Goal: Task Accomplishment & Management: Manage account settings

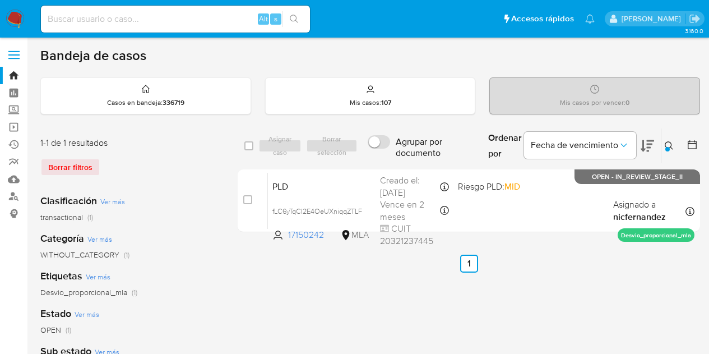
scroll to position [41, 0]
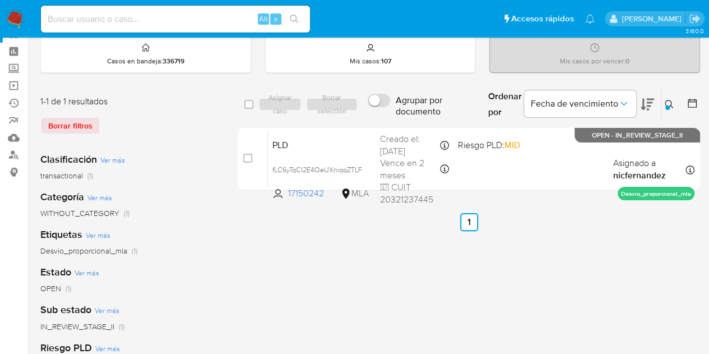
click at [666, 100] on icon at bounding box center [669, 104] width 8 height 8
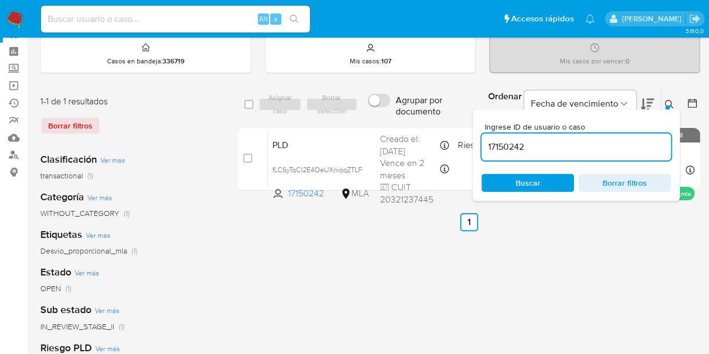
drag, startPoint x: 586, startPoint y: 153, endPoint x: 527, endPoint y: 149, distance: 59.0
click at [511, 137] on div "17150242" at bounding box center [576, 146] width 189 height 27
click at [538, 151] on input "17150242" at bounding box center [576, 147] width 189 height 15
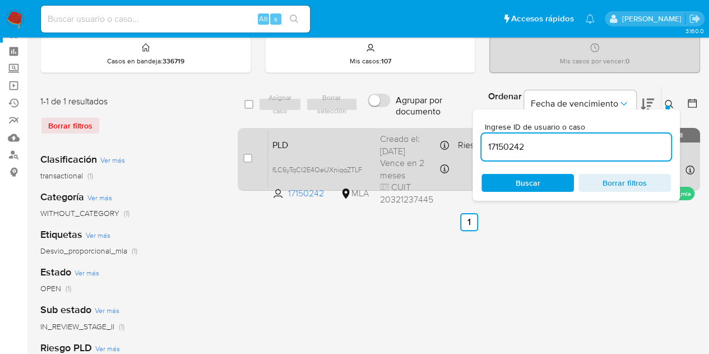
drag, startPoint x: 541, startPoint y: 146, endPoint x: 456, endPoint y: 133, distance: 86.8
click at [456, 132] on div "select-all-cases-checkbox Asignar caso Borrar selección Agrupar por documento O…" at bounding box center [469, 140] width 462 height 109
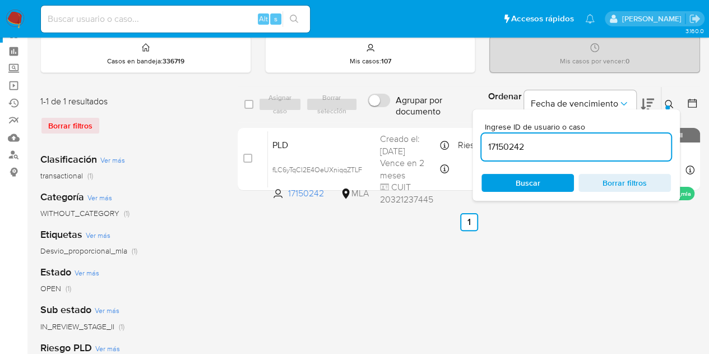
paste input "507744585"
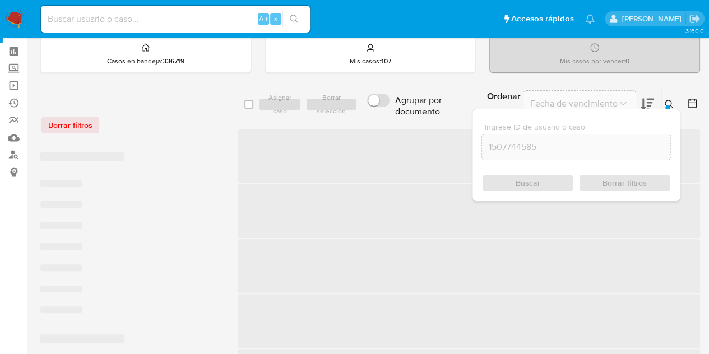
click at [667, 109] on div "Ingrese ID de usuario o caso 1507744585 Buscar Borrar filtros" at bounding box center [576, 154] width 207 height 91
click at [669, 102] on icon at bounding box center [669, 104] width 9 height 9
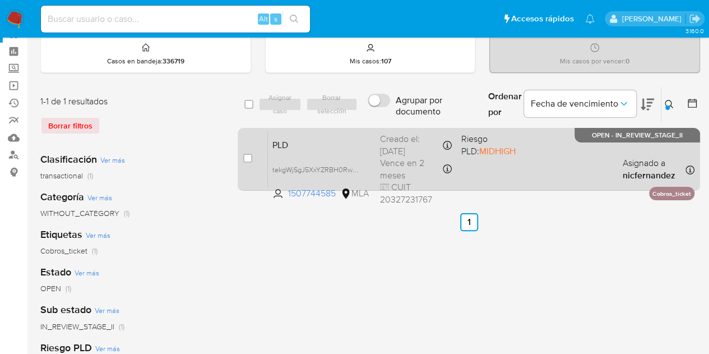
click at [328, 137] on span "PLD" at bounding box center [321, 144] width 99 height 15
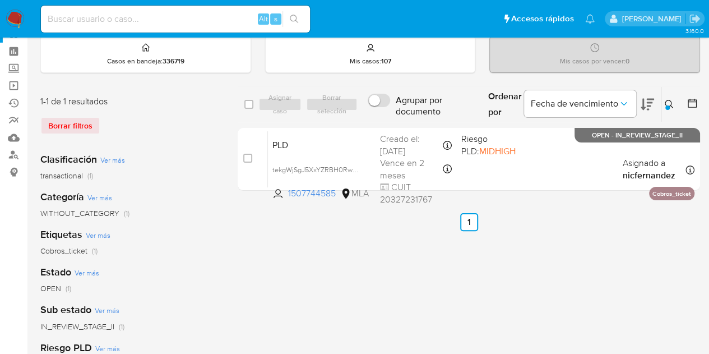
click at [667, 103] on icon at bounding box center [669, 104] width 9 height 9
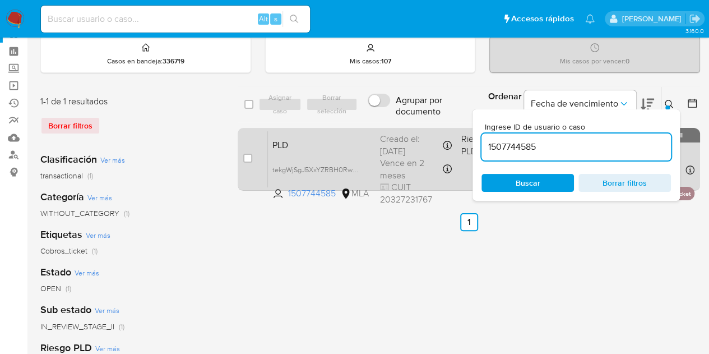
drag, startPoint x: 554, startPoint y: 144, endPoint x: 405, endPoint y: 127, distance: 150.1
click at [406, 127] on div "select-all-cases-checkbox Asignar caso Borrar selección Agrupar por documento O…" at bounding box center [469, 140] width 462 height 109
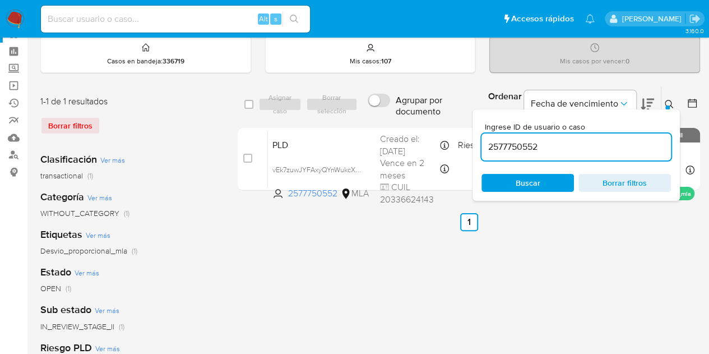
click at [669, 104] on icon at bounding box center [669, 104] width 9 height 9
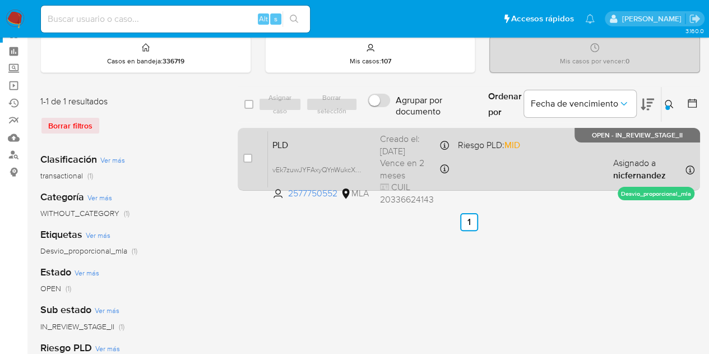
click at [308, 146] on span "PLD" at bounding box center [321, 144] width 99 height 15
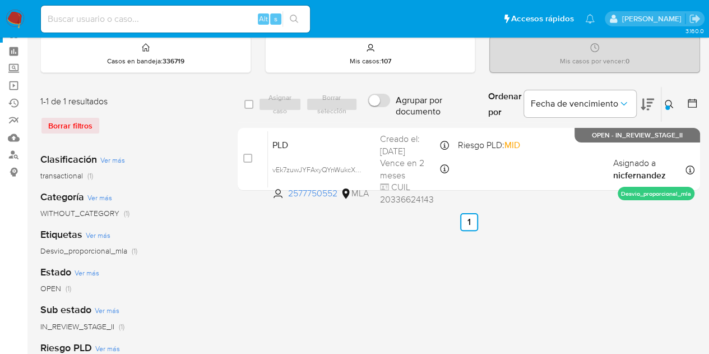
click at [667, 103] on icon at bounding box center [669, 104] width 9 height 9
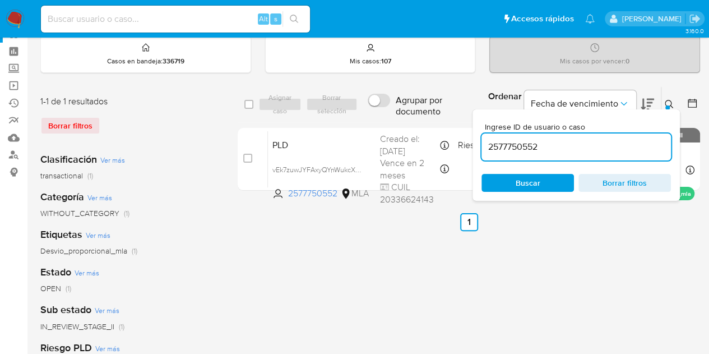
drag, startPoint x: 432, startPoint y: 118, endPoint x: 396, endPoint y: 112, distance: 35.9
click at [396, 111] on div "select-all-cases-checkbox Asignar caso Borrar selección Agrupar por documento O…" at bounding box center [469, 104] width 462 height 36
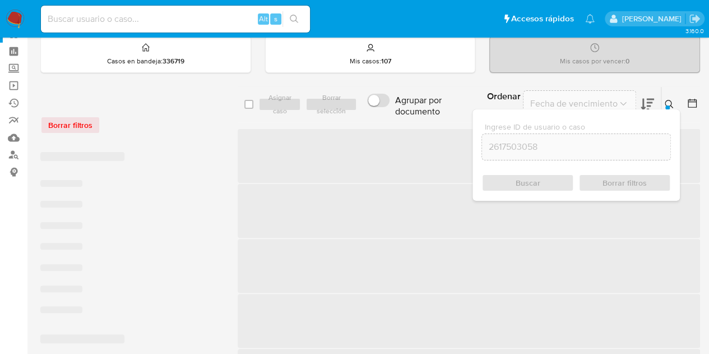
click at [673, 104] on icon at bounding box center [669, 104] width 9 height 9
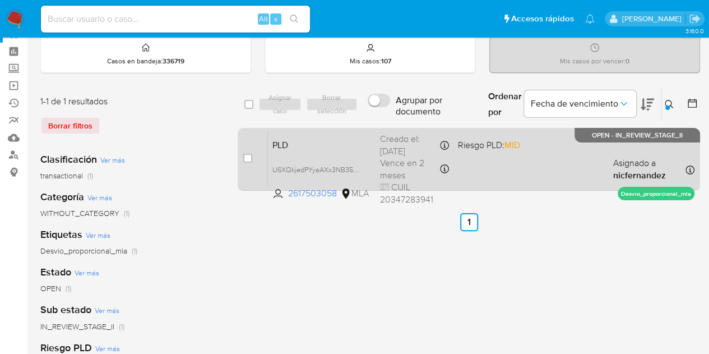
click at [292, 147] on span "PLD" at bounding box center [321, 144] width 99 height 15
click at [318, 145] on span "PLD" at bounding box center [321, 144] width 99 height 15
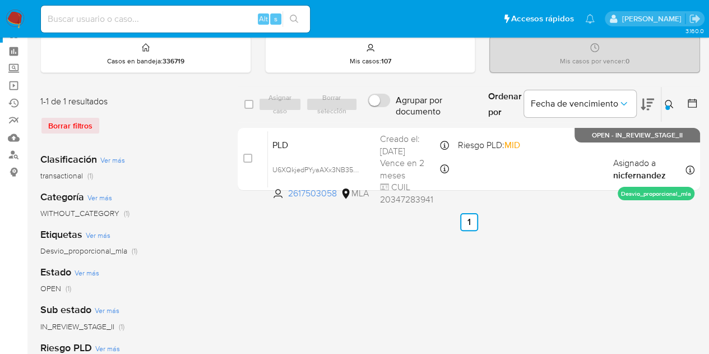
click at [669, 100] on icon at bounding box center [669, 104] width 9 height 9
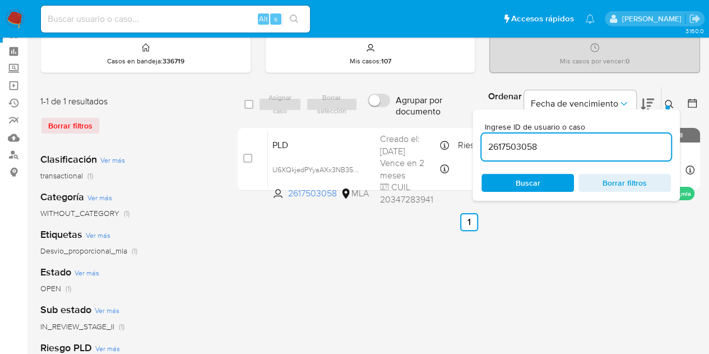
drag, startPoint x: 581, startPoint y: 146, endPoint x: 425, endPoint y: 125, distance: 157.8
click at [419, 123] on div "select-all-cases-checkbox Asignar caso Borrar selección Agrupar por documento O…" at bounding box center [469, 140] width 462 height 109
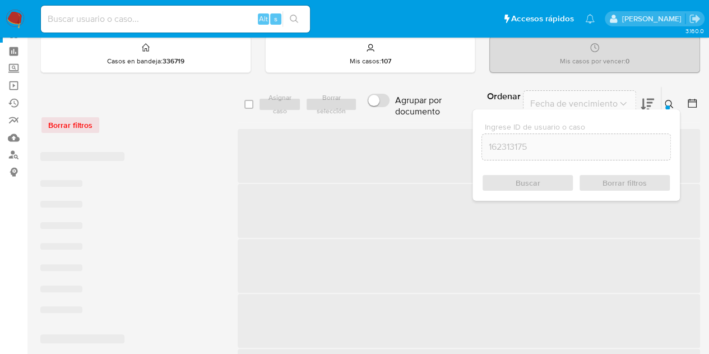
click at [669, 101] on icon at bounding box center [669, 104] width 9 height 9
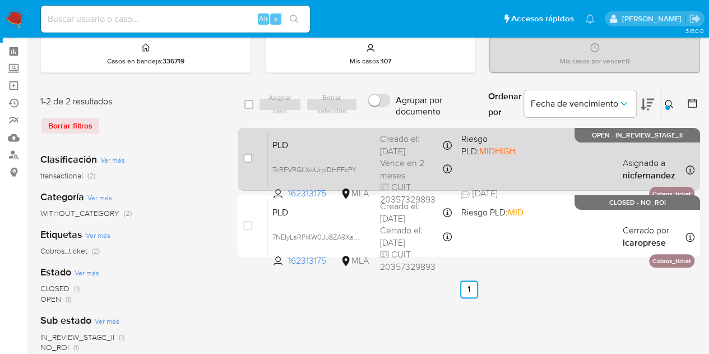
click at [345, 148] on span "PLD" at bounding box center [321, 144] width 99 height 15
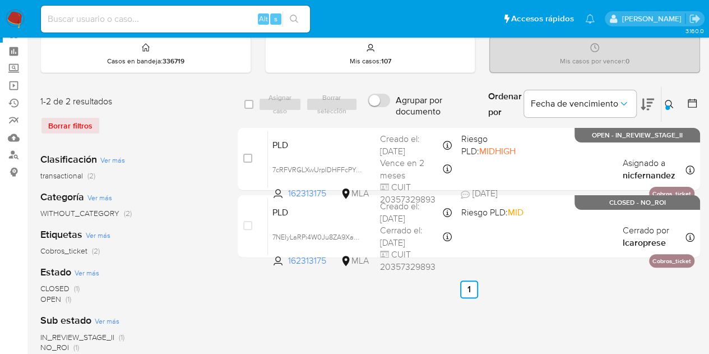
click at [669, 100] on icon at bounding box center [669, 104] width 8 height 8
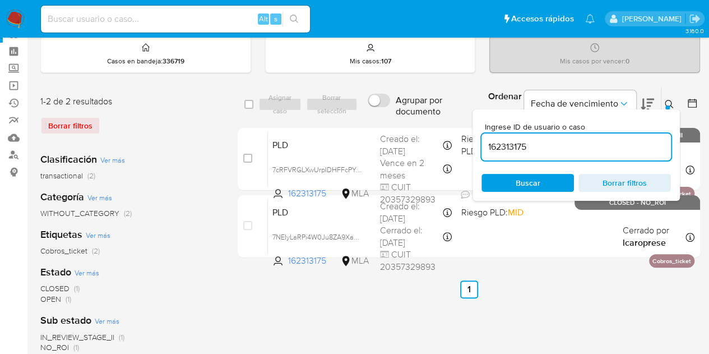
drag, startPoint x: 550, startPoint y: 142, endPoint x: 435, endPoint y: 125, distance: 116.8
click at [438, 124] on div "select-all-cases-checkbox Asignar caso Borrar selección Agrupar por documento O…" at bounding box center [469, 174] width 462 height 176
type input "2312779461"
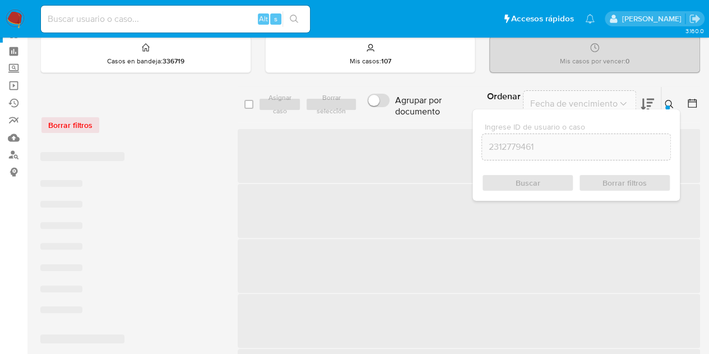
click at [670, 103] on icon at bounding box center [669, 104] width 8 height 8
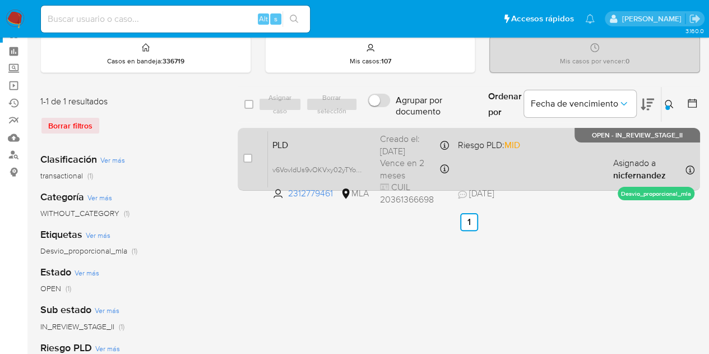
click at [316, 140] on span "PLD" at bounding box center [321, 144] width 99 height 15
click at [324, 147] on span "PLD" at bounding box center [321, 144] width 99 height 15
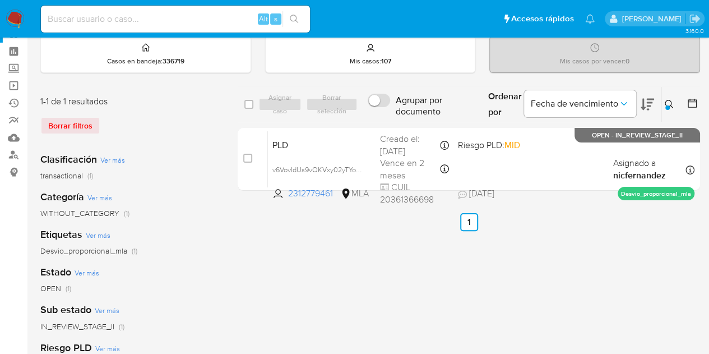
drag, startPoint x: 672, startPoint y: 100, endPoint x: 565, endPoint y: 167, distance: 126.0
click at [670, 100] on icon at bounding box center [669, 104] width 9 height 9
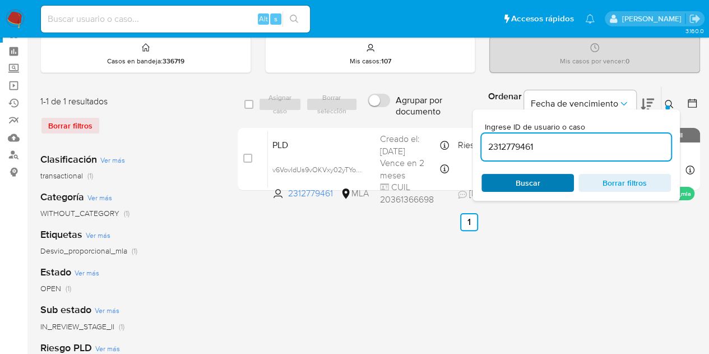
click at [524, 187] on span "Buscar" at bounding box center [528, 183] width 25 height 18
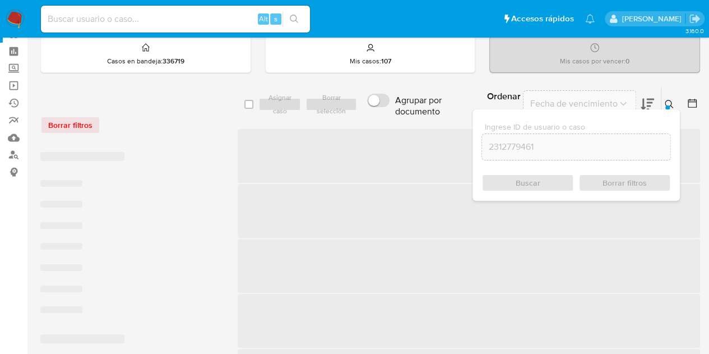
click at [673, 107] on icon at bounding box center [669, 104] width 9 height 9
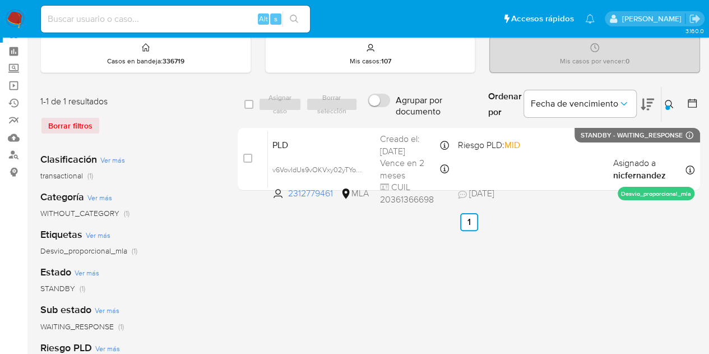
scroll to position [33, 0]
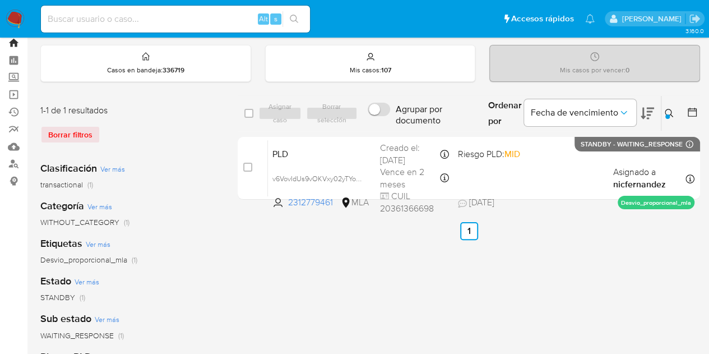
click at [16, 44] on link "Bandeja" at bounding box center [66, 42] width 133 height 17
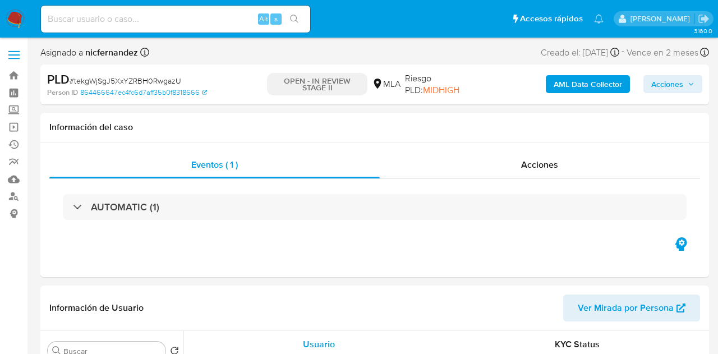
select select "10"
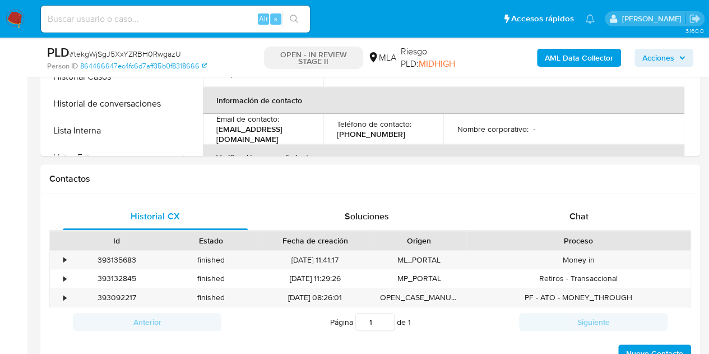
scroll to position [471, 0]
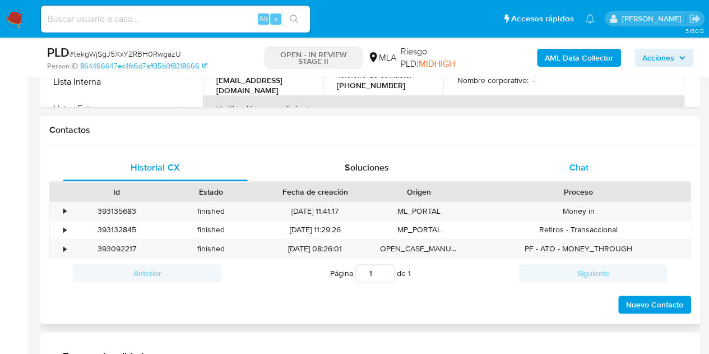
click at [609, 161] on div "Chat" at bounding box center [579, 167] width 185 height 27
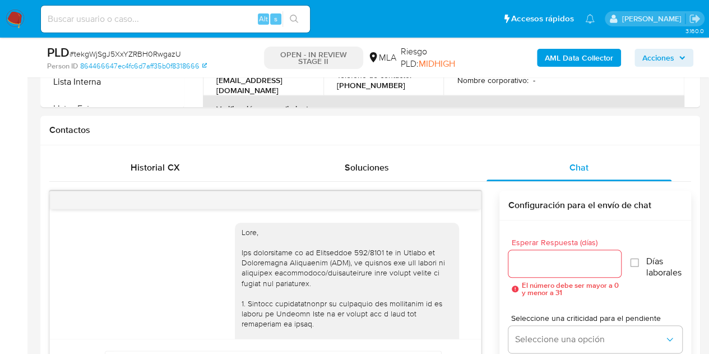
scroll to position [516, 0]
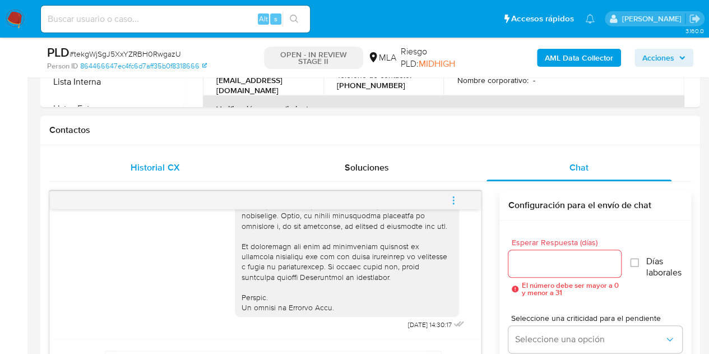
click at [172, 164] on span "Historial CX" at bounding box center [155, 167] width 49 height 13
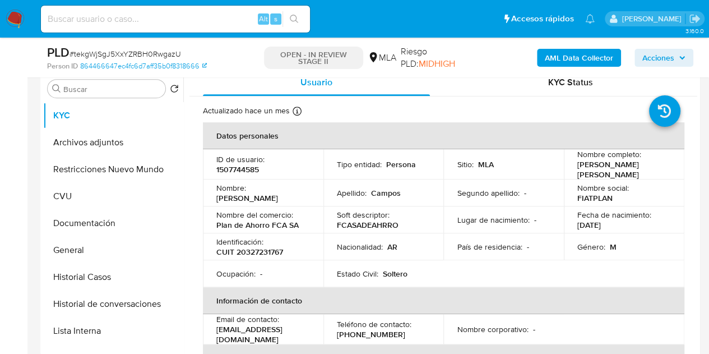
scroll to position [206, 0]
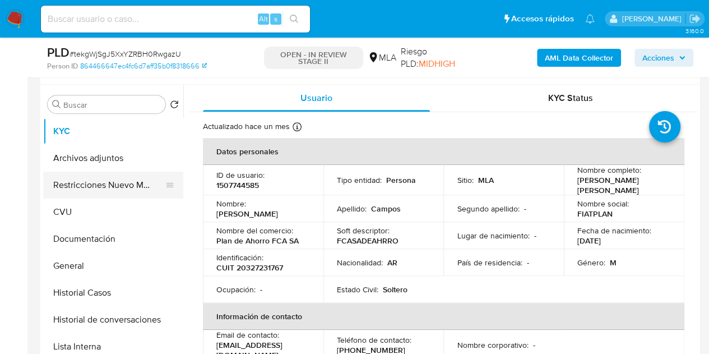
click at [111, 173] on button "Restricciones Nuevo Mundo" at bounding box center [108, 185] width 131 height 27
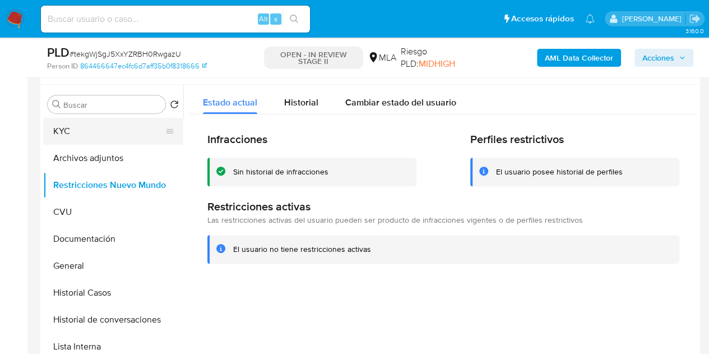
click at [85, 132] on button "KYC" at bounding box center [108, 131] width 131 height 27
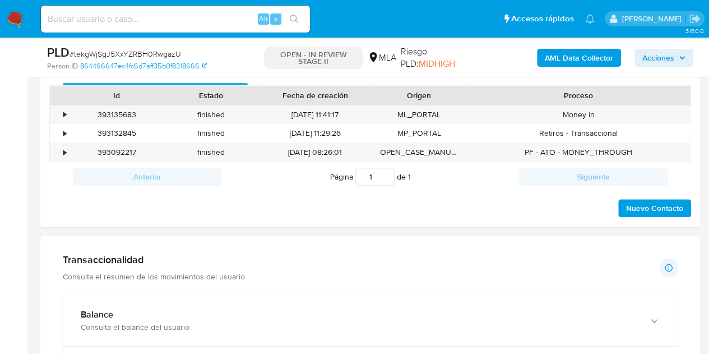
scroll to position [536, 0]
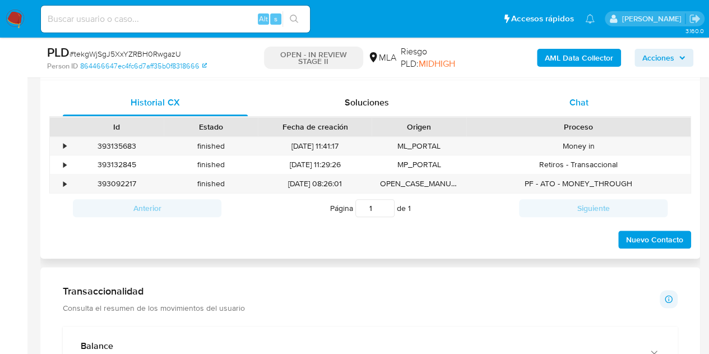
click at [592, 113] on div "Chat" at bounding box center [579, 102] width 185 height 27
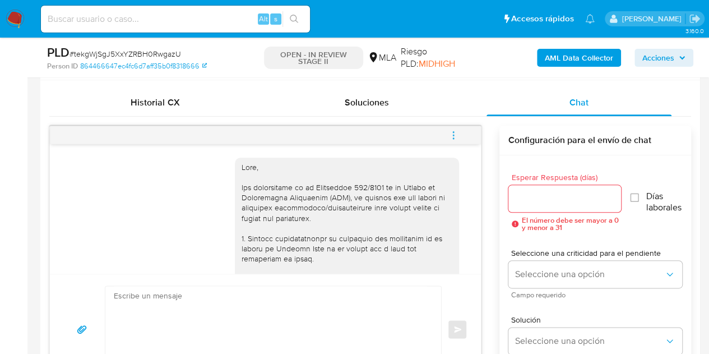
scroll to position [516, 0]
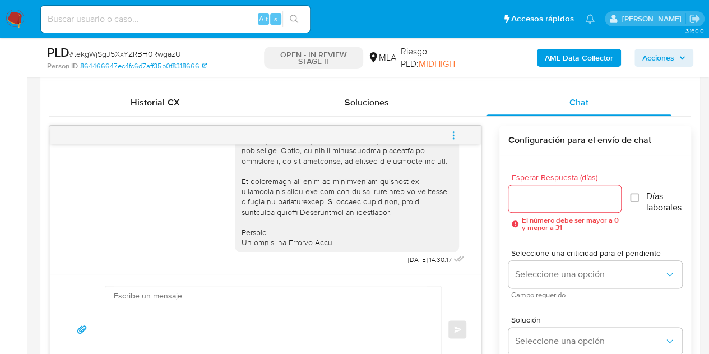
drag, startPoint x: 694, startPoint y: 138, endPoint x: 717, endPoint y: 143, distance: 23.4
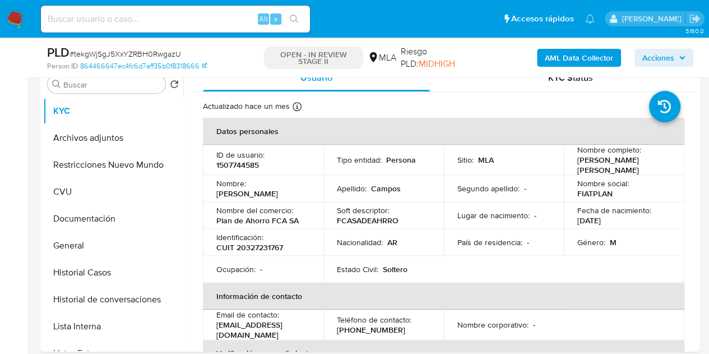
scroll to position [220, 0]
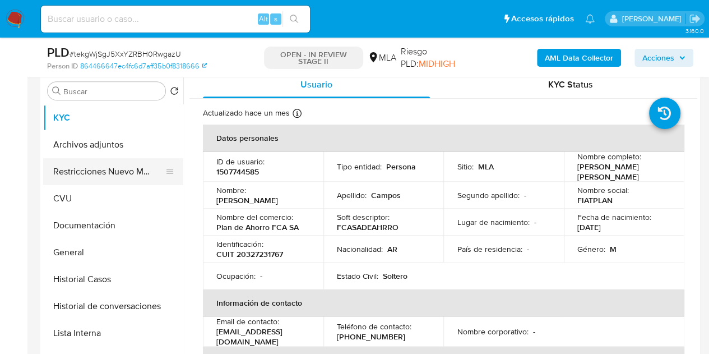
click at [76, 164] on button "Restricciones Nuevo Mundo" at bounding box center [108, 171] width 131 height 27
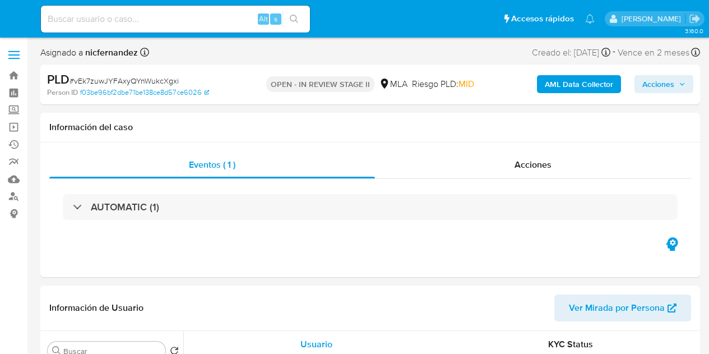
select select "10"
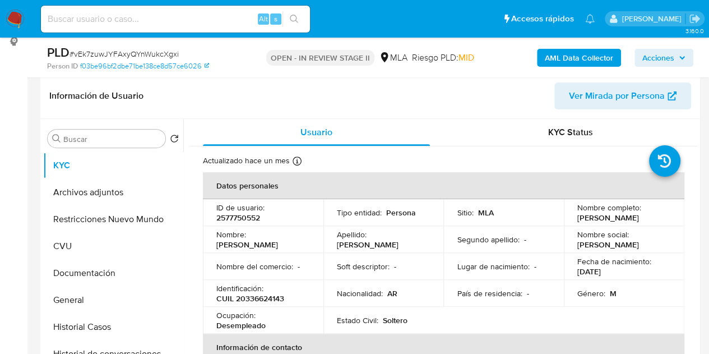
scroll to position [254, 0]
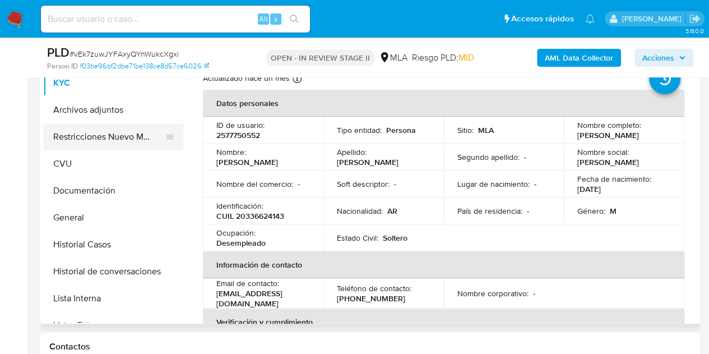
click at [72, 132] on button "Restricciones Nuevo Mundo" at bounding box center [108, 136] width 131 height 27
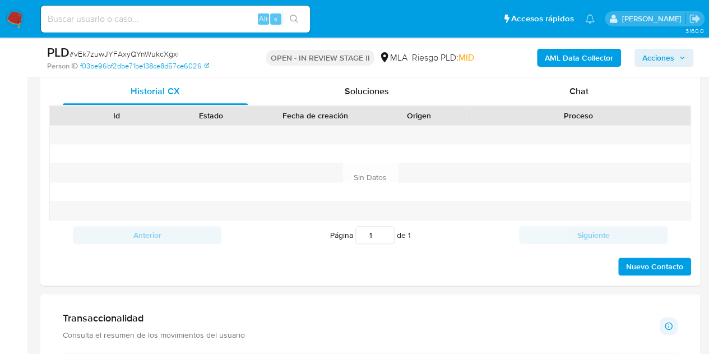
scroll to position [520, 0]
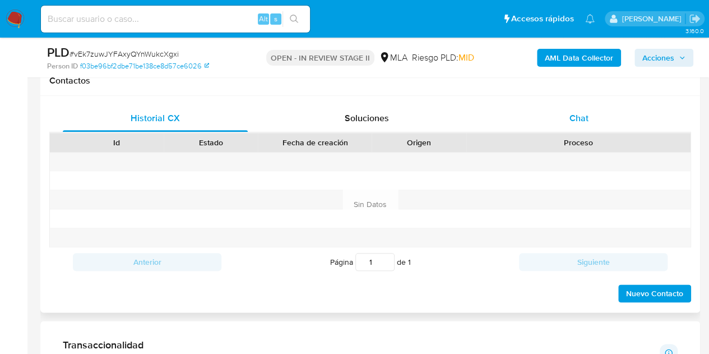
click at [565, 115] on div "Chat" at bounding box center [579, 118] width 185 height 27
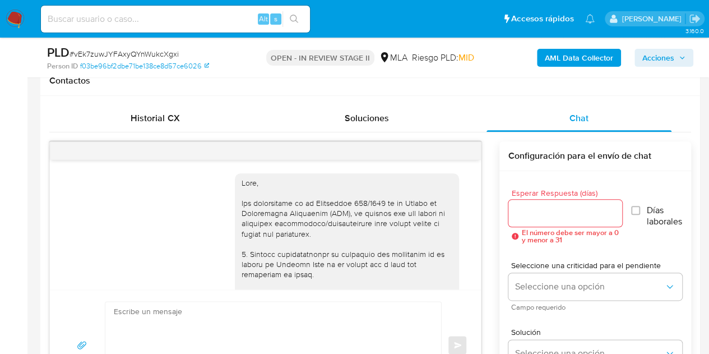
scroll to position [516, 0]
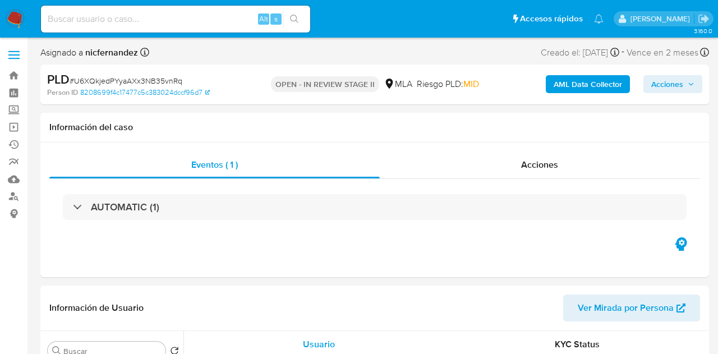
select select "10"
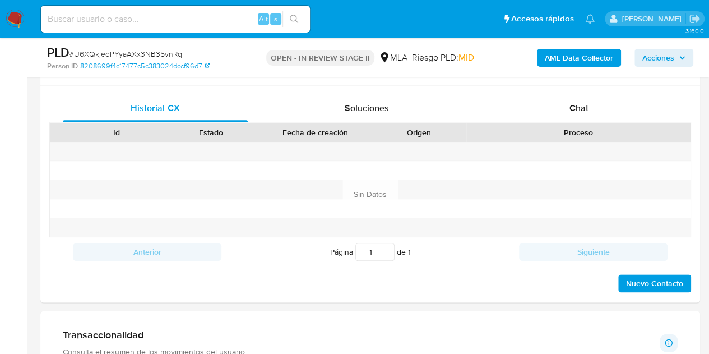
scroll to position [173, 0]
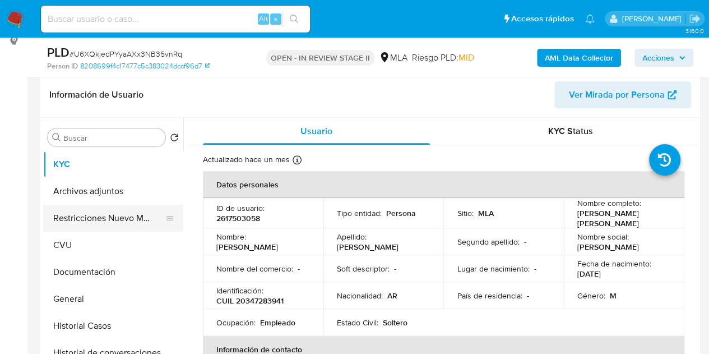
click at [68, 215] on button "Restricciones Nuevo Mundo" at bounding box center [108, 218] width 131 height 27
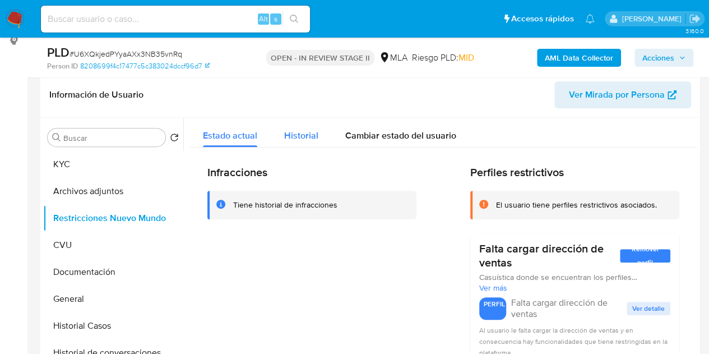
click at [295, 133] on span "Historial" at bounding box center [301, 135] width 34 height 13
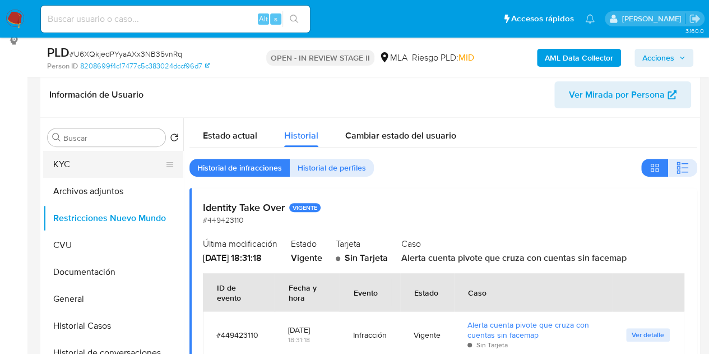
click at [99, 164] on button "KYC" at bounding box center [108, 164] width 131 height 27
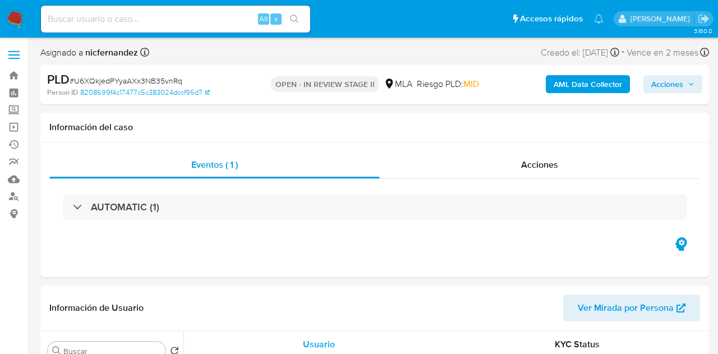
select select "10"
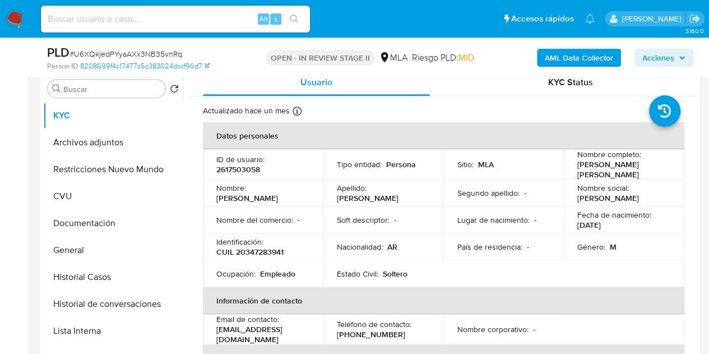
scroll to position [210, 0]
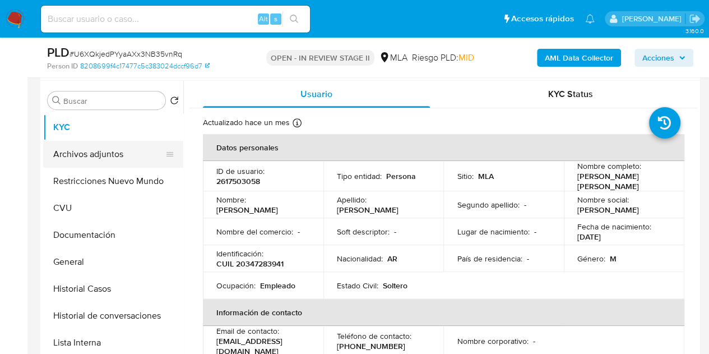
click at [98, 146] on button "Archivos adjuntos" at bounding box center [108, 154] width 131 height 27
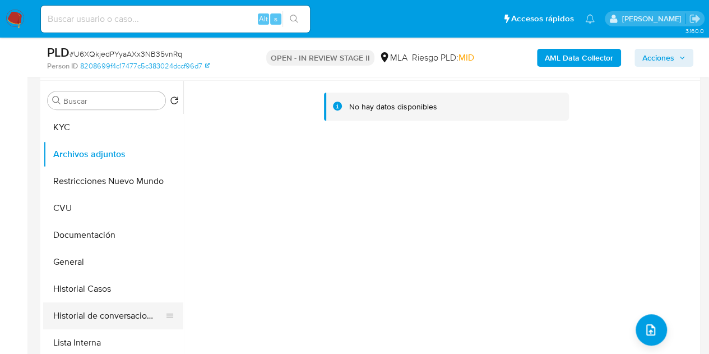
click at [103, 311] on button "Historial de conversaciones" at bounding box center [108, 315] width 131 height 27
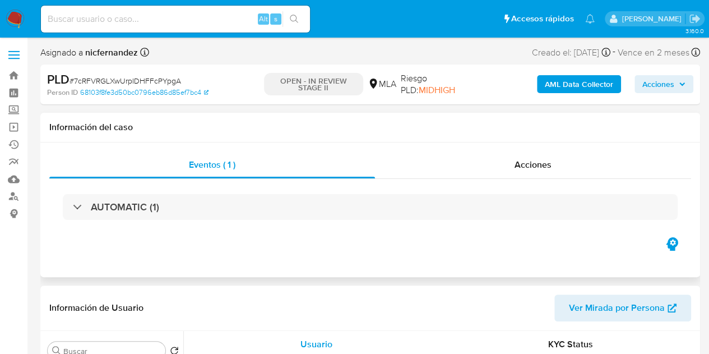
select select "10"
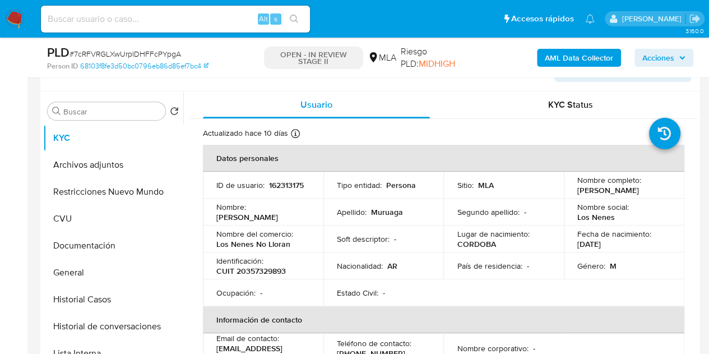
scroll to position [287, 0]
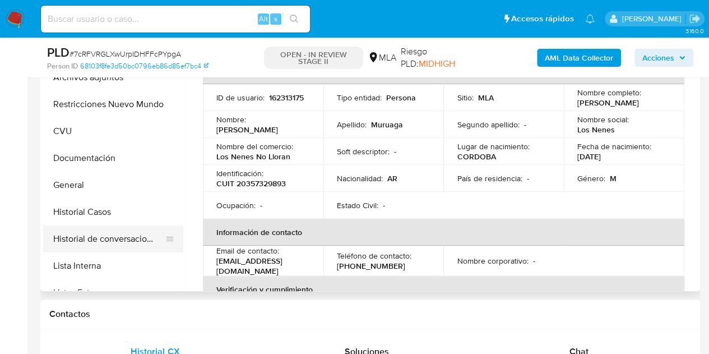
click at [92, 232] on button "Historial de conversaciones" at bounding box center [108, 238] width 131 height 27
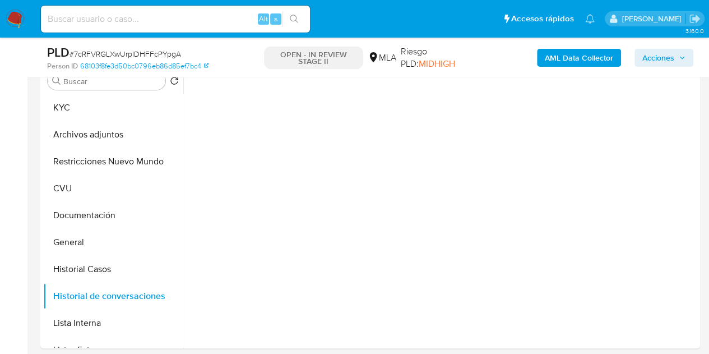
scroll to position [218, 0]
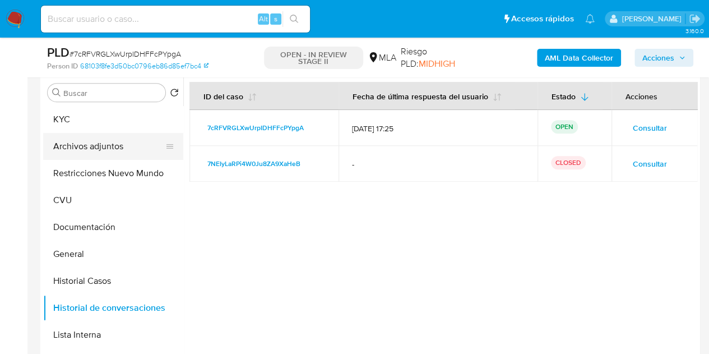
click at [113, 146] on button "Archivos adjuntos" at bounding box center [108, 146] width 131 height 27
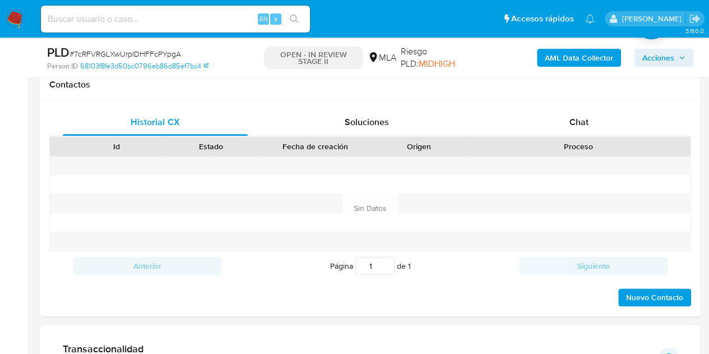
scroll to position [526, 0]
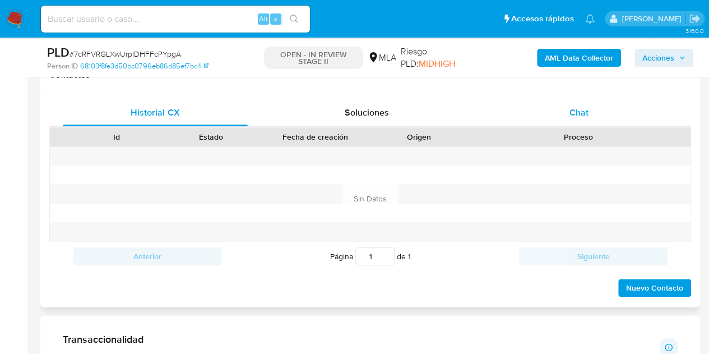
click at [559, 125] on div "Historial CX Soluciones Chat Id Estado Fecha de creación Origen Proceso Anterio…" at bounding box center [370, 198] width 642 height 198
click at [562, 119] on div "Chat" at bounding box center [579, 112] width 185 height 27
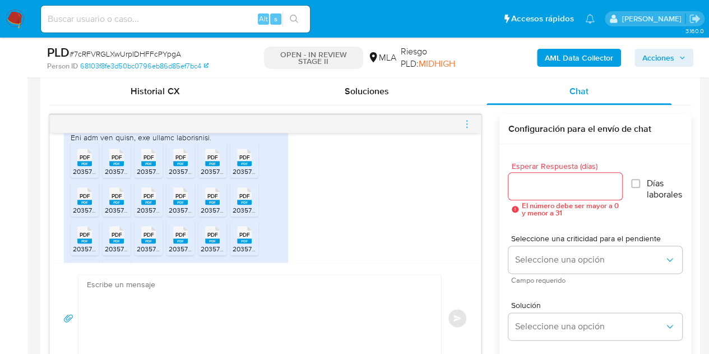
scroll to position [876, 0]
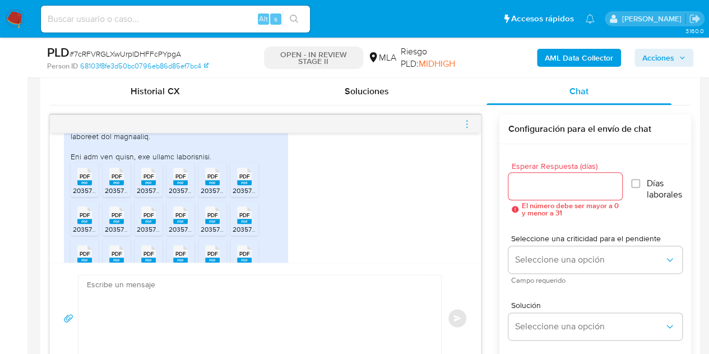
click at [82, 185] on rect at bounding box center [84, 182] width 15 height 5
click at [108, 186] on div "PDF PDF" at bounding box center [117, 175] width 24 height 22
click at [148, 185] on rect at bounding box center [148, 182] width 15 height 5
click at [177, 180] on span "PDF" at bounding box center [180, 176] width 11 height 7
click at [207, 180] on span "PDF" at bounding box center [212, 176] width 11 height 7
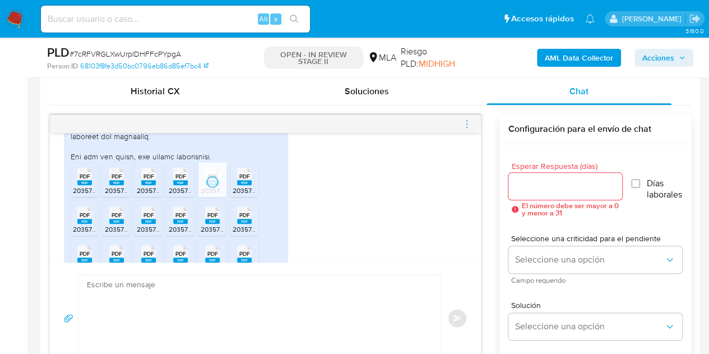
click at [243, 180] on span "PDF" at bounding box center [244, 176] width 11 height 7
click at [279, 224] on ul "PDF PDF 20357329893_011_00002_00000179.pdf PDF PDF 20357329893_011_00002_000001…" at bounding box center [176, 239] width 211 height 155
click at [87, 224] on rect at bounding box center [84, 221] width 15 height 5
click at [113, 224] on rect at bounding box center [116, 221] width 15 height 5
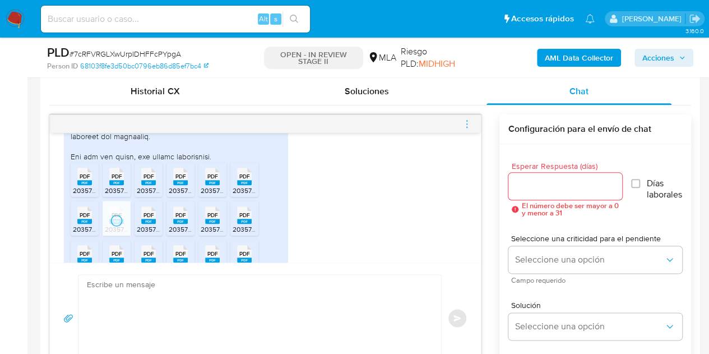
click at [142, 224] on rect at bounding box center [148, 221] width 15 height 5
click at [178, 224] on rect at bounding box center [180, 221] width 15 height 5
drag, startPoint x: 211, startPoint y: 247, endPoint x: 228, endPoint y: 248, distance: 16.8
click at [211, 234] on span "20357329893_011_00002_00000171.pdf" at bounding box center [261, 229] width 121 height 10
click at [255, 225] on div "PDF PDF" at bounding box center [245, 214] width 24 height 22
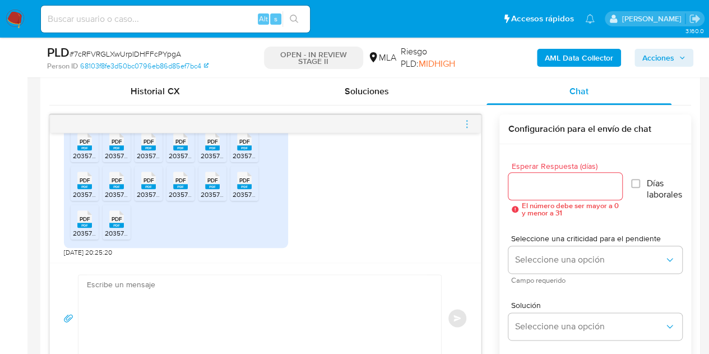
scroll to position [970, 0]
click at [83, 184] on rect at bounding box center [84, 186] width 15 height 5
click at [114, 185] on rect at bounding box center [116, 186] width 15 height 5
drag, startPoint x: 152, startPoint y: 189, endPoint x: 167, endPoint y: 188, distance: 15.2
click at [152, 189] on span "20357329893_011_00002_00000174.pdf" at bounding box center [198, 194] width 123 height 10
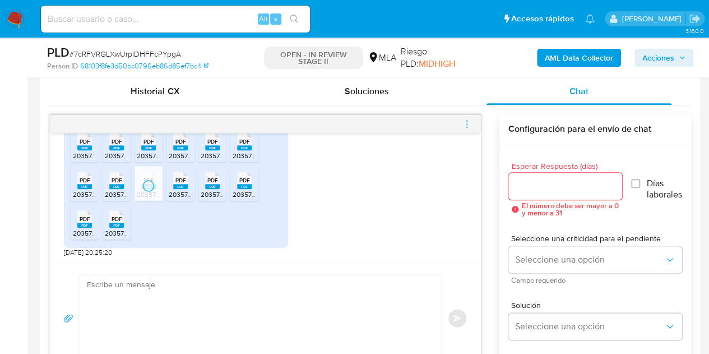
click at [178, 184] on rect at bounding box center [180, 186] width 15 height 5
drag, startPoint x: 207, startPoint y: 186, endPoint x: 233, endPoint y: 188, distance: 25.9
click at [208, 186] on rect at bounding box center [212, 186] width 15 height 5
click at [244, 182] on span "PDF" at bounding box center [244, 180] width 11 height 7
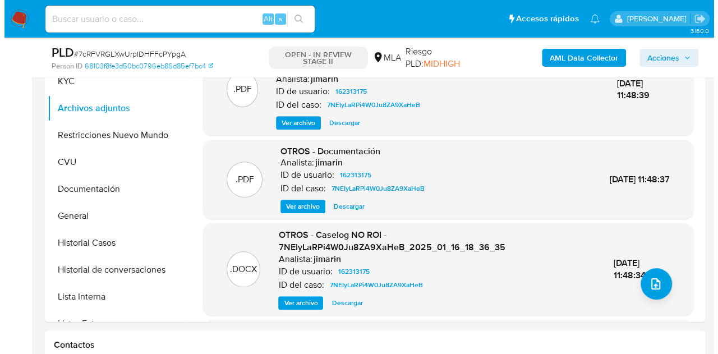
scroll to position [276, 0]
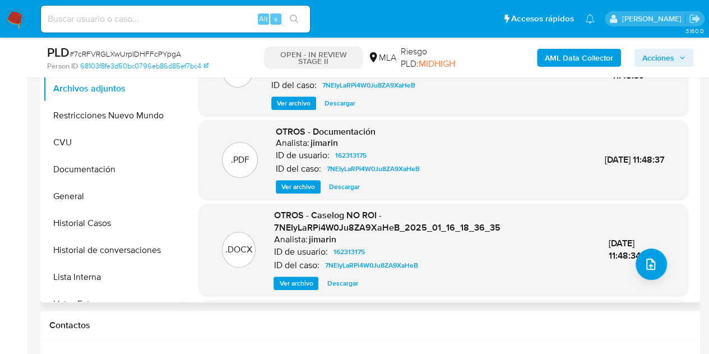
click at [283, 283] on span "Ver archivo" at bounding box center [296, 282] width 34 height 11
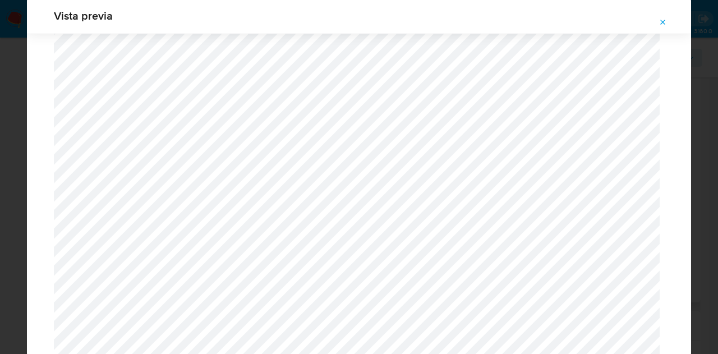
scroll to position [1329, 0]
click at [658, 20] on icon "Attachment preview" at bounding box center [662, 22] width 9 height 9
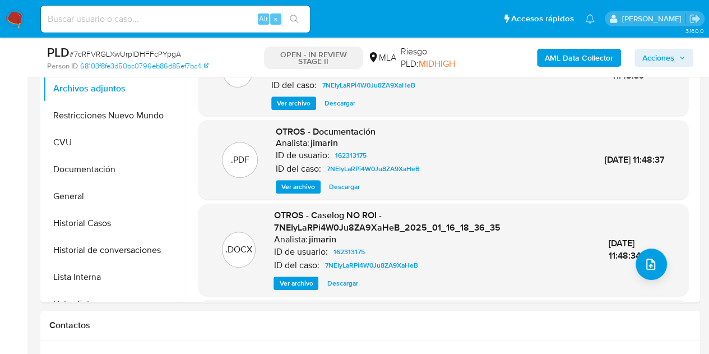
scroll to position [0, 0]
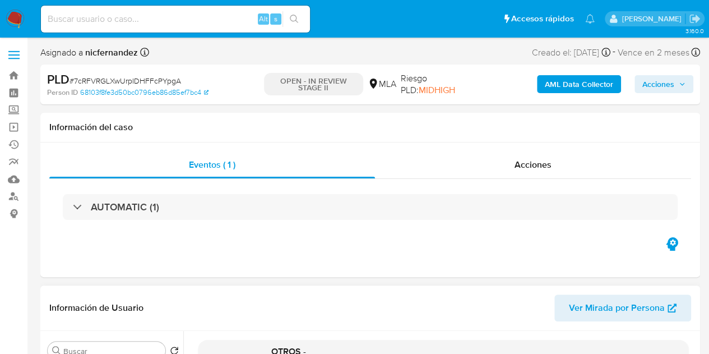
click at [599, 301] on span "Ver Mirada por Persona" at bounding box center [617, 307] width 96 height 27
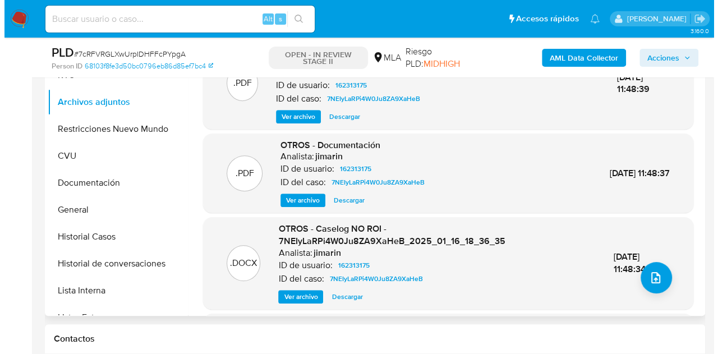
scroll to position [289, 0]
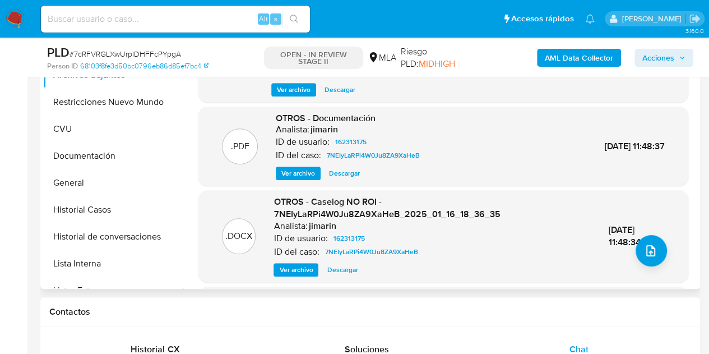
click at [289, 276] on div ".DOCX OTROS - Caselog NO ROI - 7NEIyLaRPi4W0Ju8ZA9XaHeB_2025_01_16_18_36_35 Ana…" at bounding box center [443, 235] width 490 height 91
click at [283, 267] on span "Ver archivo" at bounding box center [296, 269] width 34 height 11
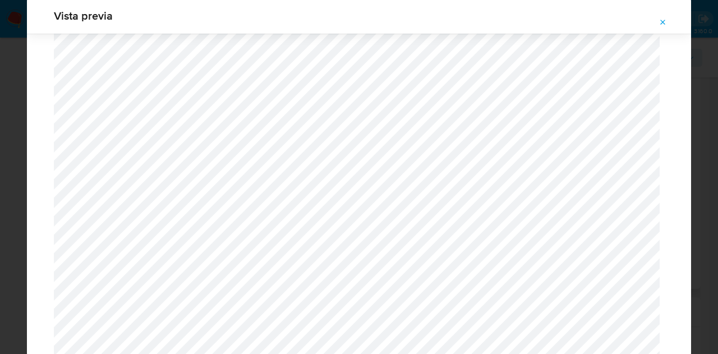
scroll to position [9203, 0]
click at [663, 18] on icon "Attachment preview" at bounding box center [662, 22] width 9 height 9
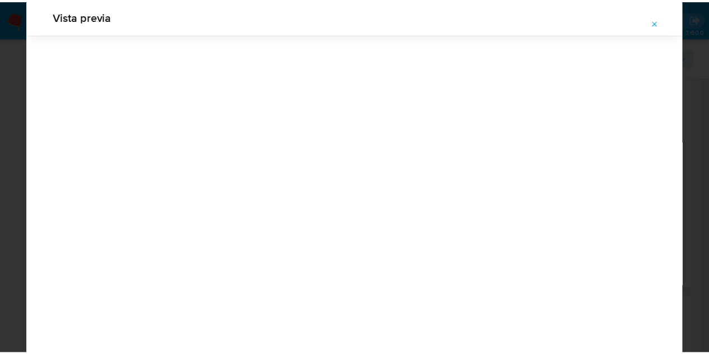
scroll to position [36, 0]
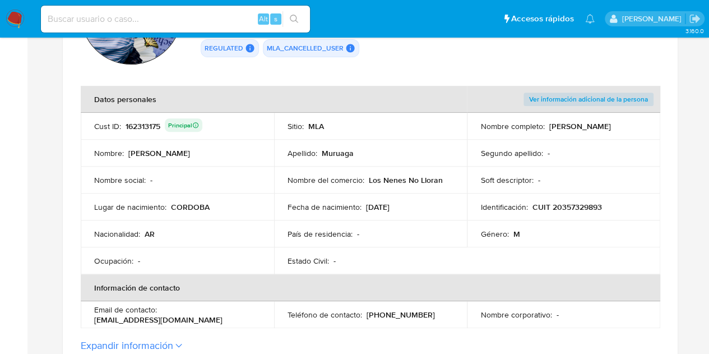
scroll to position [186, 0]
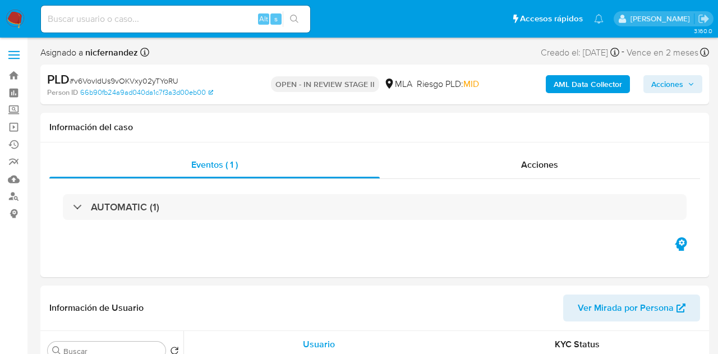
select select "10"
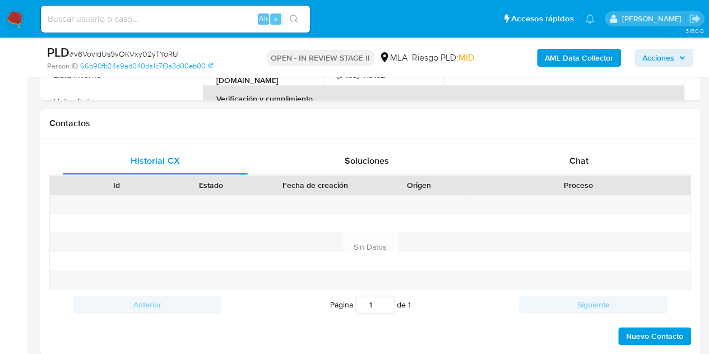
scroll to position [489, 0]
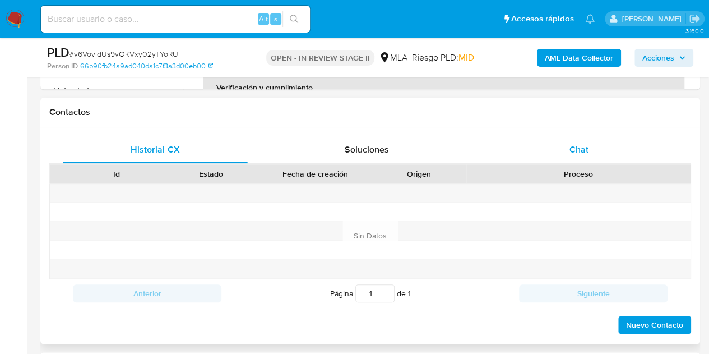
click at [603, 156] on div "Chat" at bounding box center [579, 149] width 185 height 27
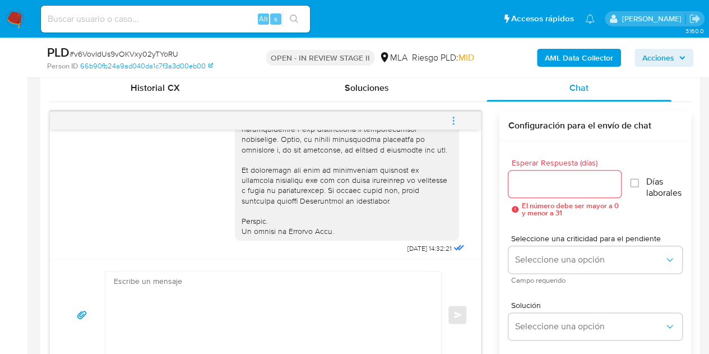
scroll to position [632, 0]
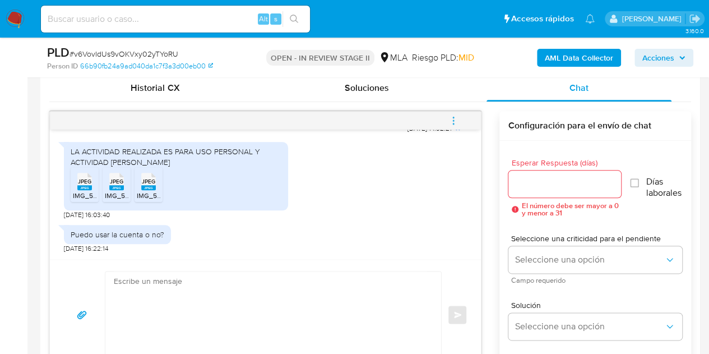
click at [82, 197] on span "IMG_5013.jpeg" at bounding box center [95, 196] width 45 height 10
click at [100, 192] on ul "JPEG JPEG IMG_5013.jpeg JPEG JPEG IMG_5011.jpeg JPEG JPEG IMG_5012.jpeg" at bounding box center [176, 186] width 211 height 39
click at [117, 188] on rect at bounding box center [116, 187] width 15 height 5
click at [143, 189] on icon "JPEG" at bounding box center [148, 182] width 15 height 20
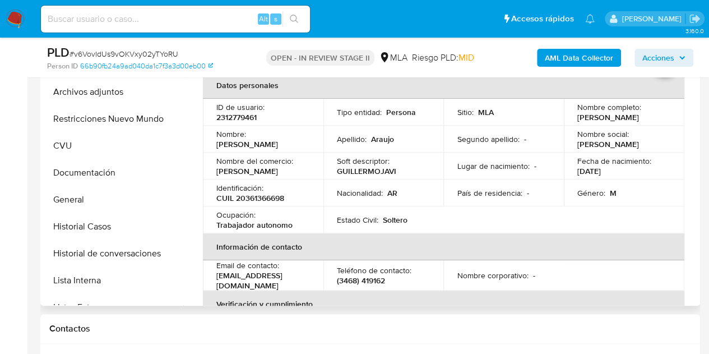
scroll to position [258, 0]
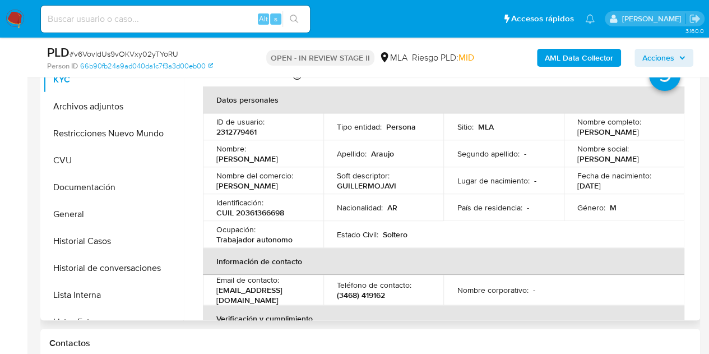
drag, startPoint x: 215, startPoint y: 156, endPoint x: 290, endPoint y: 170, distance: 75.9
click at [283, 159] on td "Nombre : Guillermo Javier" at bounding box center [263, 153] width 121 height 27
copy p "[PERSON_NAME]"
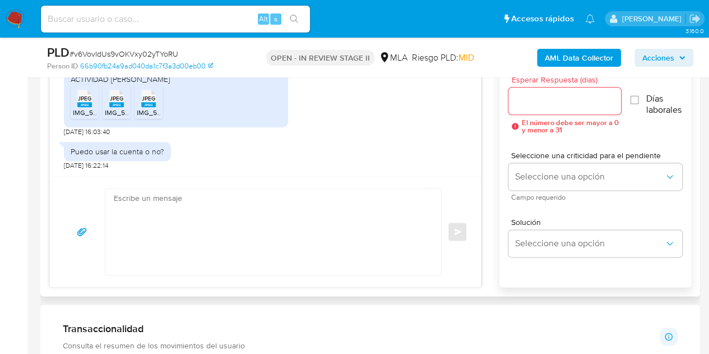
scroll to position [638, 0]
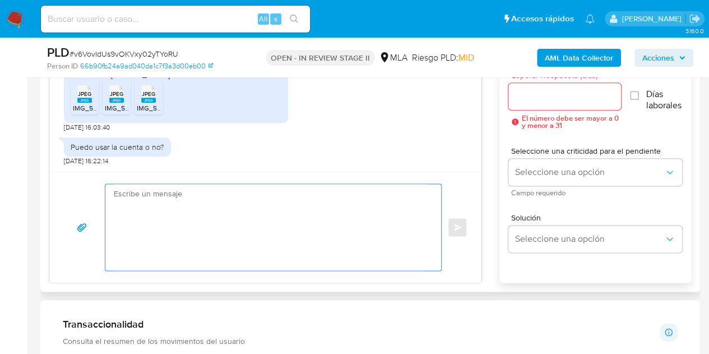
click at [298, 226] on textarea at bounding box center [270, 227] width 313 height 86
paste textarea "Hola Guillermo Javier, Muchas gracias por tu respuesta y por la documentación e…"
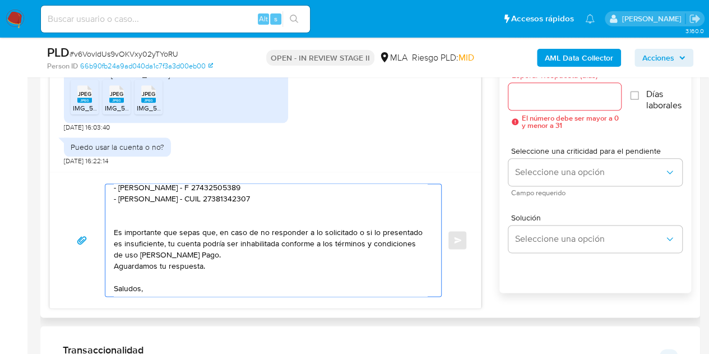
scroll to position [131, 0]
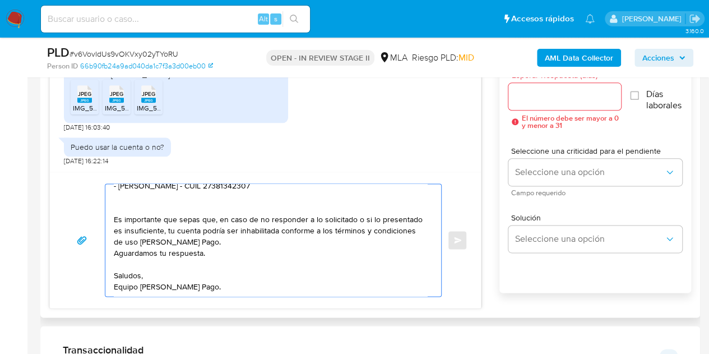
type textarea "Hola Guillermo Javier, Muchas gracias por tu respuesta y por la documentación e…"
click at [544, 103] on div at bounding box center [564, 96] width 113 height 27
click at [544, 98] on input "Esperar Respuesta (días)" at bounding box center [564, 96] width 113 height 15
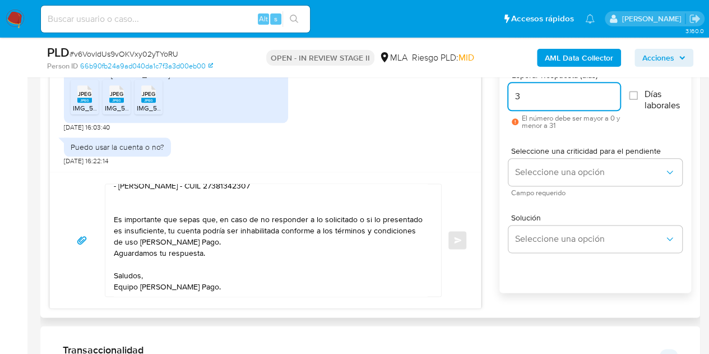
type input "3"
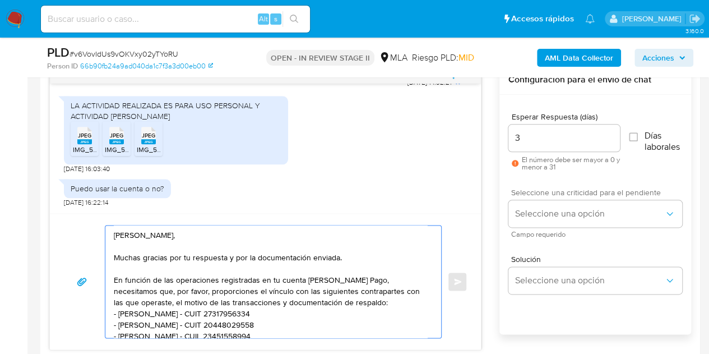
scroll to position [599, 0]
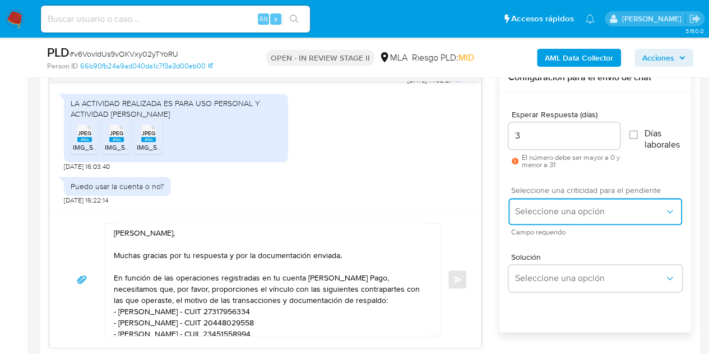
click at [552, 214] on span "Seleccione una opción" at bounding box center [589, 211] width 149 height 11
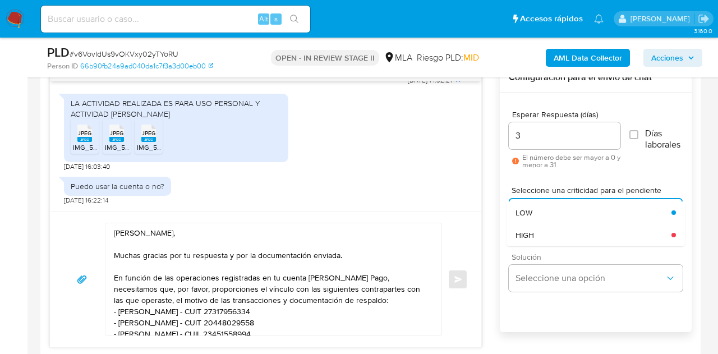
drag, startPoint x: 544, startPoint y: 252, endPoint x: 543, endPoint y: 239, distance: 12.9
click at [544, 253] on span "Solución" at bounding box center [598, 257] width 174 height 8
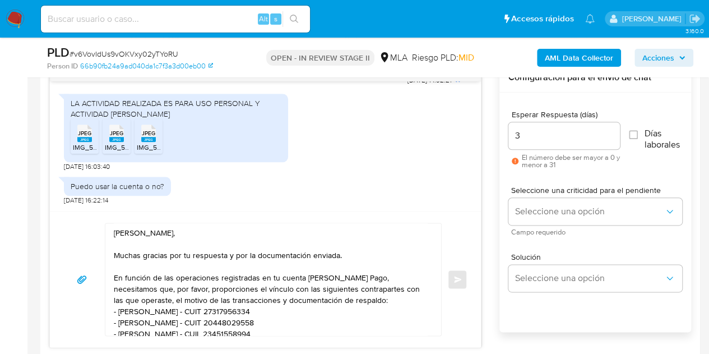
click at [543, 239] on div "Seleccione una criticidad para el pendiente Seleccione una opción Campo requeri…" at bounding box center [595, 210] width 174 height 67
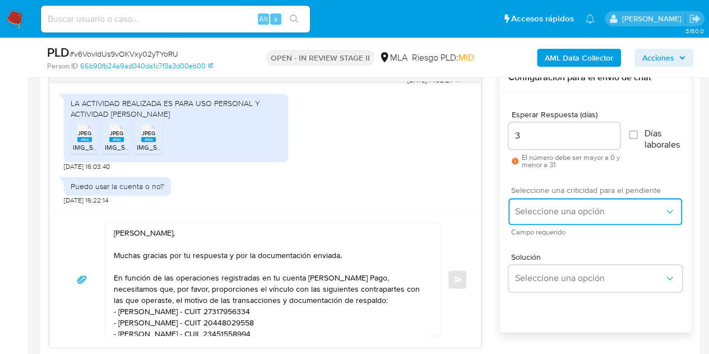
click at [554, 214] on span "Seleccione una opción" at bounding box center [589, 211] width 149 height 11
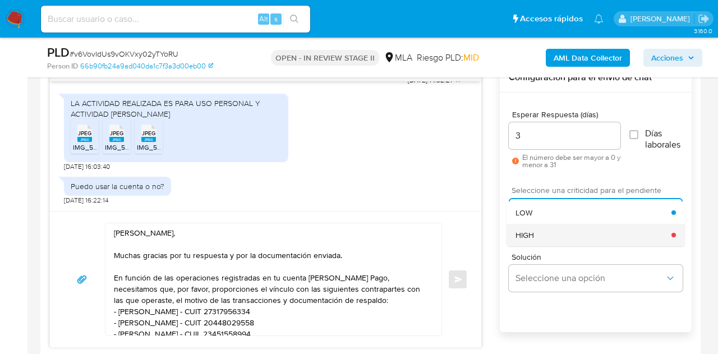
click at [550, 240] on div "HIGH" at bounding box center [593, 235] width 156 height 22
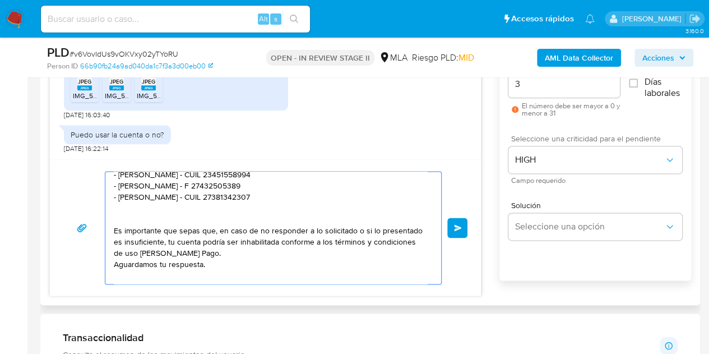
scroll to position [131, 0]
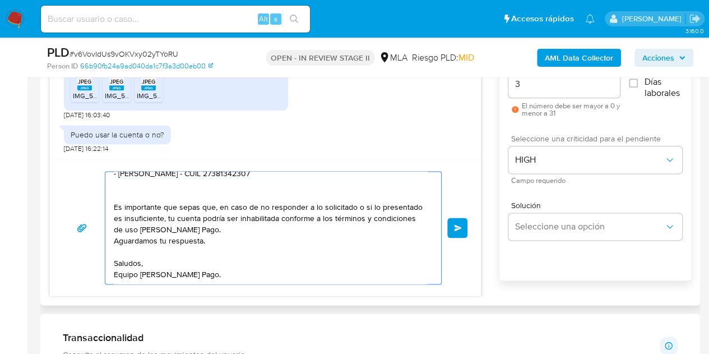
click at [460, 229] on button "Enviar" at bounding box center [457, 227] width 20 height 20
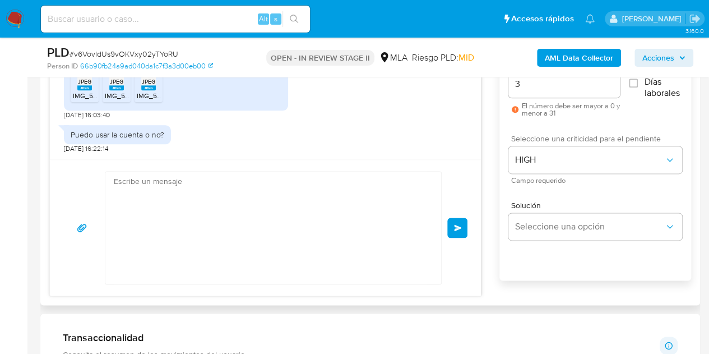
scroll to position [910, 0]
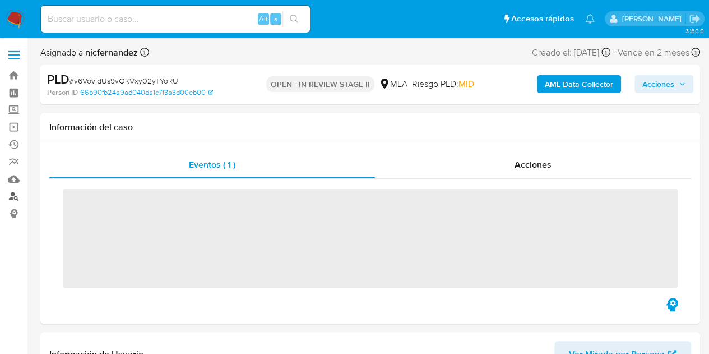
click at [12, 193] on link "Buscador de personas" at bounding box center [66, 196] width 133 height 17
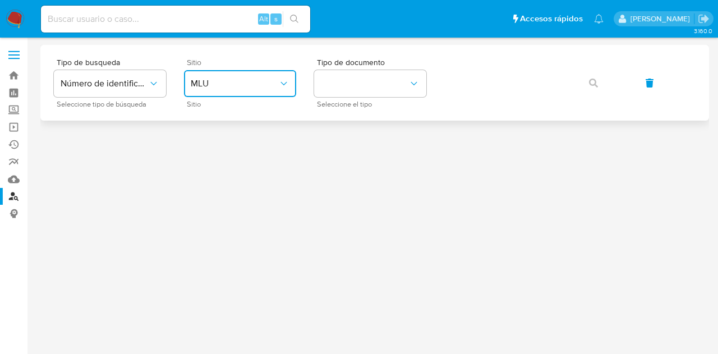
click at [213, 84] on span "MLU" at bounding box center [234, 83] width 87 height 11
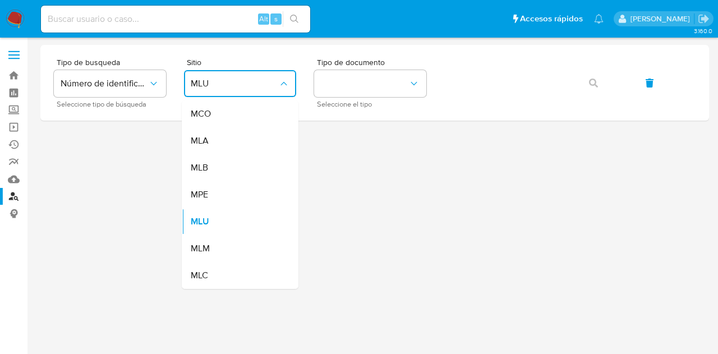
drag, startPoint x: 257, startPoint y: 145, endPoint x: 267, endPoint y: 142, distance: 11.2
click at [262, 144] on div "MLA" at bounding box center [237, 140] width 92 height 27
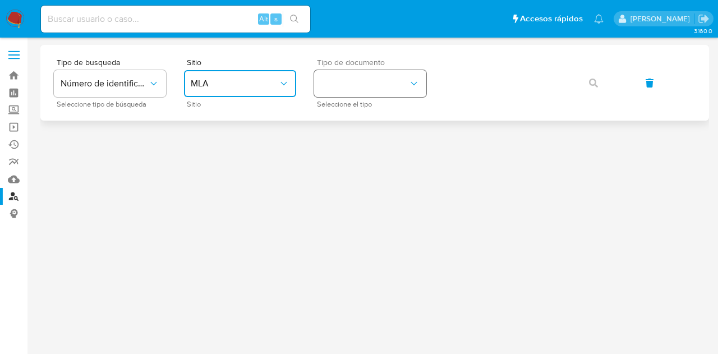
click at [360, 84] on button "identificationType" at bounding box center [370, 83] width 112 height 27
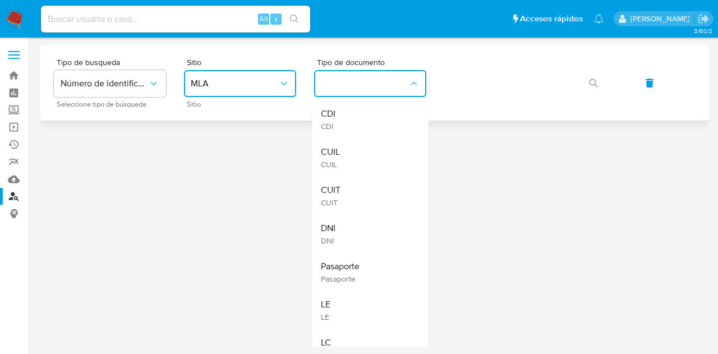
drag, startPoint x: 364, startPoint y: 153, endPoint x: 473, endPoint y: 101, distance: 120.1
click at [368, 149] on div "CUIL CUIL" at bounding box center [367, 157] width 92 height 38
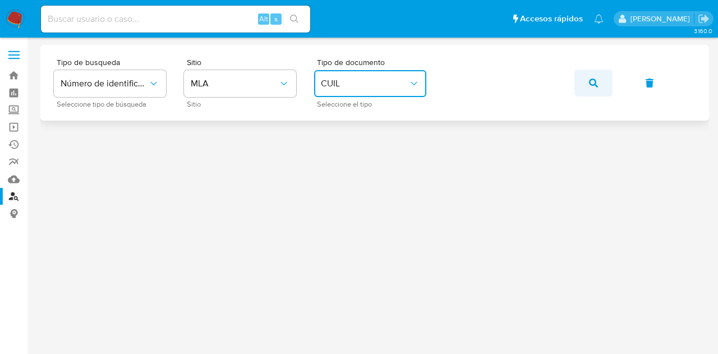
click at [587, 82] on button "button" at bounding box center [593, 83] width 38 height 27
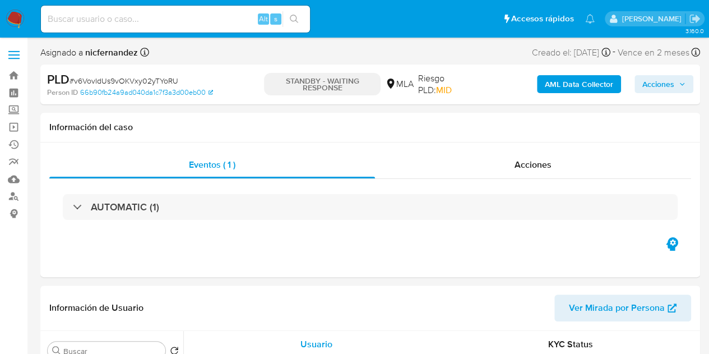
select select "10"
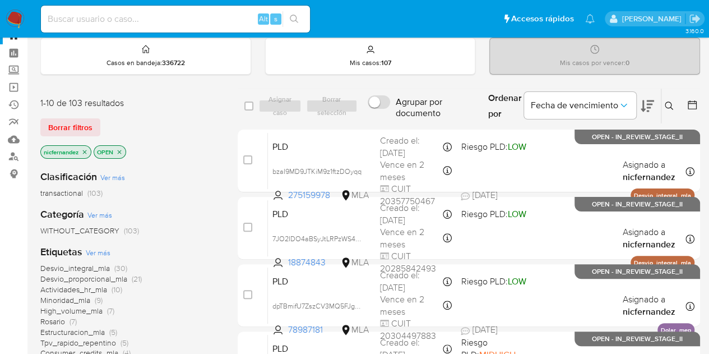
scroll to position [40, 0]
click at [668, 108] on button at bounding box center [670, 105] width 18 height 13
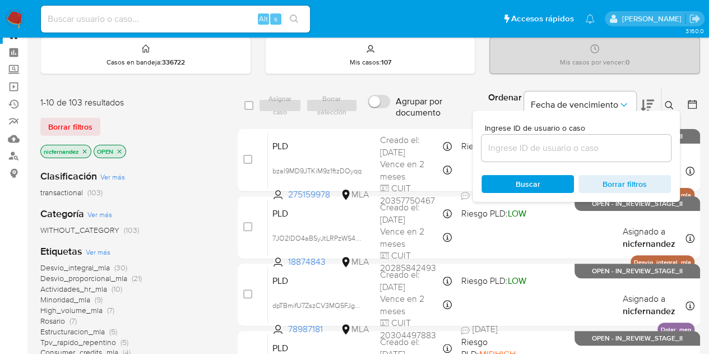
click at [668, 108] on button at bounding box center [670, 105] width 18 height 13
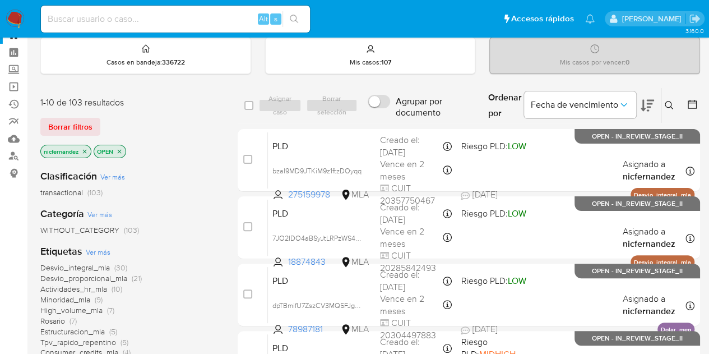
click at [691, 103] on icon at bounding box center [692, 104] width 11 height 11
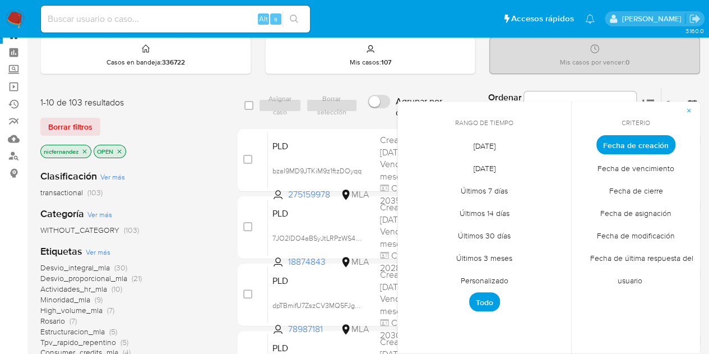
click at [642, 254] on span "Fecha de última respuesta del usuario" at bounding box center [635, 268] width 115 height 45
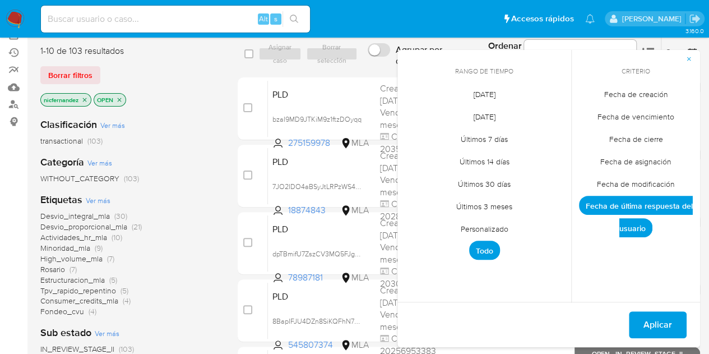
scroll to position [93, 0]
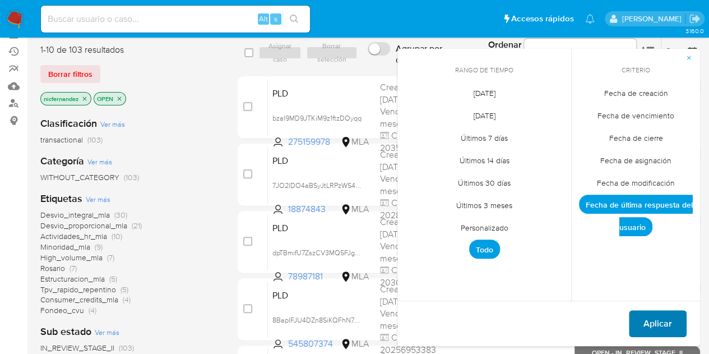
click at [654, 327] on span "Aplicar" at bounding box center [658, 323] width 29 height 25
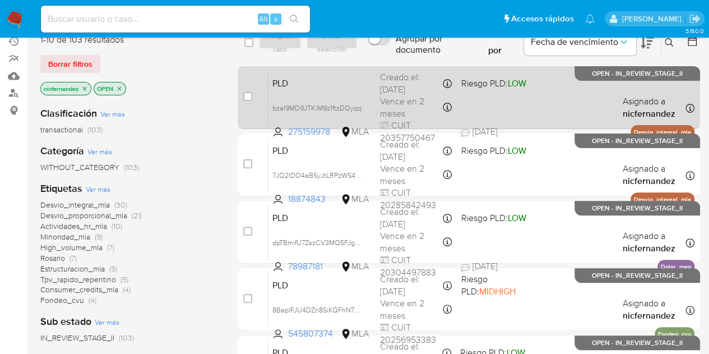
scroll to position [73, 0]
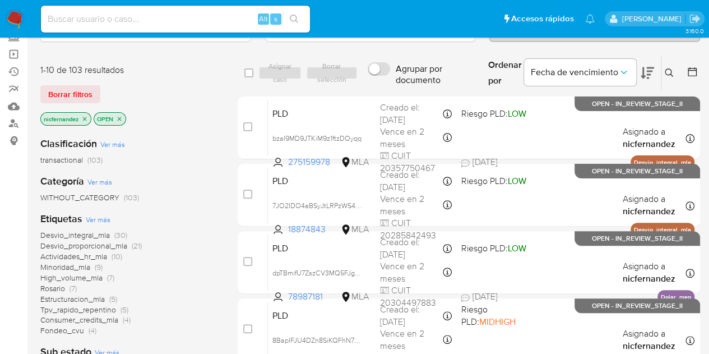
click at [70, 90] on span "Borrar filtros" at bounding box center [70, 94] width 44 height 16
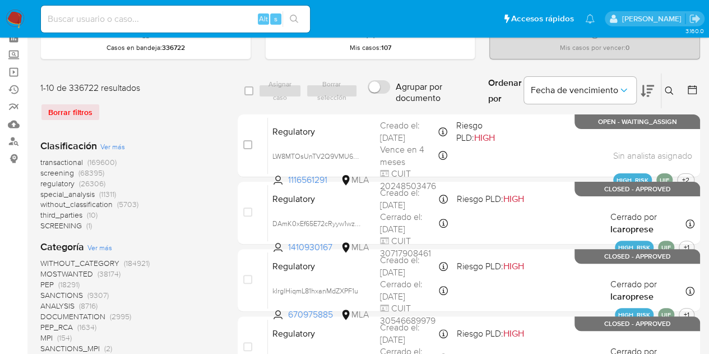
scroll to position [54, 0]
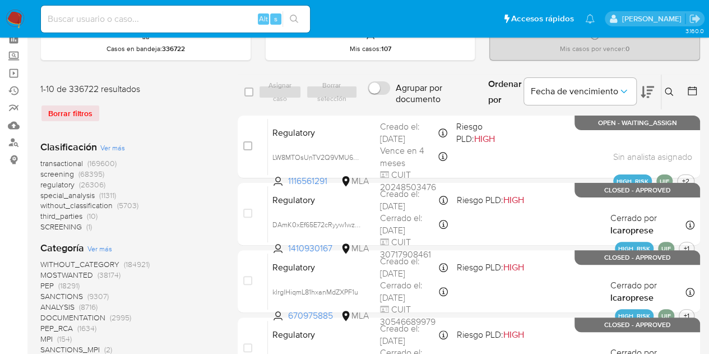
click at [670, 94] on icon at bounding box center [669, 91] width 9 height 9
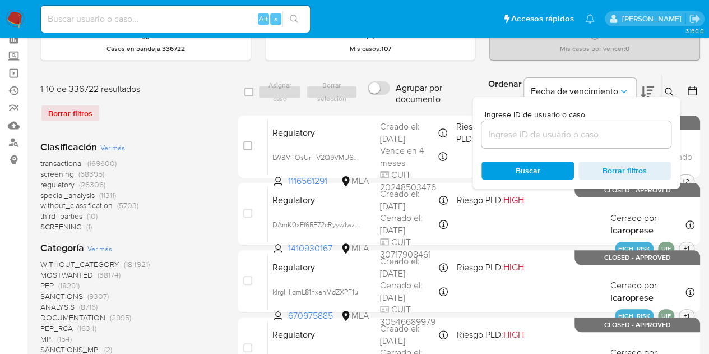
click at [590, 131] on input at bounding box center [576, 134] width 189 height 15
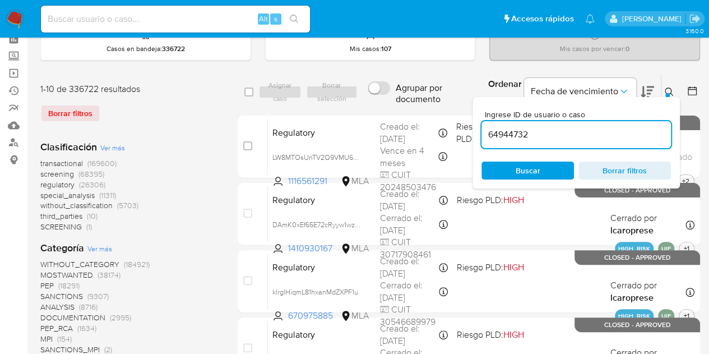
type input "64944732"
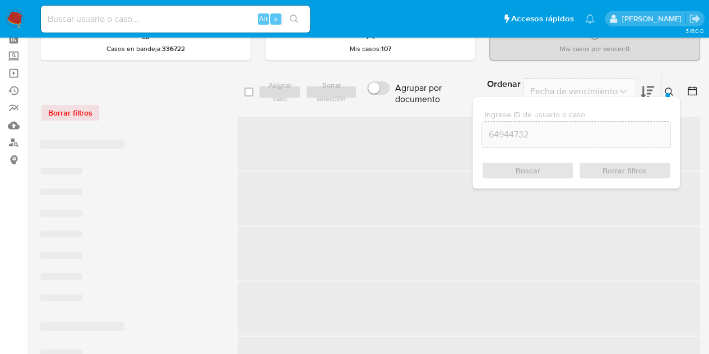
click at [667, 89] on icon at bounding box center [669, 91] width 9 height 9
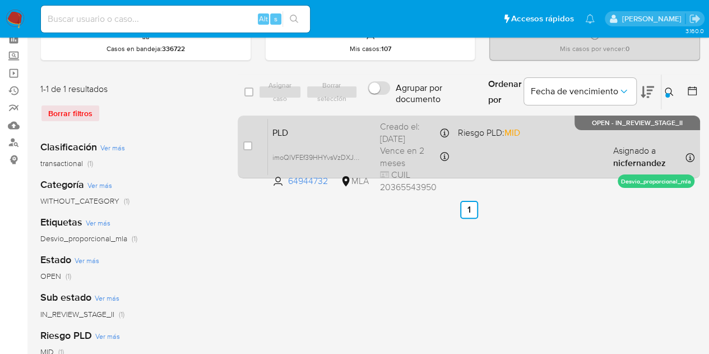
click at [304, 137] on span "PLD" at bounding box center [321, 131] width 99 height 15
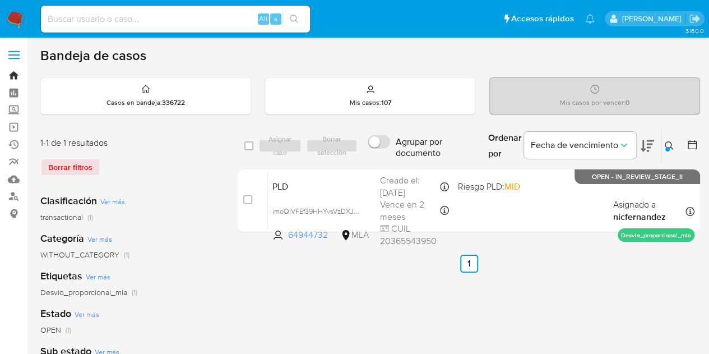
drag, startPoint x: 12, startPoint y: 75, endPoint x: 25, endPoint y: 82, distance: 14.5
click at [12, 75] on link "Bandeja" at bounding box center [66, 75] width 133 height 17
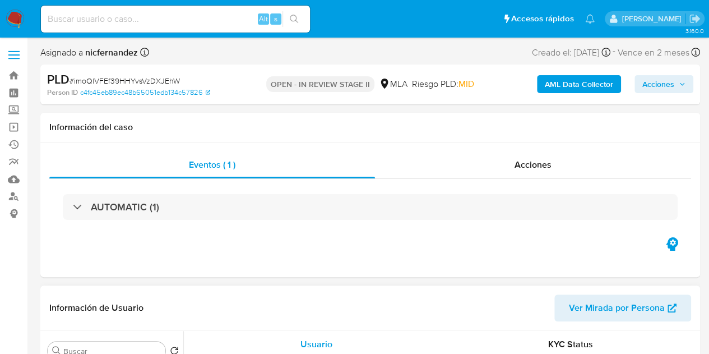
select select "10"
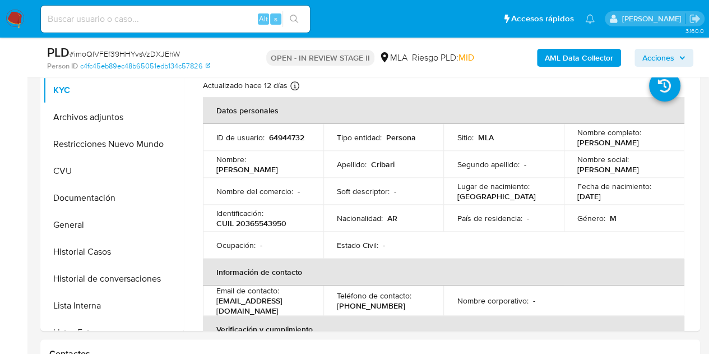
scroll to position [188, 0]
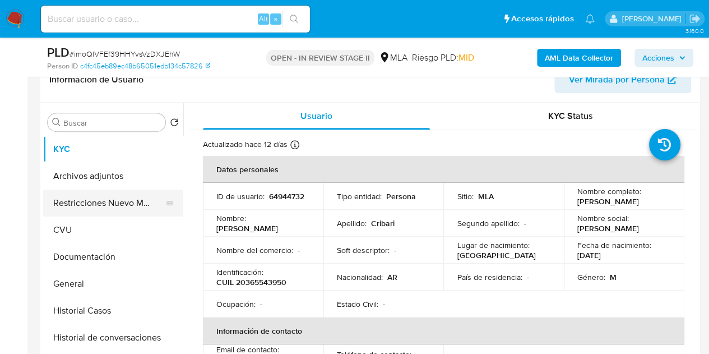
click at [85, 200] on button "Restricciones Nuevo Mundo" at bounding box center [108, 202] width 131 height 27
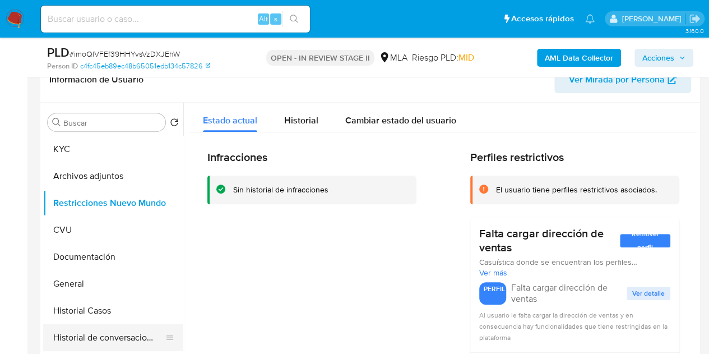
click at [110, 333] on button "Historial de conversaciones" at bounding box center [108, 337] width 131 height 27
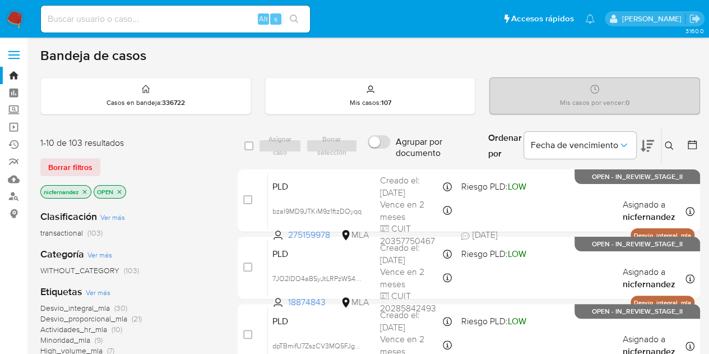
click at [196, 220] on div "Clasificación Ver más transactional (103)" at bounding box center [129, 224] width 179 height 29
click at [691, 144] on icon at bounding box center [692, 144] width 11 height 11
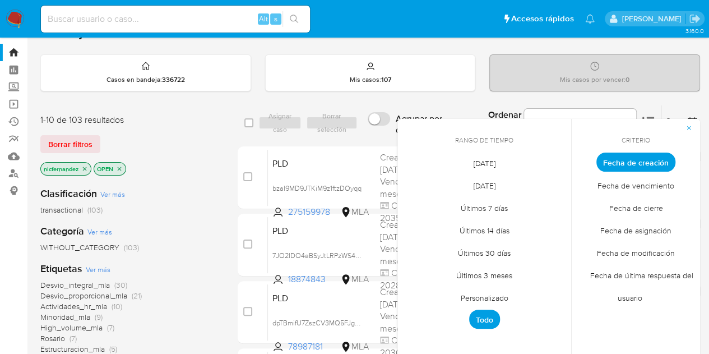
scroll to position [36, 0]
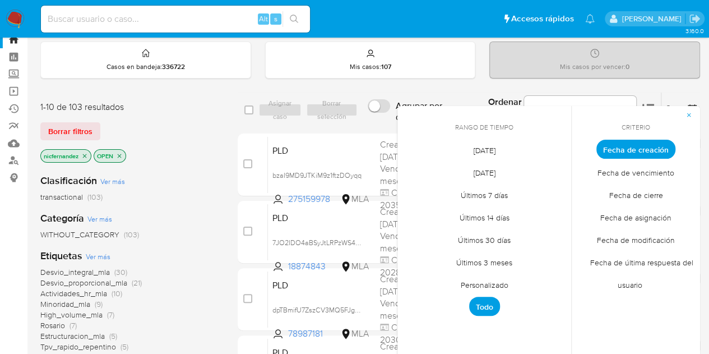
click at [651, 265] on span "Fecha de última respuesta del usuario" at bounding box center [635, 273] width 115 height 45
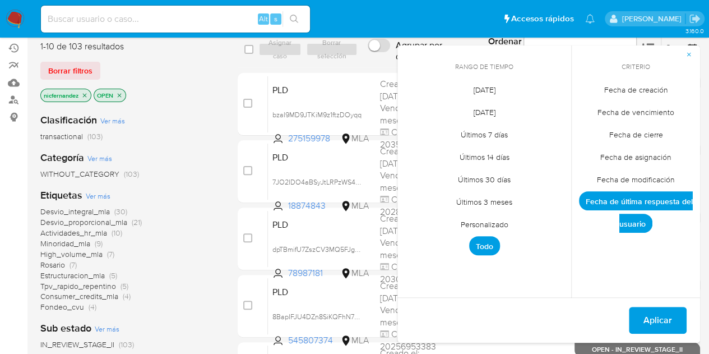
scroll to position [98, 0]
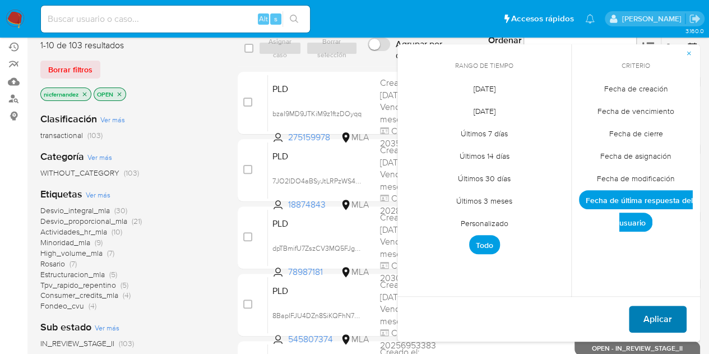
click at [654, 318] on span "Aplicar" at bounding box center [658, 319] width 29 height 25
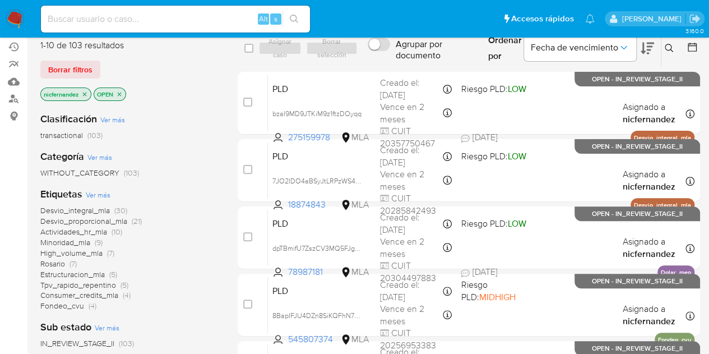
click at [95, 192] on span "Ver más" at bounding box center [98, 194] width 25 height 10
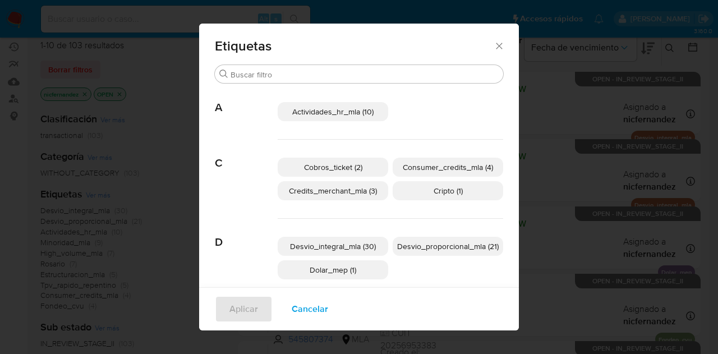
click at [496, 45] on icon "Cerrar" at bounding box center [498, 45] width 11 height 11
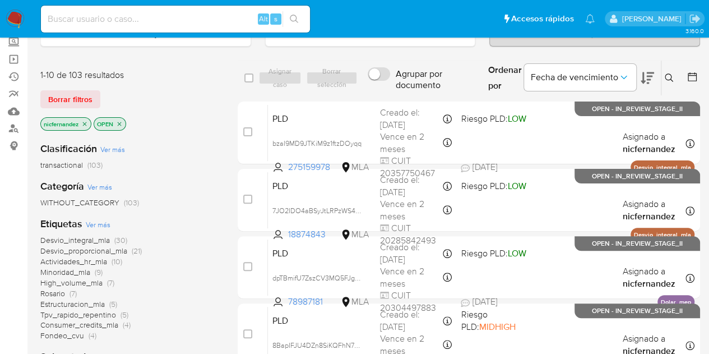
scroll to position [64, 0]
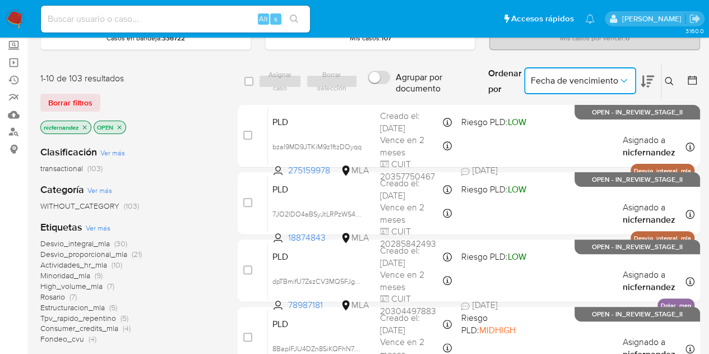
click at [611, 72] on button "Fecha de vencimiento" at bounding box center [580, 80] width 112 height 27
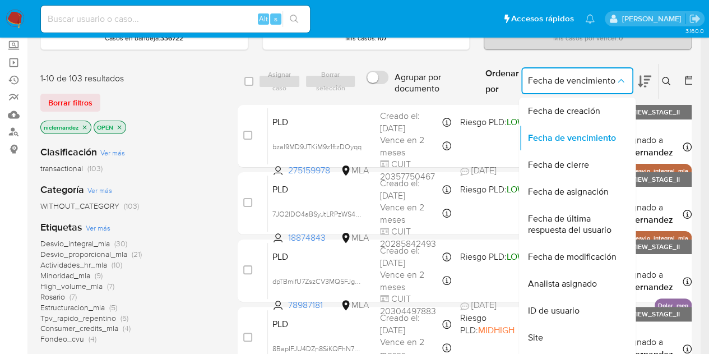
click at [691, 78] on icon at bounding box center [689, 80] width 11 height 11
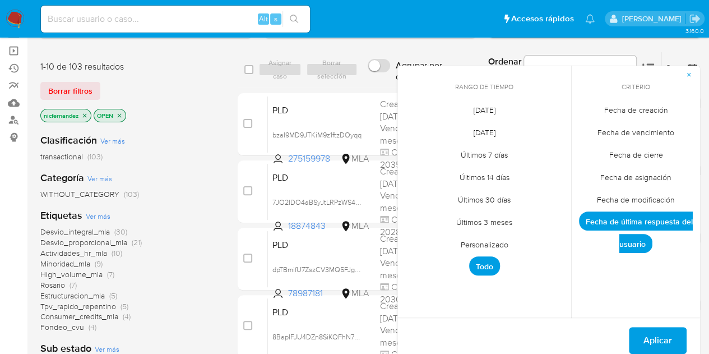
scroll to position [73, 0]
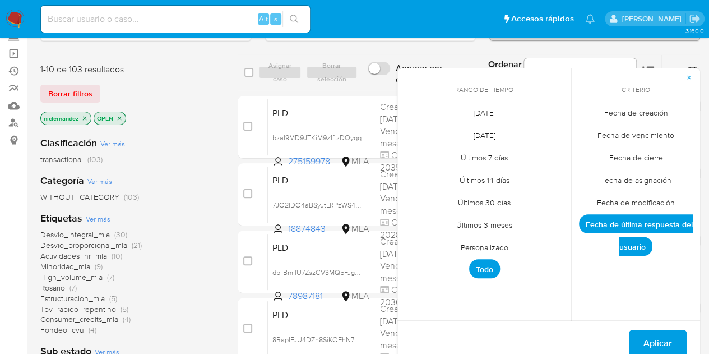
click at [686, 78] on icon "button" at bounding box center [689, 77] width 7 height 7
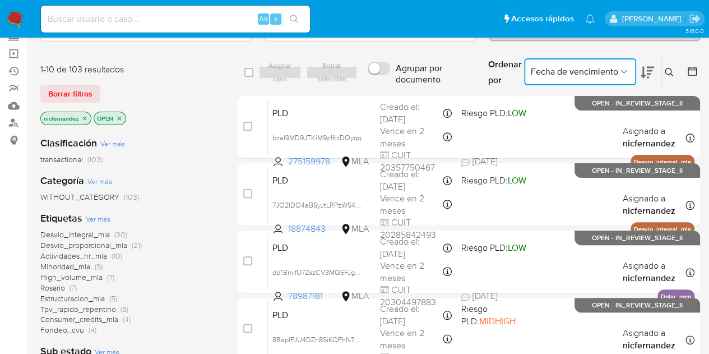
click at [618, 76] on icon "Ordenar por" at bounding box center [623, 71] width 11 height 11
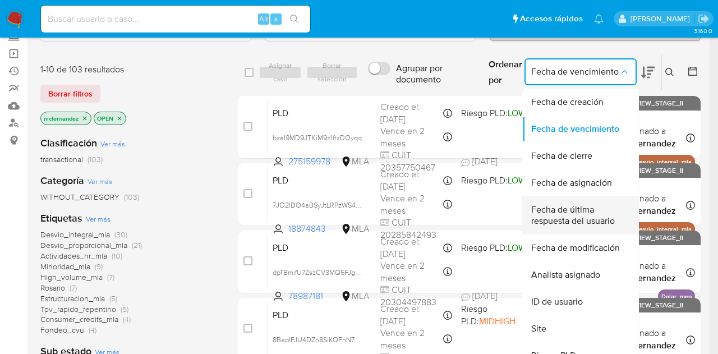
click at [580, 223] on span "Fecha de última respuesta del usuario" at bounding box center [577, 215] width 92 height 22
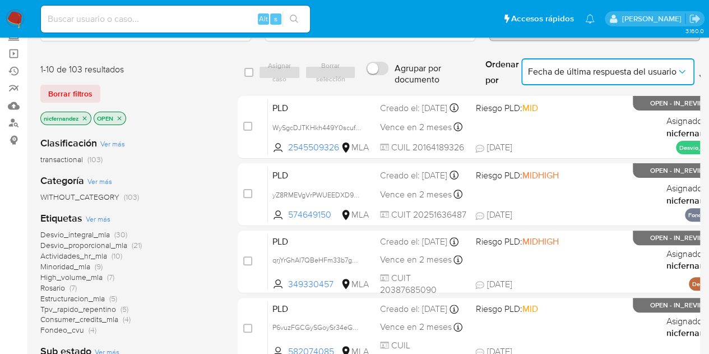
click at [689, 71] on button "Fecha de última respuesta del usuario" at bounding box center [607, 71] width 173 height 27
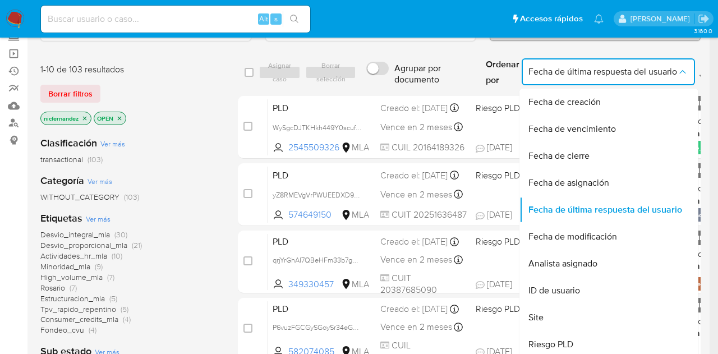
click at [474, 74] on label "Agrupar por documento" at bounding box center [418, 73] width 116 height 35
click at [388, 74] on input "Agrupar por documento" at bounding box center [377, 68] width 22 height 13
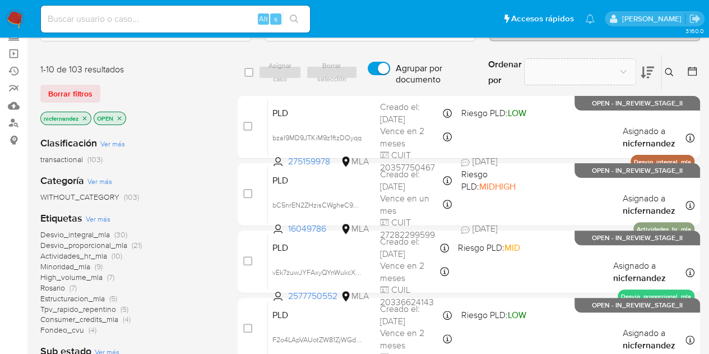
click at [414, 75] on span "Agrupar por documento" at bounding box center [435, 74] width 78 height 22
click at [390, 75] on input "Agrupar por documento" at bounding box center [379, 68] width 22 height 13
checkbox input "false"
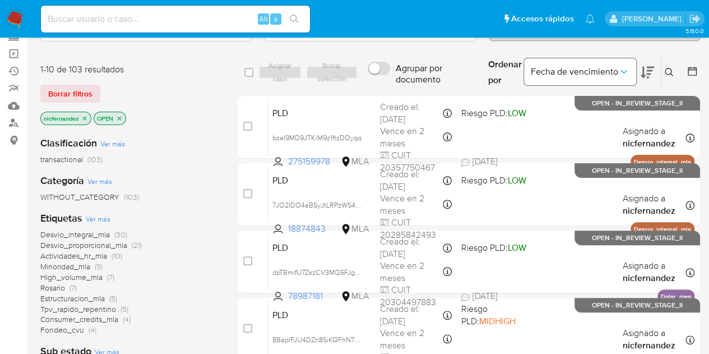
click at [615, 71] on span "Fecha de vencimiento" at bounding box center [574, 71] width 87 height 11
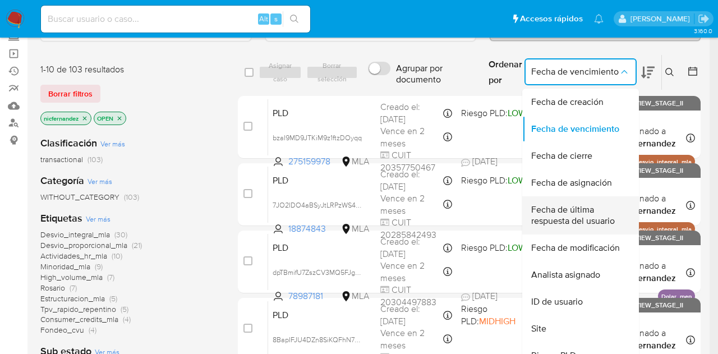
click at [590, 220] on span "Fecha de última respuesta del usuario" at bounding box center [577, 215] width 92 height 22
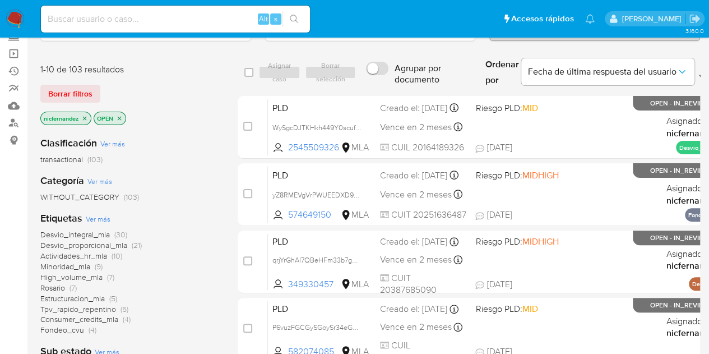
click at [699, 75] on icon at bounding box center [705, 72] width 13 height 13
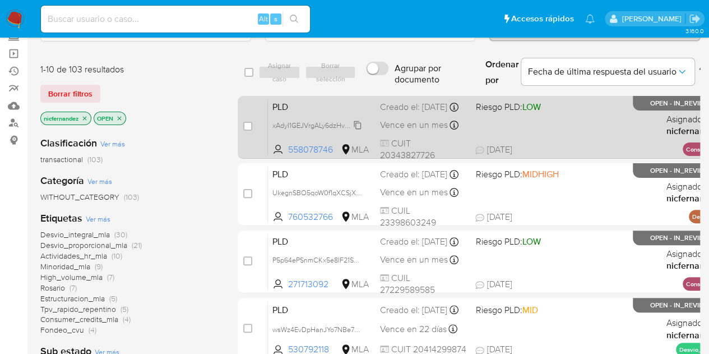
click at [357, 131] on span "xAdyI1GEJVrgALy6dzHv2qvv" at bounding box center [315, 124] width 87 height 12
click at [357, 119] on div "PLD xAdyI1GEJVrgALy6dzHv2qvv 558078746 MLA Riesgo PLD: LOW Creado el: 12/08/202…" at bounding box center [510, 127] width 485 height 57
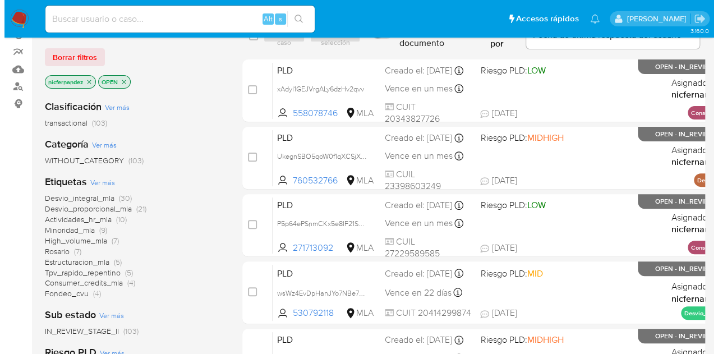
scroll to position [109, 0]
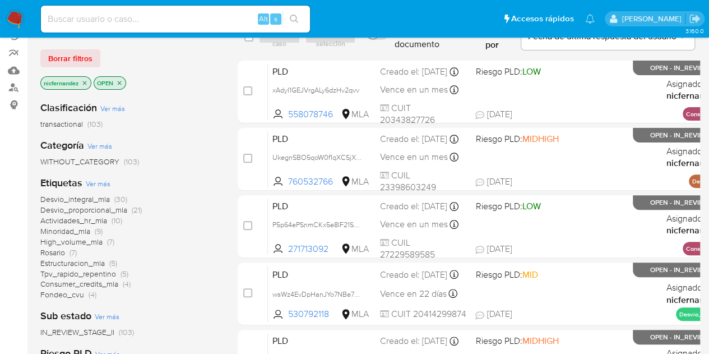
click at [100, 180] on span "Ver más" at bounding box center [98, 183] width 25 height 10
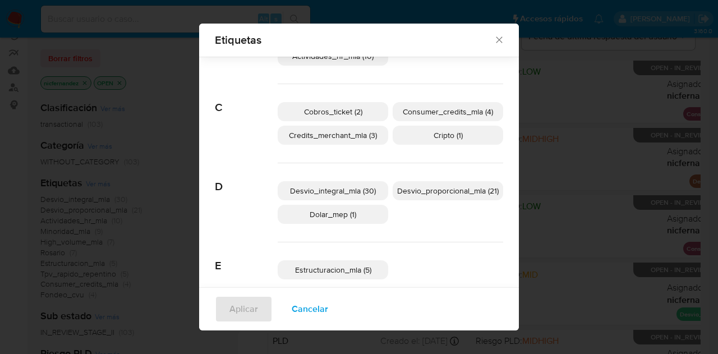
scroll to position [48, 0]
click at [468, 191] on span "Desvio_proporcional_mla (21)" at bounding box center [447, 189] width 101 height 11
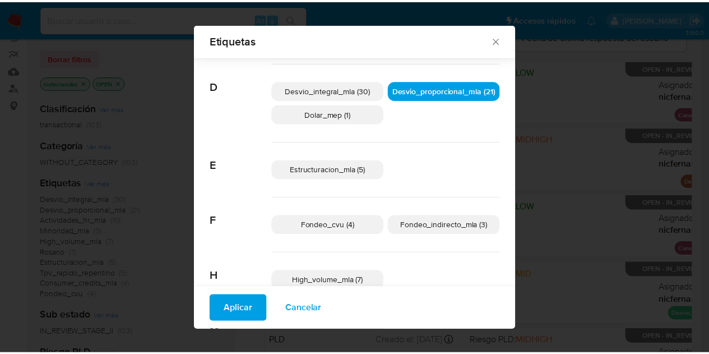
scroll to position [155, 0]
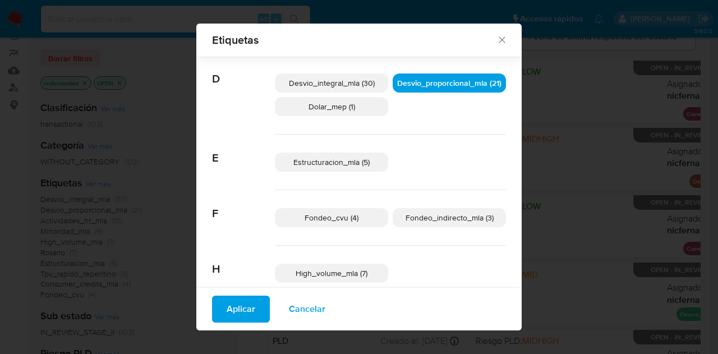
drag, startPoint x: 345, startPoint y: 159, endPoint x: 369, endPoint y: 172, distance: 27.3
click at [344, 159] on span "Estructuracion_mla (5)" at bounding box center [331, 161] width 76 height 11
click at [496, 40] on icon "Cerrar" at bounding box center [501, 39] width 11 height 11
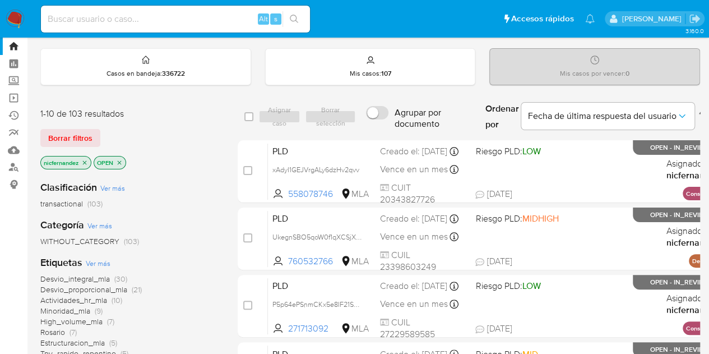
scroll to position [0, 0]
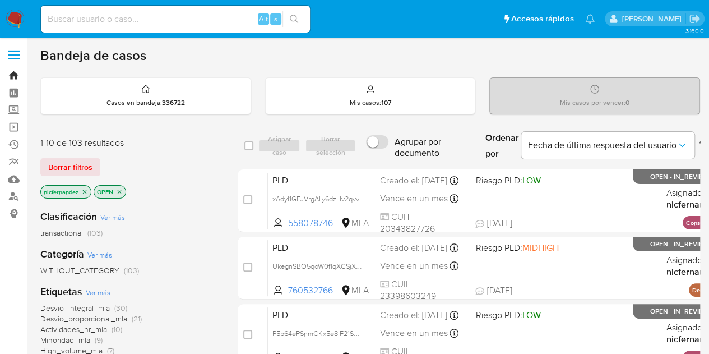
click at [17, 77] on link "Bandeja" at bounding box center [66, 75] width 133 height 17
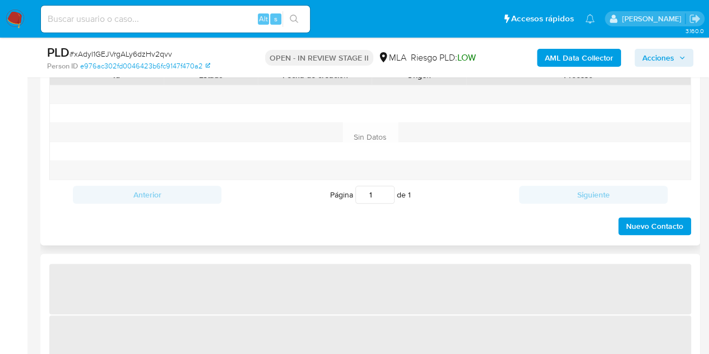
select select "10"
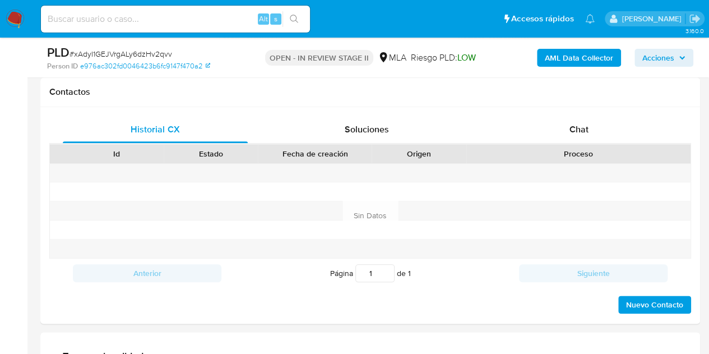
scroll to position [482, 0]
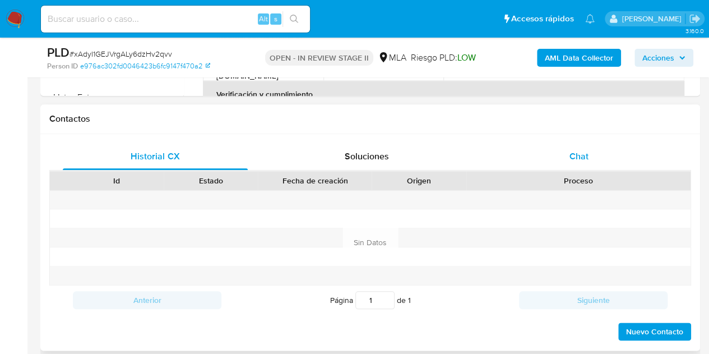
click at [580, 158] on span "Chat" at bounding box center [579, 156] width 19 height 13
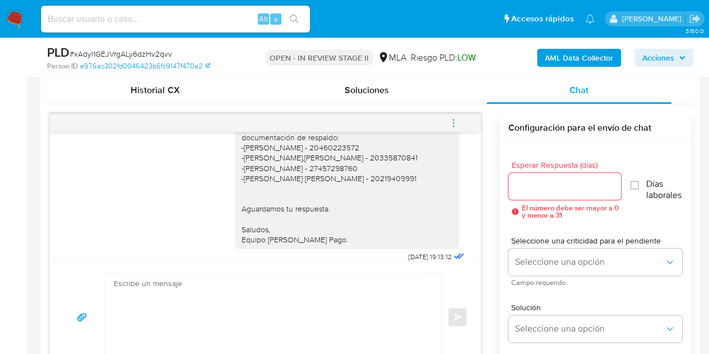
scroll to position [1514, 0]
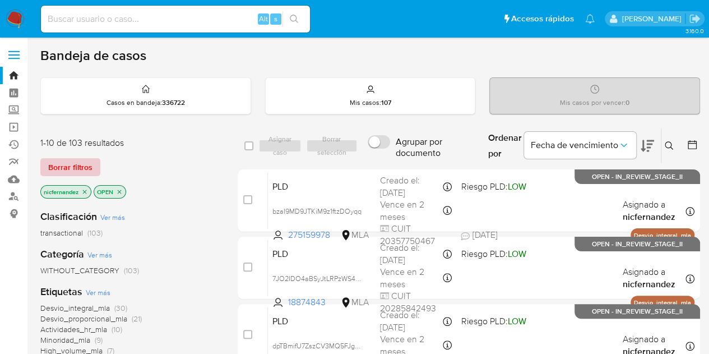
click at [66, 165] on span "Borrar filtros" at bounding box center [70, 167] width 44 height 16
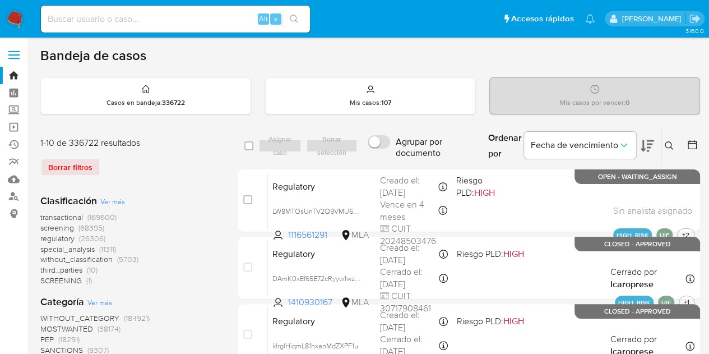
click at [672, 141] on icon at bounding box center [669, 145] width 9 height 9
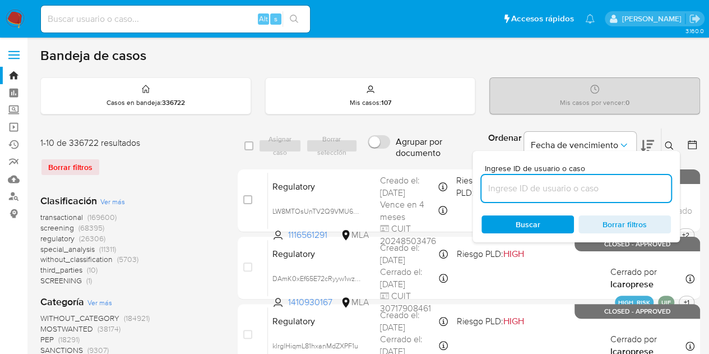
click at [578, 189] on input at bounding box center [576, 188] width 189 height 15
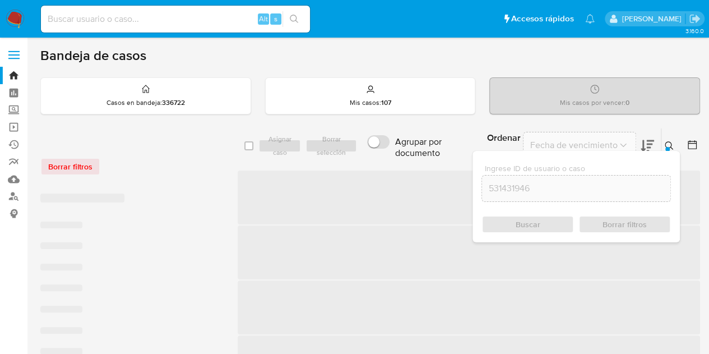
click at [666, 147] on div at bounding box center [667, 149] width 4 height 4
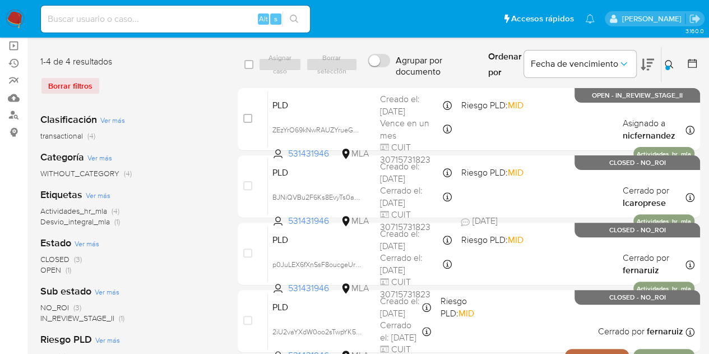
scroll to position [66, 0]
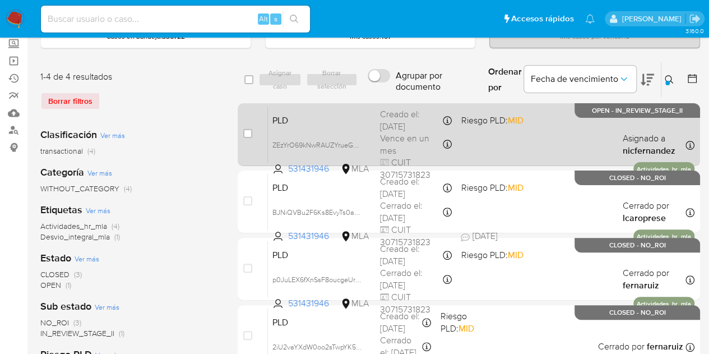
click at [320, 117] on span "PLD" at bounding box center [321, 119] width 99 height 15
click at [358, 145] on span "ZEzYrO69kNwRAUZYrueGq5Kt" at bounding box center [319, 144] width 95 height 12
click at [334, 126] on div "PLD ZEzYrO69kNwRAUZYrueGq5Kt 531431946 MLA Riesgo PLD: MID Creado el: 12/09/202…" at bounding box center [481, 134] width 427 height 57
click at [309, 117] on span "PLD" at bounding box center [321, 119] width 99 height 15
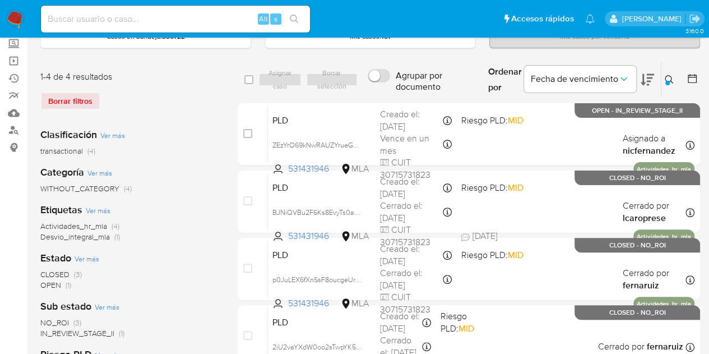
click at [672, 75] on icon at bounding box center [669, 79] width 9 height 9
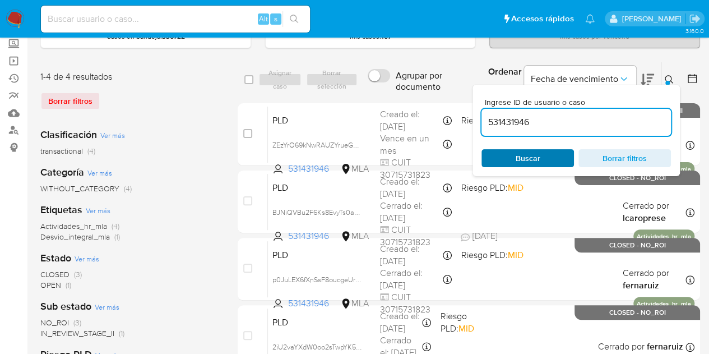
click at [548, 151] on span "Buscar" at bounding box center [527, 158] width 77 height 16
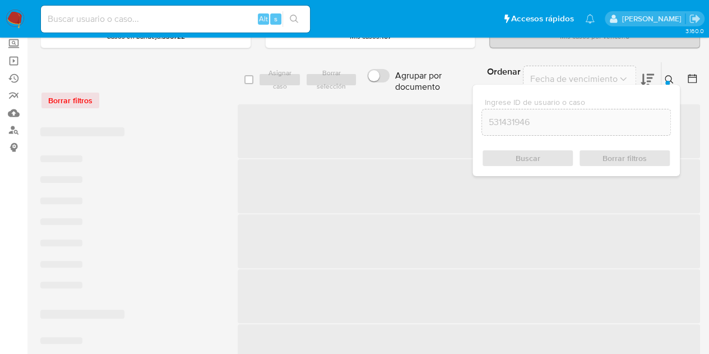
click at [669, 80] on icon at bounding box center [669, 79] width 9 height 9
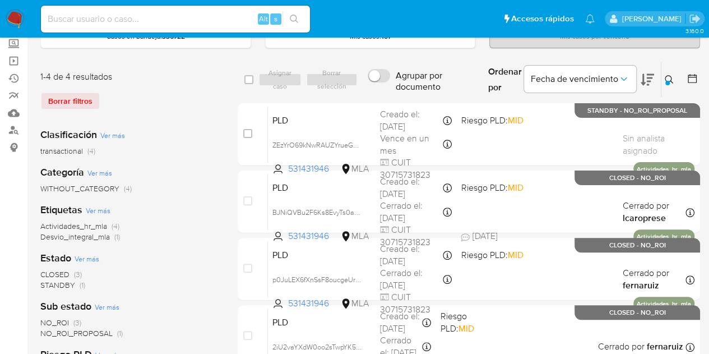
click at [670, 75] on icon at bounding box center [669, 79] width 8 height 8
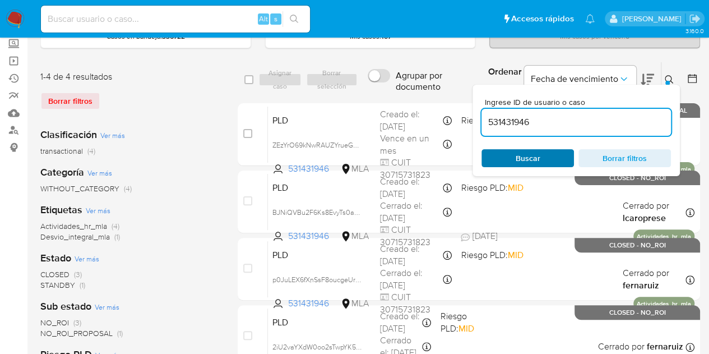
click at [532, 154] on span "Buscar" at bounding box center [528, 158] width 25 height 18
click at [669, 81] on div at bounding box center [667, 83] width 4 height 4
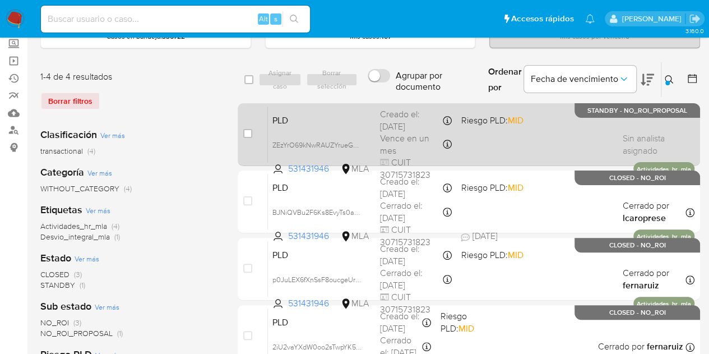
click at [331, 121] on span "PLD" at bounding box center [321, 119] width 99 height 15
click at [319, 127] on div "PLD ZEzYrO69kNwRAUZYrueGq5Kt 531431946 MLA Riesgo PLD: MID Creado el: 12/09/202…" at bounding box center [481, 134] width 427 height 57
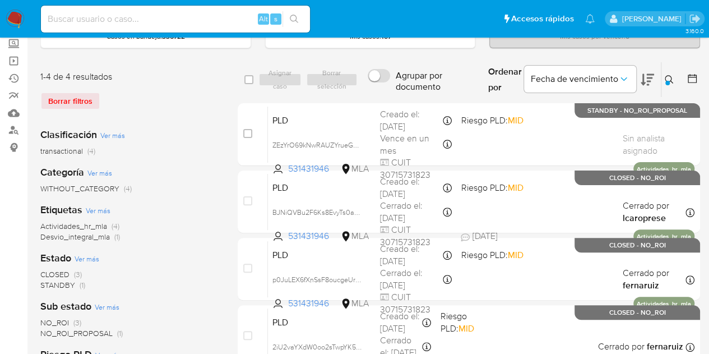
click at [664, 81] on button at bounding box center [670, 79] width 18 height 13
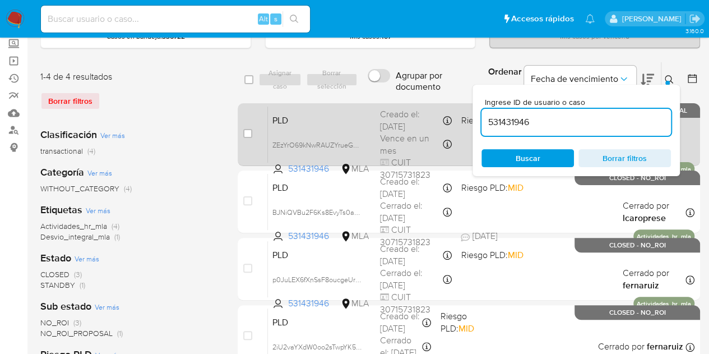
drag, startPoint x: 533, startPoint y: 121, endPoint x: 431, endPoint y: 102, distance: 103.8
click at [431, 102] on div "select-all-cases-checkbox Asignar caso Borrar selección Agrupar por documento O…" at bounding box center [469, 217] width 462 height 311
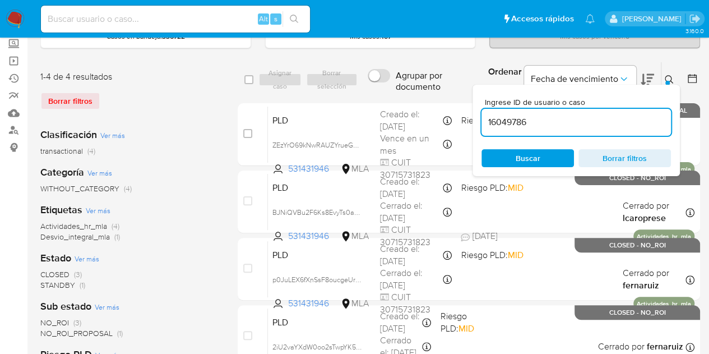
type input "16049786"
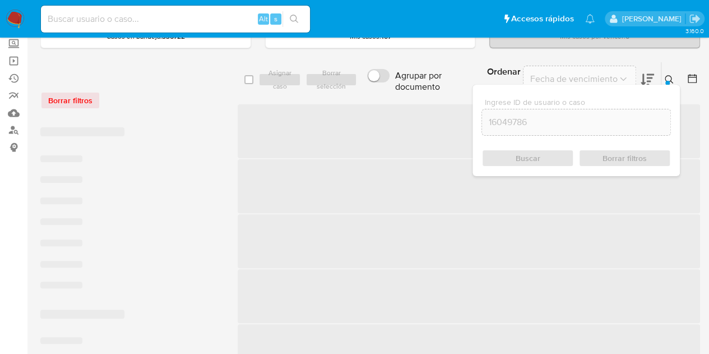
click at [668, 76] on icon at bounding box center [669, 79] width 9 height 9
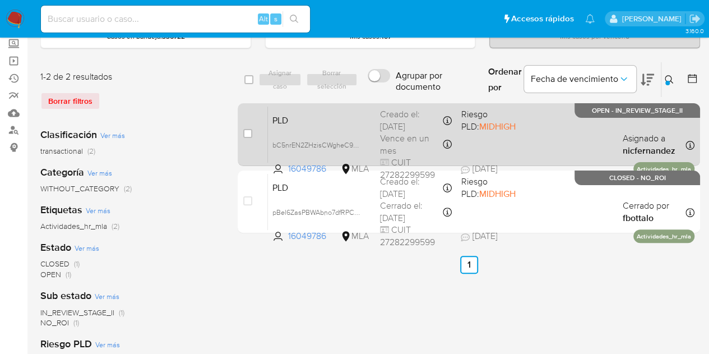
click at [334, 118] on span "PLD" at bounding box center [321, 119] width 99 height 15
click at [355, 141] on span "bC5nrEN2ZHzisCWgheC9gtFO" at bounding box center [320, 144] width 96 height 12
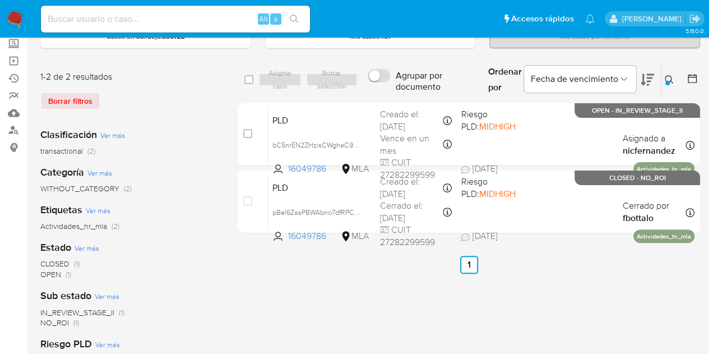
click at [668, 79] on icon at bounding box center [669, 79] width 9 height 9
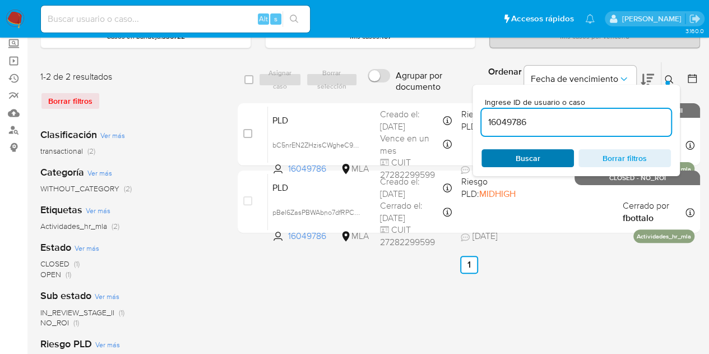
click at [561, 152] on span "Buscar" at bounding box center [527, 158] width 77 height 16
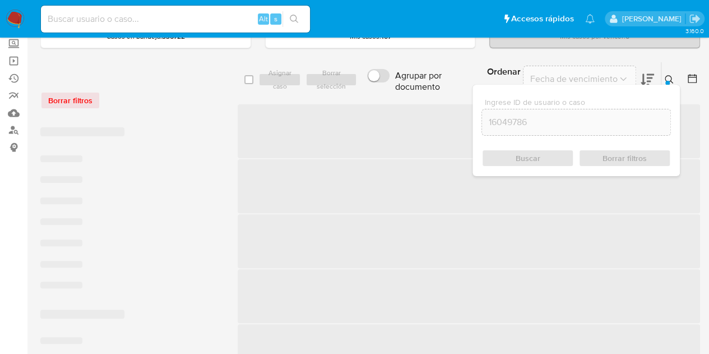
click at [669, 76] on icon at bounding box center [669, 79] width 9 height 9
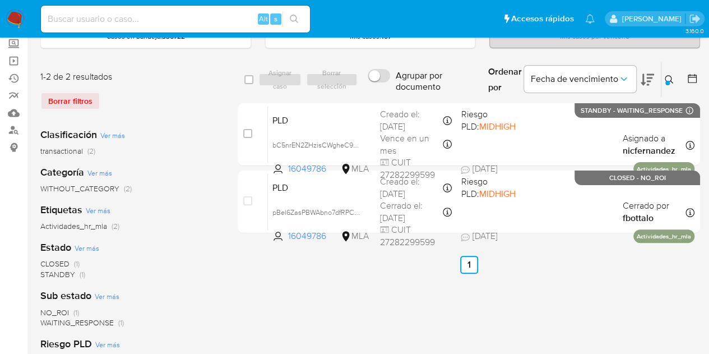
click at [669, 77] on icon at bounding box center [669, 79] width 9 height 9
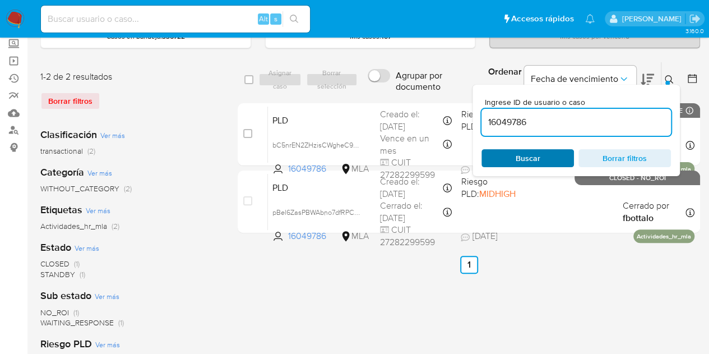
click at [559, 156] on span "Buscar" at bounding box center [527, 158] width 77 height 16
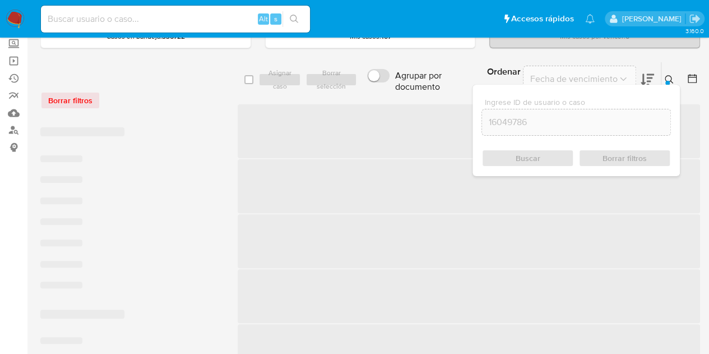
click at [669, 76] on icon at bounding box center [669, 79] width 9 height 9
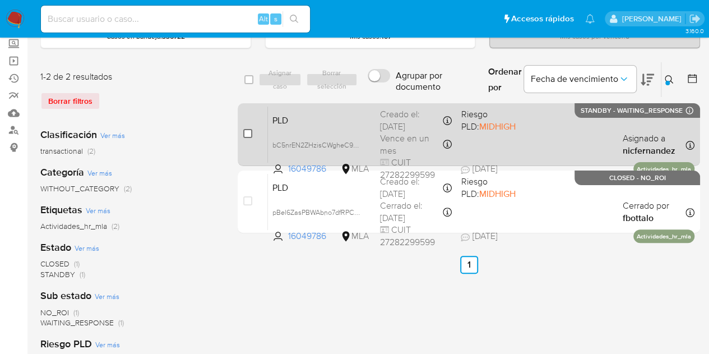
click at [246, 132] on input "checkbox" at bounding box center [247, 133] width 9 height 9
checkbox input "true"
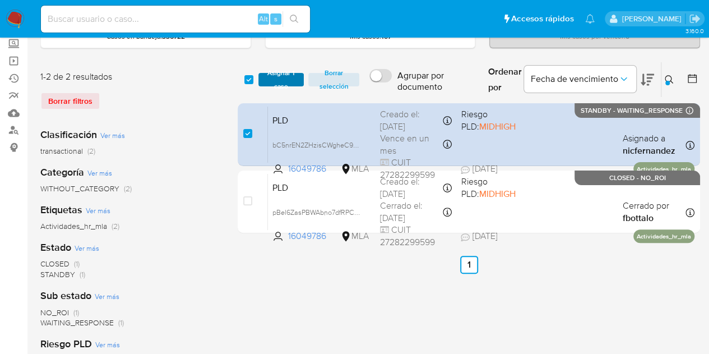
click at [280, 76] on span "Asignar 1 caso" at bounding box center [281, 79] width 35 height 11
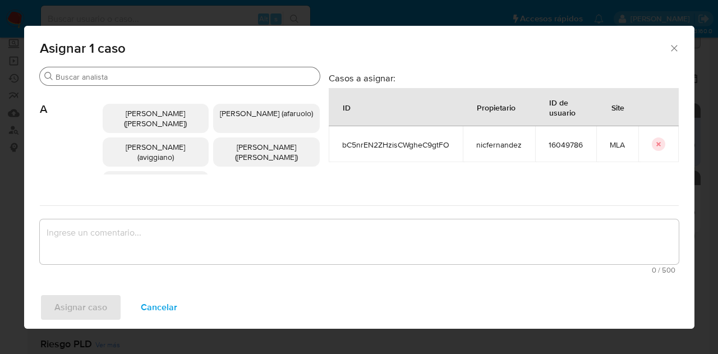
click at [90, 72] on input "Buscar" at bounding box center [185, 77] width 260 height 10
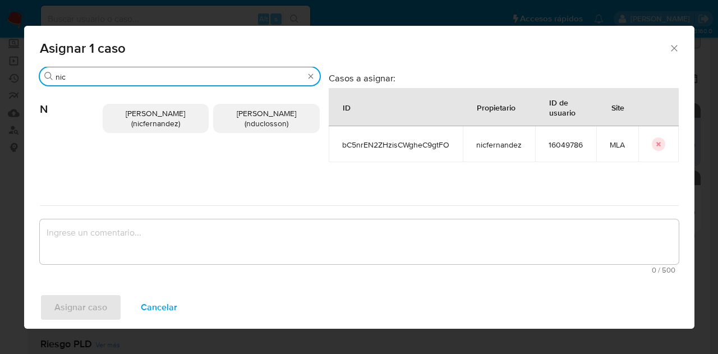
type input "nic"
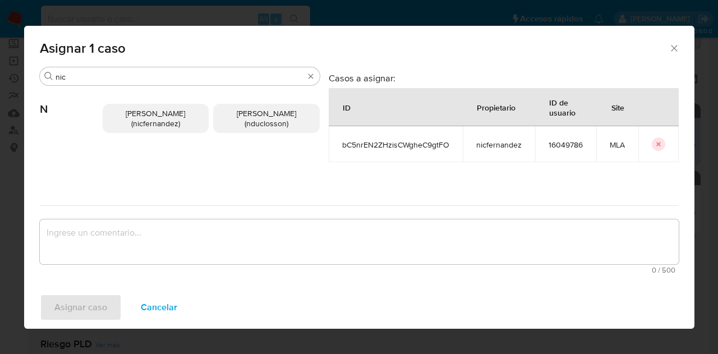
click at [109, 117] on p "Nicolas Fernandez Allen (nicfernandez)" at bounding box center [156, 118] width 107 height 29
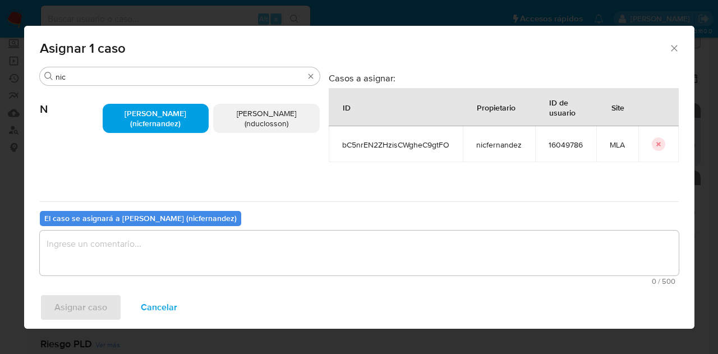
click at [155, 226] on div "El caso se asignará a Nicolas Fernandez Allen (nicfernandez) 0 / 500 500 caract…" at bounding box center [359, 245] width 638 height 89
click at [159, 239] on textarea "assign-modal" at bounding box center [359, 252] width 638 height 45
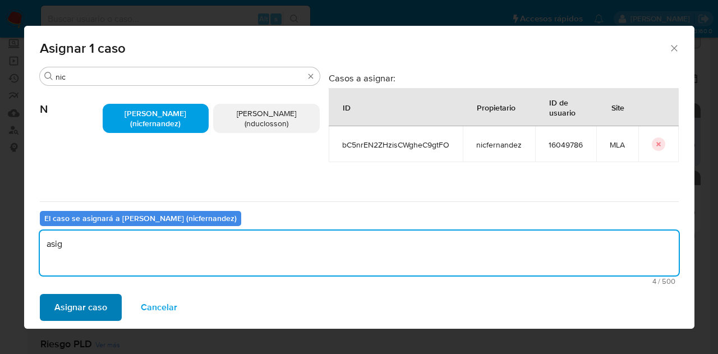
type textarea "asig"
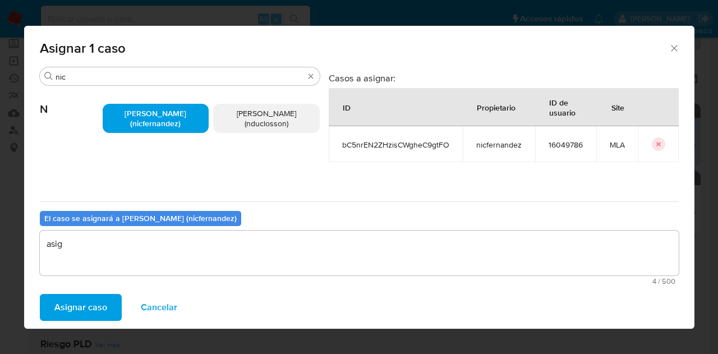
click at [89, 304] on span "Asignar caso" at bounding box center [80, 307] width 53 height 25
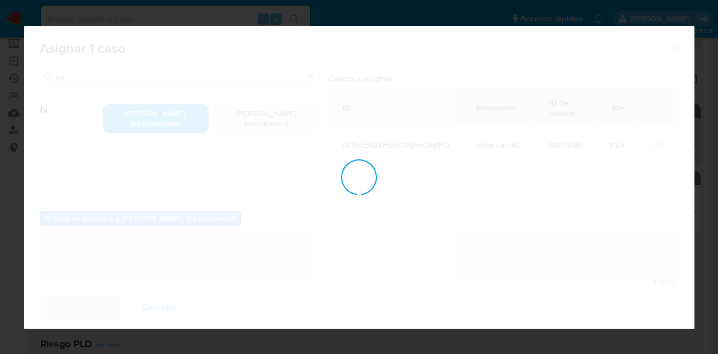
checkbox input "false"
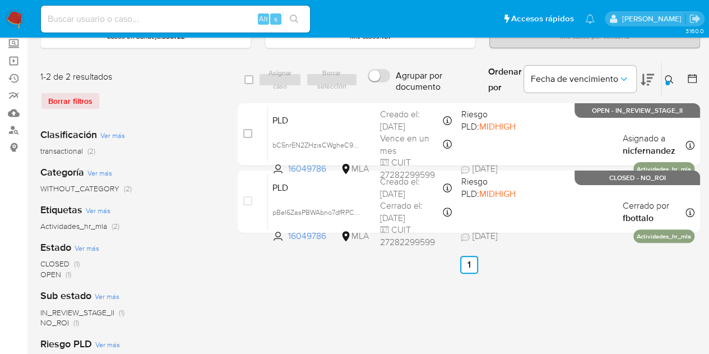
click at [666, 78] on icon at bounding box center [669, 79] width 9 height 9
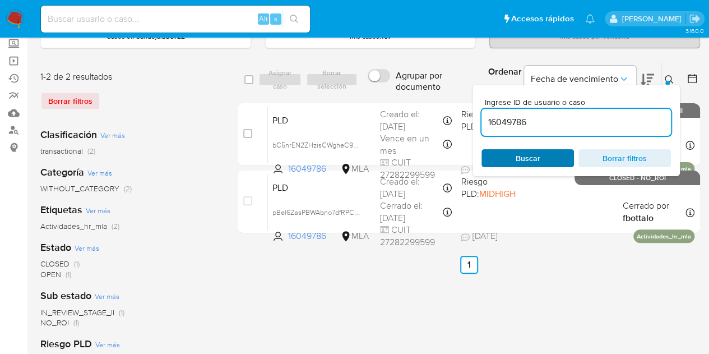
click at [541, 155] on span "Buscar" at bounding box center [527, 158] width 77 height 16
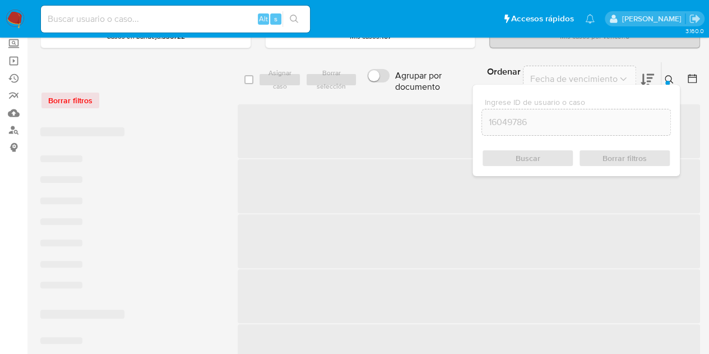
click at [669, 77] on icon at bounding box center [669, 79] width 9 height 9
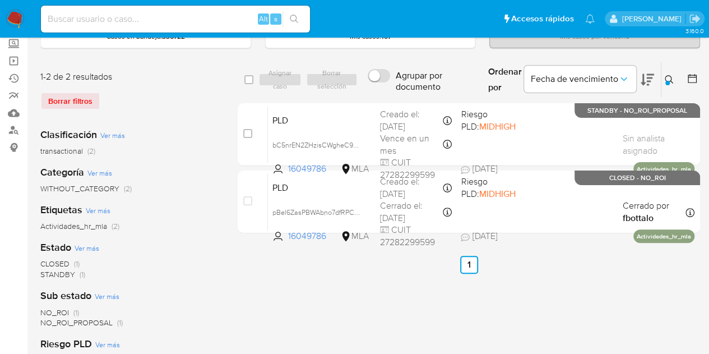
click at [670, 73] on button at bounding box center [670, 79] width 18 height 13
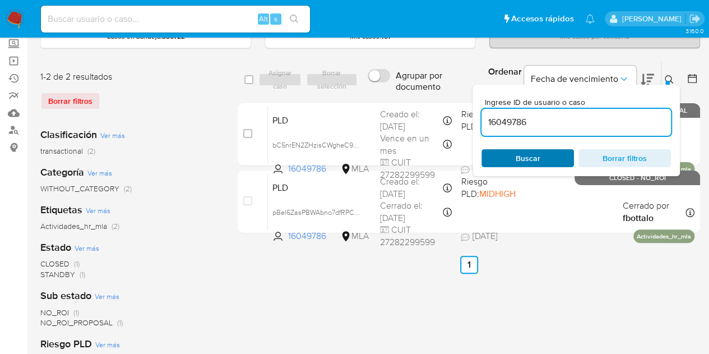
click at [528, 154] on span "Buscar" at bounding box center [528, 158] width 25 height 18
click at [669, 77] on icon at bounding box center [669, 79] width 9 height 9
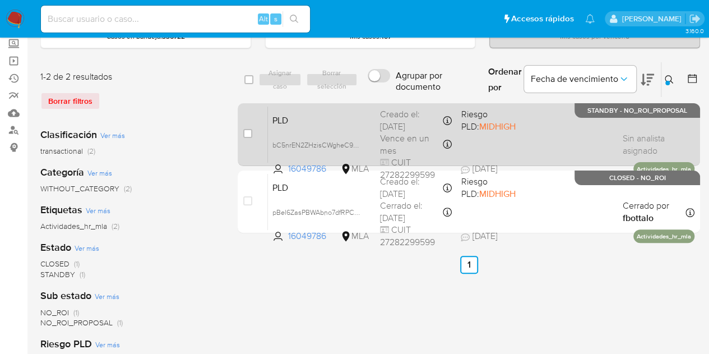
click at [291, 114] on span "PLD" at bounding box center [321, 119] width 99 height 15
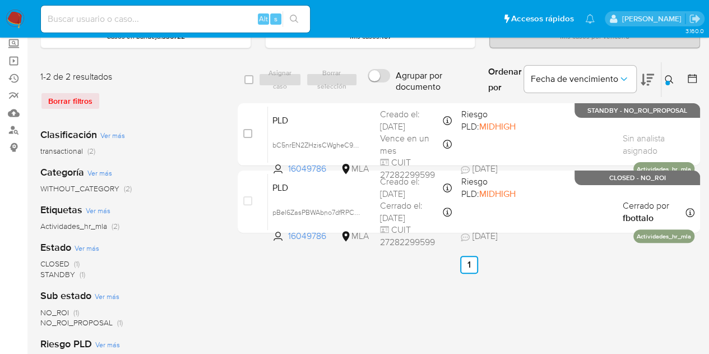
click at [670, 77] on icon at bounding box center [669, 79] width 8 height 8
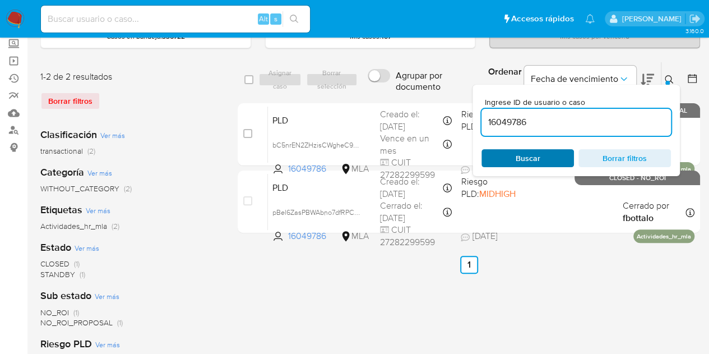
click at [552, 153] on span "Buscar" at bounding box center [527, 158] width 77 height 16
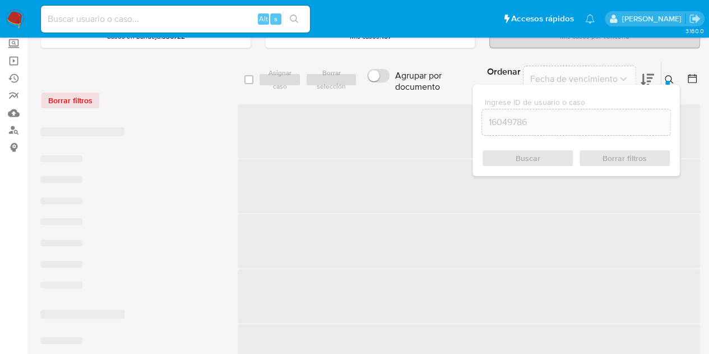
click at [667, 77] on icon at bounding box center [669, 79] width 9 height 9
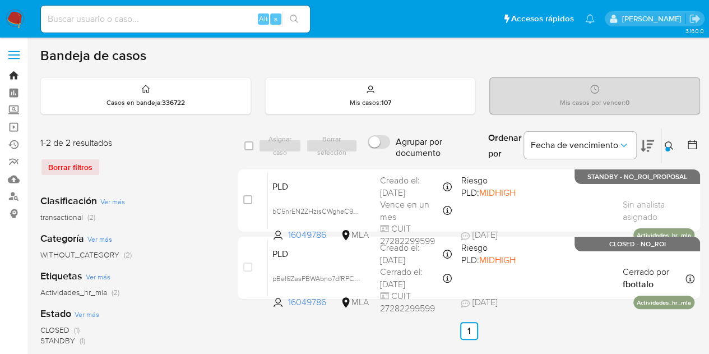
click at [16, 75] on link "Bandeja" at bounding box center [66, 75] width 133 height 17
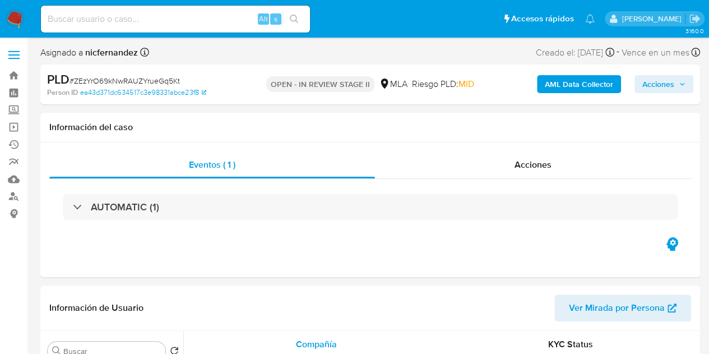
select select "10"
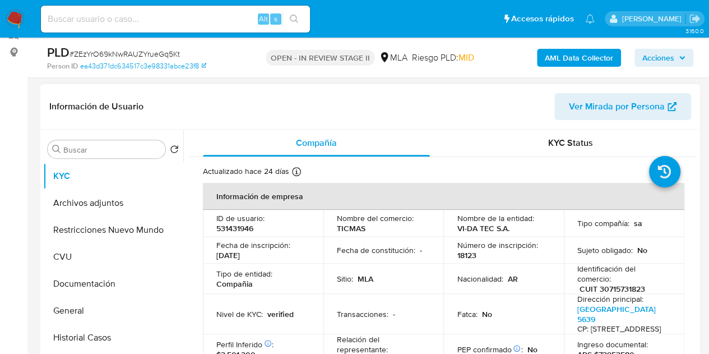
scroll to position [170, 0]
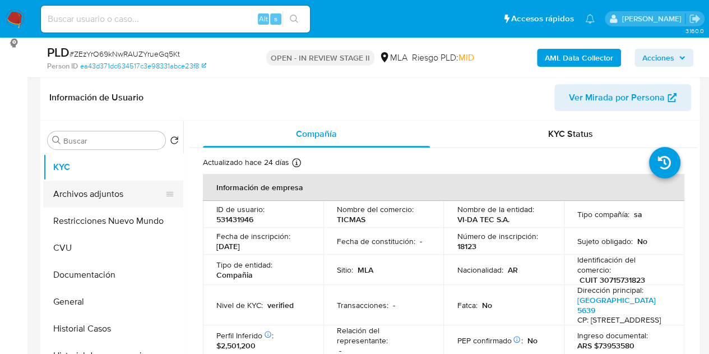
click at [53, 192] on button "Archivos adjuntos" at bounding box center [108, 193] width 131 height 27
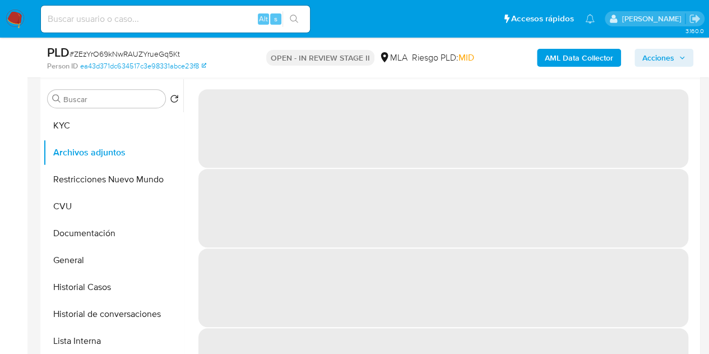
scroll to position [198, 0]
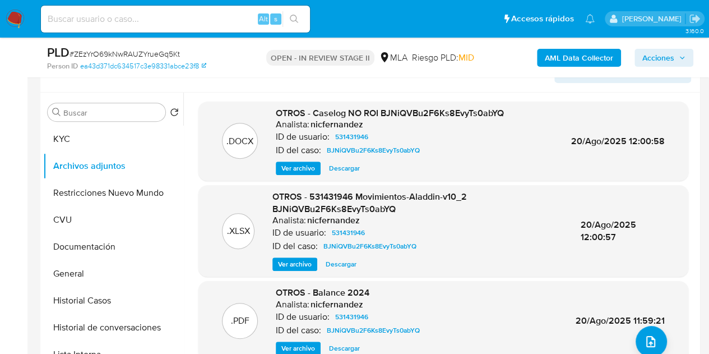
click at [557, 57] on b "AML Data Collector" at bounding box center [579, 58] width 68 height 18
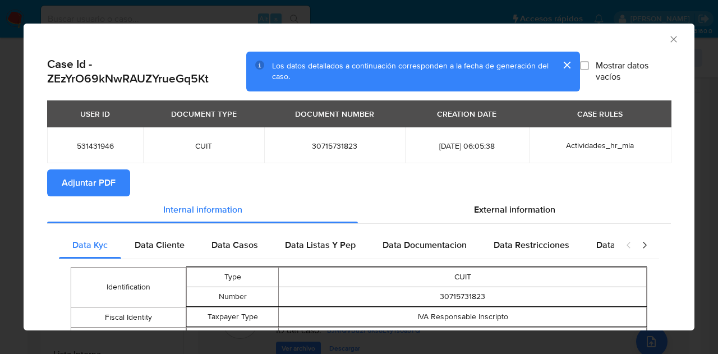
click at [92, 178] on span "Adjuntar PDF" at bounding box center [89, 182] width 54 height 25
click at [668, 39] on icon "Cerrar ventana" at bounding box center [673, 39] width 11 height 11
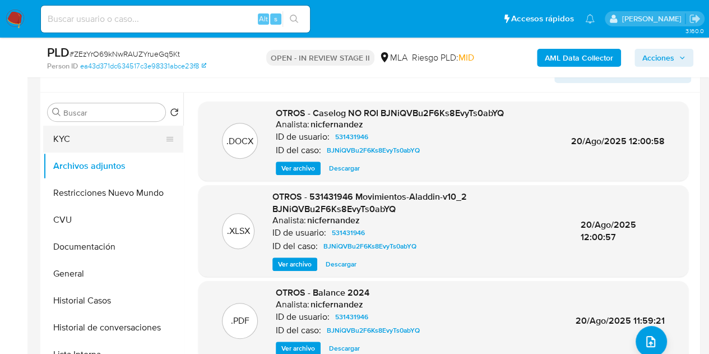
click at [100, 134] on button "KYC" at bounding box center [108, 139] width 131 height 27
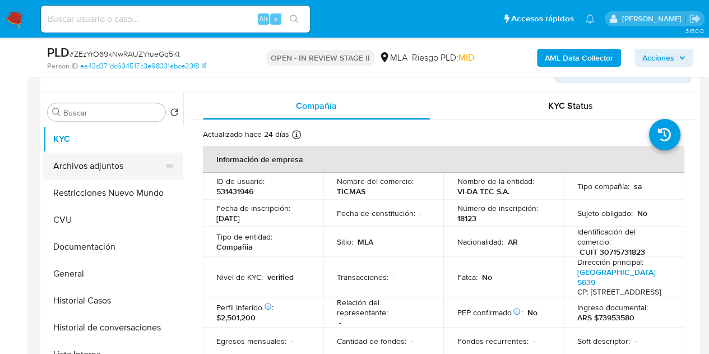
click at [91, 169] on button "Archivos adjuntos" at bounding box center [108, 165] width 131 height 27
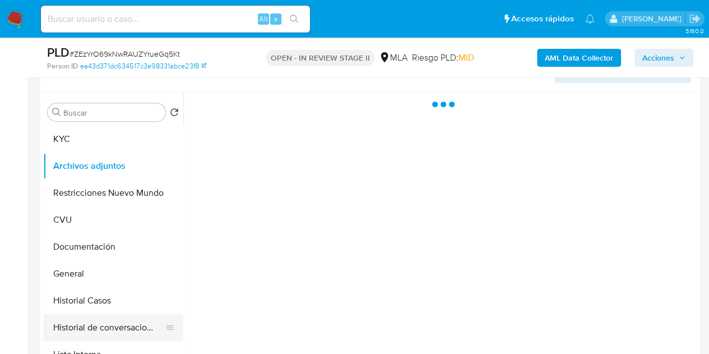
click at [100, 324] on button "Historial de conversaciones" at bounding box center [108, 327] width 131 height 27
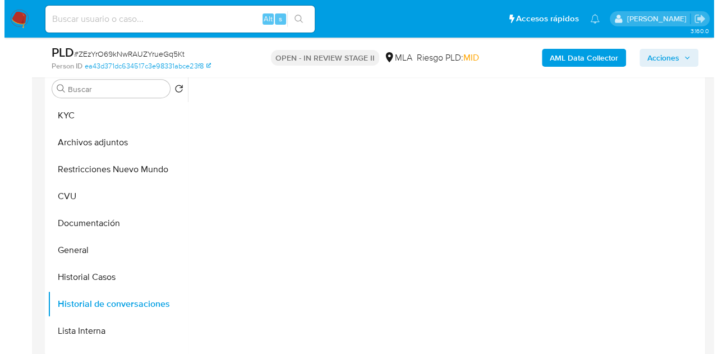
scroll to position [209, 0]
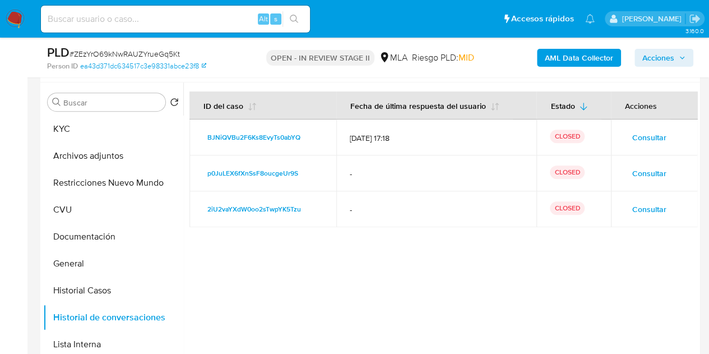
click at [646, 135] on span "Consultar" at bounding box center [649, 137] width 34 height 16
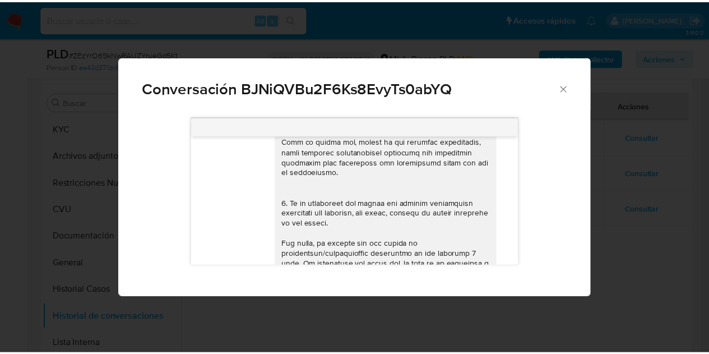
scroll to position [652, 0]
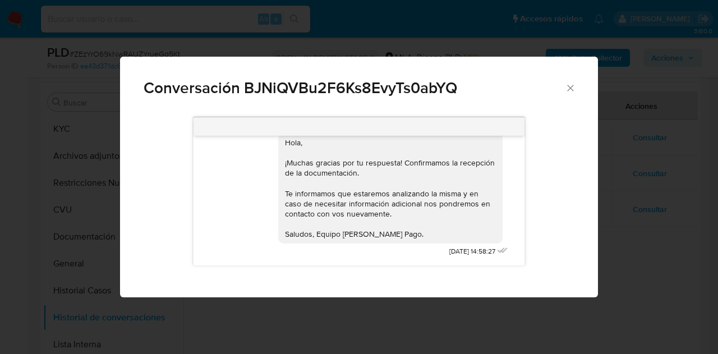
drag, startPoint x: 571, startPoint y: 91, endPoint x: 420, endPoint y: 144, distance: 159.5
click at [571, 91] on icon "Cerrar" at bounding box center [569, 87] width 11 height 11
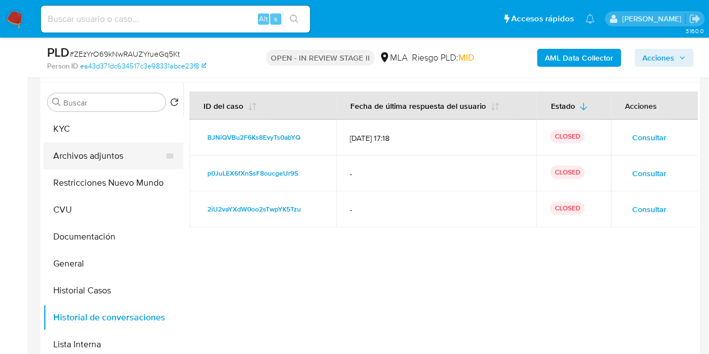
click at [73, 153] on button "Archivos adjuntos" at bounding box center [108, 155] width 131 height 27
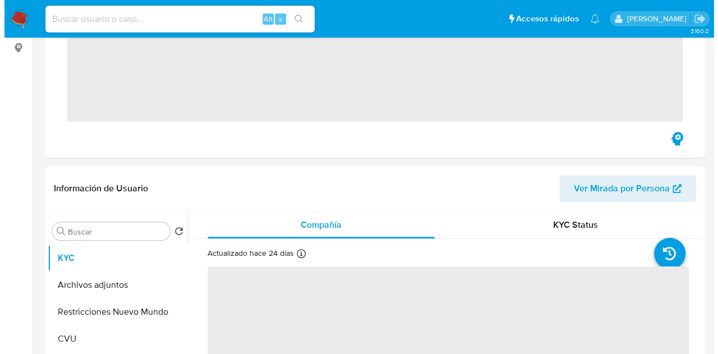
scroll to position [223, 0]
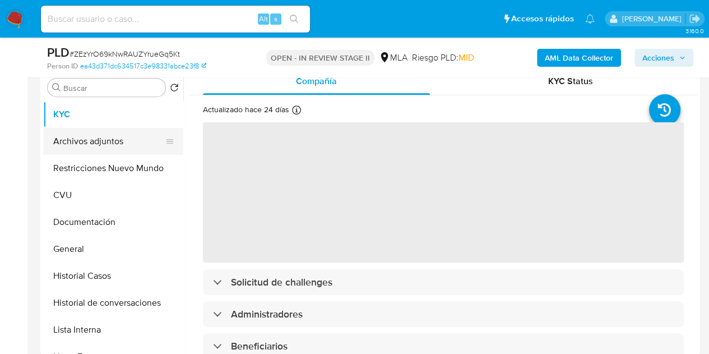
click at [86, 138] on button "Archivos adjuntos" at bounding box center [108, 141] width 131 height 27
select select "10"
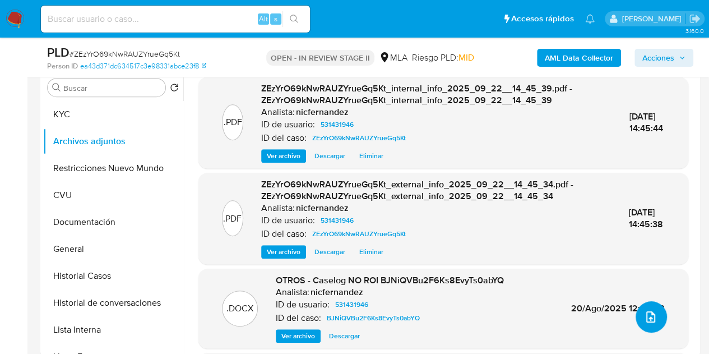
click at [652, 320] on span "upload-file" at bounding box center [650, 316] width 13 height 13
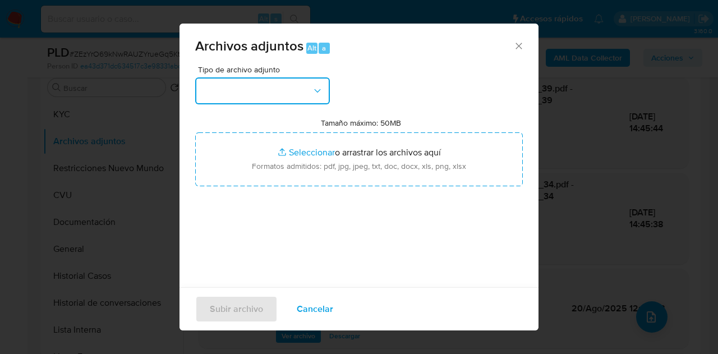
click at [316, 96] on icon "button" at bounding box center [317, 90] width 11 height 11
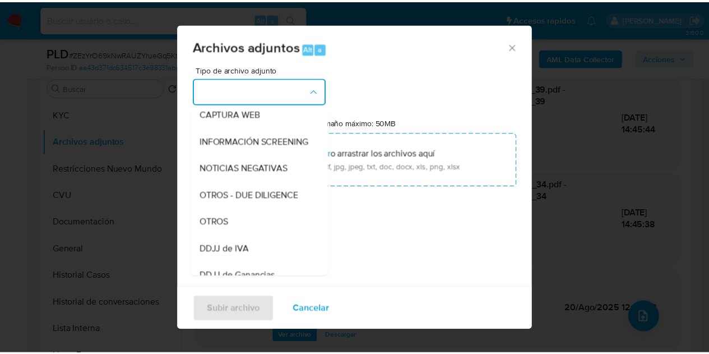
scroll to position [123, 0]
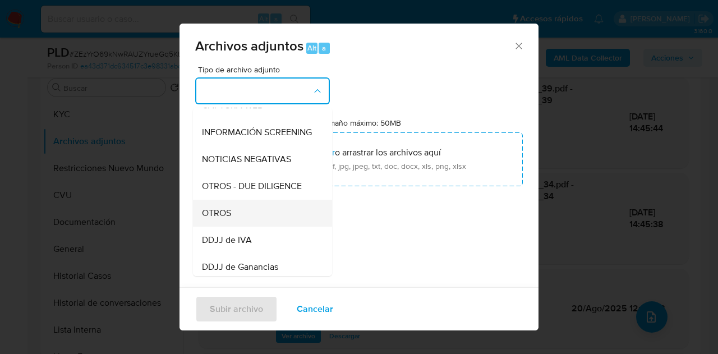
click at [243, 216] on div "OTROS" at bounding box center [259, 213] width 114 height 27
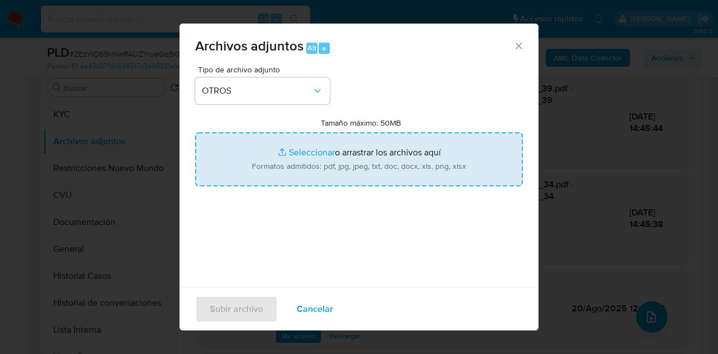
click at [291, 145] on input "Tamaño máximo: 50MB Seleccionar archivos" at bounding box center [358, 159] width 327 height 54
type input "C:\fakepath\Caselog NO ROI ZEzYrO69kNwRAUZYrueGq5Kt.docx"
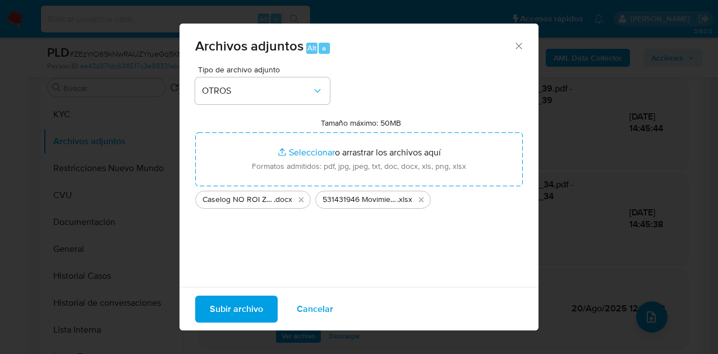
click at [204, 309] on button "Subir archivo" at bounding box center [236, 308] width 82 height 27
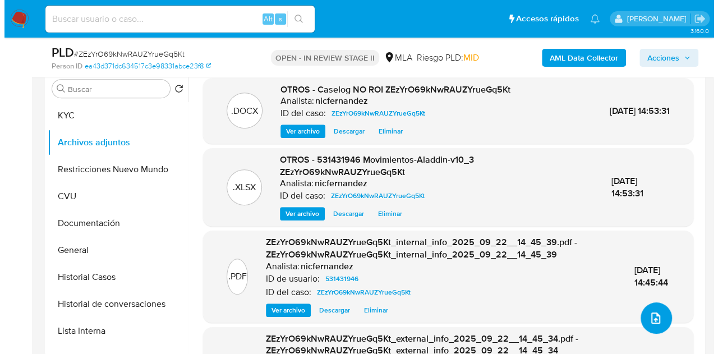
scroll to position [215, 0]
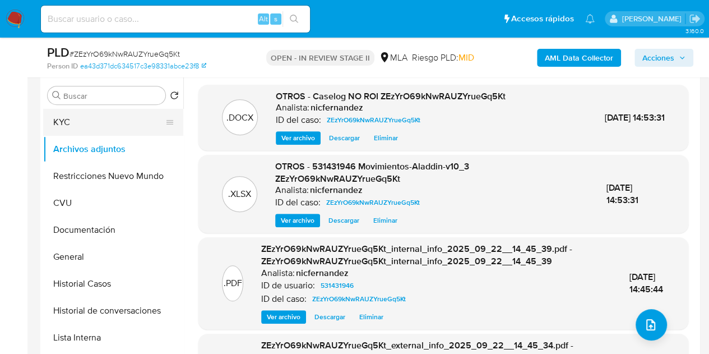
click at [64, 127] on button "KYC" at bounding box center [108, 122] width 131 height 27
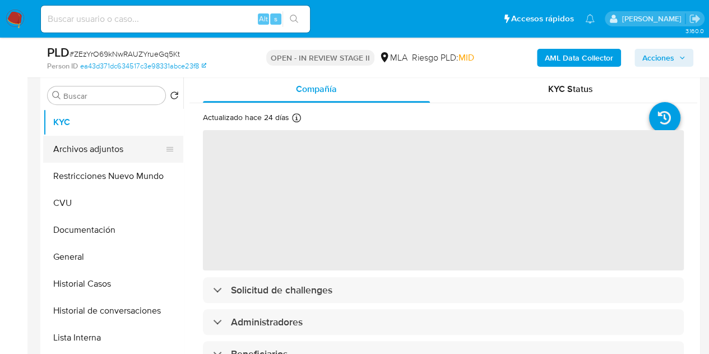
click at [91, 151] on button "Archivos adjuntos" at bounding box center [108, 149] width 131 height 27
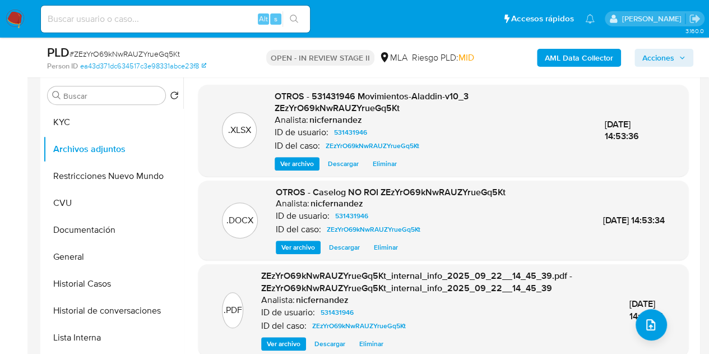
click at [295, 249] on span "Ver archivo" at bounding box center [298, 247] width 34 height 11
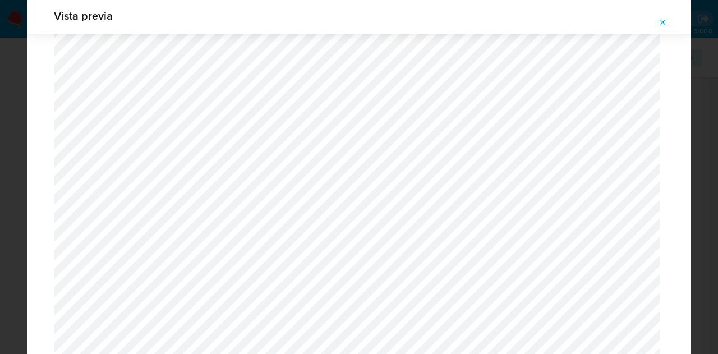
scroll to position [1479, 0]
click at [659, 20] on icon "Attachment preview" at bounding box center [662, 22] width 9 height 9
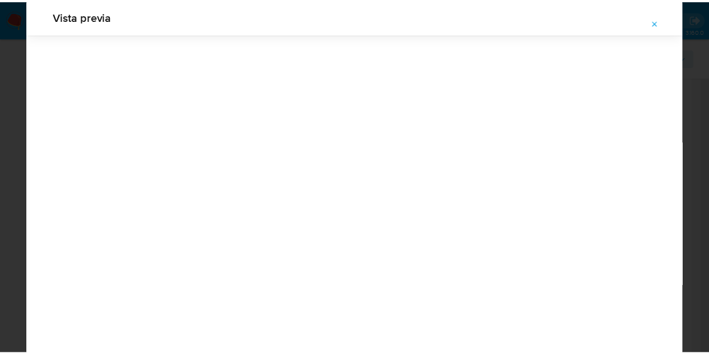
scroll to position [36, 0]
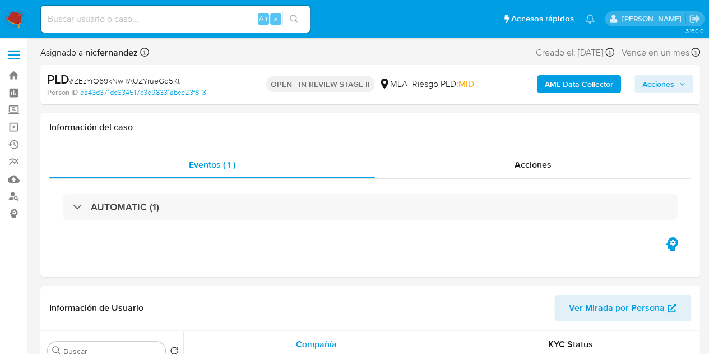
select select "10"
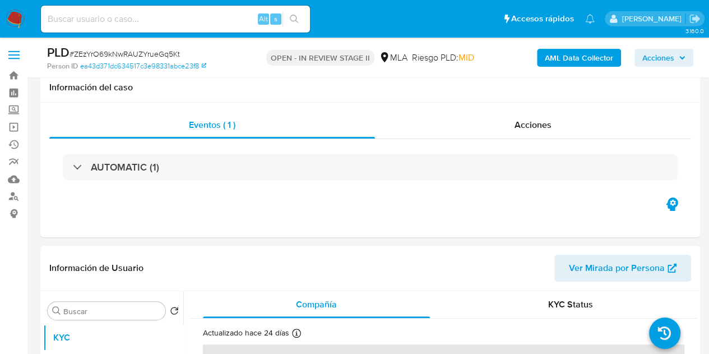
scroll to position [105, 0]
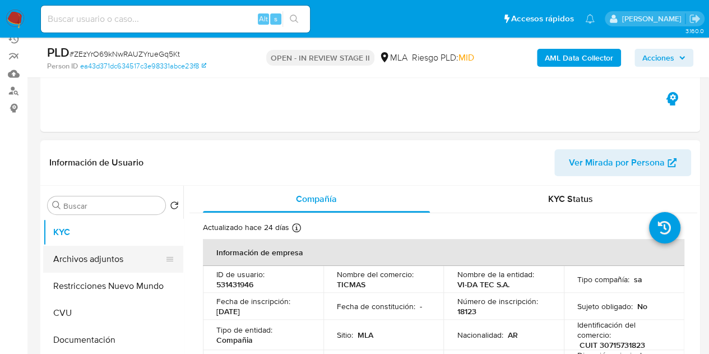
click at [91, 248] on button "Archivos adjuntos" at bounding box center [108, 259] width 131 height 27
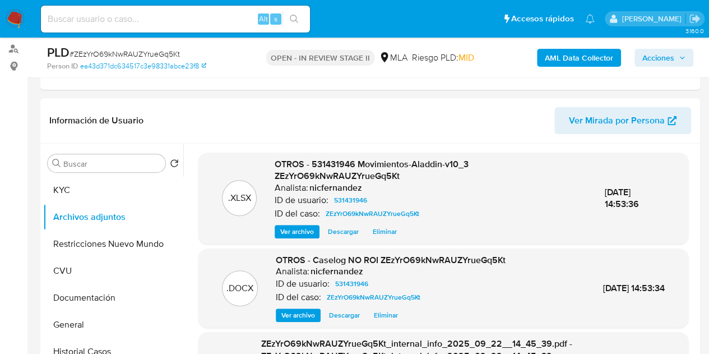
scroll to position [131, 0]
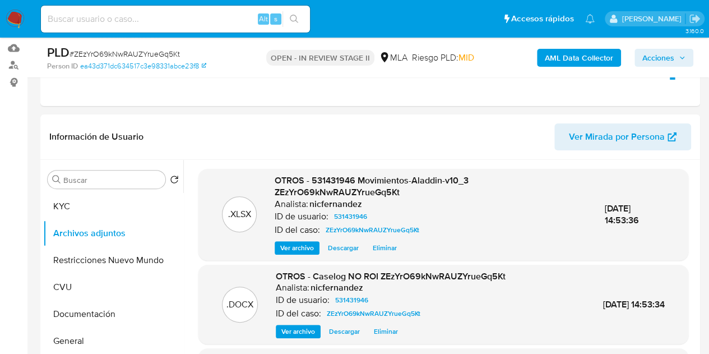
click at [668, 58] on span "Acciones" at bounding box center [658, 58] width 32 height 18
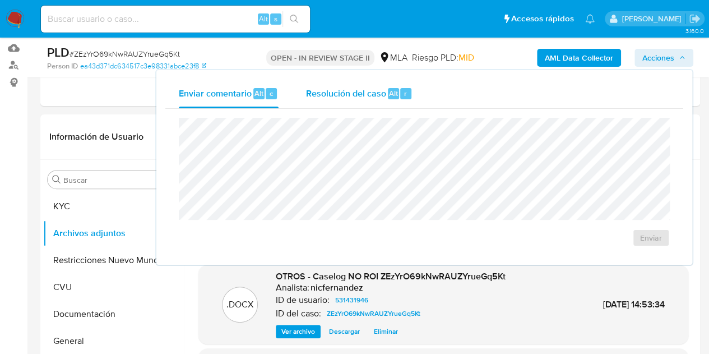
drag, startPoint x: 363, startPoint y: 80, endPoint x: 368, endPoint y: 94, distance: 14.9
click at [366, 84] on div "Resolución del caso Alt r" at bounding box center [358, 93] width 107 height 29
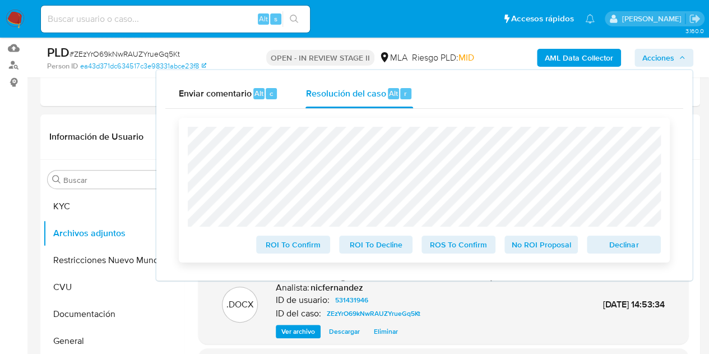
click at [544, 243] on span "No ROI Proposal" at bounding box center [541, 245] width 58 height 16
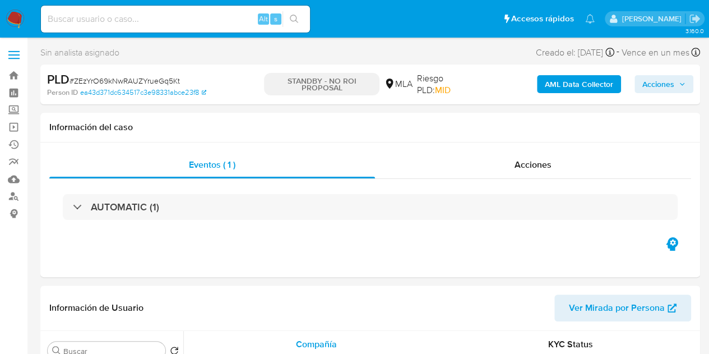
select select "10"
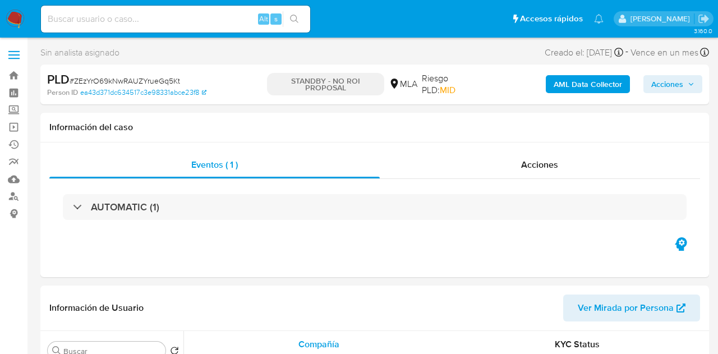
select select "10"
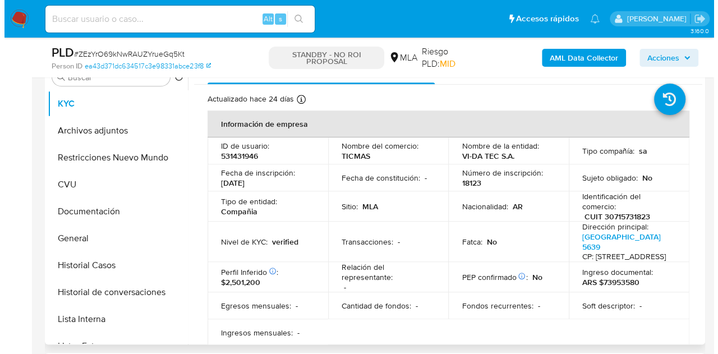
scroll to position [245, 0]
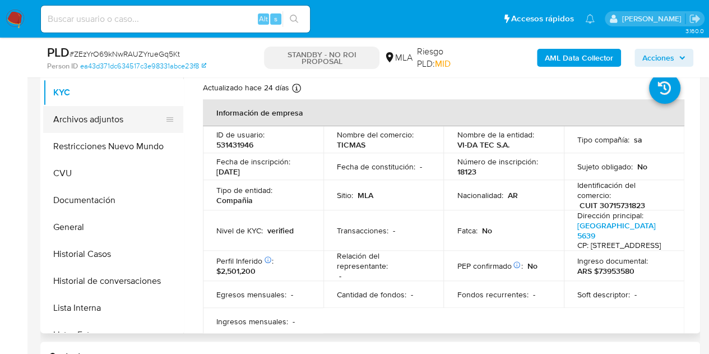
click at [92, 115] on button "Archivos adjuntos" at bounding box center [108, 119] width 131 height 27
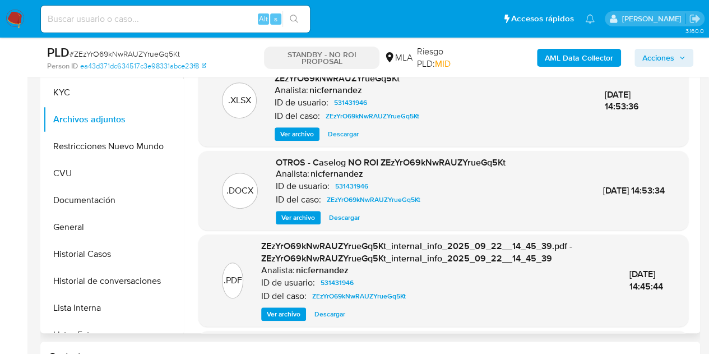
click at [301, 216] on span "Ver archivo" at bounding box center [298, 217] width 34 height 11
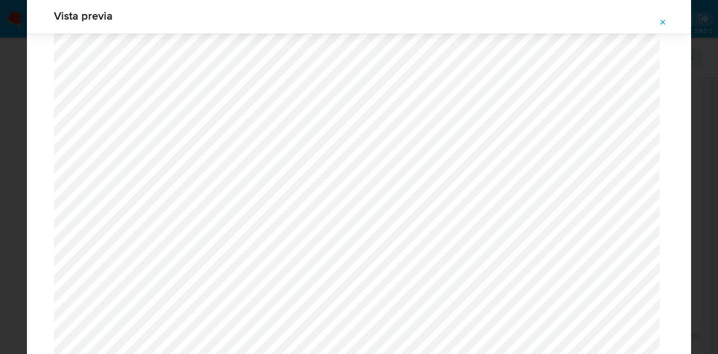
scroll to position [1178, 0]
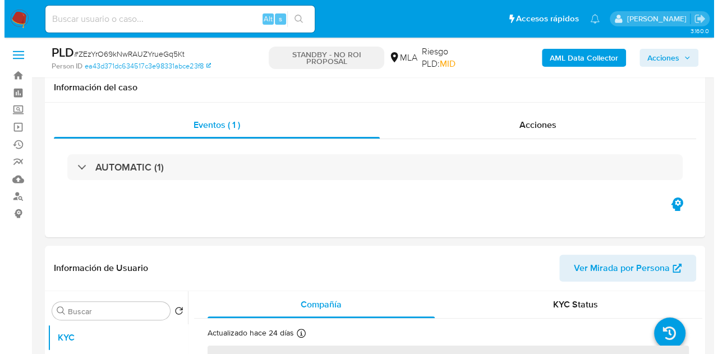
scroll to position [233, 0]
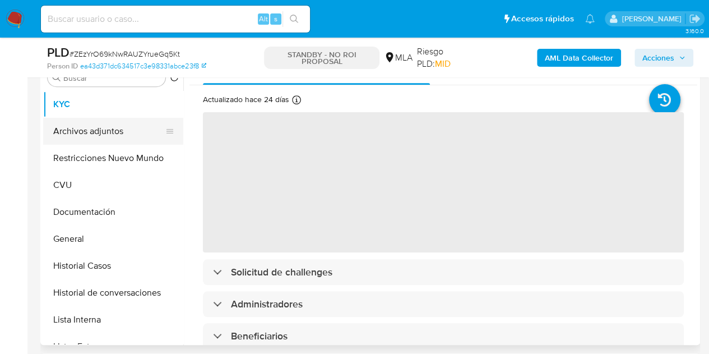
click at [100, 126] on button "Archivos adjuntos" at bounding box center [108, 131] width 131 height 27
select select "10"
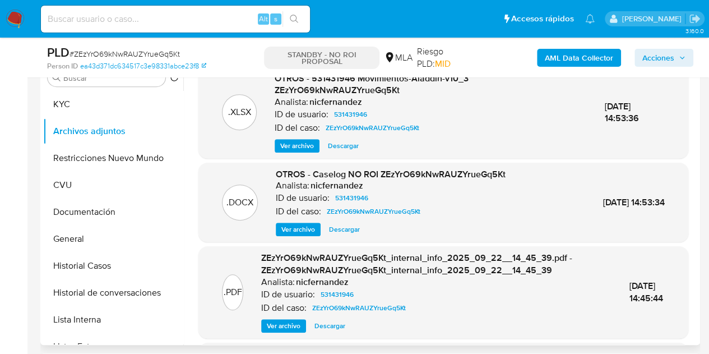
click at [283, 229] on span "Ver archivo" at bounding box center [298, 229] width 34 height 11
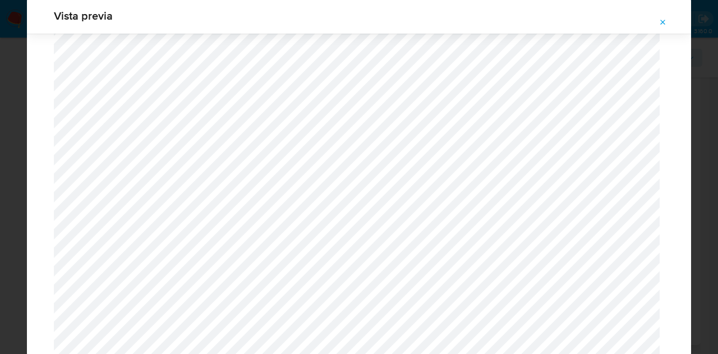
scroll to position [837, 0]
click at [665, 23] on icon "Attachment preview" at bounding box center [662, 22] width 9 height 9
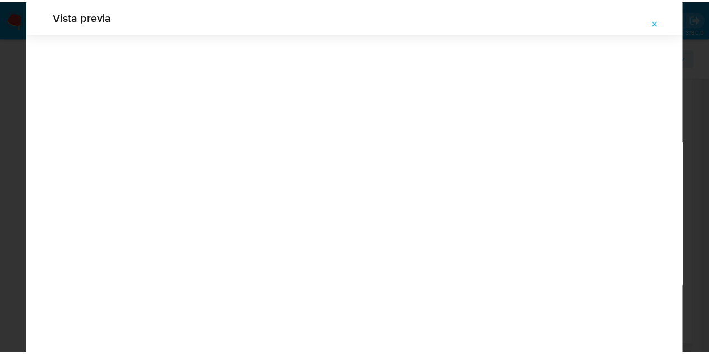
scroll to position [36, 0]
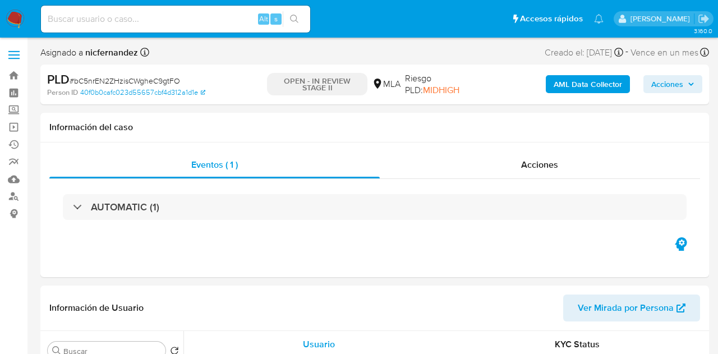
select select "10"
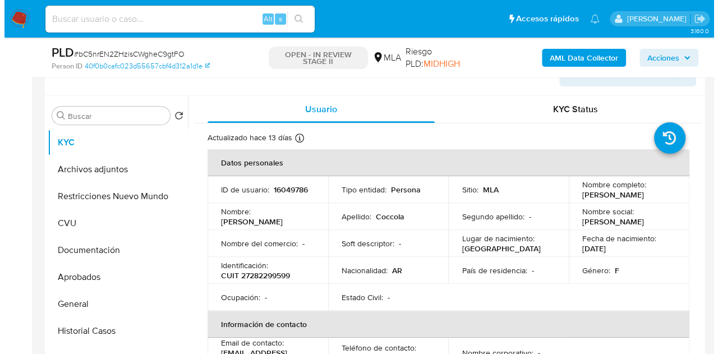
scroll to position [223, 0]
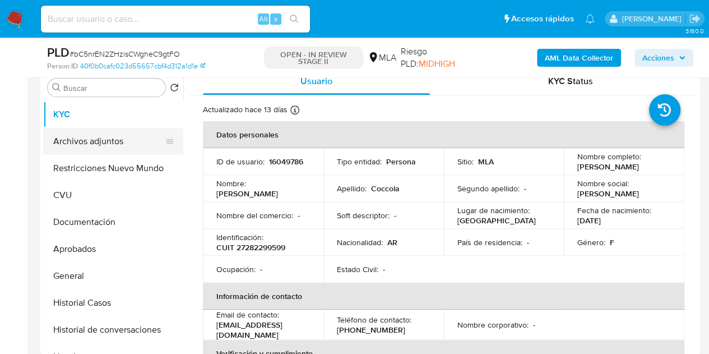
click at [117, 137] on button "Archivos adjuntos" at bounding box center [108, 141] width 131 height 27
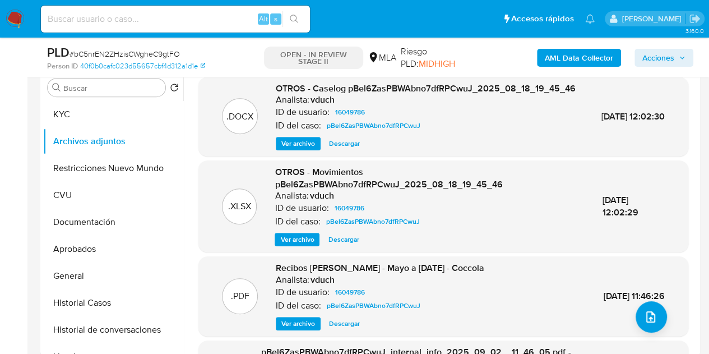
click at [293, 149] on span "Ver archivo" at bounding box center [298, 143] width 34 height 11
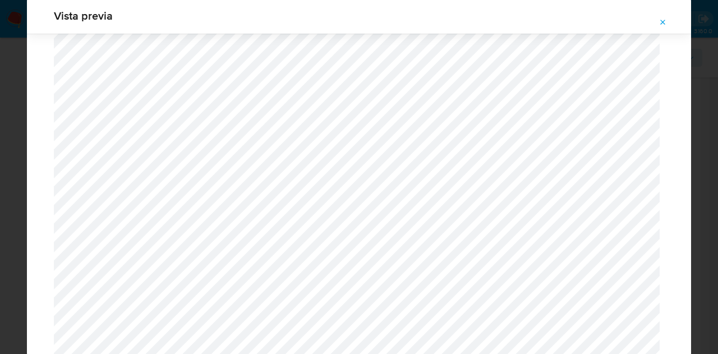
scroll to position [1153, 0]
click at [661, 19] on icon "Attachment preview" at bounding box center [662, 22] width 9 height 9
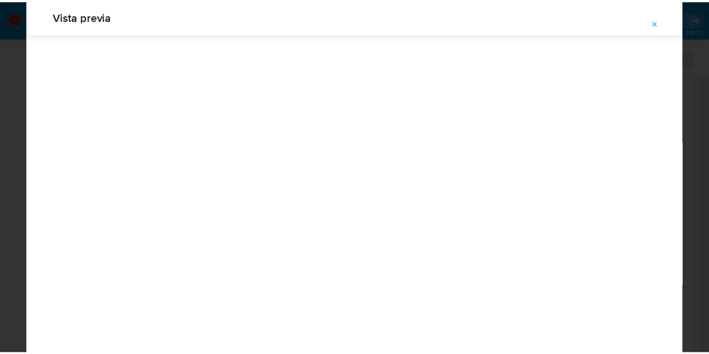
scroll to position [36, 0]
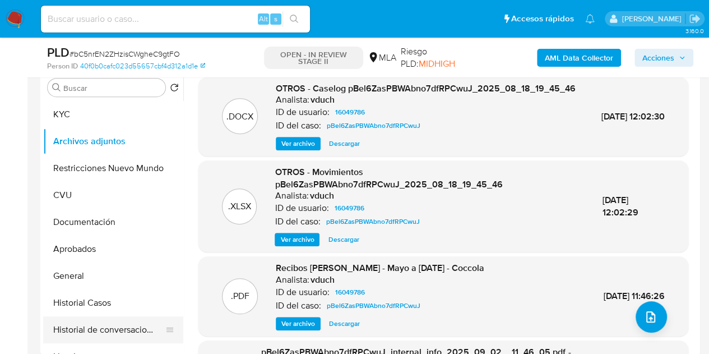
click at [78, 329] on button "Historial de conversaciones" at bounding box center [108, 329] width 131 height 27
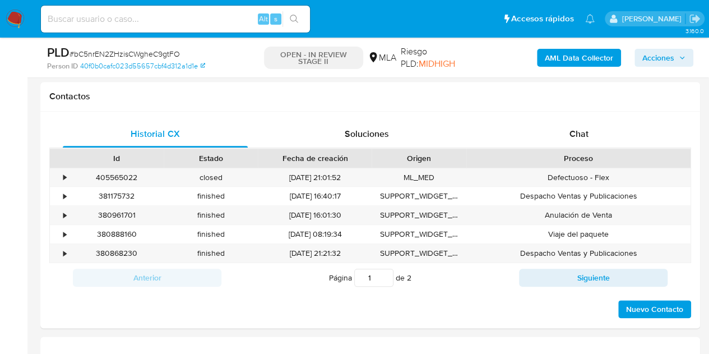
scroll to position [519, 0]
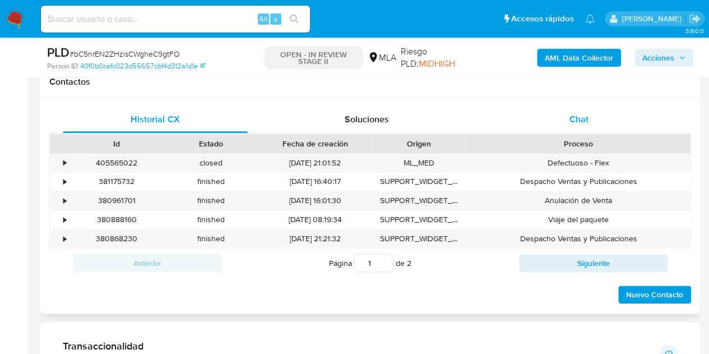
click at [571, 131] on div "Chat" at bounding box center [579, 119] width 185 height 27
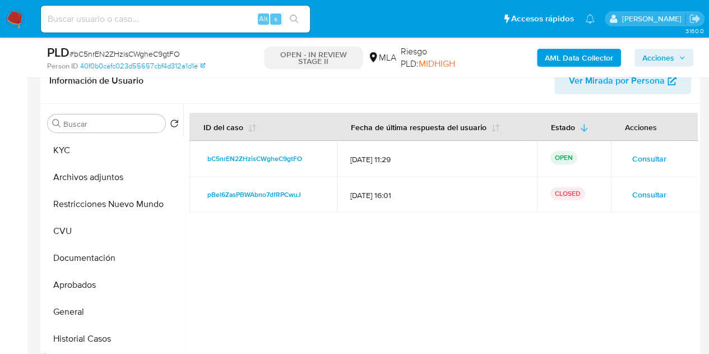
scroll to position [185, 0]
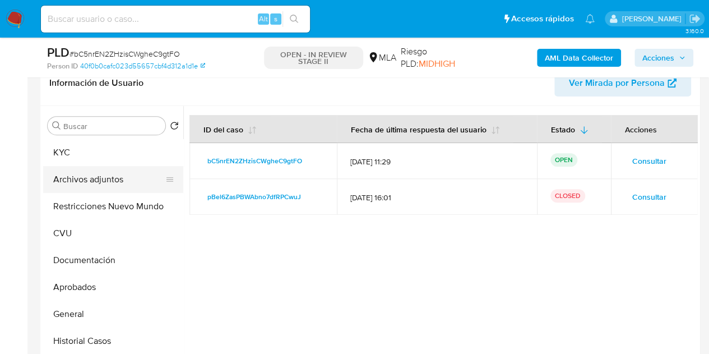
click at [91, 172] on button "Archivos adjuntos" at bounding box center [108, 179] width 131 height 27
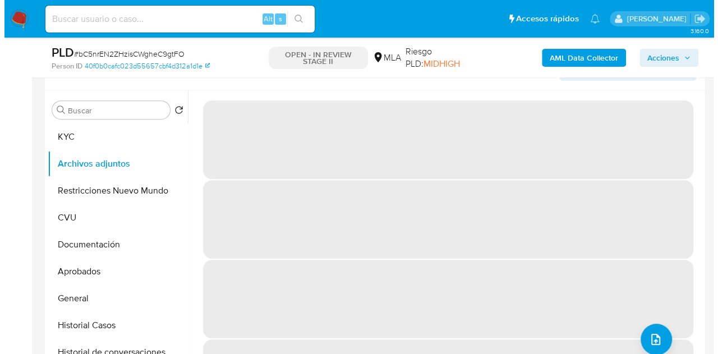
scroll to position [213, 0]
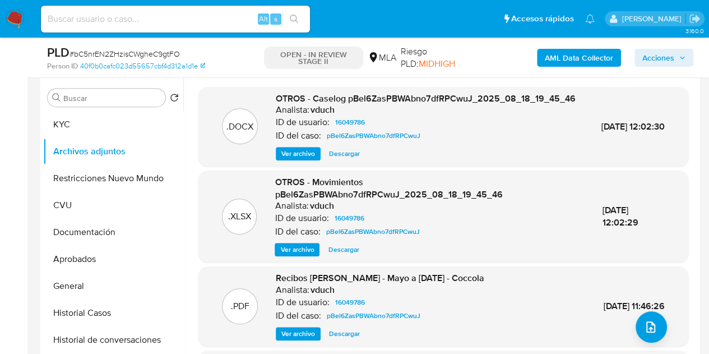
click at [289, 159] on span "Ver archivo" at bounding box center [298, 153] width 34 height 11
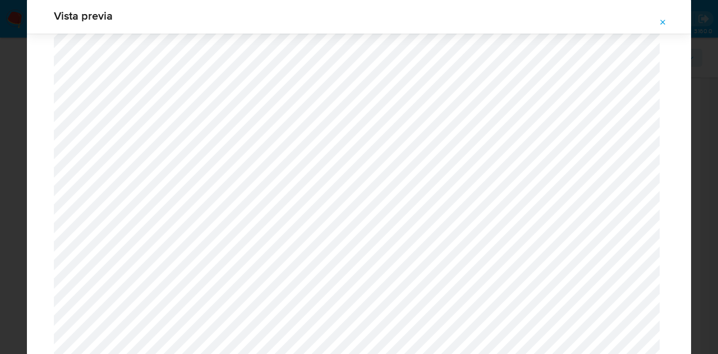
scroll to position [1239, 0]
click at [655, 24] on button "Attachment preview" at bounding box center [662, 22] width 25 height 18
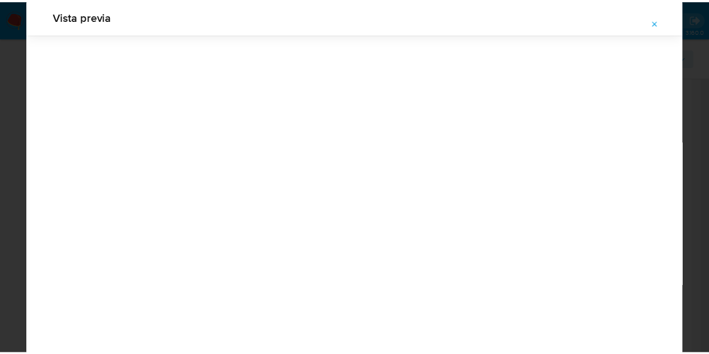
scroll to position [36, 0]
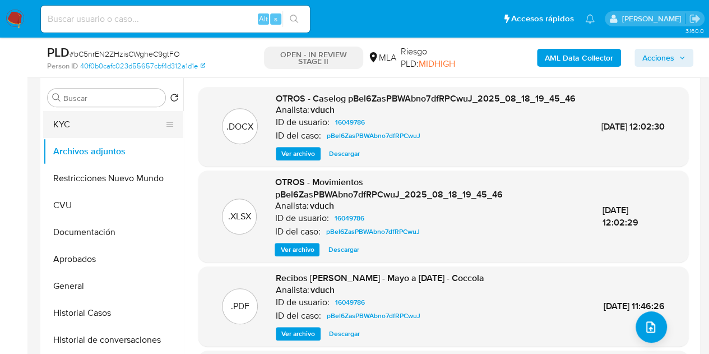
click at [104, 120] on button "KYC" at bounding box center [108, 124] width 131 height 27
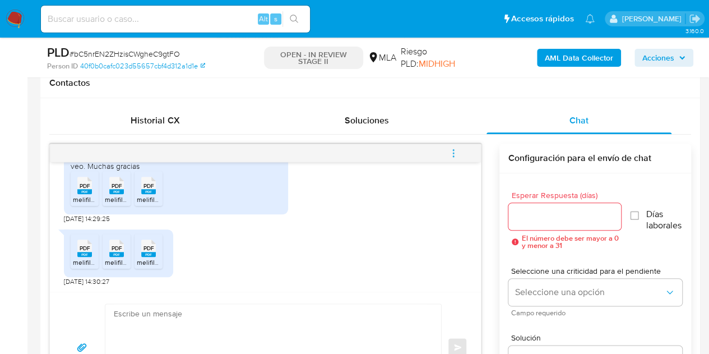
scroll to position [626, 0]
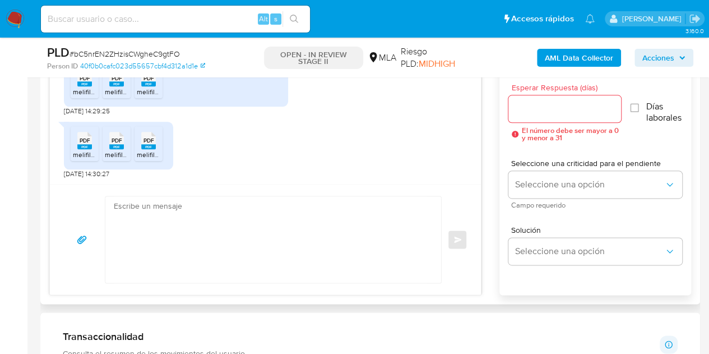
click at [290, 221] on textarea at bounding box center [270, 239] width 313 height 86
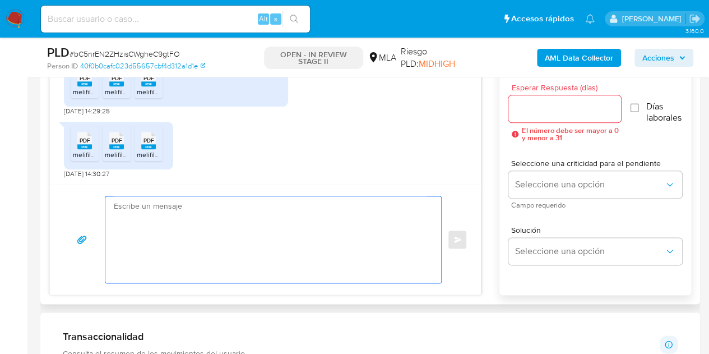
paste textarea "Hola, ¡Muchas gracias por tu respuesta! Confirmamos la recepción de la document…"
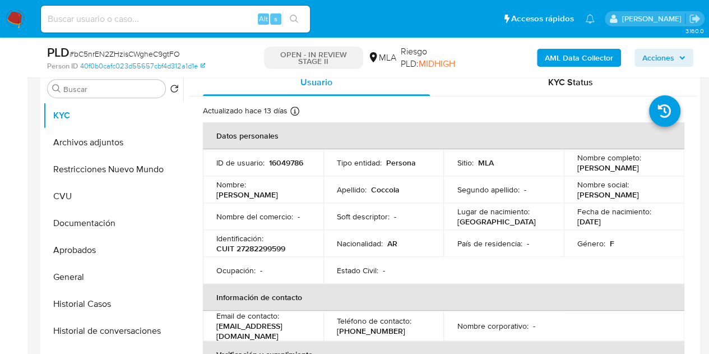
scroll to position [214, 0]
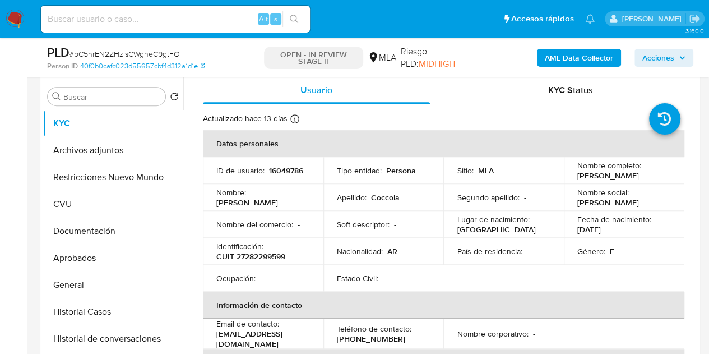
click at [259, 197] on p "Mariana" at bounding box center [247, 202] width 62 height 10
copy p "Mariana"
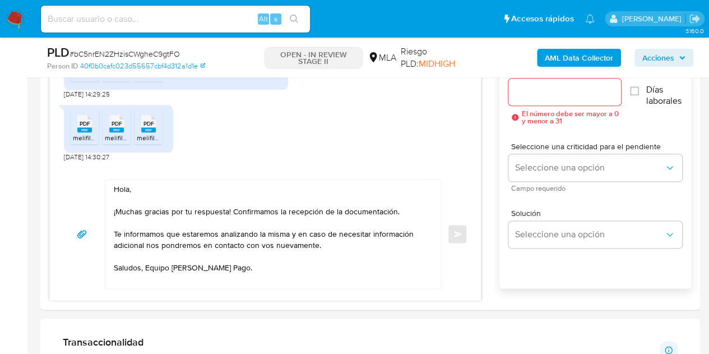
scroll to position [657, 0]
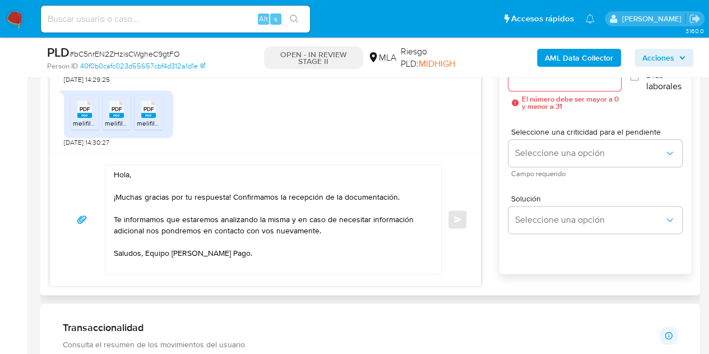
click at [127, 170] on textarea "Hola, ¡Muchas gracias por tu respuesta! Confirmamos la recepción de la document…" at bounding box center [270, 219] width 313 height 109
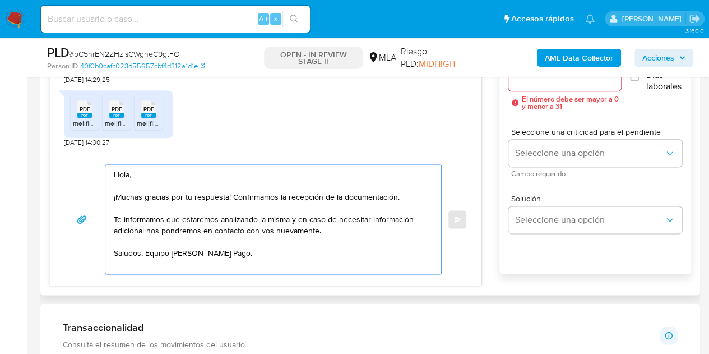
click at [128, 172] on textarea "Hola, ¡Muchas gracias por tu respuesta! Confirmamos la recepción de la document…" at bounding box center [270, 219] width 313 height 109
paste textarea "Mariana"
click at [198, 178] on textarea "Hola Mariana, ¡Muchas gracias por tu respuesta! Confirmamos la recepción de la …" at bounding box center [270, 219] width 313 height 109
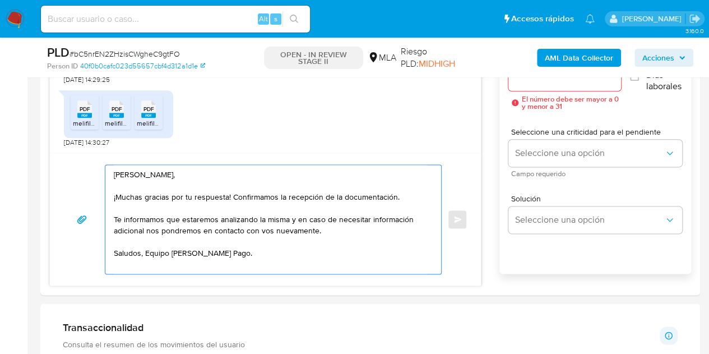
scroll to position [627, 0]
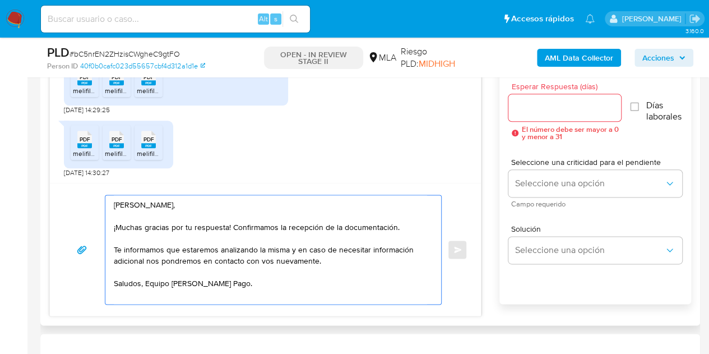
type textarea "Hola Mariana, ¡Muchas gracias por tu respuesta! Confirmamos la recepción de la …"
click at [557, 110] on input "Esperar Respuesta (días)" at bounding box center [564, 107] width 113 height 15
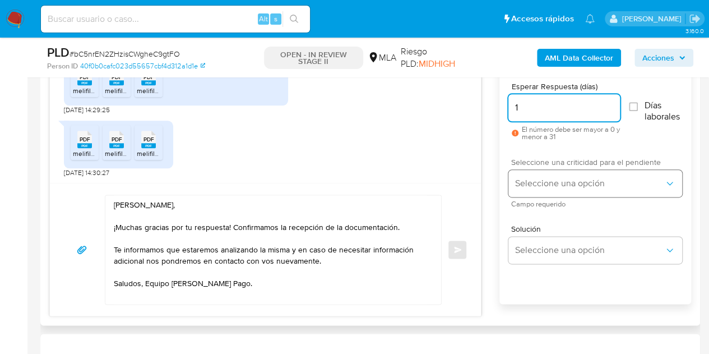
type input "1"
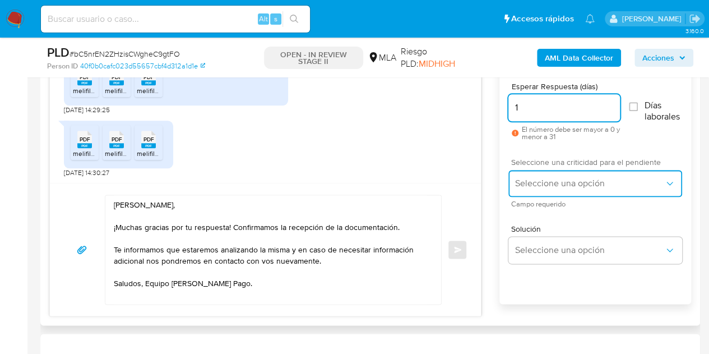
click at [538, 183] on span "Seleccione una opción" at bounding box center [589, 183] width 149 height 11
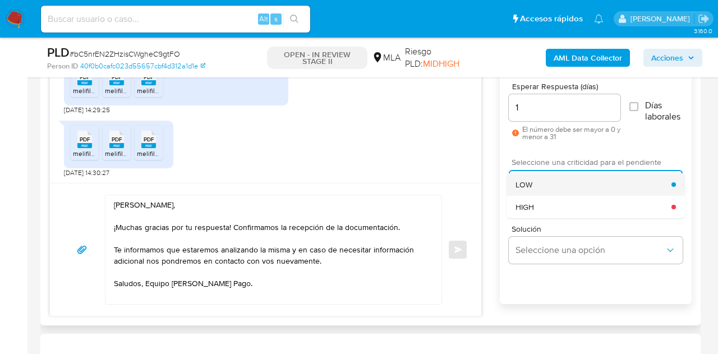
click at [540, 192] on div "LOW" at bounding box center [593, 184] width 156 height 22
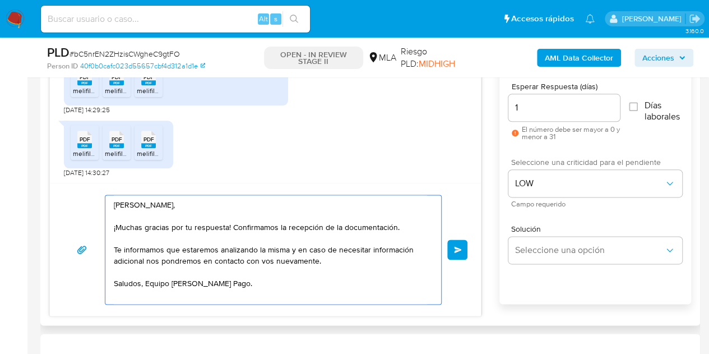
click at [369, 283] on textarea "Hola Mariana, ¡Muchas gracias por tu respuesta! Confirmamos la recepción de la …" at bounding box center [270, 249] width 313 height 109
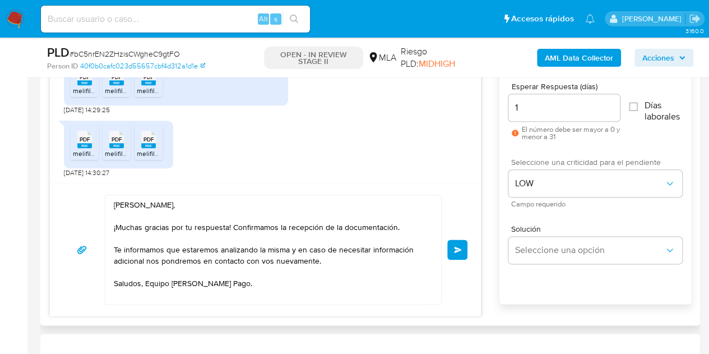
click at [463, 247] on button "Enviar" at bounding box center [457, 249] width 20 height 20
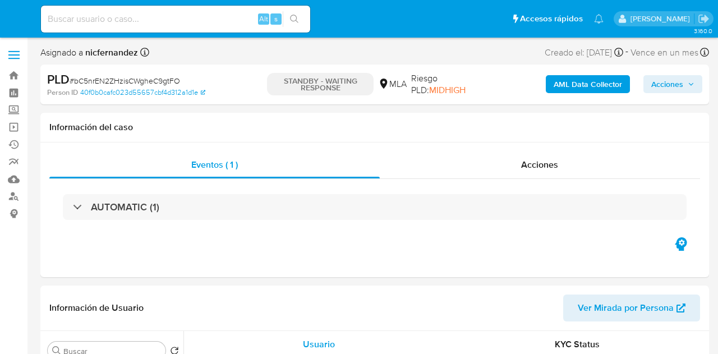
select select "10"
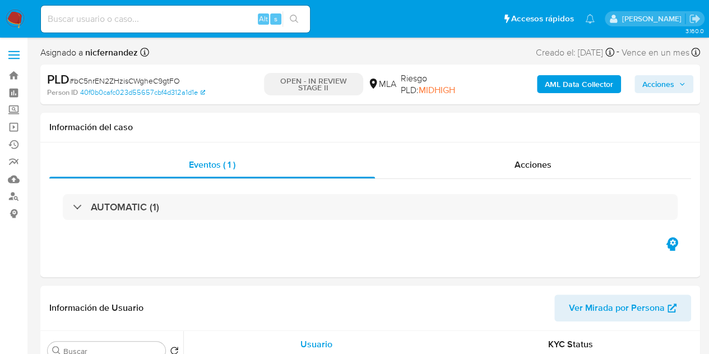
select select "10"
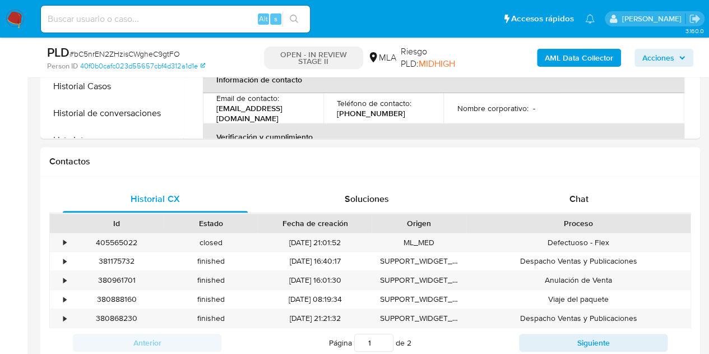
scroll to position [472, 0]
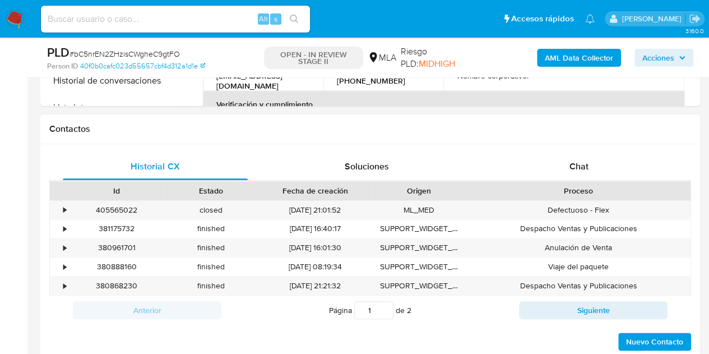
drag, startPoint x: 608, startPoint y: 144, endPoint x: 611, endPoint y: 160, distance: 15.9
click at [609, 148] on div "Historial CX Soluciones Chat Id Estado Fecha de creación Origen Proceso • 40556…" at bounding box center [370, 252] width 660 height 216
click at [608, 166] on div "Chat" at bounding box center [579, 166] width 185 height 27
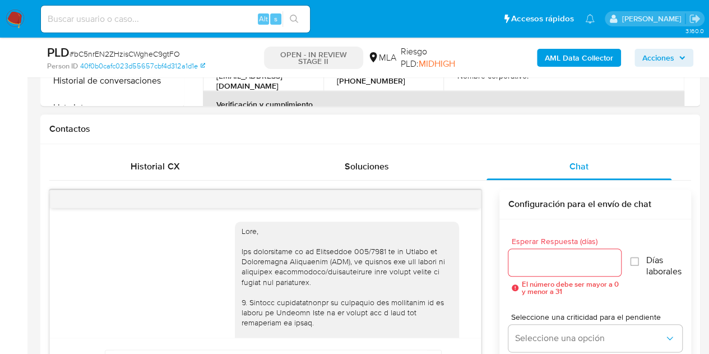
scroll to position [877, 0]
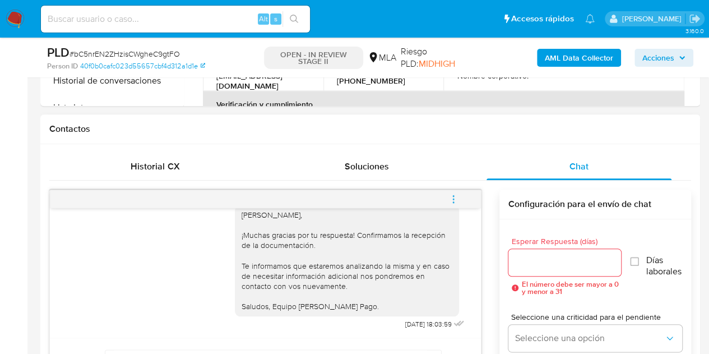
click at [453, 196] on icon "menu-action" at bounding box center [453, 199] width 10 height 10
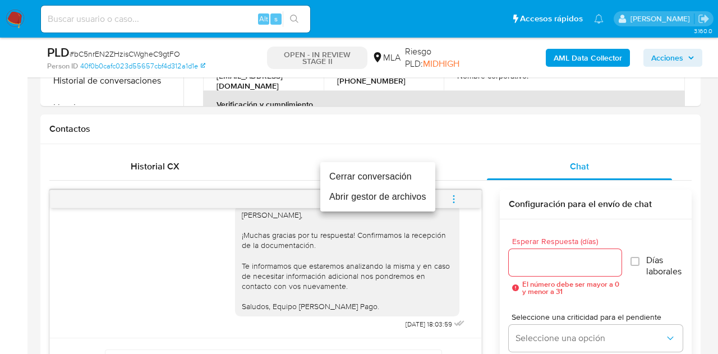
click at [408, 179] on li "Cerrar conversación" at bounding box center [377, 176] width 115 height 20
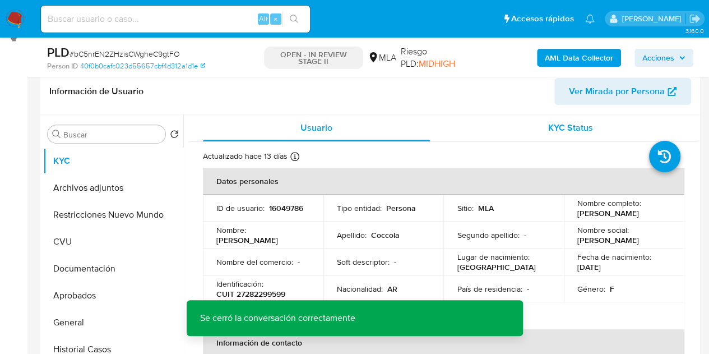
scroll to position [174, 0]
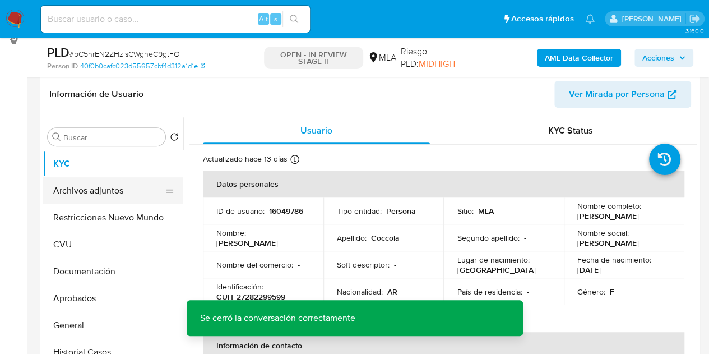
click at [71, 191] on button "Archivos adjuntos" at bounding box center [108, 190] width 131 height 27
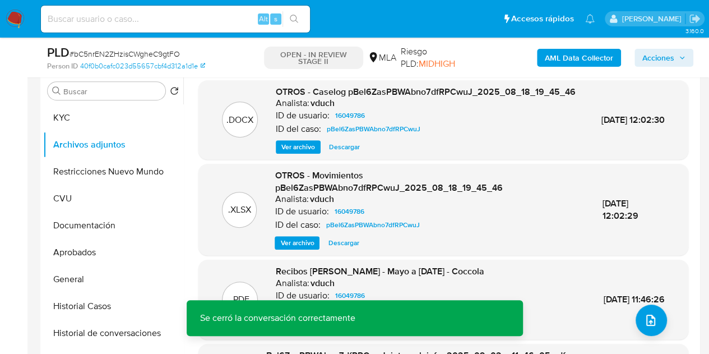
scroll to position [212, 0]
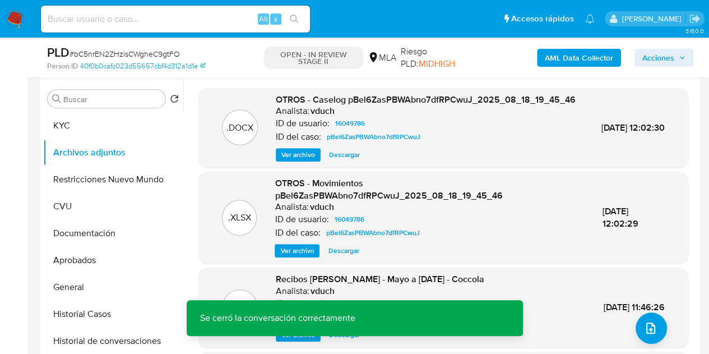
click at [549, 57] on b "AML Data Collector" at bounding box center [579, 58] width 68 height 18
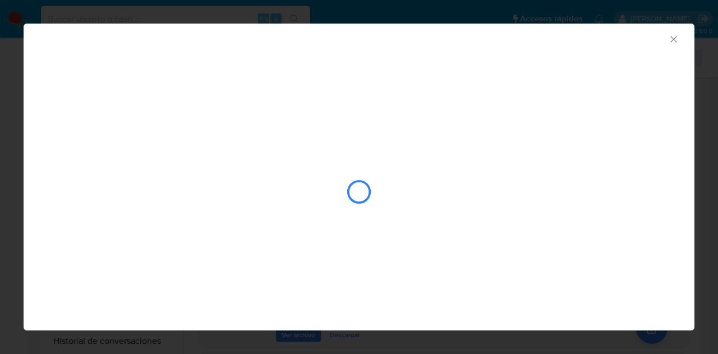
click at [669, 34] on icon "Cerrar ventana" at bounding box center [673, 39] width 11 height 11
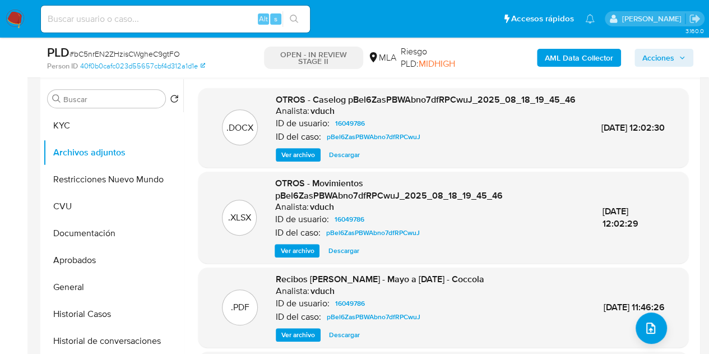
click at [296, 340] on span "Ver archivo" at bounding box center [298, 334] width 34 height 11
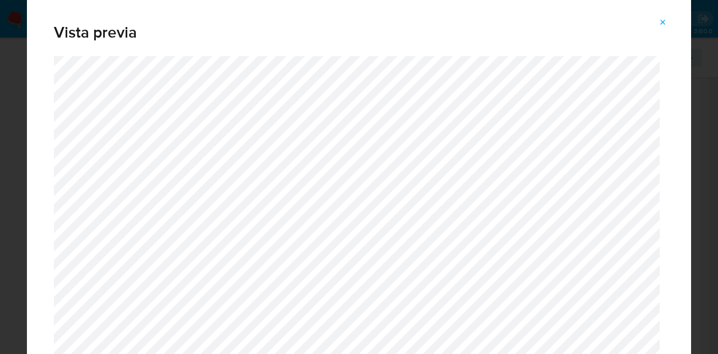
click at [659, 27] on span "Attachment preview" at bounding box center [662, 23] width 9 height 16
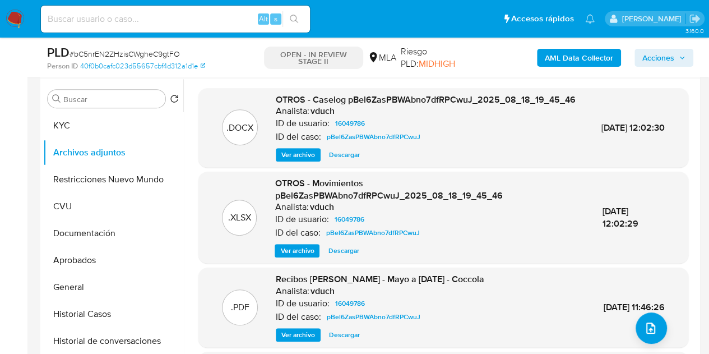
click at [570, 67] on div "AML Data Collector Acciones" at bounding box center [587, 57] width 212 height 26
click at [559, 55] on b "AML Data Collector" at bounding box center [579, 58] width 68 height 18
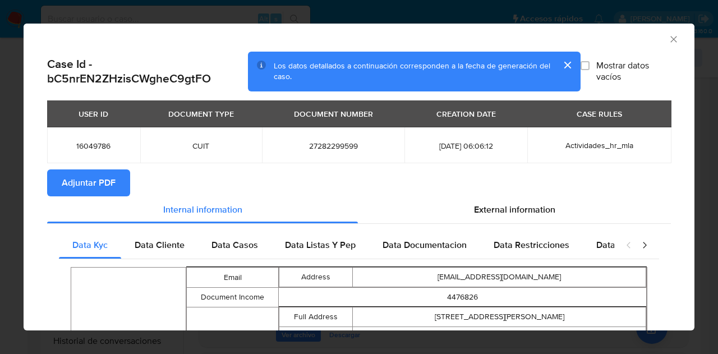
click at [86, 178] on span "Adjuntar PDF" at bounding box center [89, 182] width 54 height 25
click at [669, 39] on icon "Cerrar ventana" at bounding box center [673, 39] width 11 height 11
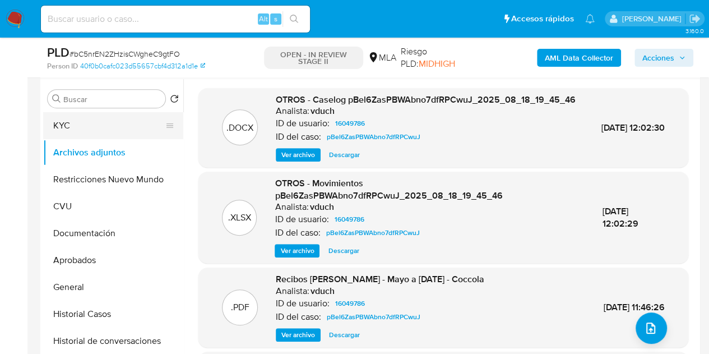
click at [78, 122] on button "KYC" at bounding box center [108, 125] width 131 height 27
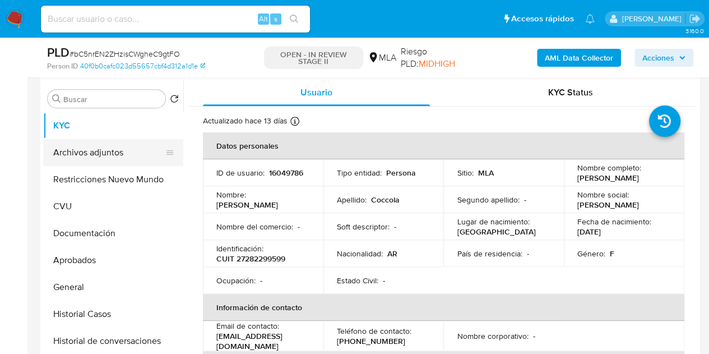
click at [103, 149] on button "Archivos adjuntos" at bounding box center [108, 152] width 131 height 27
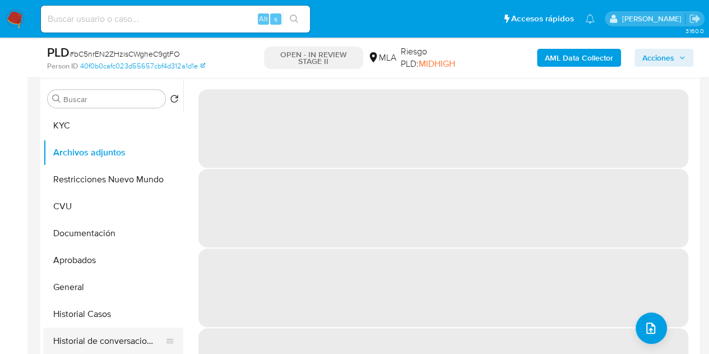
click at [100, 336] on button "Historial de conversaciones" at bounding box center [108, 340] width 131 height 27
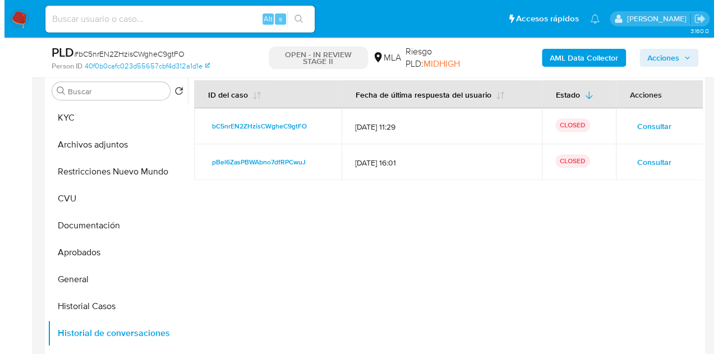
scroll to position [224, 0]
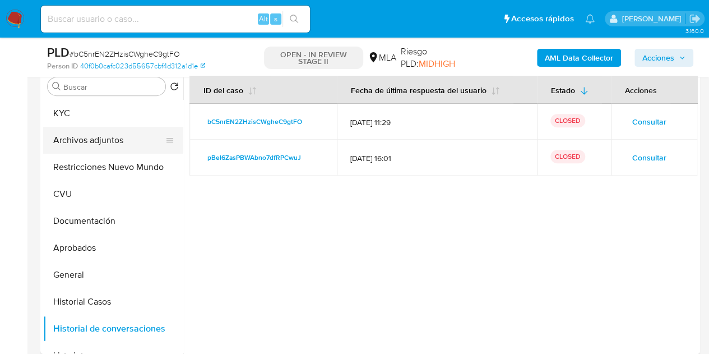
click at [78, 135] on button "Archivos adjuntos" at bounding box center [108, 140] width 131 height 27
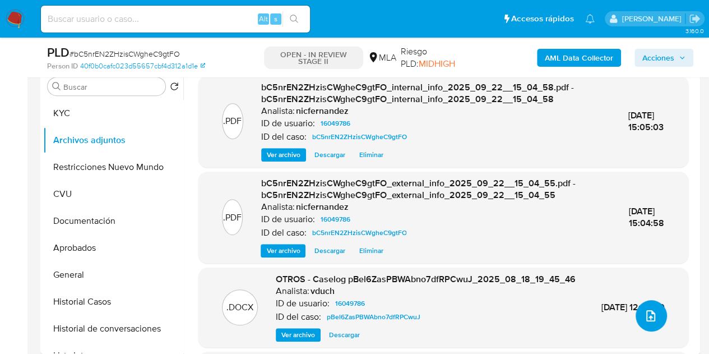
click at [648, 309] on icon "upload-file" at bounding box center [650, 315] width 13 height 13
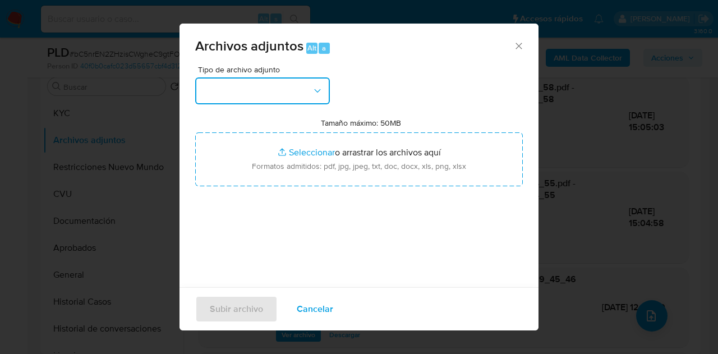
click at [315, 99] on button "button" at bounding box center [262, 90] width 135 height 27
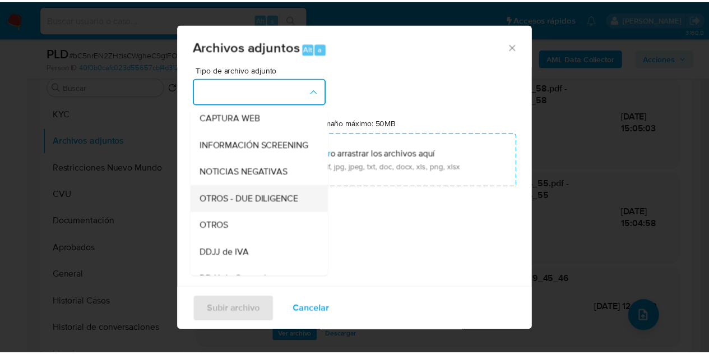
scroll to position [118, 0]
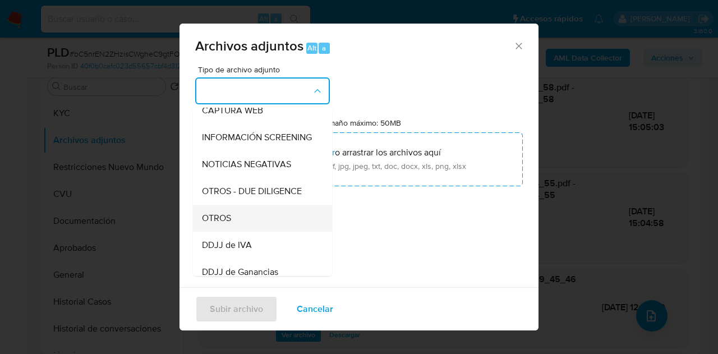
click at [252, 224] on div "OTROS" at bounding box center [259, 218] width 114 height 27
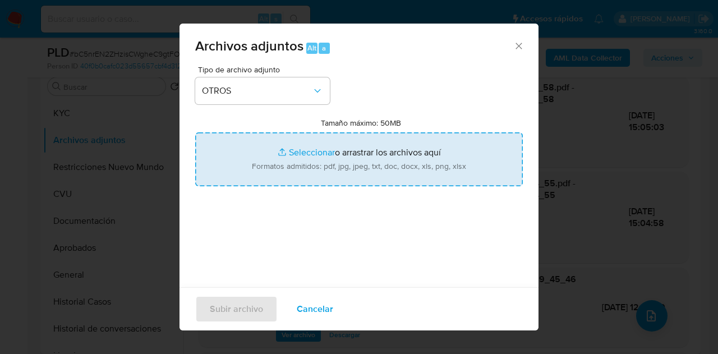
click at [294, 147] on input "Tamaño máximo: 50MB Seleccionar archivos" at bounding box center [358, 159] width 327 height 54
type input "C:\fakepath\Caselog NO ROI bC5nrEN2ZHzisCWgheC9gtFO.docx"
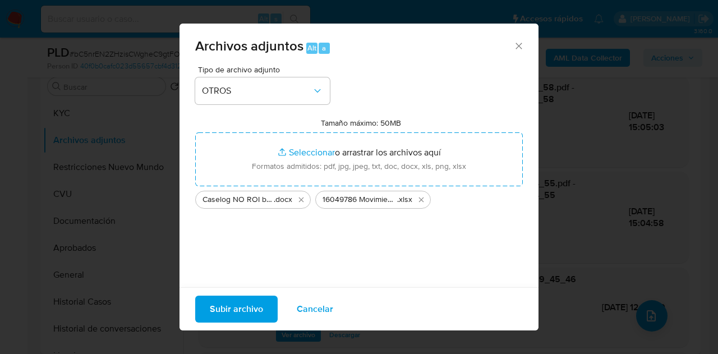
click at [242, 307] on span "Subir archivo" at bounding box center [236, 309] width 53 height 25
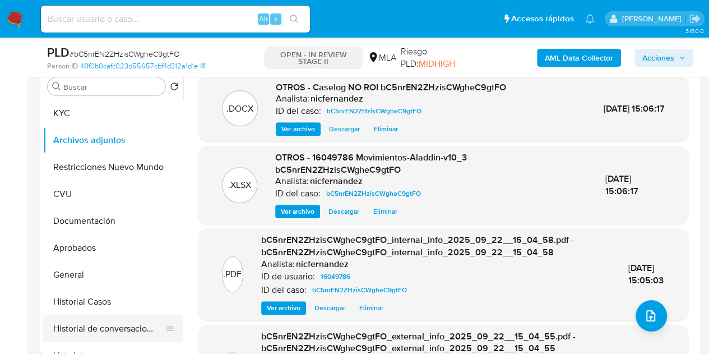
click at [98, 330] on button "Historial de conversaciones" at bounding box center [108, 328] width 131 height 27
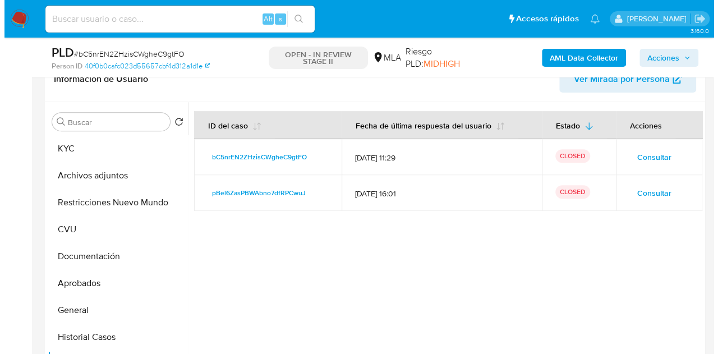
scroll to position [191, 0]
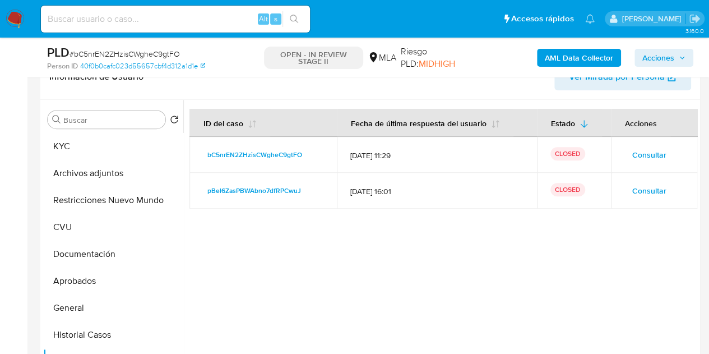
click at [648, 156] on span "Consultar" at bounding box center [649, 155] width 34 height 16
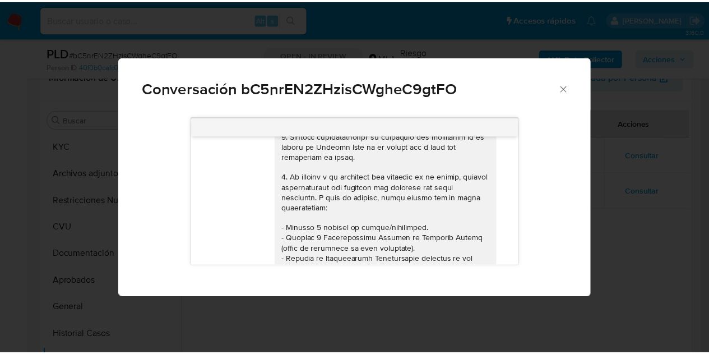
scroll to position [0, 0]
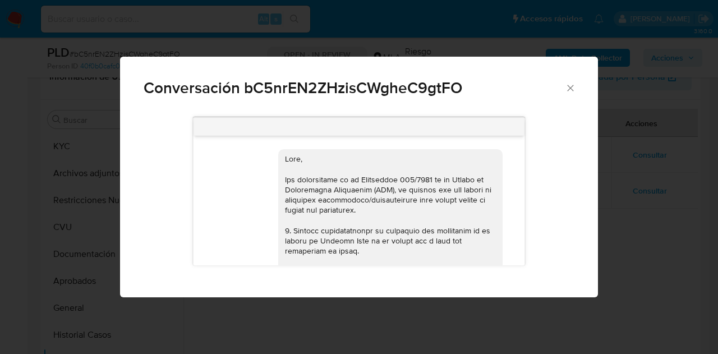
click at [576, 89] on div "Conversación bC5nrEN2ZHzisCWgheC9gtFO" at bounding box center [359, 83] width 478 height 53
click at [570, 87] on icon "Cerrar" at bounding box center [569, 87] width 11 height 11
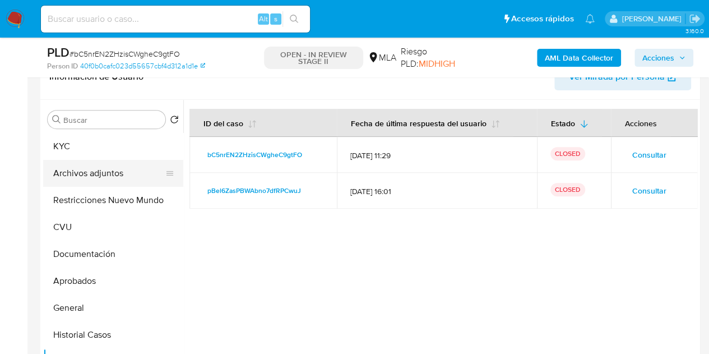
click at [85, 176] on button "Archivos adjuntos" at bounding box center [108, 173] width 131 height 27
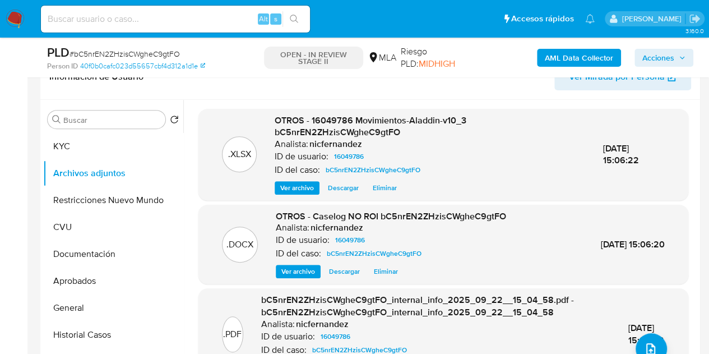
click at [655, 59] on span "Acciones" at bounding box center [658, 58] width 32 height 18
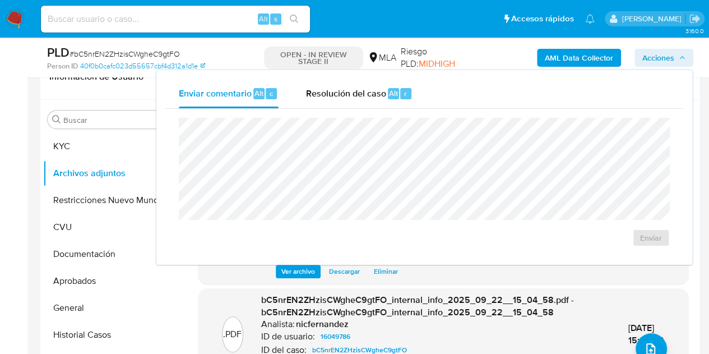
drag, startPoint x: 370, startPoint y: 96, endPoint x: 373, endPoint y: 113, distance: 17.7
click at [369, 98] on span "Resolución del caso" at bounding box center [345, 92] width 80 height 13
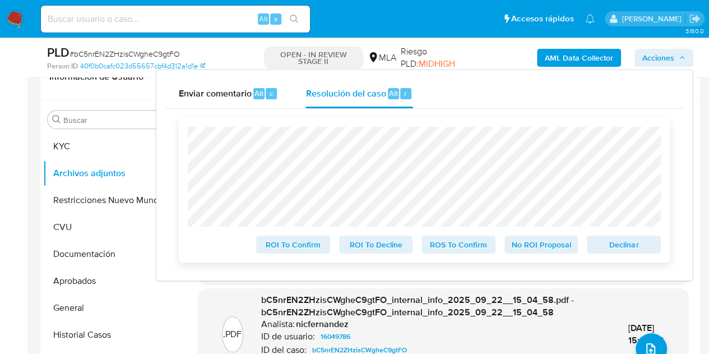
click at [550, 246] on span "No ROI Proposal" at bounding box center [541, 245] width 58 height 16
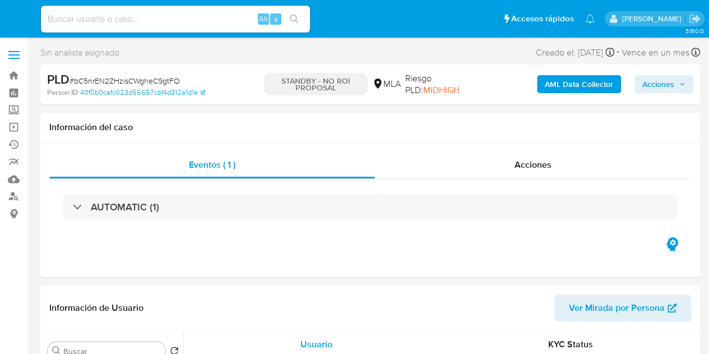
select select "10"
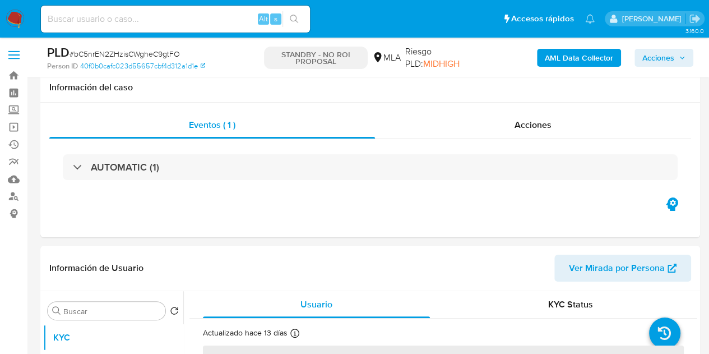
scroll to position [204, 0]
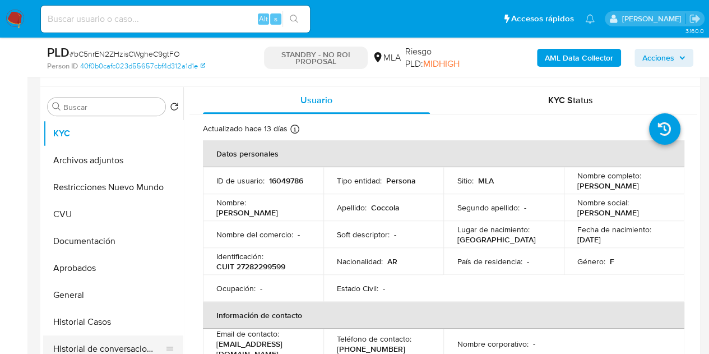
click at [92, 347] on button "Historial de conversaciones" at bounding box center [108, 348] width 131 height 27
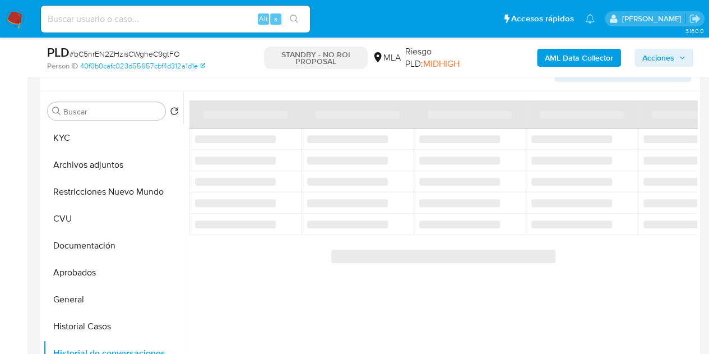
scroll to position [213, 0]
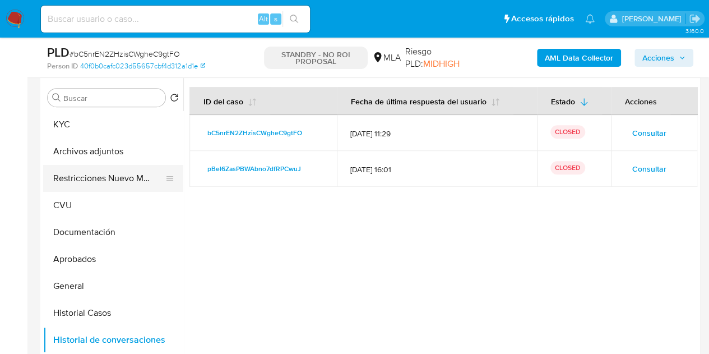
click at [74, 175] on button "Restricciones Nuevo Mundo" at bounding box center [108, 178] width 131 height 27
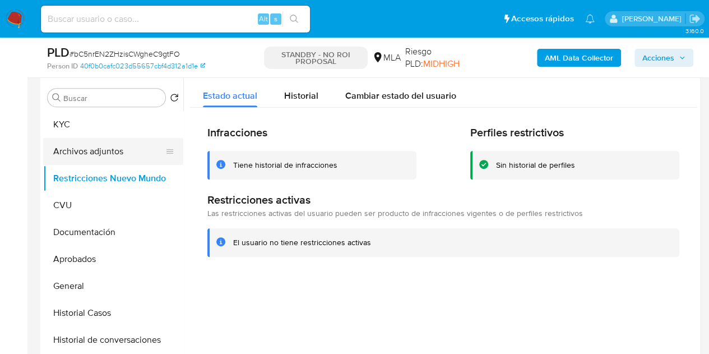
click at [76, 149] on button "Archivos adjuntos" at bounding box center [108, 151] width 131 height 27
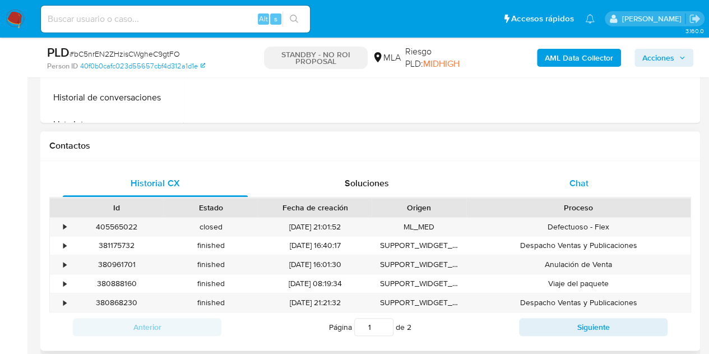
scroll to position [457, 0]
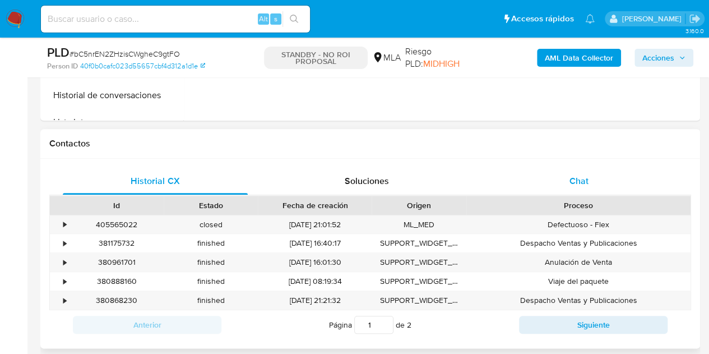
click at [587, 178] on span "Chat" at bounding box center [579, 180] width 19 height 13
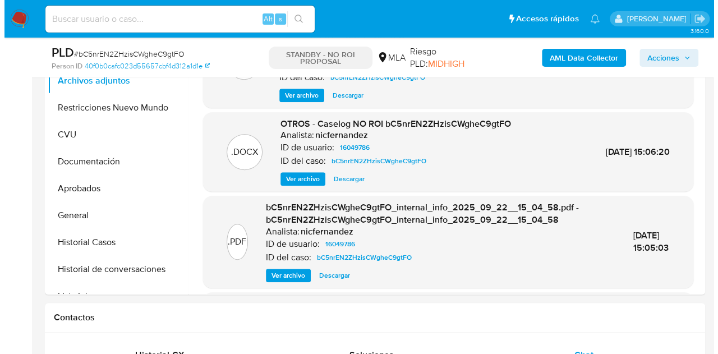
scroll to position [210, 0]
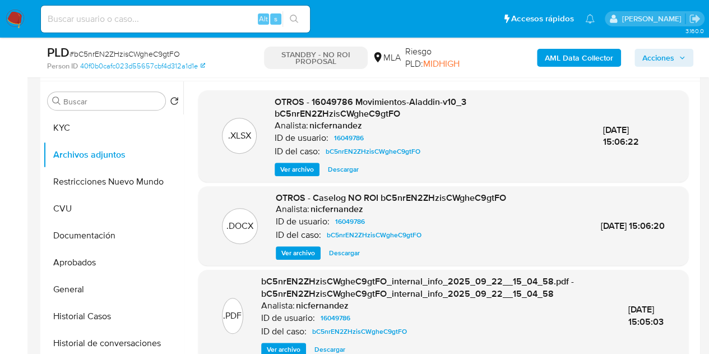
drag, startPoint x: 289, startPoint y: 251, endPoint x: 297, endPoint y: 246, distance: 9.8
click at [289, 251] on span "Ver archivo" at bounding box center [298, 252] width 34 height 11
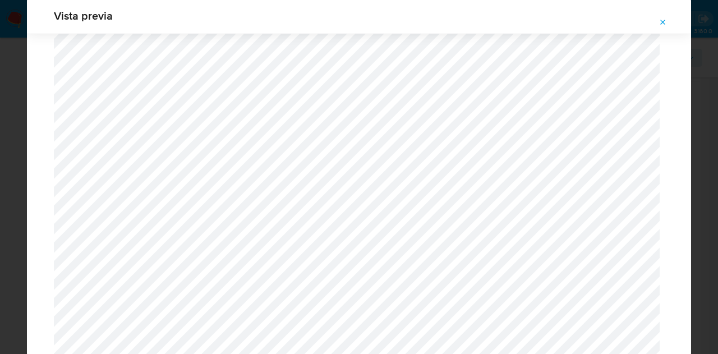
scroll to position [1183, 0]
click at [666, 22] on icon "Attachment preview" at bounding box center [662, 22] width 9 height 9
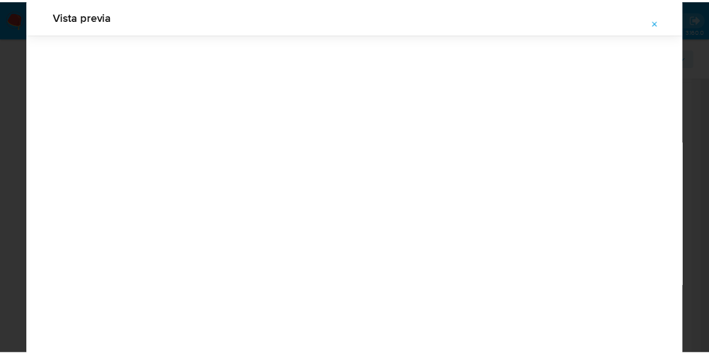
scroll to position [36, 0]
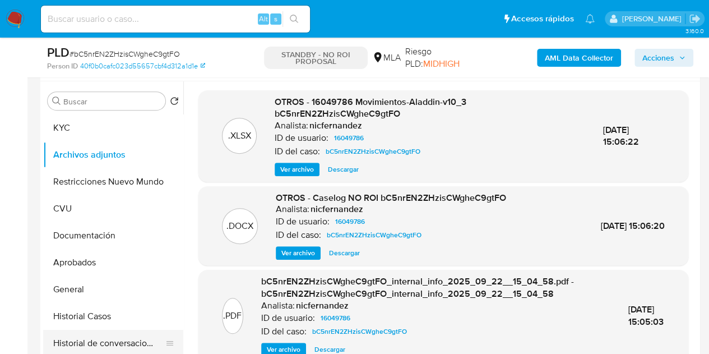
click at [86, 344] on button "Historial de conversaciones" at bounding box center [108, 343] width 131 height 27
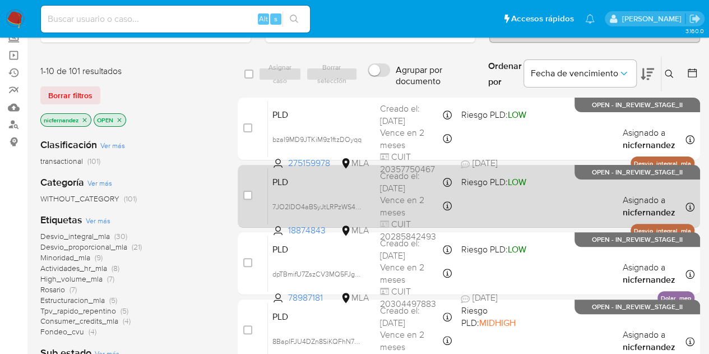
scroll to position [71, 0]
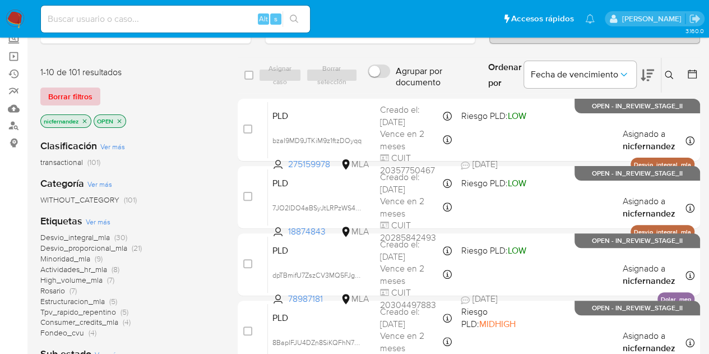
click at [63, 92] on span "Borrar filtros" at bounding box center [70, 97] width 44 height 16
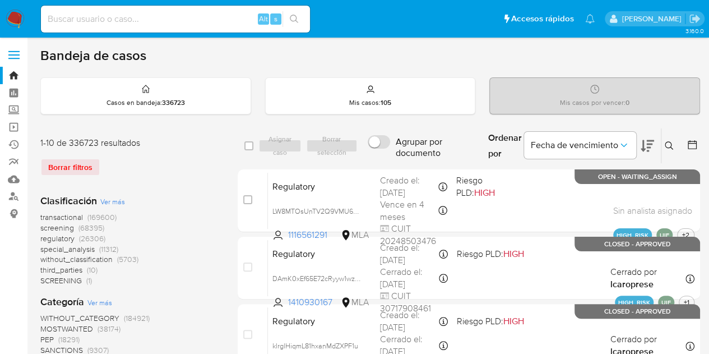
click at [670, 149] on icon at bounding box center [669, 145] width 9 height 9
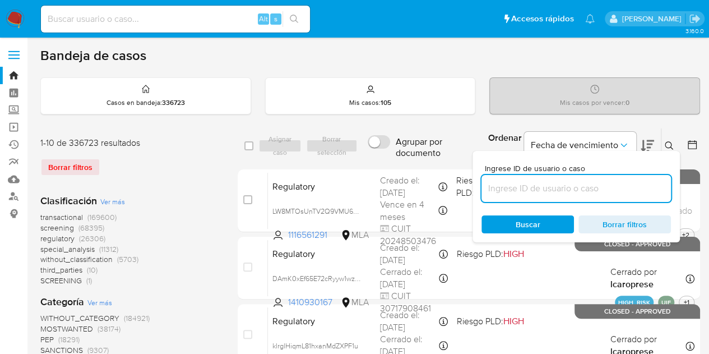
click at [565, 186] on input at bounding box center [576, 188] width 189 height 15
type input "38261631"
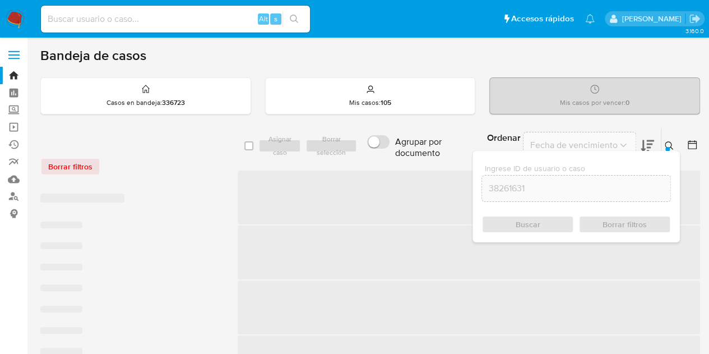
drag, startPoint x: 670, startPoint y: 148, endPoint x: 683, endPoint y: 144, distance: 13.1
click at [670, 147] on icon at bounding box center [669, 145] width 9 height 9
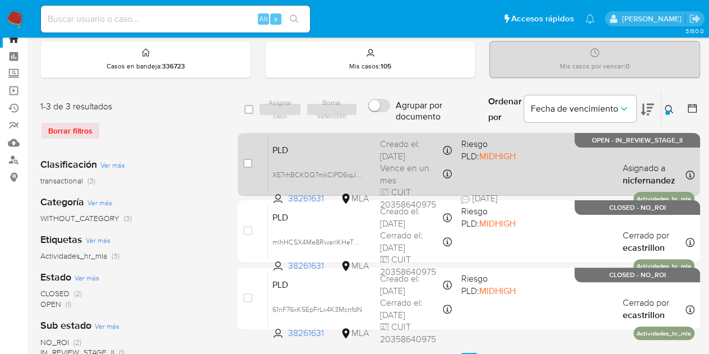
scroll to position [36, 0]
click at [343, 152] on span "PLD" at bounding box center [321, 149] width 99 height 15
click at [359, 175] on span "XE7rhBCKDQ7mkClPD6iqJOJs" at bounding box center [320, 174] width 96 height 12
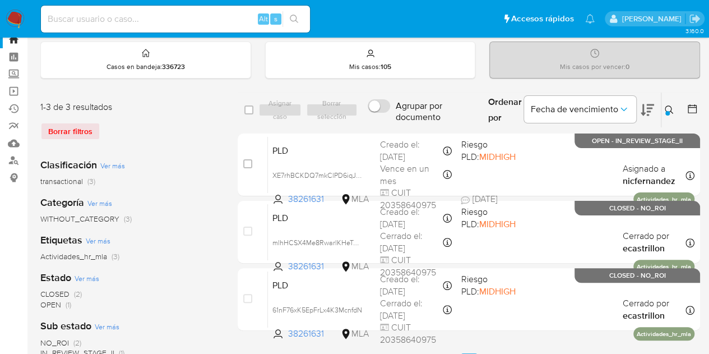
click at [670, 106] on icon at bounding box center [669, 109] width 8 height 8
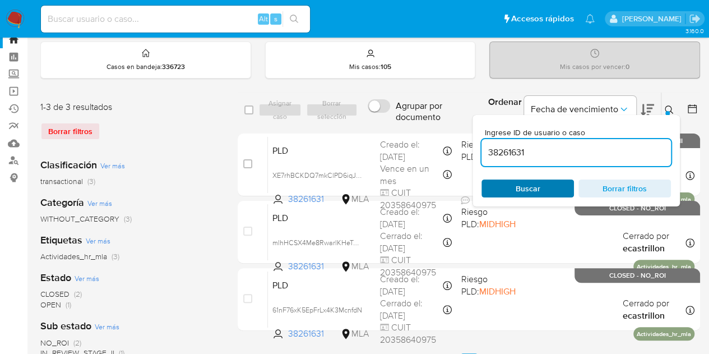
click at [545, 181] on span "Buscar" at bounding box center [527, 188] width 77 height 16
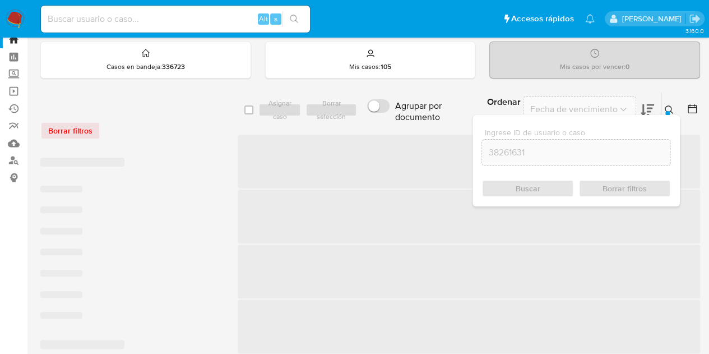
click at [669, 110] on icon at bounding box center [669, 109] width 9 height 9
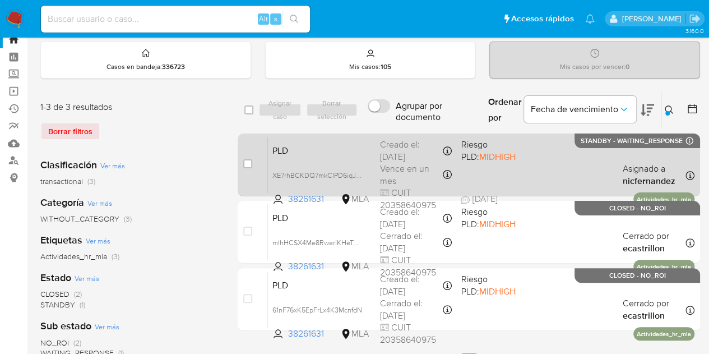
click at [249, 168] on div "case-item-checkbox" at bounding box center [247, 163] width 9 height 11
click at [248, 164] on input "checkbox" at bounding box center [247, 163] width 9 height 9
checkbox input "true"
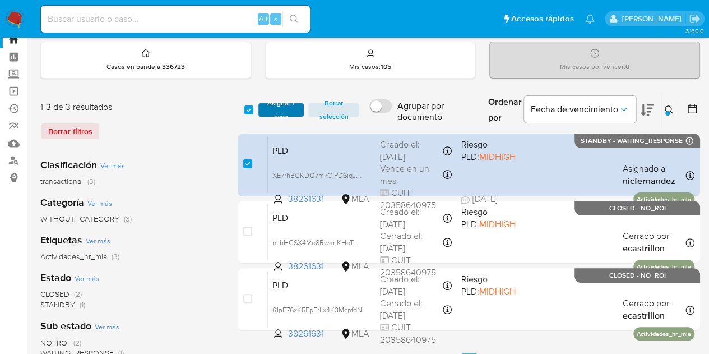
click at [272, 115] on span "Asignar 1 caso" at bounding box center [281, 109] width 35 height 11
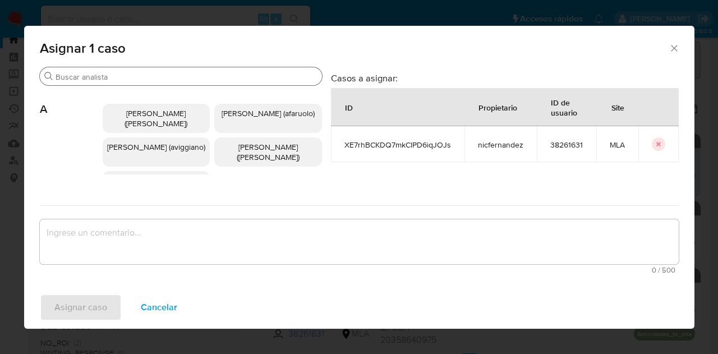
click at [129, 68] on div "Buscar" at bounding box center [181, 76] width 282 height 18
click at [130, 70] on div "Buscar" at bounding box center [181, 76] width 282 height 18
click at [138, 80] on input "Buscar" at bounding box center [186, 77] width 262 height 10
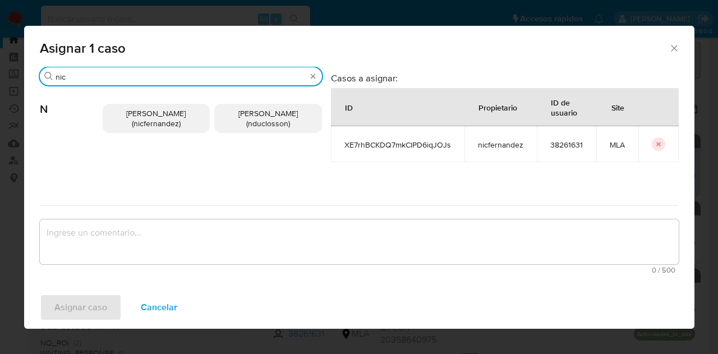
type input "nic"
click at [127, 108] on span "Nicolas Fernandez Allen (nicfernandez)" at bounding box center [155, 118] width 59 height 21
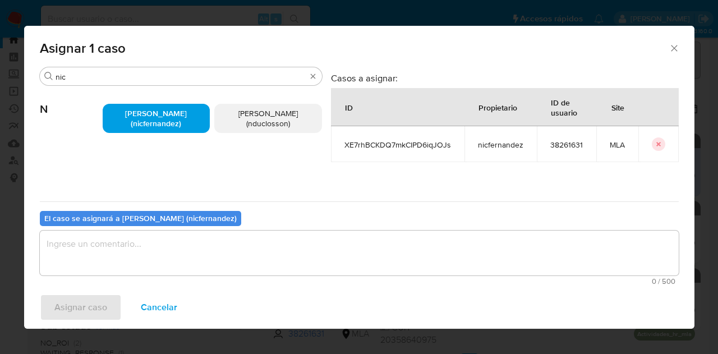
click at [160, 236] on textarea "assign-modal" at bounding box center [359, 252] width 638 height 45
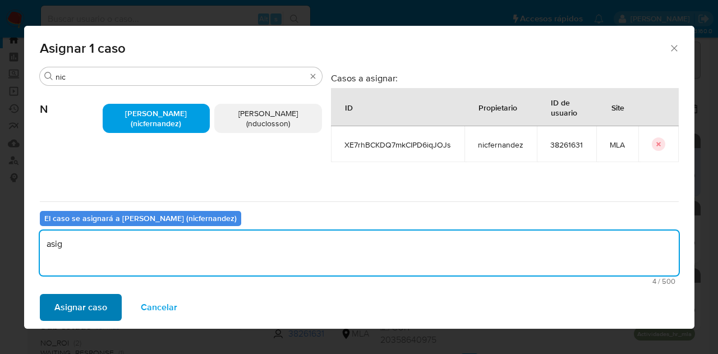
type textarea "asig"
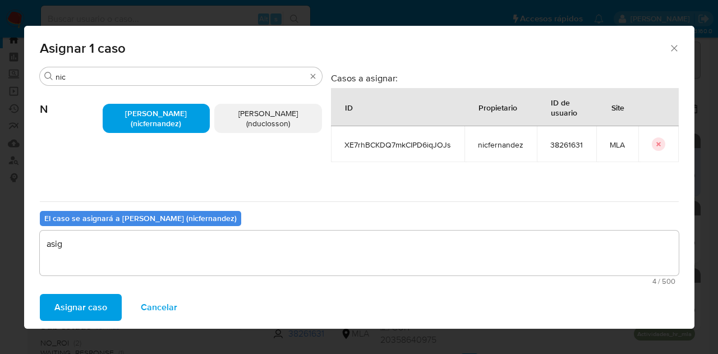
click at [71, 309] on span "Asignar caso" at bounding box center [80, 307] width 53 height 25
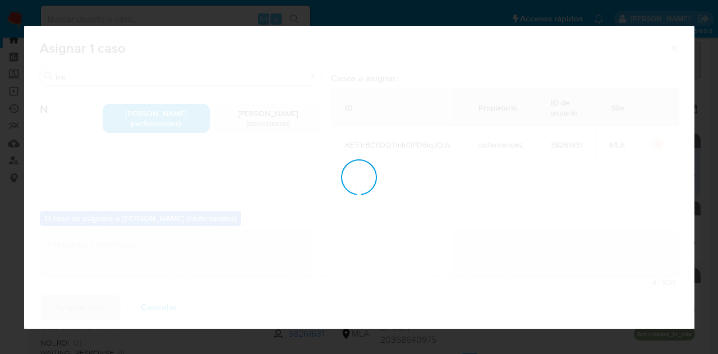
checkbox input "false"
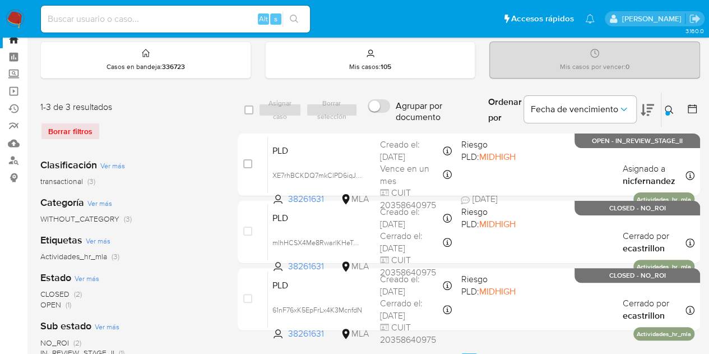
click at [667, 108] on icon at bounding box center [669, 109] width 9 height 9
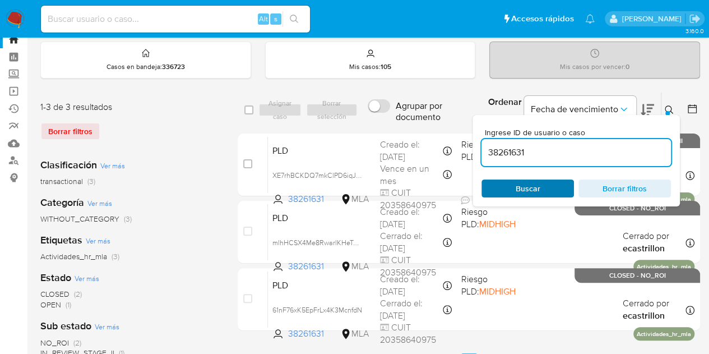
click at [536, 182] on span "Buscar" at bounding box center [528, 188] width 25 height 18
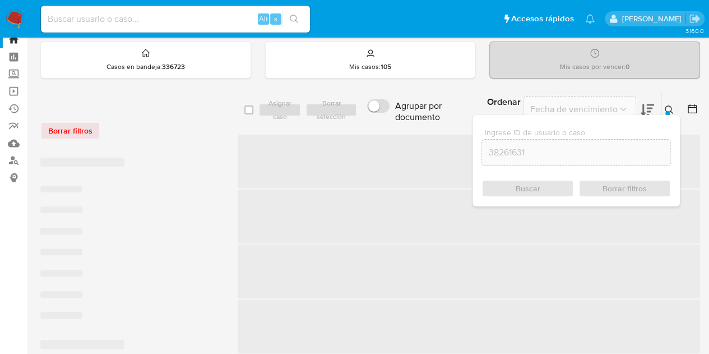
click at [665, 99] on div "Ingrese ID de usuario o caso 38261631 Buscar Borrar filtros" at bounding box center [670, 109] width 19 height 35
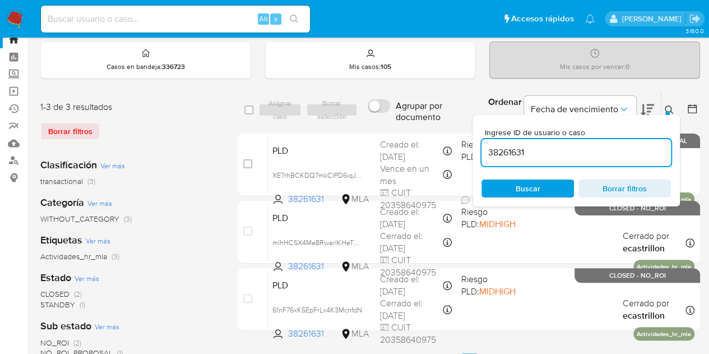
click at [669, 106] on icon at bounding box center [669, 109] width 9 height 9
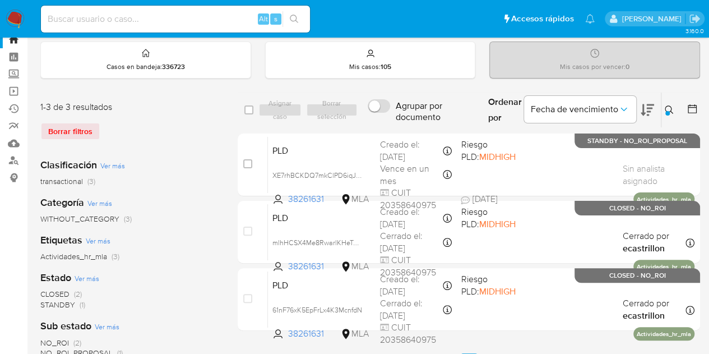
drag, startPoint x: 668, startPoint y: 104, endPoint x: 650, endPoint y: 126, distance: 29.1
click at [669, 105] on button at bounding box center [670, 109] width 18 height 13
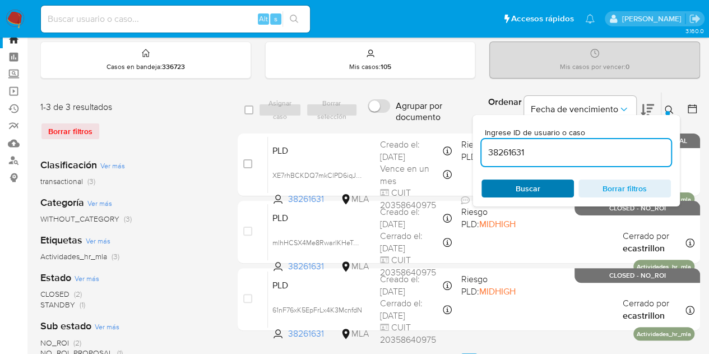
click at [534, 179] on span "Buscar" at bounding box center [528, 188] width 25 height 18
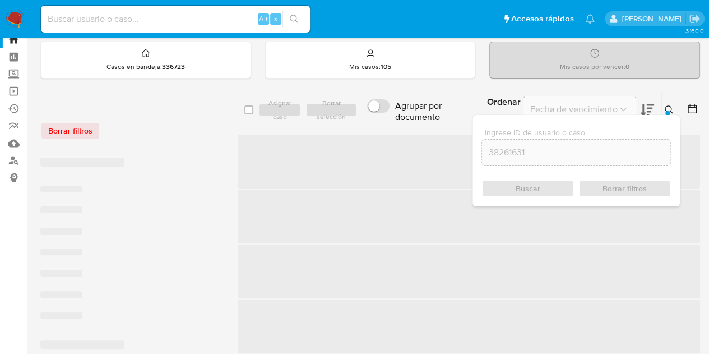
click at [665, 109] on icon at bounding box center [669, 109] width 8 height 8
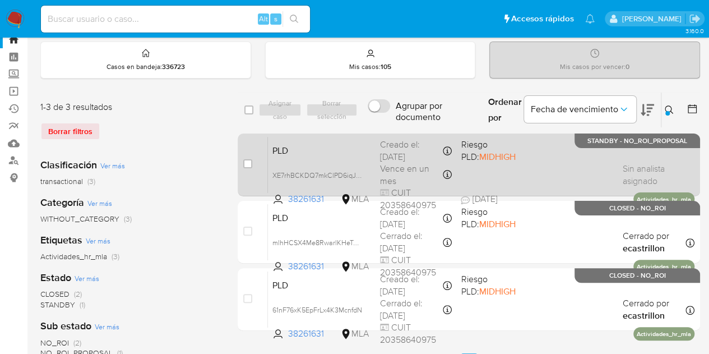
click at [331, 142] on span "PLD" at bounding box center [321, 149] width 99 height 15
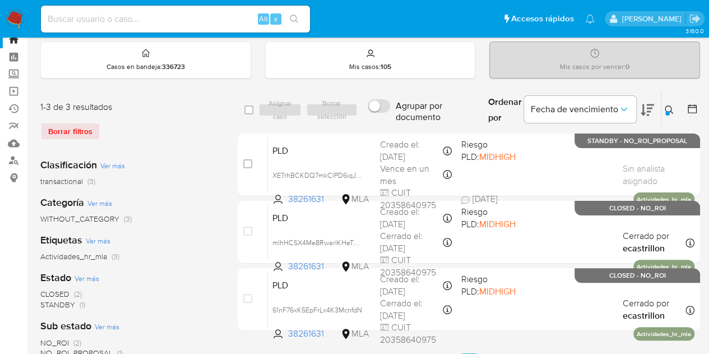
click at [667, 109] on icon at bounding box center [669, 109] width 9 height 9
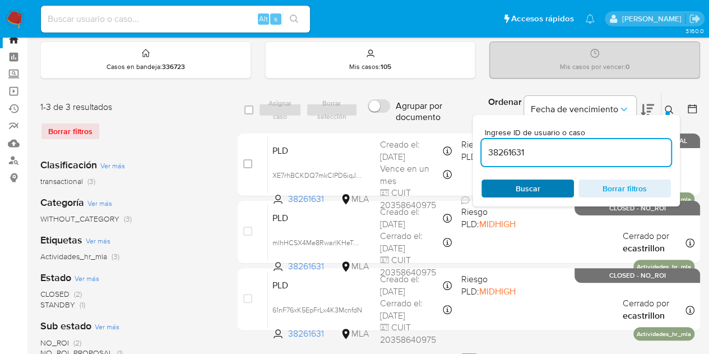
click at [539, 185] on span "Buscar" at bounding box center [528, 188] width 25 height 18
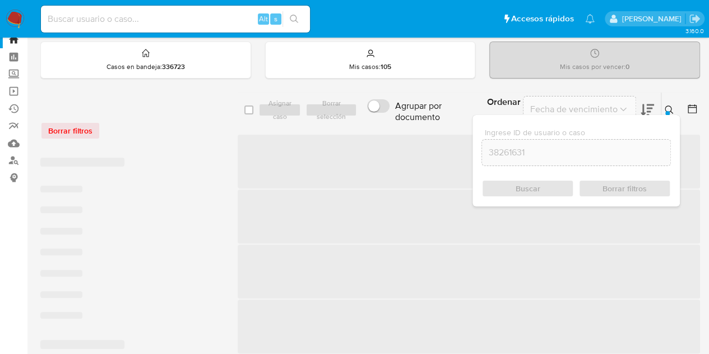
click at [665, 109] on icon at bounding box center [669, 109] width 9 height 9
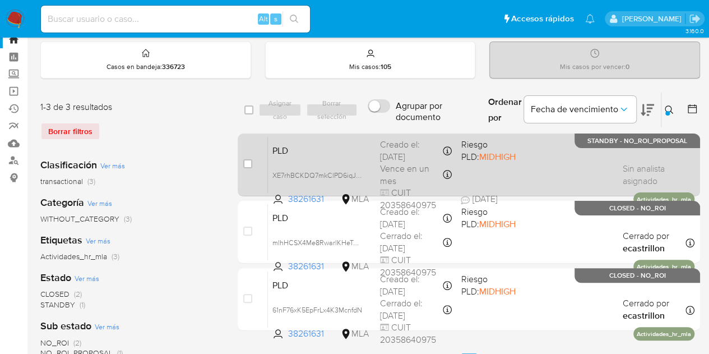
click at [351, 142] on span "PLD" at bounding box center [321, 149] width 99 height 15
click at [343, 149] on span "PLD" at bounding box center [321, 149] width 99 height 15
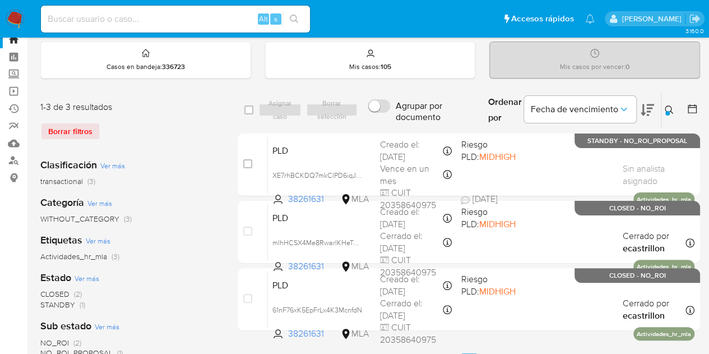
scroll to position [29, 0]
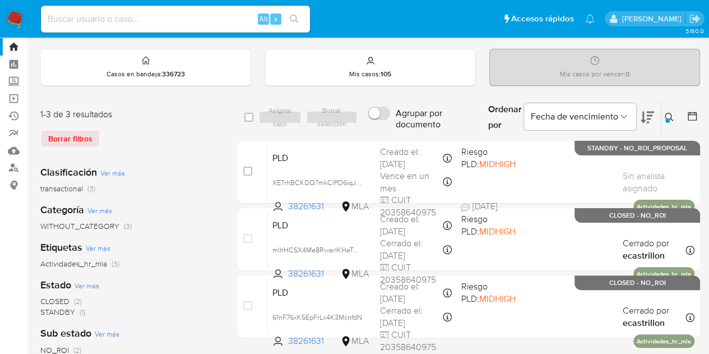
drag, startPoint x: 665, startPoint y: 119, endPoint x: 603, endPoint y: 125, distance: 63.1
click at [666, 119] on div at bounding box center [667, 120] width 4 height 4
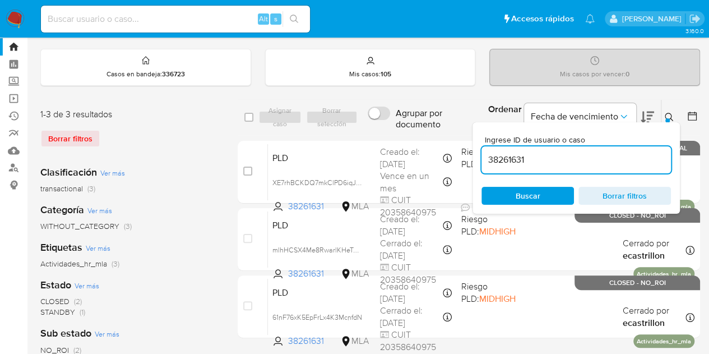
drag, startPoint x: 545, startPoint y: 160, endPoint x: 456, endPoint y: 133, distance: 93.6
click at [390, 137] on div "select-all-cases-checkbox Asignar caso Borrar selección Agrupar por documento O…" at bounding box center [469, 220] width 462 height 243
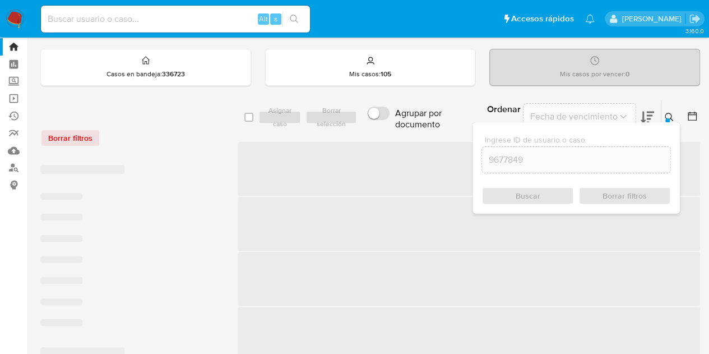
click at [670, 116] on icon at bounding box center [669, 117] width 9 height 9
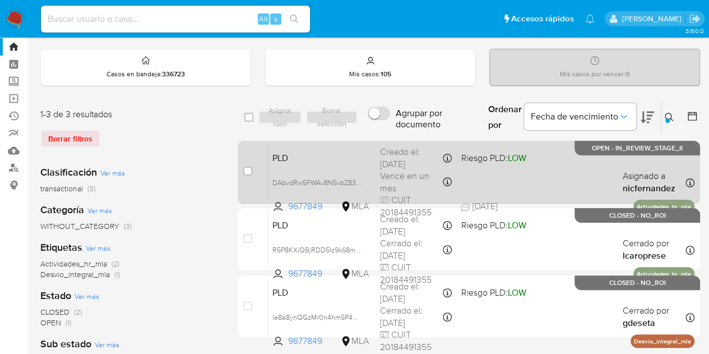
click at [357, 154] on span "PLD" at bounding box center [321, 157] width 99 height 15
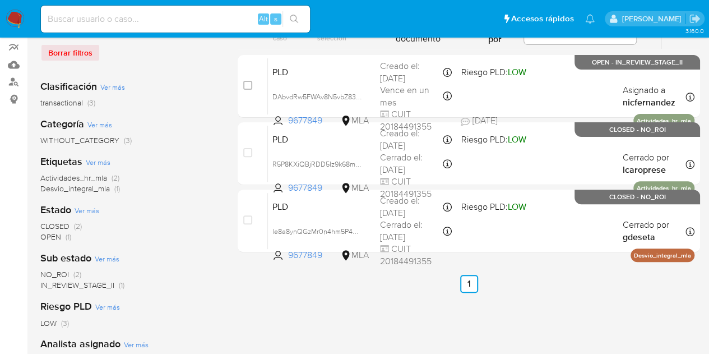
scroll to position [116, 0]
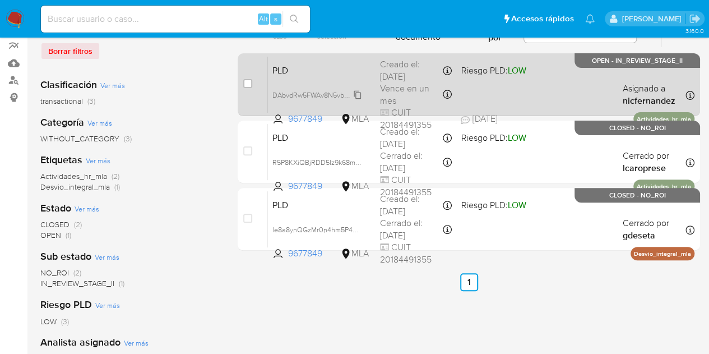
click at [358, 94] on span "DAbvdRw5FWAv8N5vbZ834ax4" at bounding box center [321, 94] width 99 height 12
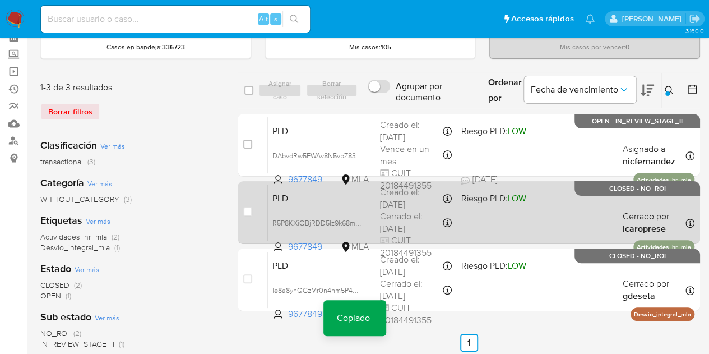
scroll to position [56, 0]
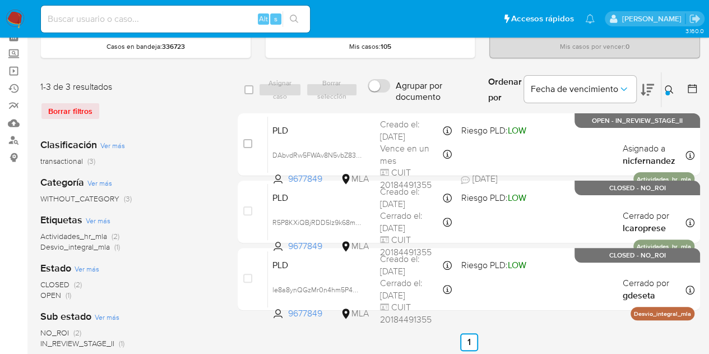
click at [671, 88] on icon at bounding box center [669, 89] width 8 height 8
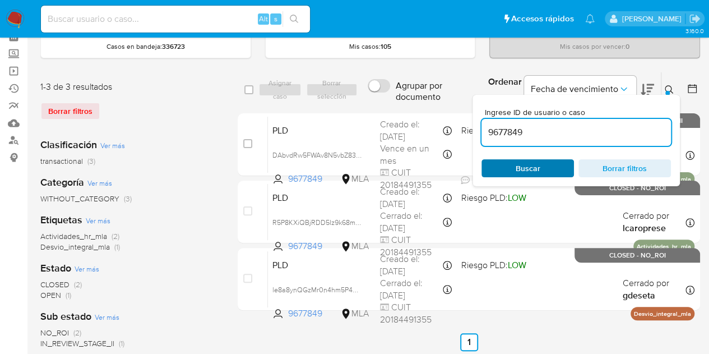
click at [540, 166] on span "Buscar" at bounding box center [527, 168] width 77 height 16
click at [665, 92] on div at bounding box center [667, 93] width 4 height 4
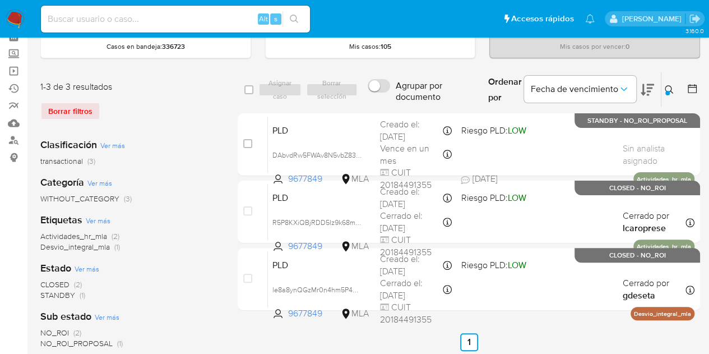
click at [666, 88] on icon at bounding box center [669, 89] width 9 height 9
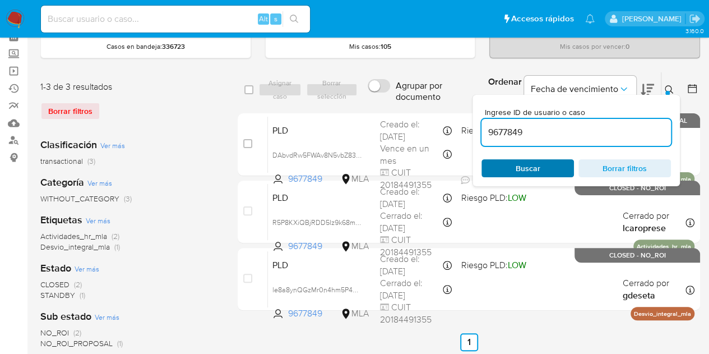
click at [536, 168] on span "Buscar" at bounding box center [528, 168] width 25 height 18
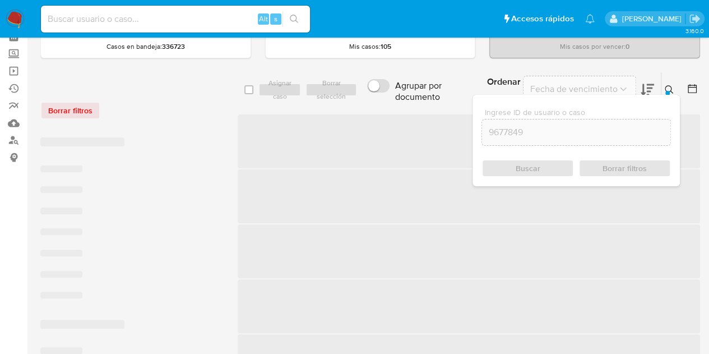
click at [669, 91] on div at bounding box center [667, 93] width 4 height 4
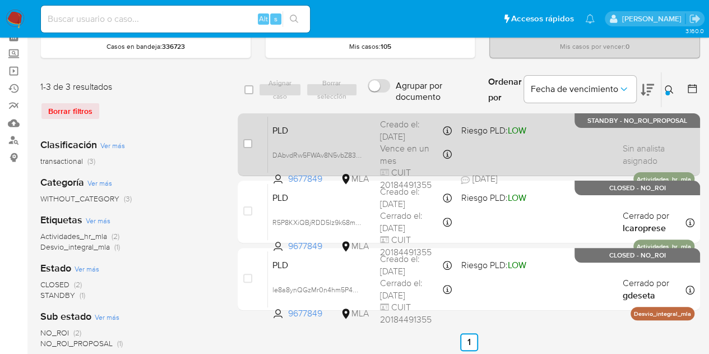
click at [358, 123] on span "PLD" at bounding box center [321, 129] width 99 height 15
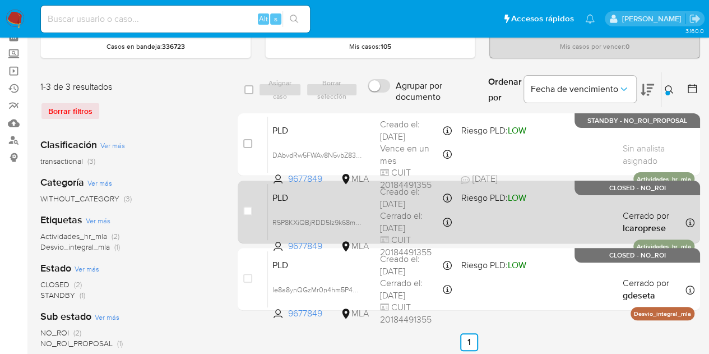
drag, startPoint x: 224, startPoint y: 195, endPoint x: 253, endPoint y: 191, distance: 29.3
click at [224, 195] on div "1-3 de 3 resultados Borrar filtros Clasificación Ver más transactional (3) Cate…" at bounding box center [370, 318] width 660 height 492
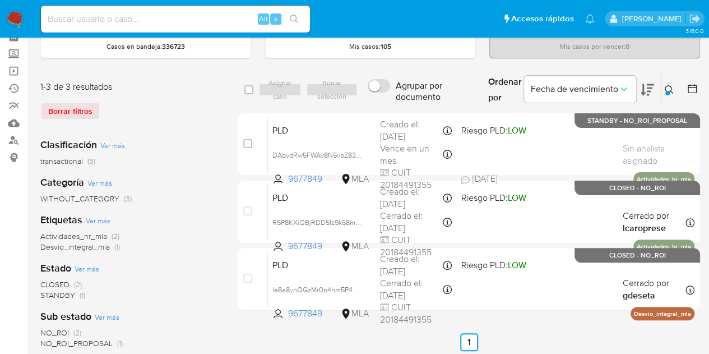
click at [665, 92] on div at bounding box center [667, 93] width 4 height 4
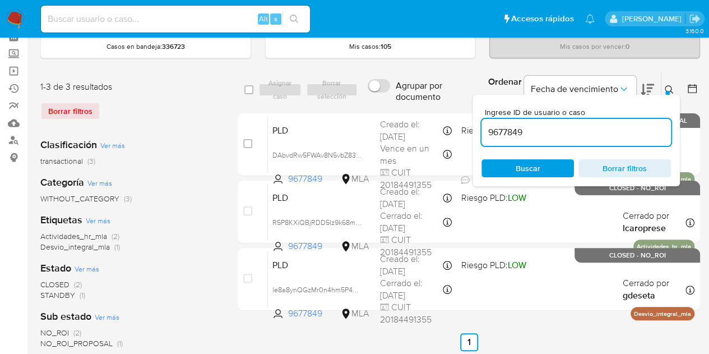
drag, startPoint x: 409, startPoint y: 105, endPoint x: 395, endPoint y: 104, distance: 14.6
click at [392, 101] on div "select-all-cases-checkbox Asignar caso Borrar selección Agrupar por documento O…" at bounding box center [469, 90] width 462 height 36
type input "58826755"
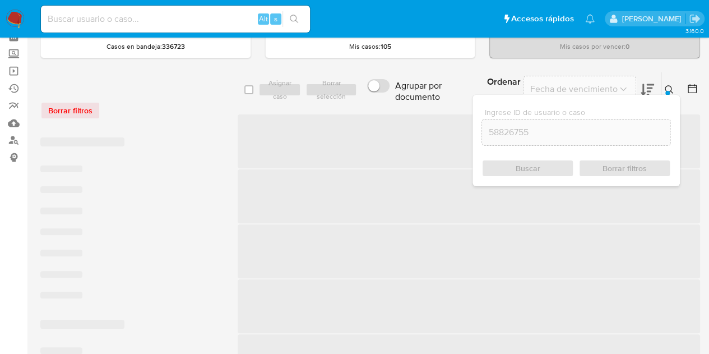
click at [669, 90] on icon at bounding box center [669, 89] width 9 height 9
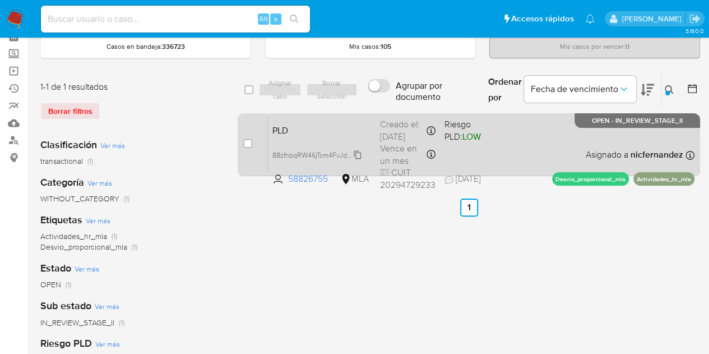
click at [357, 154] on span "88zfnbqRW46jTcm4FvJdqAf0" at bounding box center [316, 154] width 89 height 12
click at [303, 135] on span "PLD" at bounding box center [321, 129] width 99 height 15
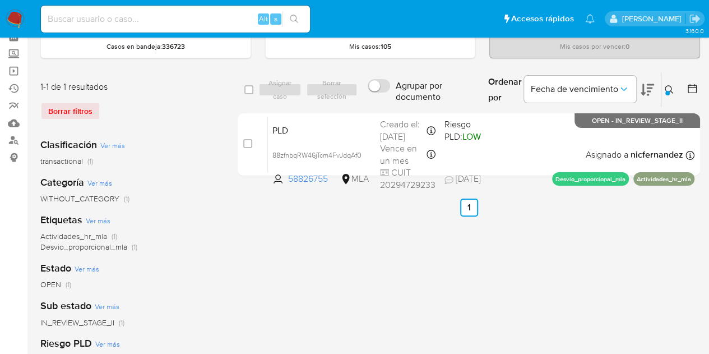
click at [667, 87] on icon at bounding box center [669, 89] width 9 height 9
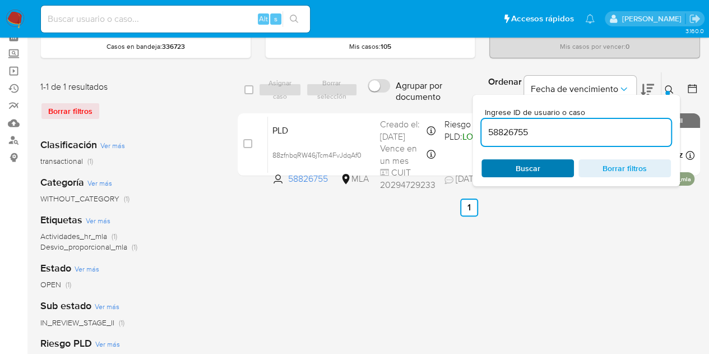
click at [556, 164] on span "Buscar" at bounding box center [527, 168] width 77 height 16
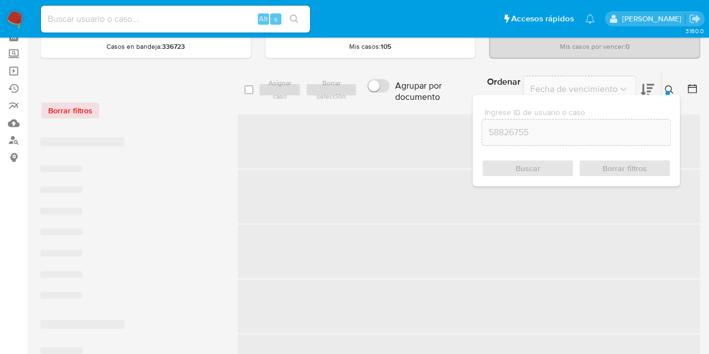
drag, startPoint x: 671, startPoint y: 89, endPoint x: 555, endPoint y: 126, distance: 121.6
click at [671, 90] on icon at bounding box center [669, 89] width 9 height 9
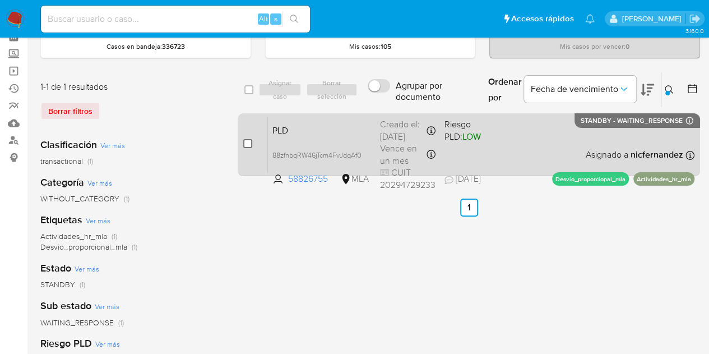
click at [246, 142] on input "checkbox" at bounding box center [247, 143] width 9 height 9
checkbox input "true"
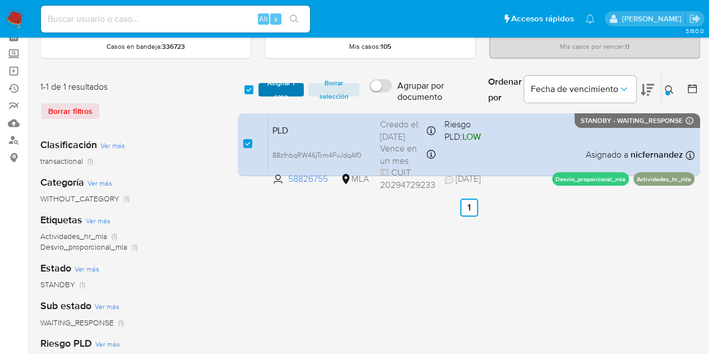
click at [279, 90] on span "Asignar 1 caso" at bounding box center [281, 89] width 35 height 11
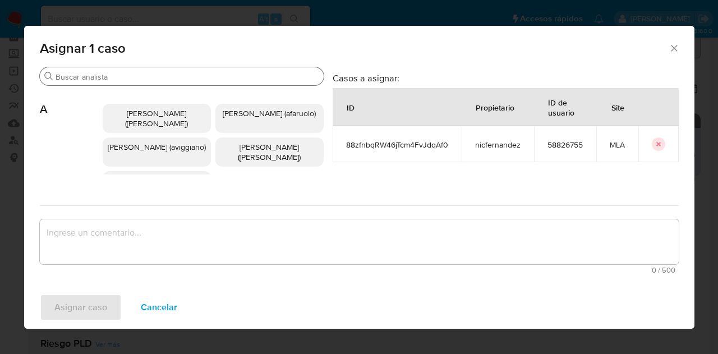
click at [131, 76] on input "Buscar" at bounding box center [186, 77] width 263 height 10
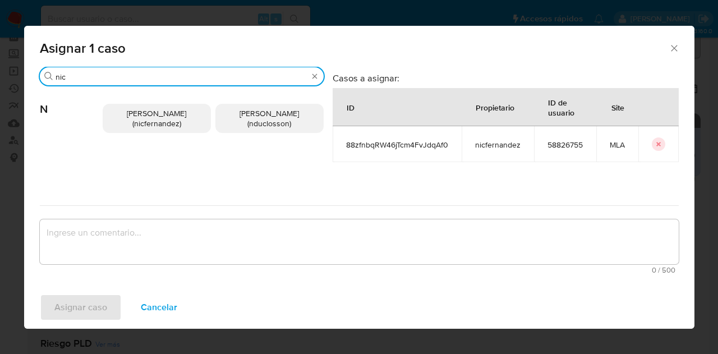
type input "nic"
click at [178, 115] on span "Nicolas Fernandez Allen (nicfernandez)" at bounding box center [156, 118] width 59 height 21
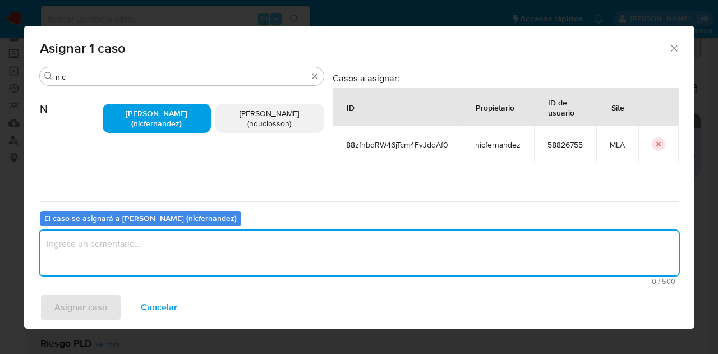
click at [184, 240] on textarea "assign-modal" at bounding box center [359, 252] width 638 height 45
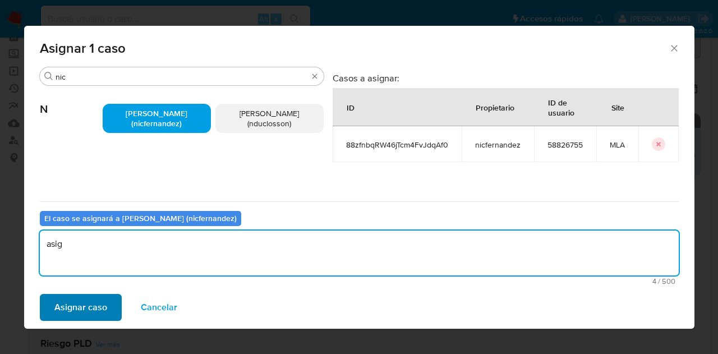
type textarea "asig"
click at [80, 305] on span "Asignar caso" at bounding box center [80, 307] width 53 height 25
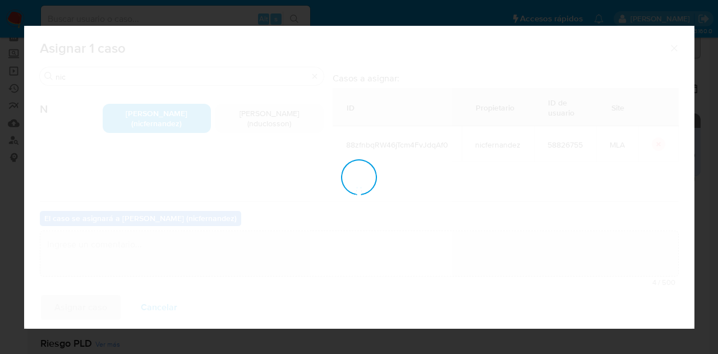
checkbox input "false"
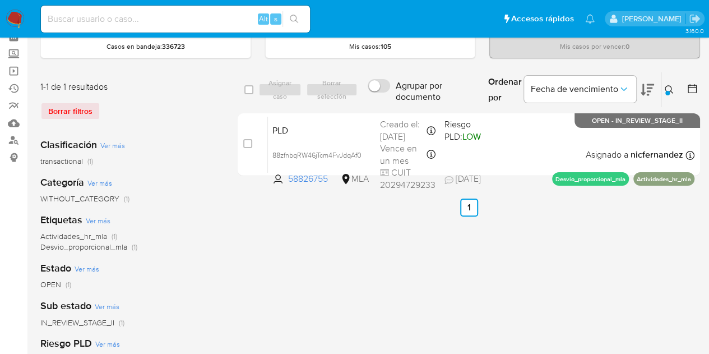
click at [668, 87] on icon at bounding box center [669, 89] width 9 height 9
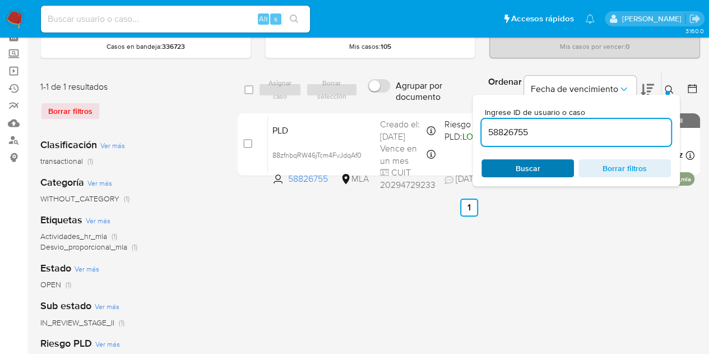
click at [544, 163] on span "Buscar" at bounding box center [527, 168] width 77 height 16
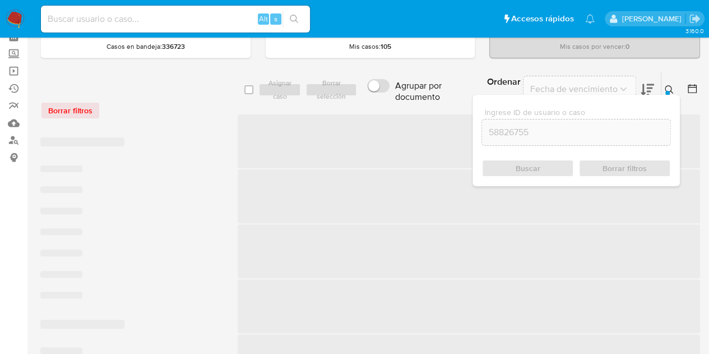
click at [670, 88] on icon at bounding box center [669, 89] width 9 height 9
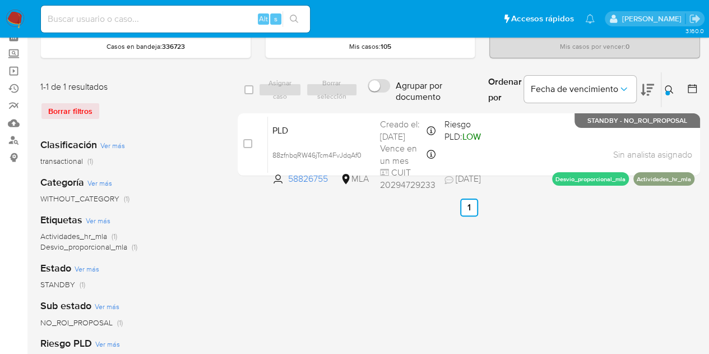
click at [670, 88] on icon at bounding box center [669, 89] width 9 height 9
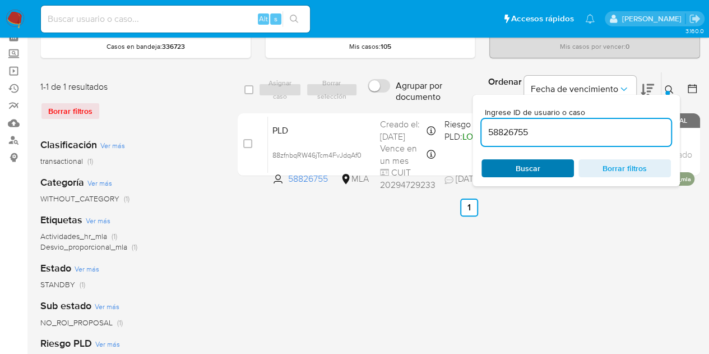
click at [553, 160] on span "Buscar" at bounding box center [527, 168] width 77 height 16
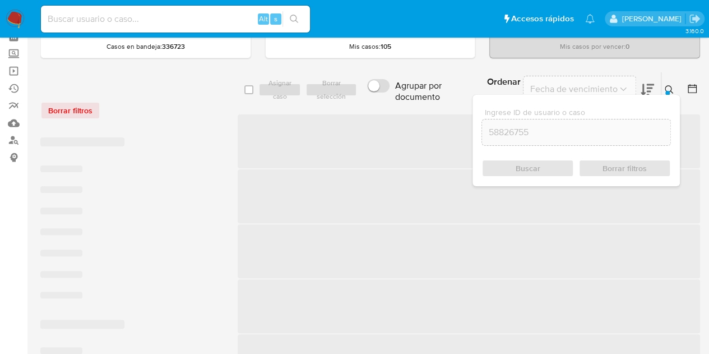
click at [673, 90] on icon at bounding box center [669, 89] width 9 height 9
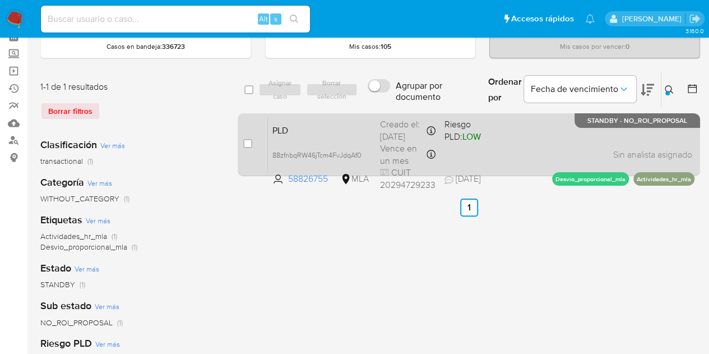
click at [305, 140] on div "PLD 88zfnbqRW46jTcm4FvJdqAf0 58826755 MLA Riesgo PLD: LOW Creado el: 12/09/2025…" at bounding box center [481, 144] width 427 height 57
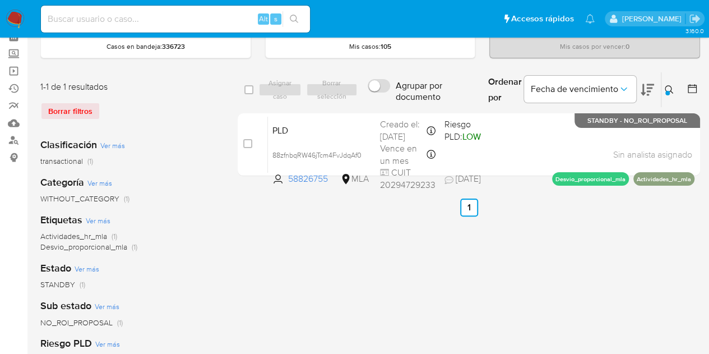
click at [671, 87] on icon at bounding box center [669, 89] width 8 height 8
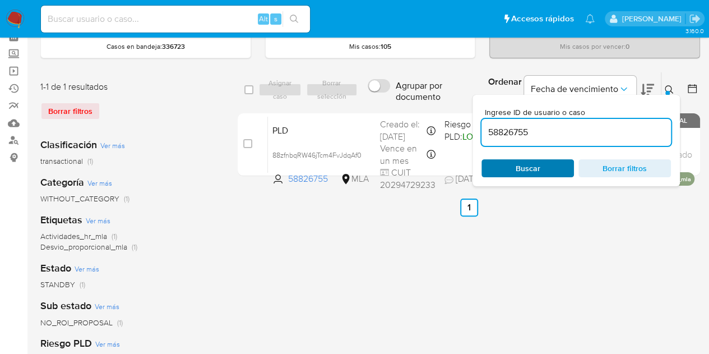
click at [519, 165] on span "Buscar" at bounding box center [528, 168] width 25 height 18
click at [666, 88] on icon at bounding box center [669, 89] width 9 height 9
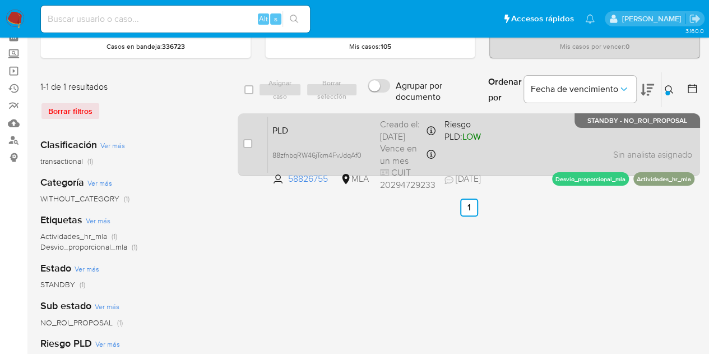
click at [302, 132] on span "PLD" at bounding box center [321, 129] width 99 height 15
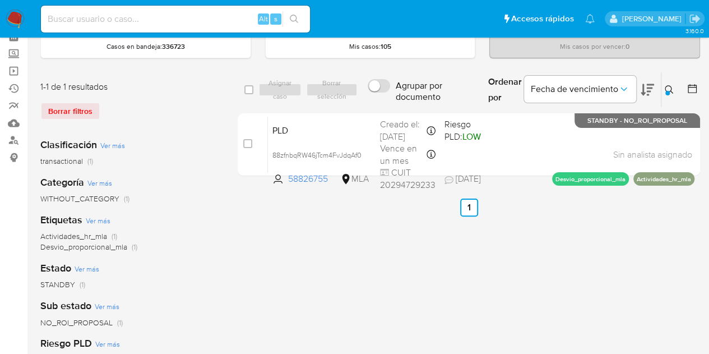
drag, startPoint x: 670, startPoint y: 88, endPoint x: 582, endPoint y: 141, distance: 103.3
click at [672, 90] on icon at bounding box center [669, 89] width 9 height 9
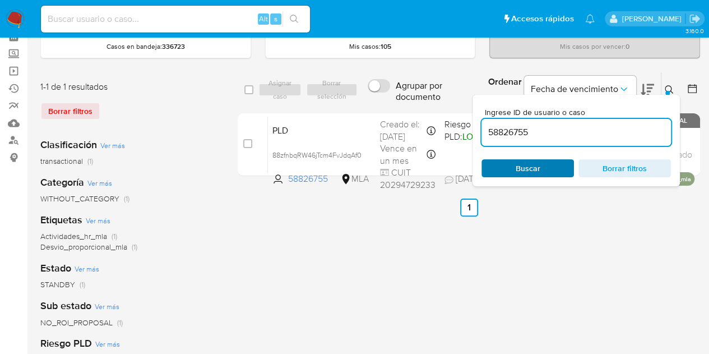
click at [545, 164] on span "Buscar" at bounding box center [527, 168] width 77 height 16
click at [540, 168] on span "Buscar" at bounding box center [527, 168] width 77 height 16
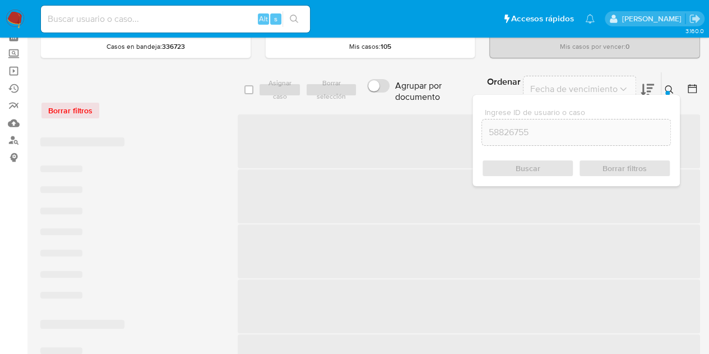
click at [671, 87] on icon at bounding box center [669, 89] width 8 height 8
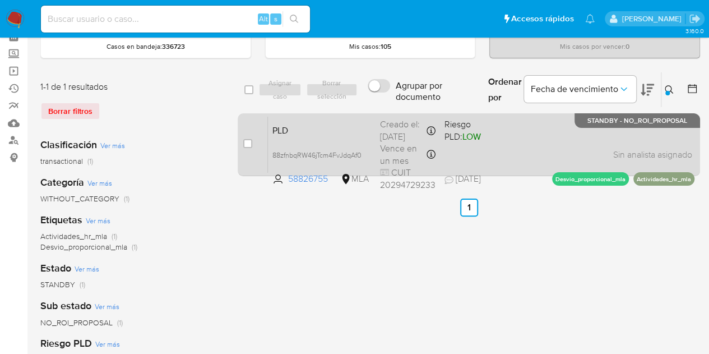
click at [333, 126] on span "PLD" at bounding box center [321, 129] width 99 height 15
click at [326, 131] on span "PLD" at bounding box center [321, 129] width 99 height 15
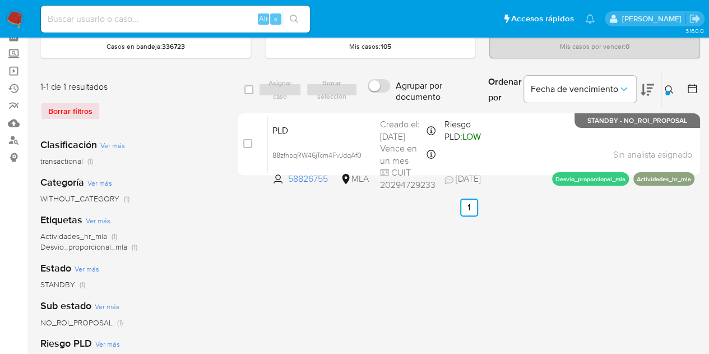
click at [665, 87] on icon at bounding box center [669, 89] width 8 height 8
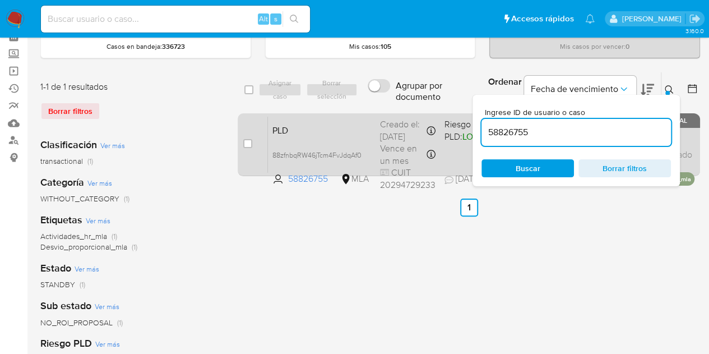
drag, startPoint x: 557, startPoint y: 134, endPoint x: 447, endPoint y: 114, distance: 112.3
click at [445, 113] on div "select-all-cases-checkbox Asignar caso Borrar selección Agrupar por documento O…" at bounding box center [469, 126] width 462 height 109
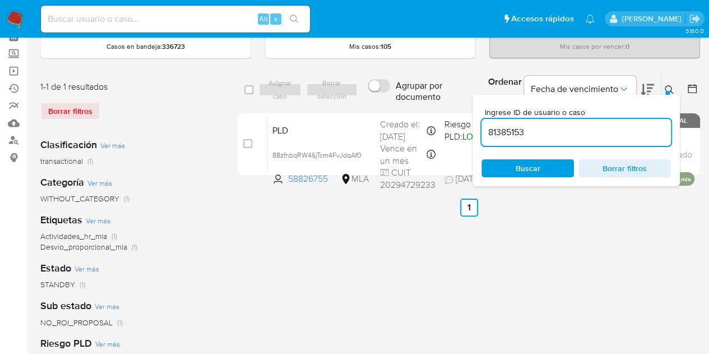
type input "81385153"
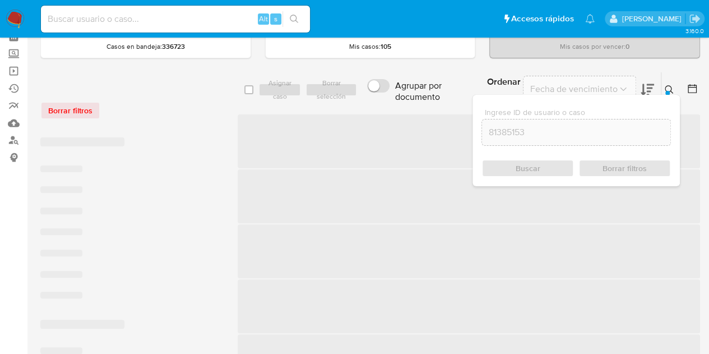
click at [669, 83] on button at bounding box center [670, 89] width 18 height 13
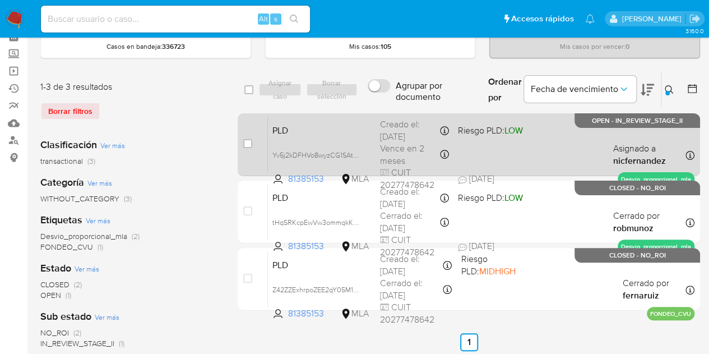
click at [329, 122] on span "PLD" at bounding box center [321, 129] width 99 height 15
click at [359, 156] on span "Yv5j2kDFHVo8wyzCG1SAt6K2" at bounding box center [318, 154] width 93 height 12
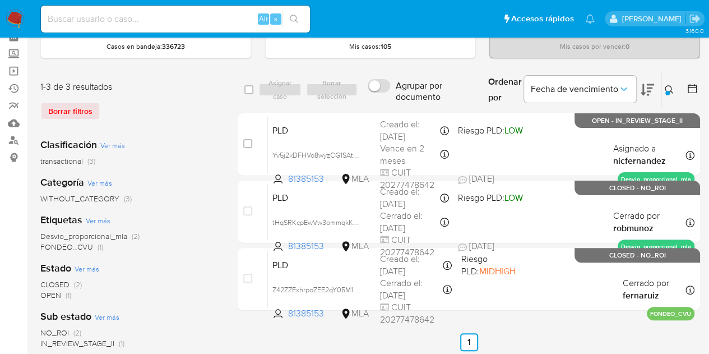
click at [672, 85] on icon at bounding box center [669, 89] width 9 height 9
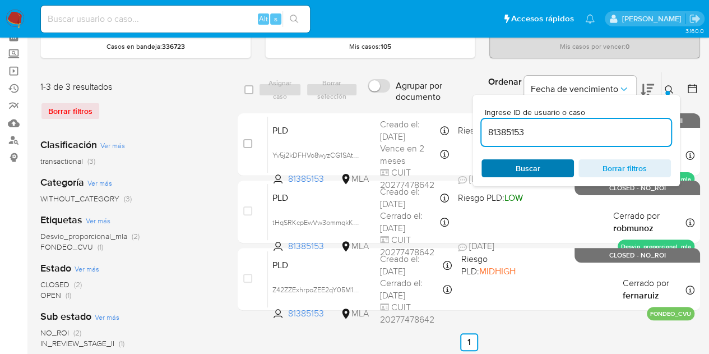
click at [537, 163] on span "Buscar" at bounding box center [528, 168] width 25 height 18
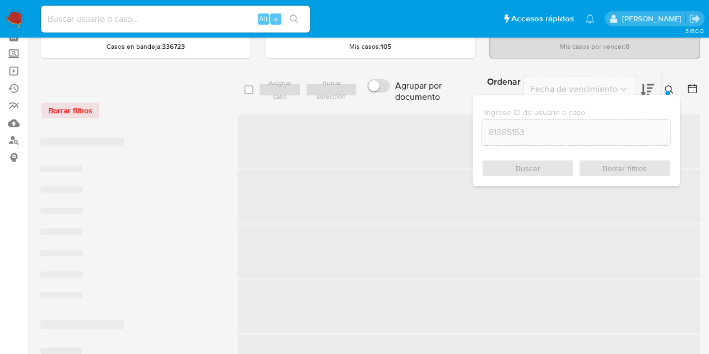
click at [673, 85] on icon at bounding box center [669, 89] width 9 height 9
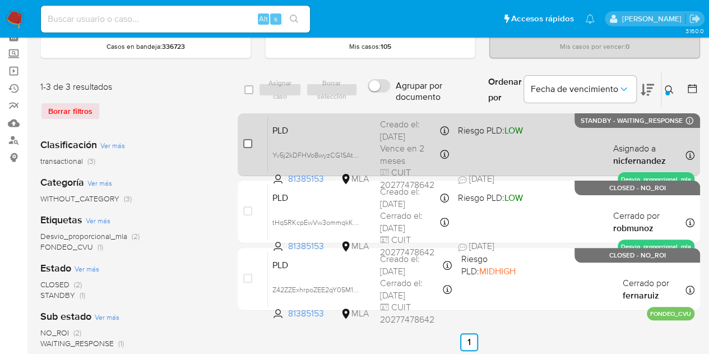
click at [243, 144] on input "checkbox" at bounding box center [247, 143] width 9 height 9
checkbox input "true"
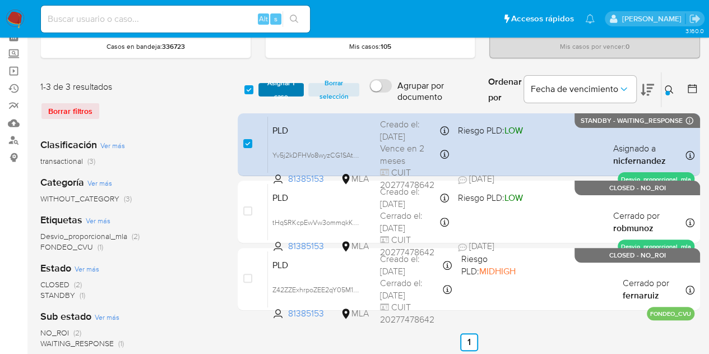
click at [295, 92] on span "Asignar 1 caso" at bounding box center [281, 89] width 35 height 11
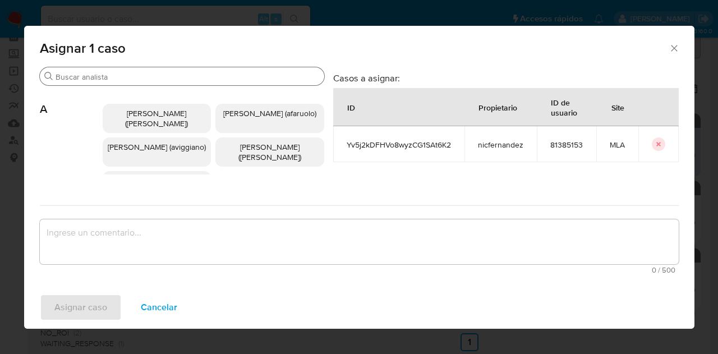
click at [121, 85] on div "Buscar" at bounding box center [182, 76] width 284 height 18
click at [117, 77] on input "Buscar" at bounding box center [187, 77] width 264 height 10
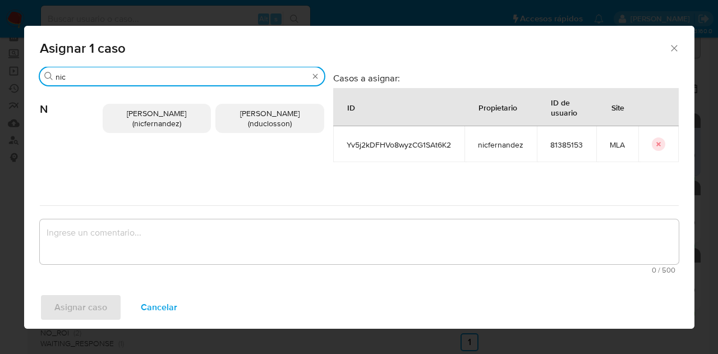
type input "nic"
click at [148, 104] on p "Nicolas Fernandez Allen (nicfernandez)" at bounding box center [157, 118] width 109 height 29
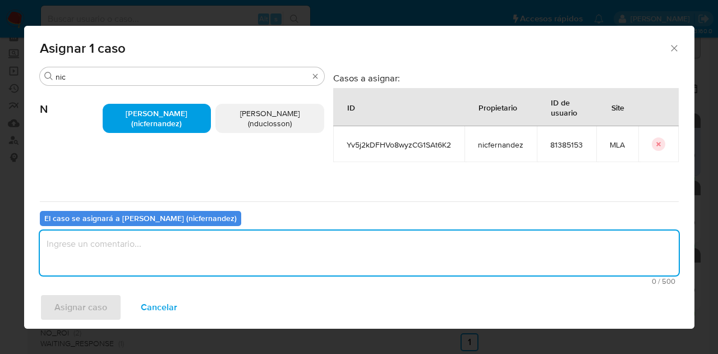
click at [169, 261] on textarea "assign-modal" at bounding box center [359, 252] width 638 height 45
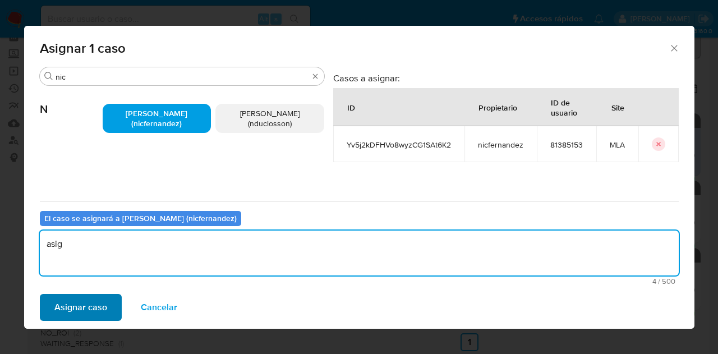
type textarea "asig"
click at [68, 313] on span "Asignar caso" at bounding box center [80, 307] width 53 height 25
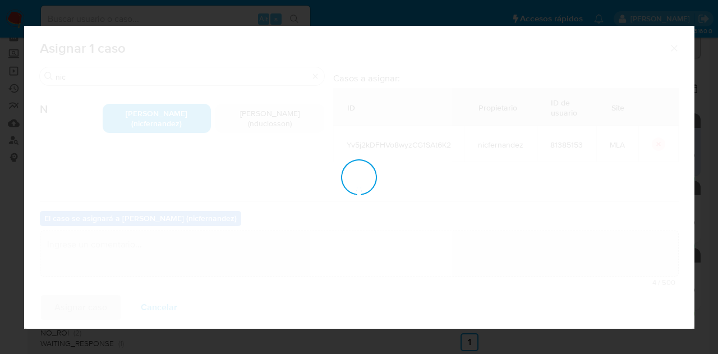
checkbox input "false"
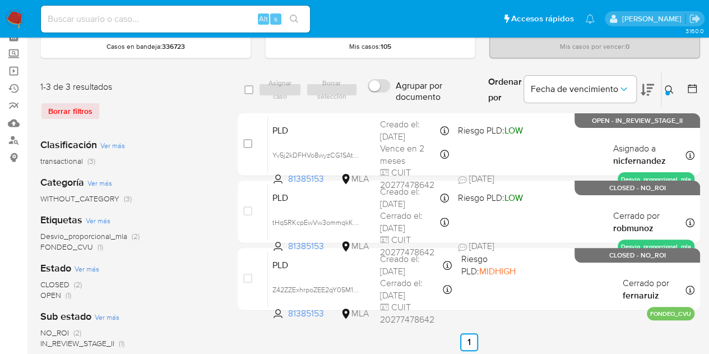
click at [670, 91] on icon at bounding box center [669, 89] width 9 height 9
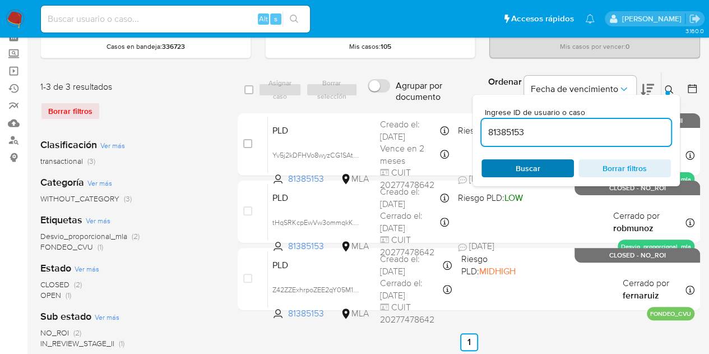
click at [539, 166] on span "Buscar" at bounding box center [527, 168] width 77 height 16
click at [670, 86] on icon at bounding box center [669, 89] width 9 height 9
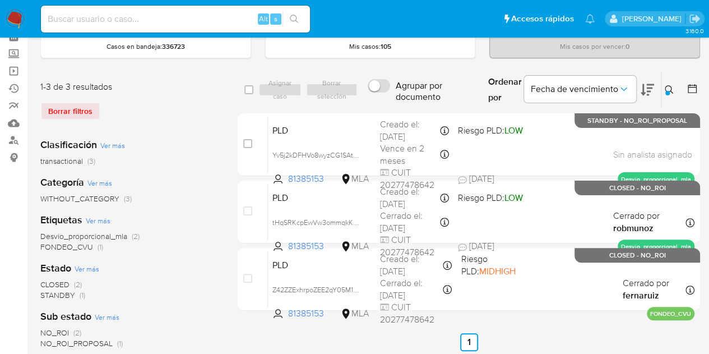
drag, startPoint x: 675, startPoint y: 89, endPoint x: 607, endPoint y: 128, distance: 78.6
click at [674, 89] on button at bounding box center [670, 89] width 18 height 13
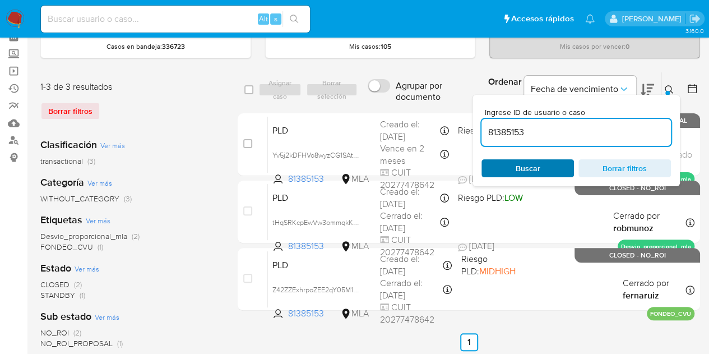
click at [534, 169] on span "Buscar" at bounding box center [528, 168] width 25 height 18
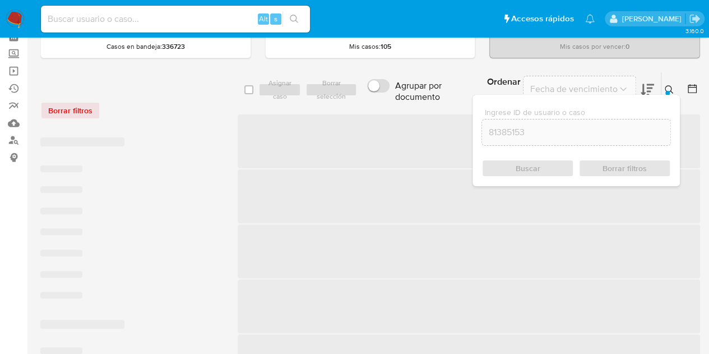
click at [670, 85] on icon at bounding box center [669, 89] width 9 height 9
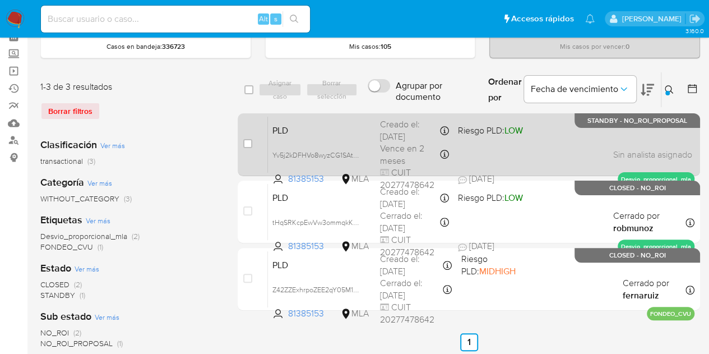
click at [348, 136] on div "PLD Yv5j2kDFHVo8wyzCG1SAt6K2 81385153 MLA Riesgo PLD: LOW Creado el: 12/09/2025…" at bounding box center [481, 144] width 427 height 57
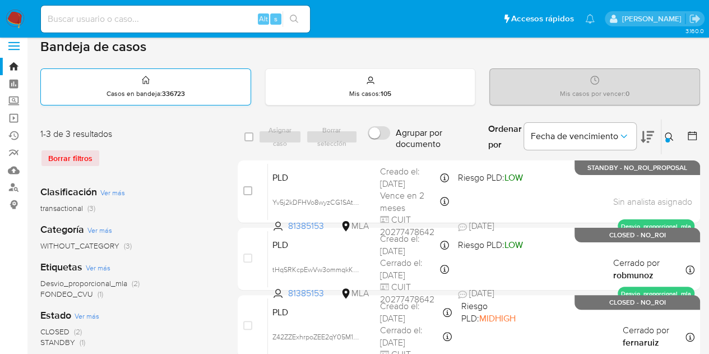
scroll to position [4, 0]
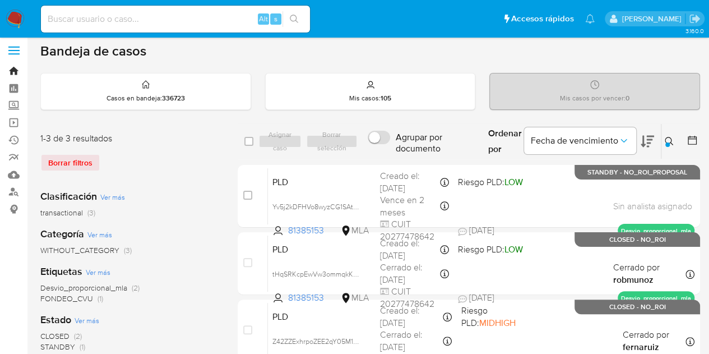
click at [13, 68] on link "Bandeja" at bounding box center [66, 70] width 133 height 17
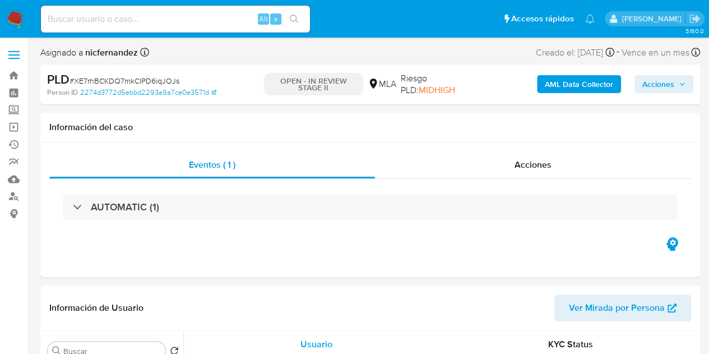
select select "10"
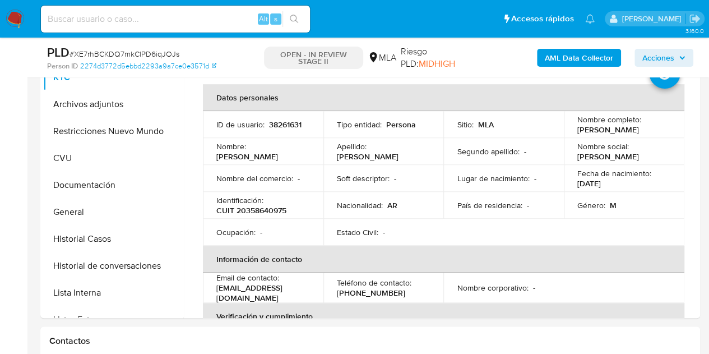
scroll to position [327, 0]
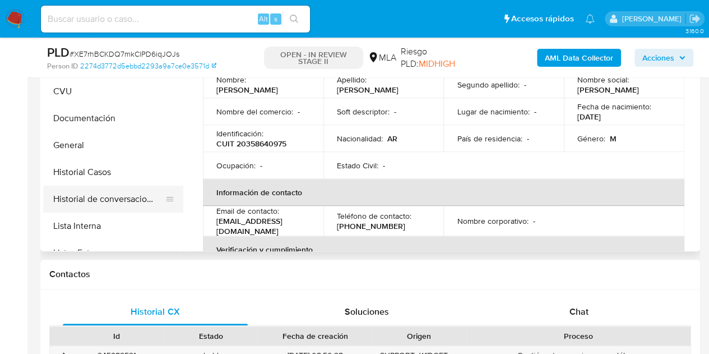
click at [118, 202] on button "Historial de conversaciones" at bounding box center [108, 199] width 131 height 27
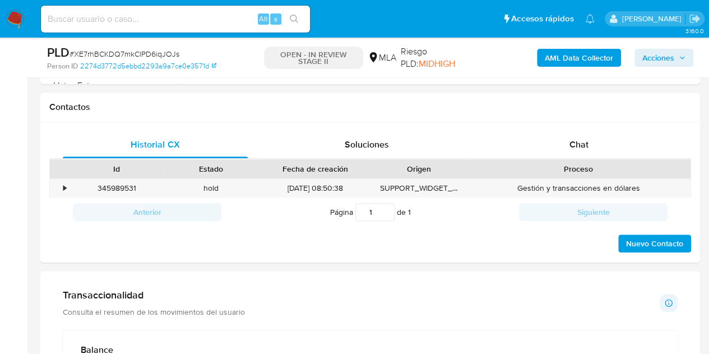
scroll to position [507, 0]
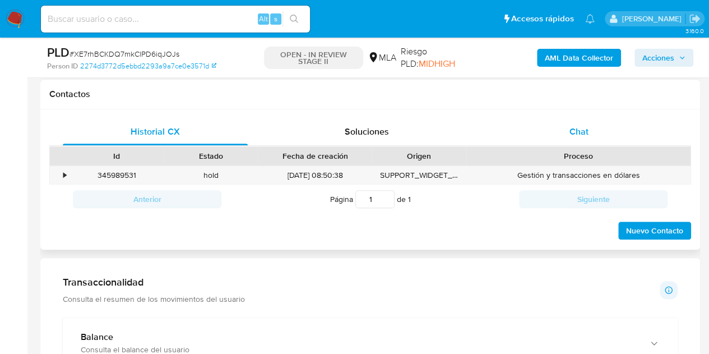
click at [622, 137] on div "Chat" at bounding box center [579, 131] width 185 height 27
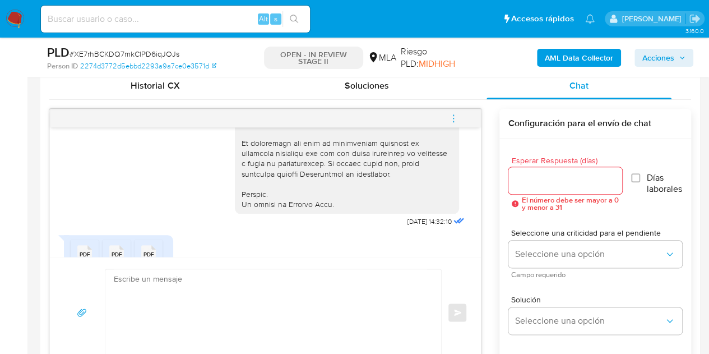
scroll to position [622, 0]
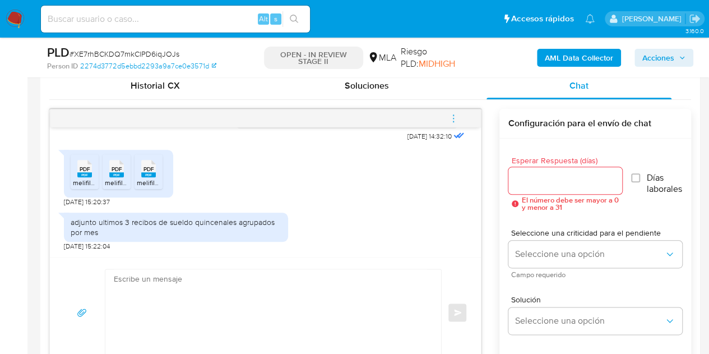
click at [86, 177] on icon "PDF" at bounding box center [84, 169] width 15 height 20
click at [118, 178] on span "melifile6249158303829977799.pdf" at bounding box center [157, 183] width 104 height 10
click at [148, 173] on rect at bounding box center [148, 174] width 15 height 5
click at [256, 294] on textarea at bounding box center [270, 312] width 313 height 86
paste textarea "Hola, ¡Muchas gracias por tu respuesta! Confirmamos la recepción de la document…"
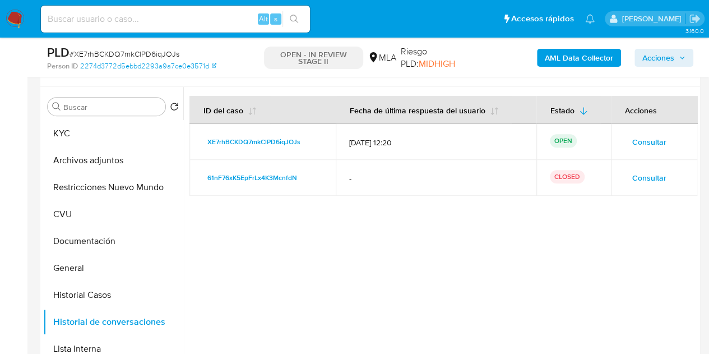
scroll to position [202, 0]
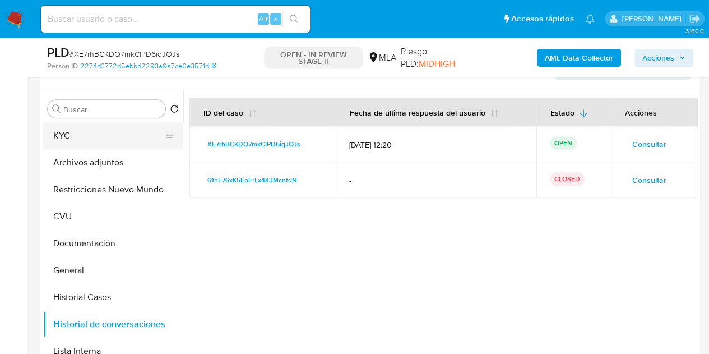
click at [118, 137] on button "KYC" at bounding box center [108, 135] width 131 height 27
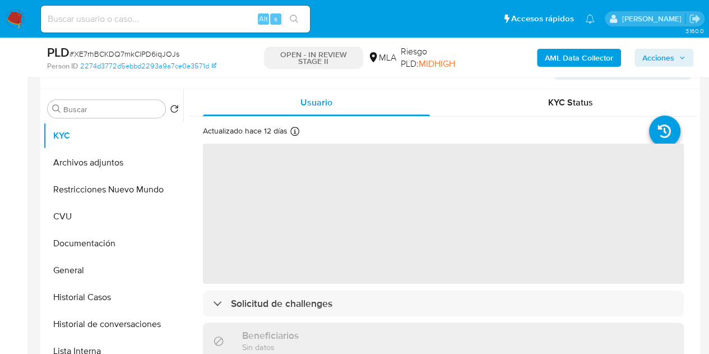
scroll to position [222, 0]
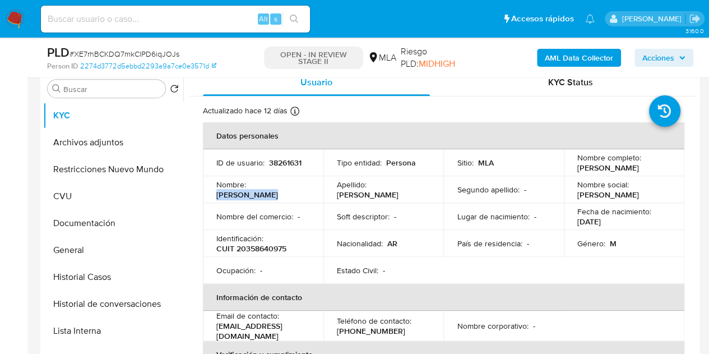
drag, startPoint x: 251, startPoint y: 188, endPoint x: 298, endPoint y: 187, distance: 46.5
click at [298, 187] on div "Nombre : [PERSON_NAME]" at bounding box center [263, 189] width 94 height 20
copy p "[PERSON_NAME]"
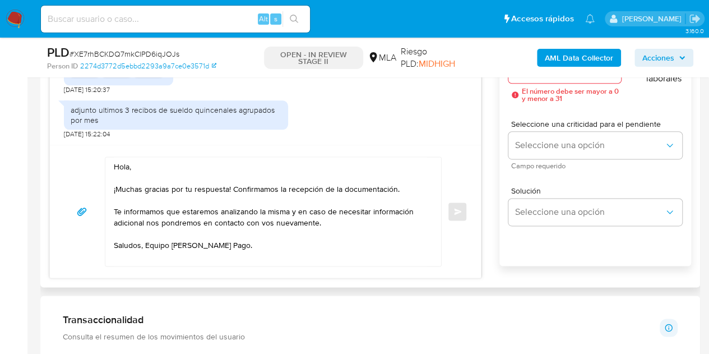
scroll to position [667, 0]
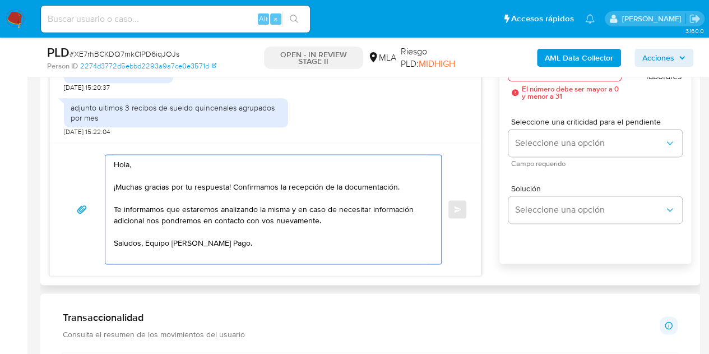
click at [129, 164] on textarea "Hola, ¡Muchas gracias por tu respuesta! Confirmamos la recepción de la document…" at bounding box center [270, 209] width 313 height 109
paste textarea "[PERSON_NAME]"
click at [210, 166] on textarea "[PERSON_NAME], ¡Muchas gracias por tu respuesta! Confirmamos la recepción de la…" at bounding box center [270, 209] width 313 height 109
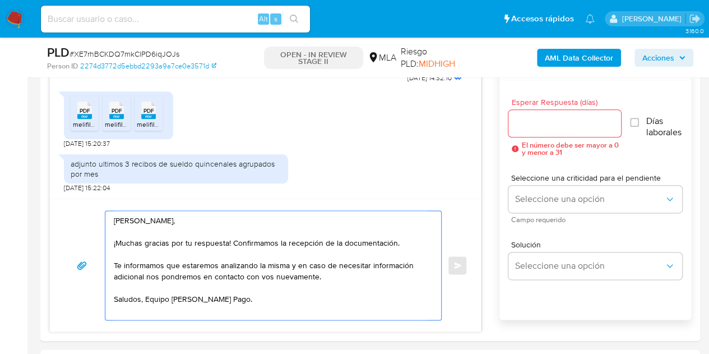
scroll to position [592, 0]
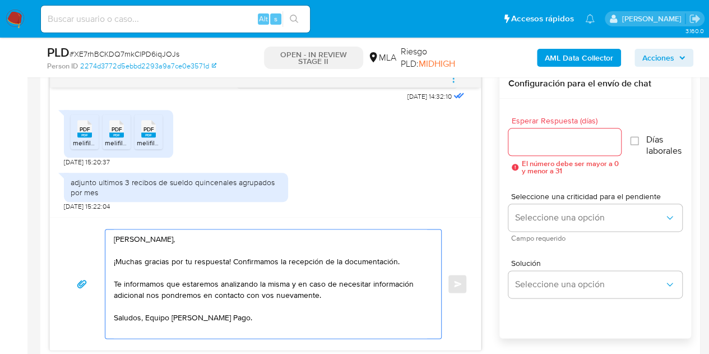
type textarea "[PERSON_NAME], ¡Muchas gracias por tu respuesta! Confirmamos la recepción de la…"
click at [570, 145] on input "Esperar Respuesta (días)" at bounding box center [564, 142] width 113 height 15
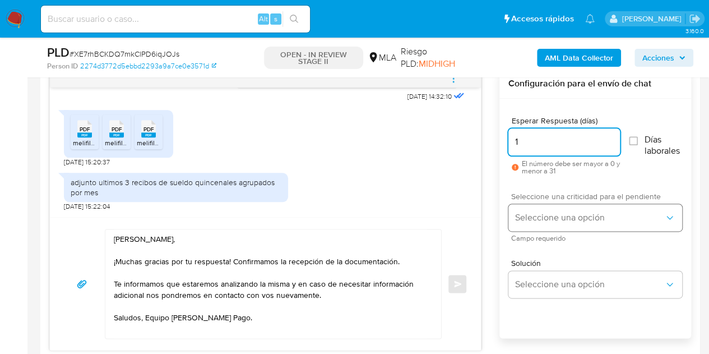
type input "1"
click at [545, 215] on span "Seleccione una opción" at bounding box center [589, 217] width 149 height 11
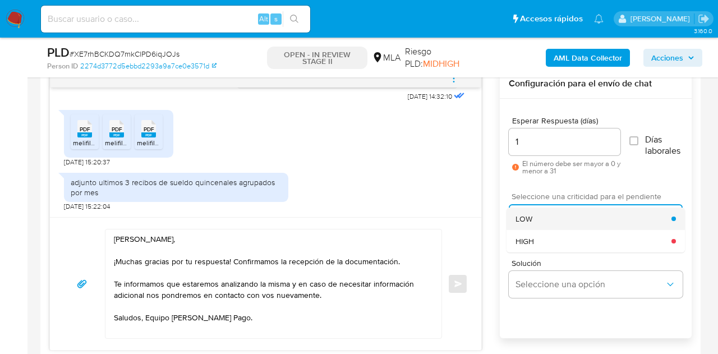
click at [541, 219] on div "LOW" at bounding box center [593, 218] width 156 height 22
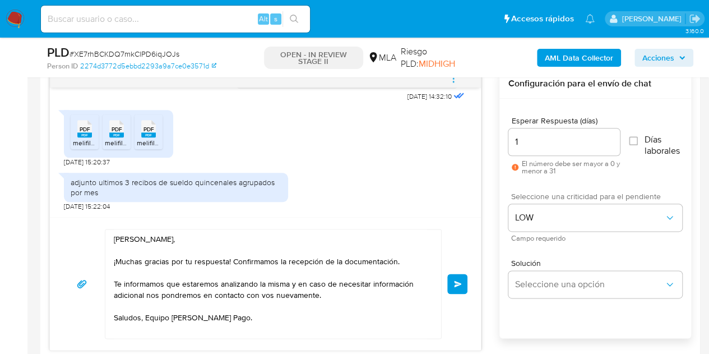
click at [466, 243] on div "Hola Ariel Enrique, ¡Muchas gracias por tu respuesta! Confirmamos la recepción …" at bounding box center [265, 284] width 404 height 110
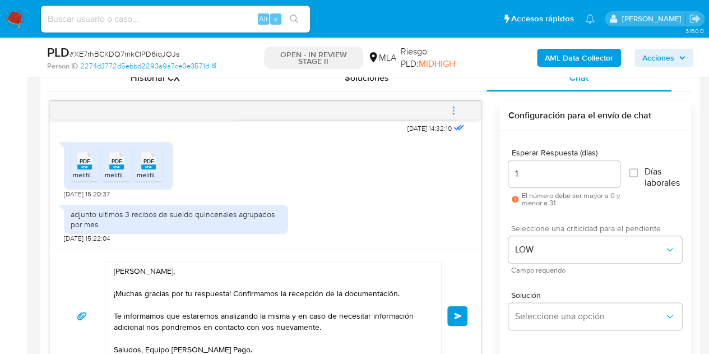
scroll to position [599, 0]
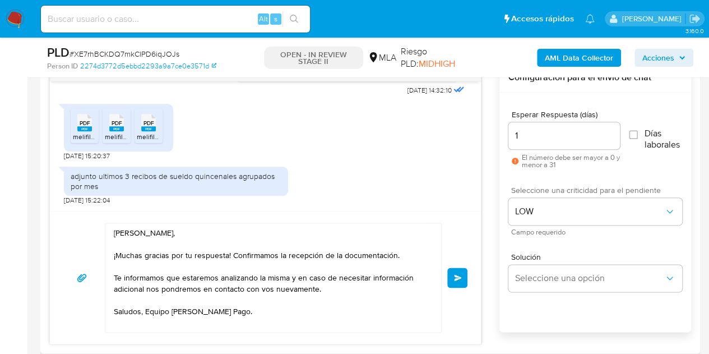
click at [460, 272] on button "Enviar" at bounding box center [457, 277] width 20 height 20
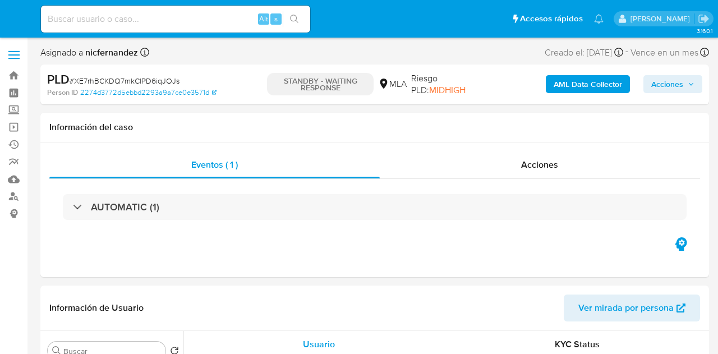
select select "10"
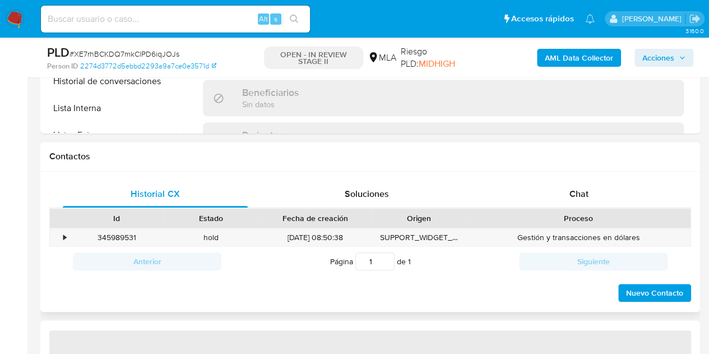
scroll to position [450, 0]
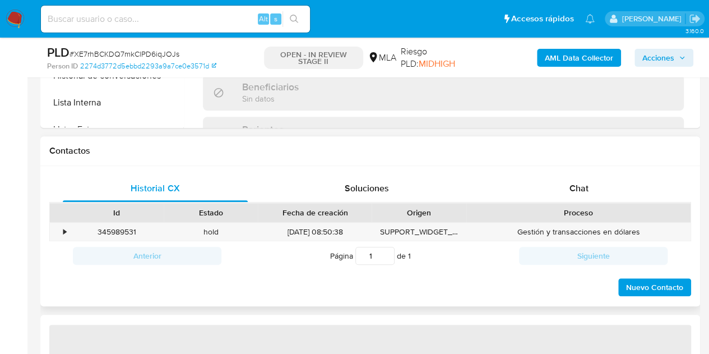
select select "10"
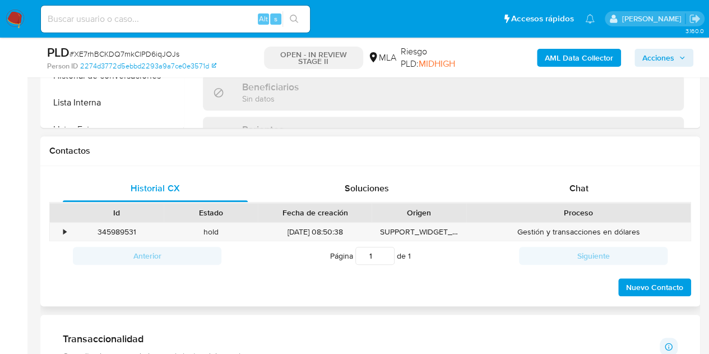
click at [613, 173] on div "Historial CX Soluciones Chat Id Estado Fecha de creación Origen Proceso • 34598…" at bounding box center [370, 236] width 660 height 141
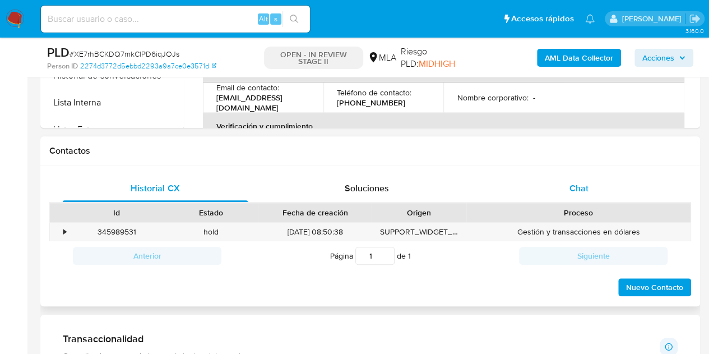
click at [612, 179] on div "Chat" at bounding box center [579, 188] width 185 height 27
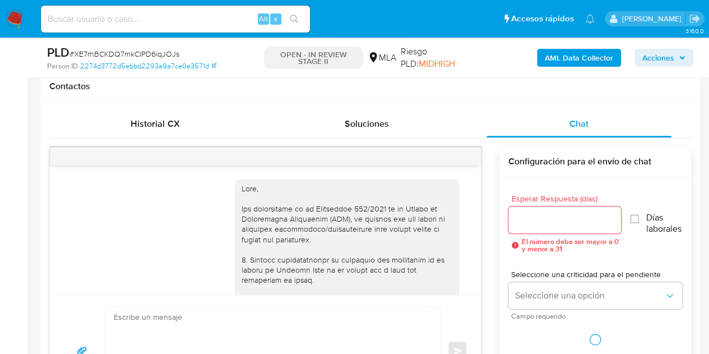
scroll to position [757, 0]
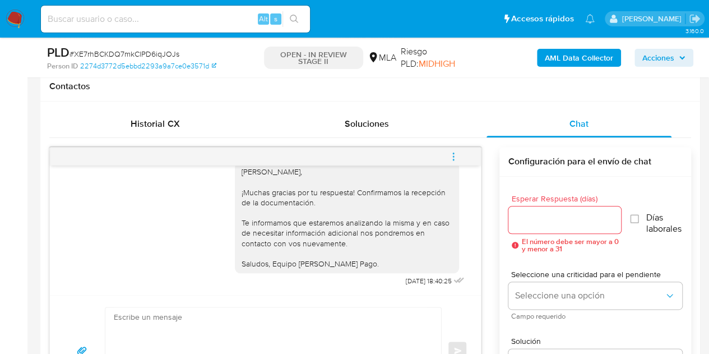
click at [459, 160] on button "menu-action" at bounding box center [453, 156] width 37 height 27
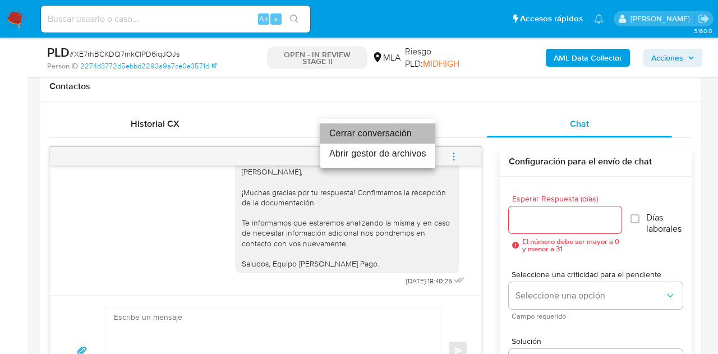
click at [408, 132] on li "Cerrar conversación" at bounding box center [377, 133] width 115 height 20
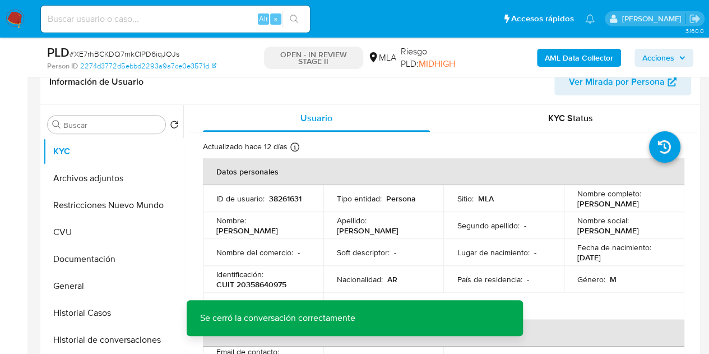
scroll to position [184, 0]
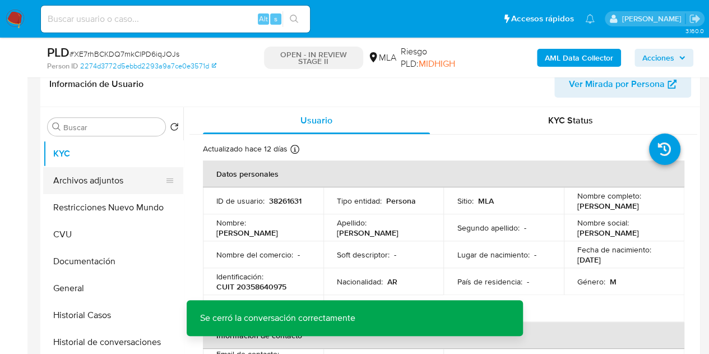
click at [84, 182] on button "Archivos adjuntos" at bounding box center [108, 180] width 131 height 27
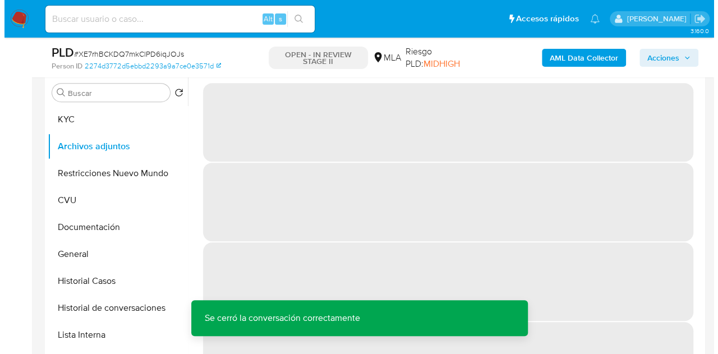
scroll to position [192, 0]
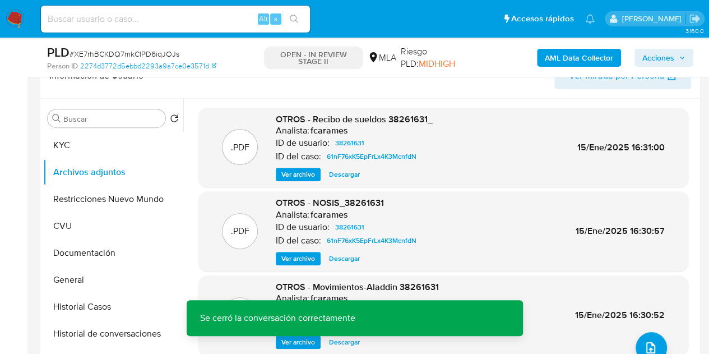
click at [552, 57] on b "AML Data Collector" at bounding box center [579, 58] width 68 height 18
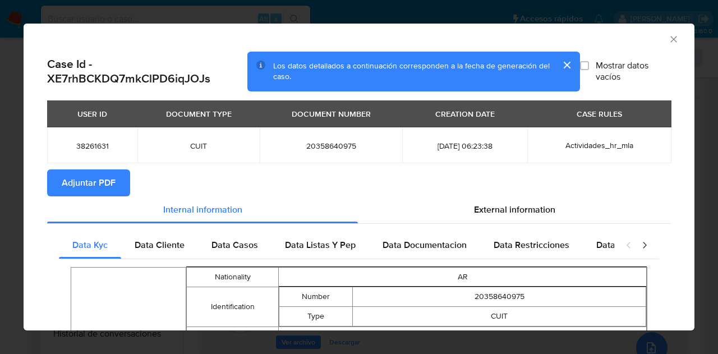
click at [83, 187] on span "Adjuntar PDF" at bounding box center [89, 182] width 54 height 25
click at [670, 41] on icon "Cerrar ventana" at bounding box center [673, 39] width 6 height 6
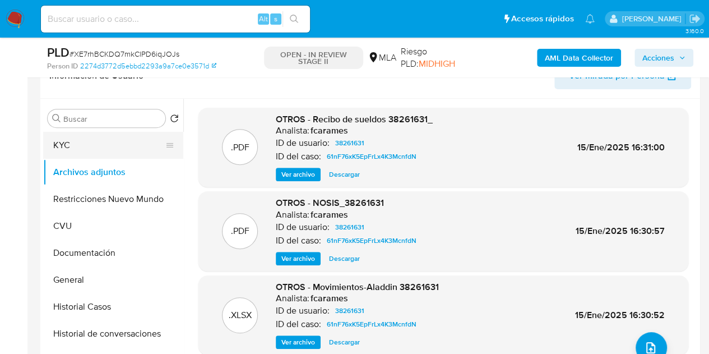
click at [84, 155] on button "KYC" at bounding box center [108, 145] width 131 height 27
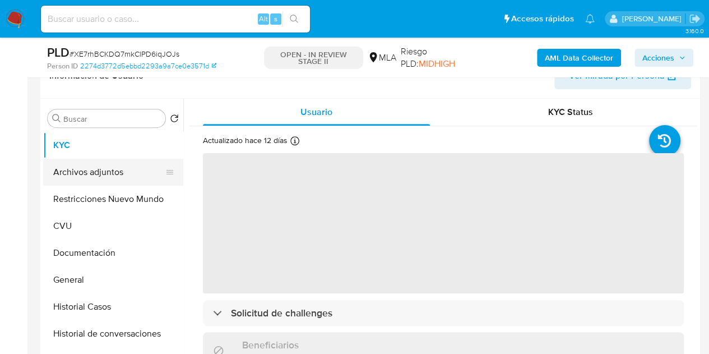
click at [99, 174] on button "Archivos adjuntos" at bounding box center [108, 172] width 131 height 27
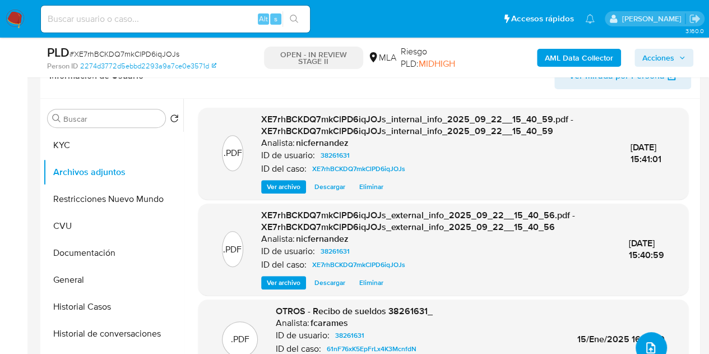
click at [647, 342] on icon "upload-file" at bounding box center [650, 347] width 9 height 11
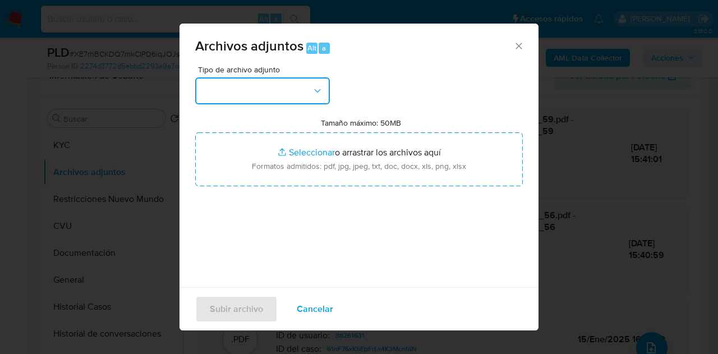
click at [291, 94] on button "button" at bounding box center [262, 90] width 135 height 27
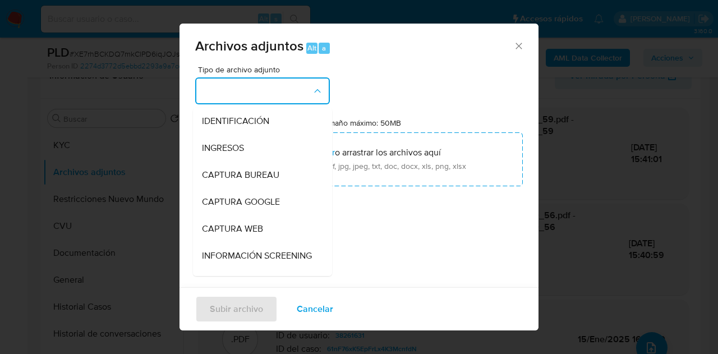
scroll to position [146, 0]
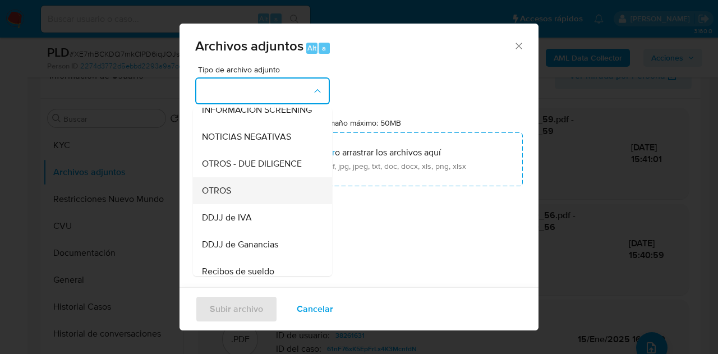
click at [260, 200] on div "OTROS" at bounding box center [259, 190] width 114 height 27
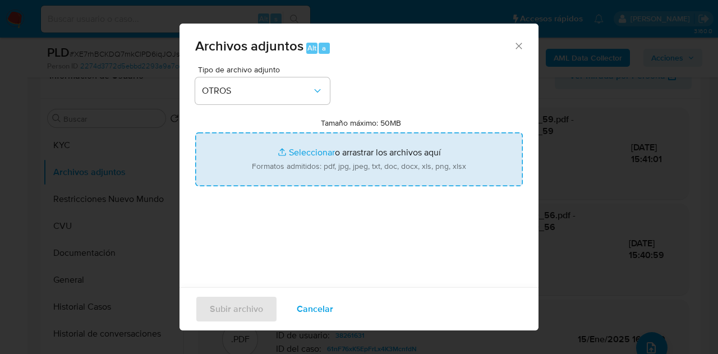
click at [293, 150] on input "Tamaño máximo: 50MB Seleccionar archivos" at bounding box center [358, 159] width 327 height 54
type input "C:\fakepath\Recibos 06 a 08 2025.pdf"
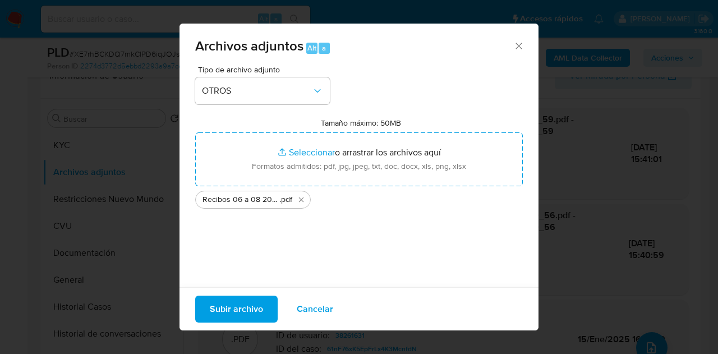
click at [226, 307] on span "Subir archivo" at bounding box center [236, 309] width 53 height 25
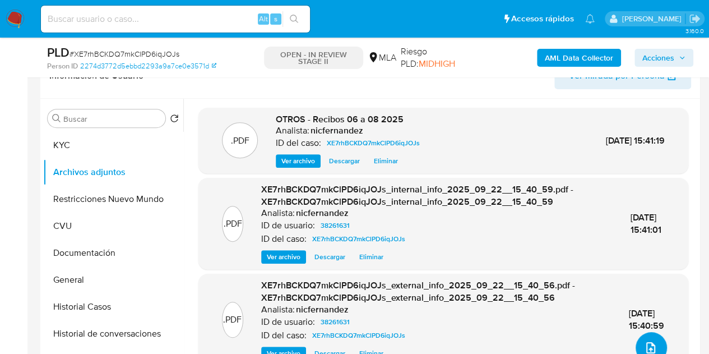
click at [644, 341] on icon "upload-file" at bounding box center [650, 347] width 13 height 13
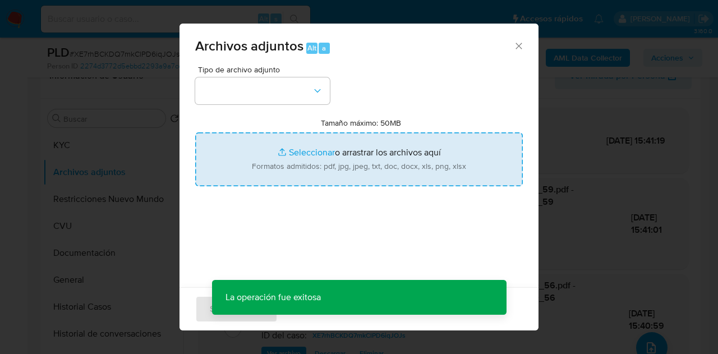
click at [304, 149] on input "Tamaño máximo: 50MB Seleccionar archivos" at bounding box center [358, 159] width 327 height 54
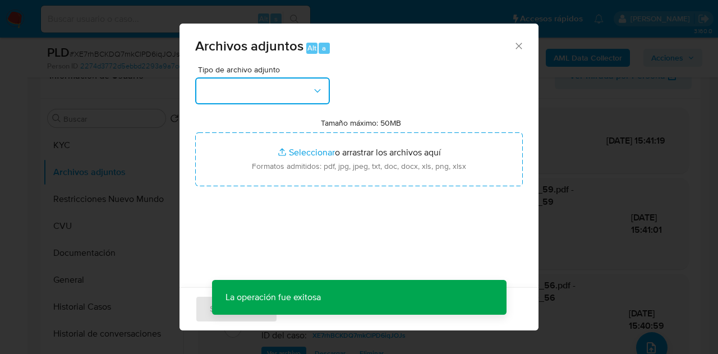
click at [309, 89] on button "button" at bounding box center [262, 90] width 135 height 27
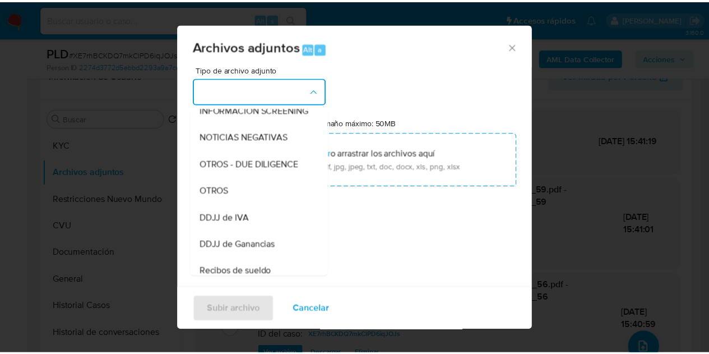
scroll to position [154, 0]
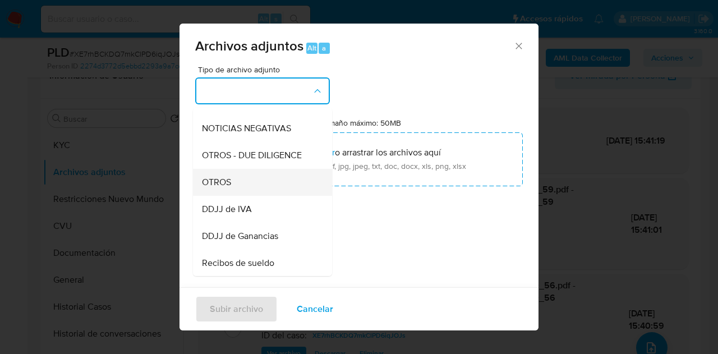
click at [281, 189] on div "OTROS" at bounding box center [259, 182] width 114 height 27
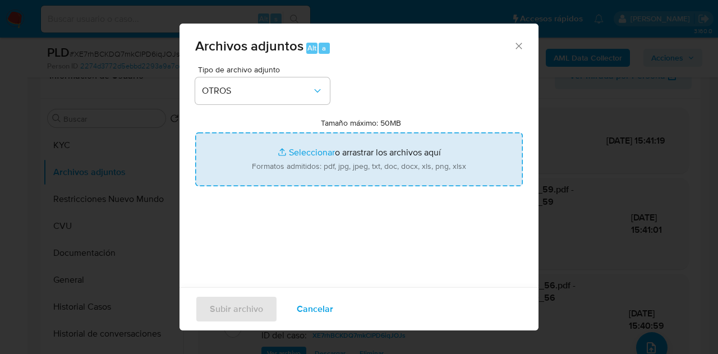
click at [291, 150] on input "Tamaño máximo: 50MB Seleccionar archivos" at bounding box center [358, 159] width 327 height 54
type input "C:\fakepath\Caselog NO ROI XE7rhBCKDQ7mkClPD6iqJOJs.docx"
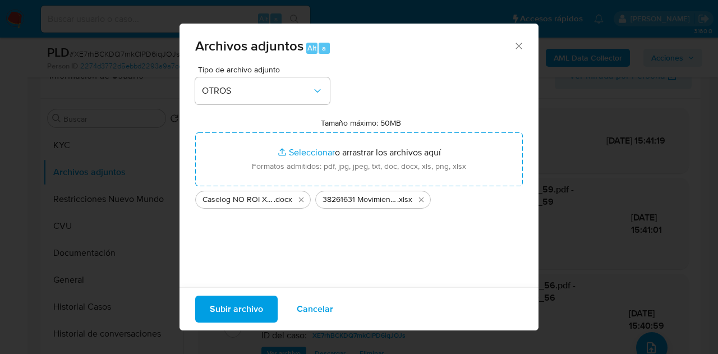
click at [239, 309] on span "Subir archivo" at bounding box center [236, 309] width 53 height 25
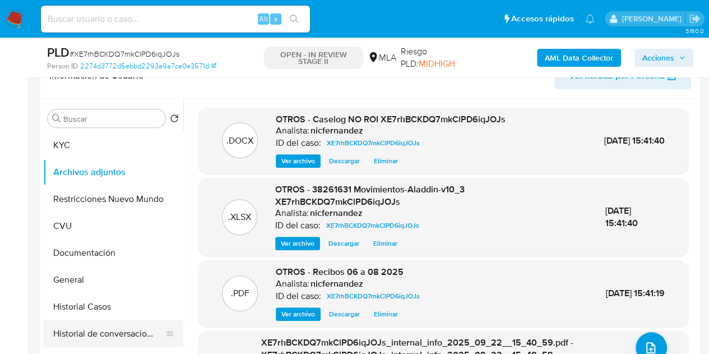
click at [86, 330] on button "Historial de conversaciones" at bounding box center [108, 333] width 131 height 27
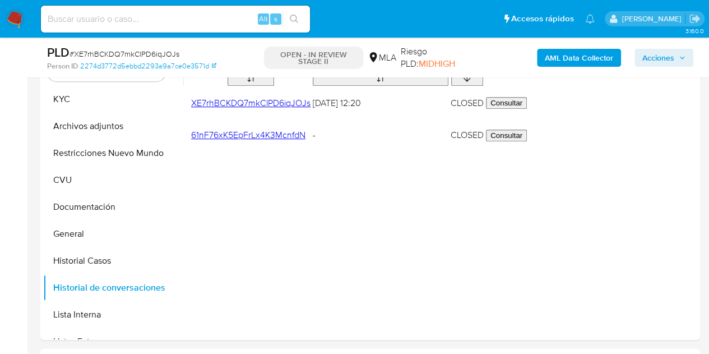
scroll to position [235, 0]
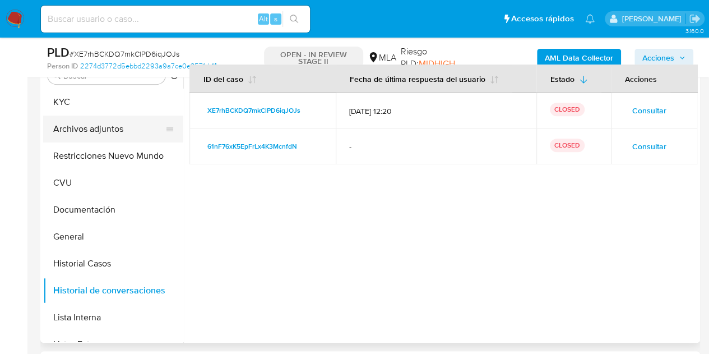
click at [89, 128] on button "Archivos adjuntos" at bounding box center [108, 128] width 131 height 27
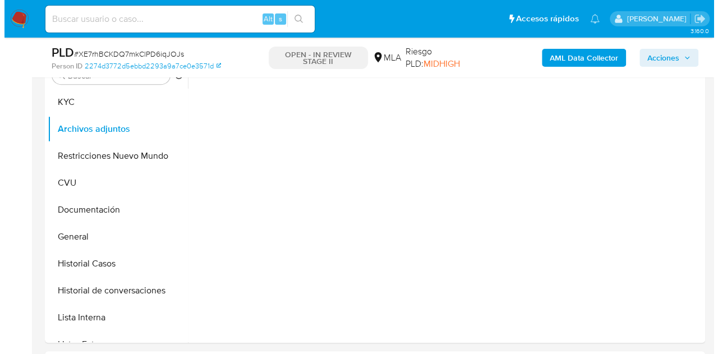
scroll to position [213, 0]
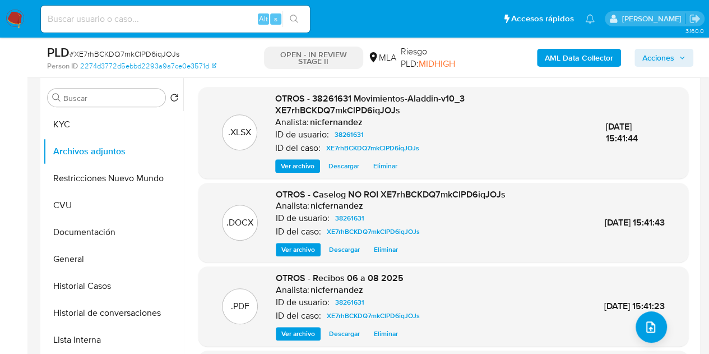
click at [290, 261] on div ".DOCX OTROS - Caselog NO ROI XE7rhBCKDQ7mkClPD6iqJOJs Analista: nicfernandez ID…" at bounding box center [443, 223] width 490 height 80
click at [291, 253] on span "Ver archivo" at bounding box center [298, 249] width 34 height 11
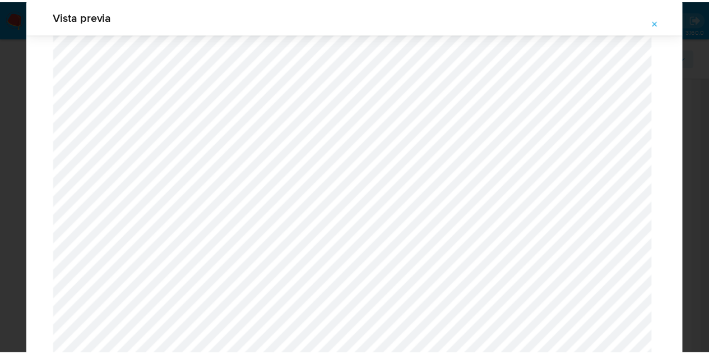
scroll to position [0, 0]
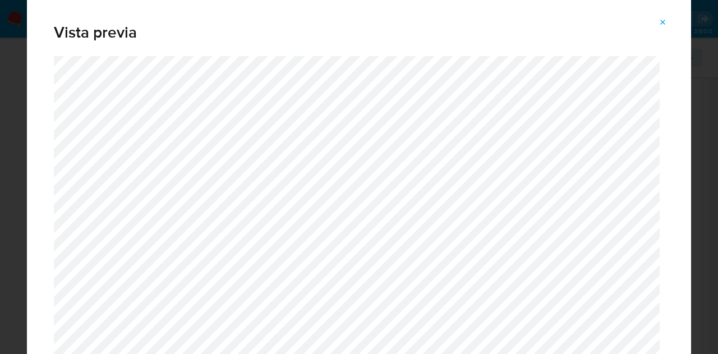
click at [663, 20] on icon "Attachment preview" at bounding box center [662, 22] width 9 height 9
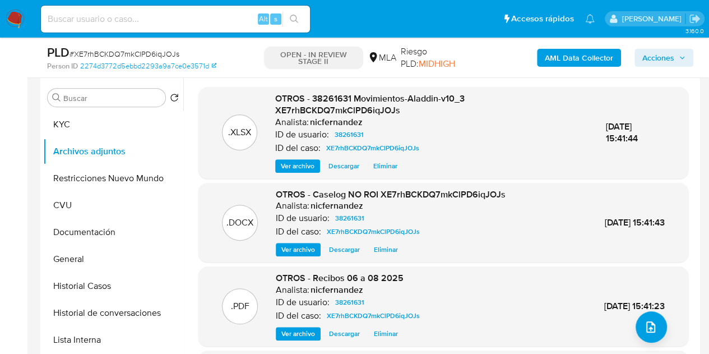
click at [316, 104] on span "OTROS - 38261631 Movimientos-Aladdin-v10_3 XE7rhBCKDQ7mkClPD6iqJOJs" at bounding box center [369, 104] width 189 height 25
click at [650, 59] on span "Acciones" at bounding box center [658, 58] width 32 height 18
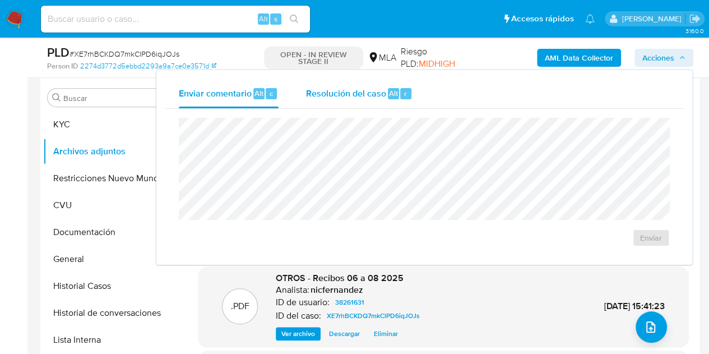
click at [372, 97] on span "Resolución del caso" at bounding box center [345, 92] width 80 height 13
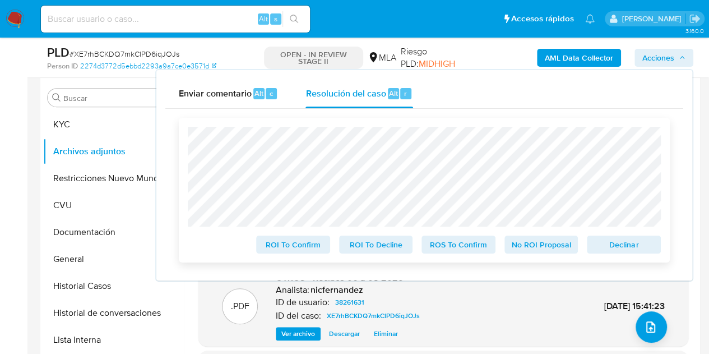
click at [533, 246] on span "No ROI Proposal" at bounding box center [541, 245] width 58 height 16
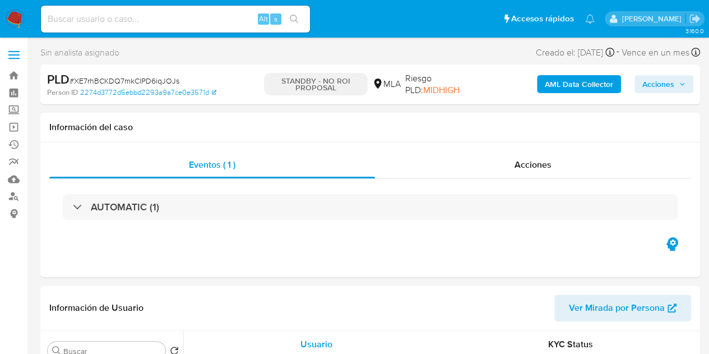
select select "10"
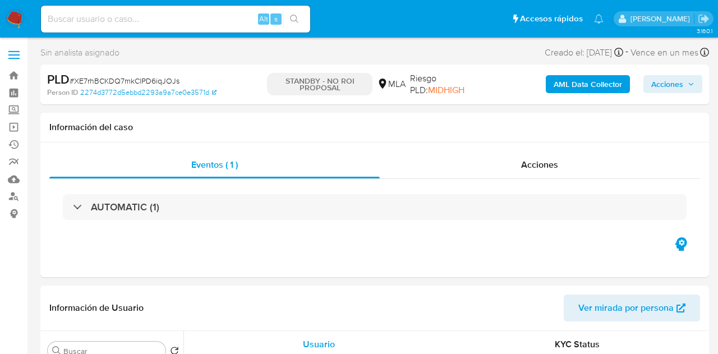
select select "10"
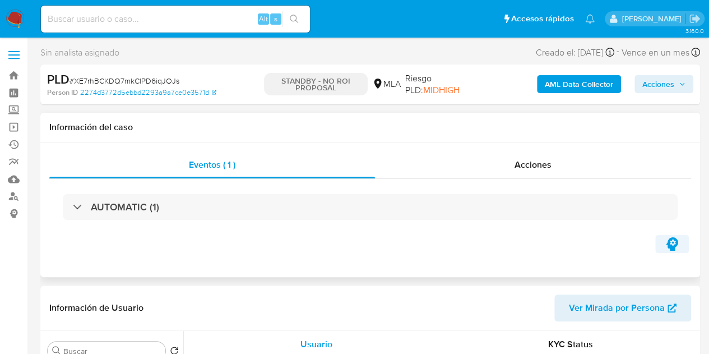
select select "10"
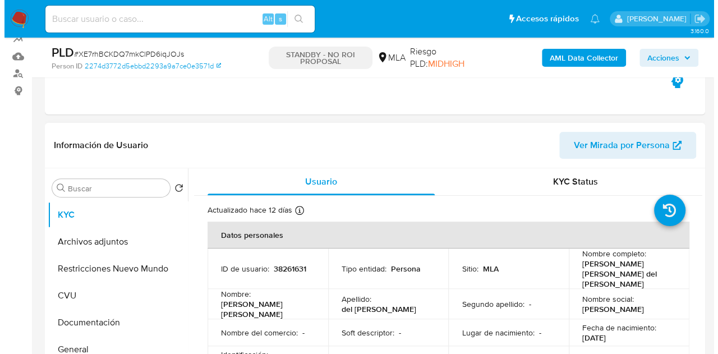
scroll to position [159, 0]
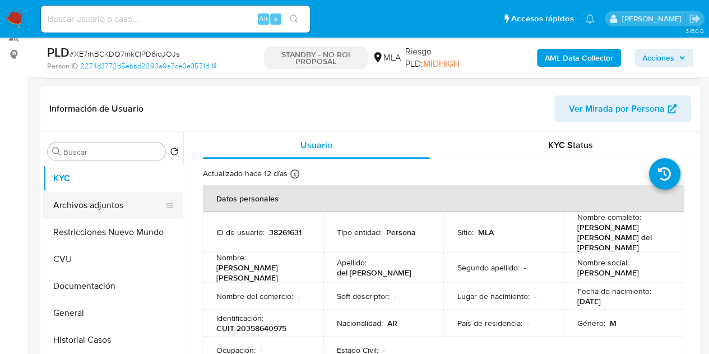
click at [101, 195] on button "Archivos adjuntos" at bounding box center [108, 205] width 131 height 27
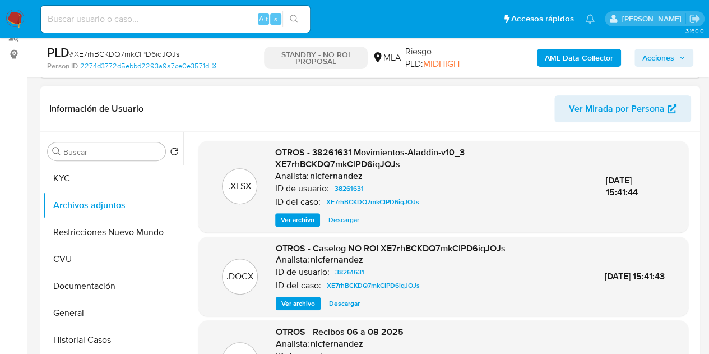
click at [293, 303] on span "Ver archivo" at bounding box center [298, 303] width 34 height 11
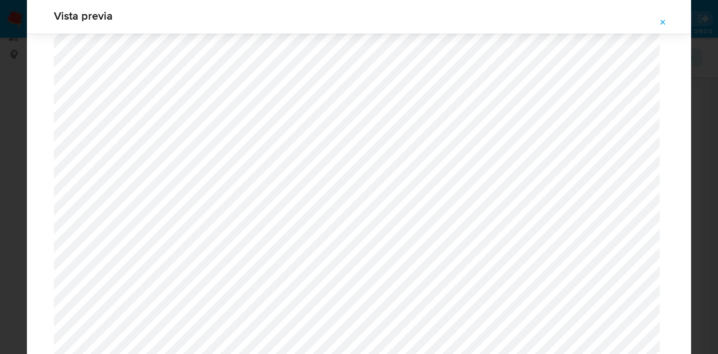
scroll to position [1342, 0]
click at [660, 23] on icon "Attachment preview" at bounding box center [662, 22] width 9 height 9
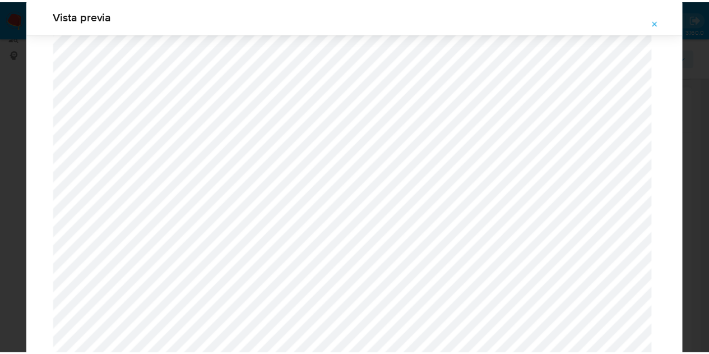
scroll to position [36, 0]
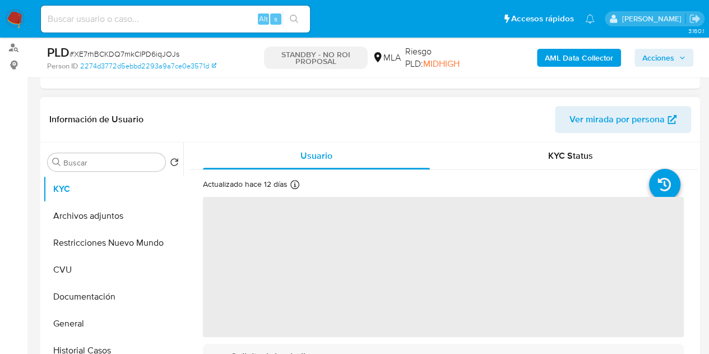
scroll to position [150, 0]
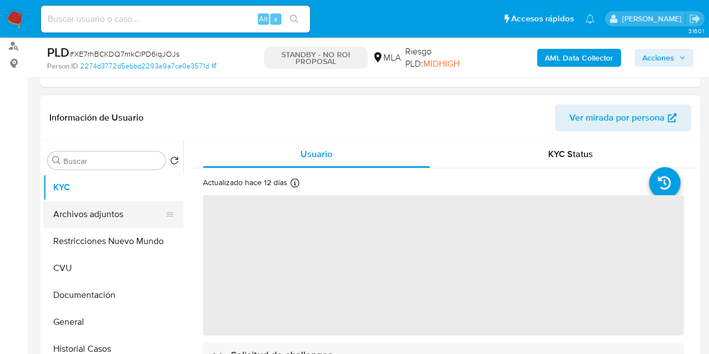
select select "10"
click at [91, 217] on button "Archivos adjuntos" at bounding box center [108, 214] width 131 height 27
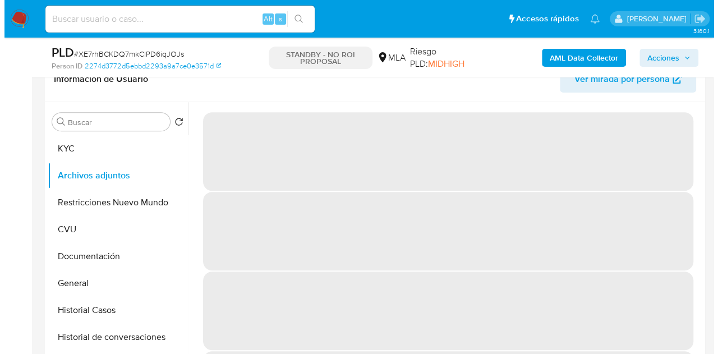
scroll to position [191, 0]
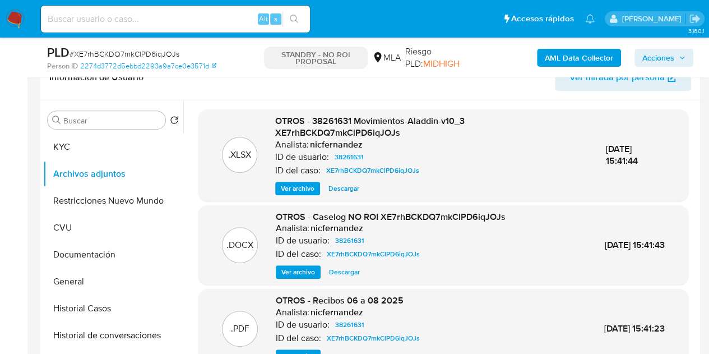
click at [299, 272] on span "Ver archivo" at bounding box center [298, 271] width 34 height 11
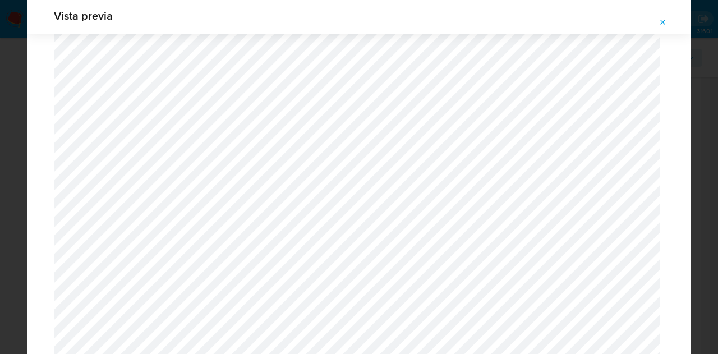
click at [663, 21] on icon "Attachment preview" at bounding box center [662, 22] width 9 height 9
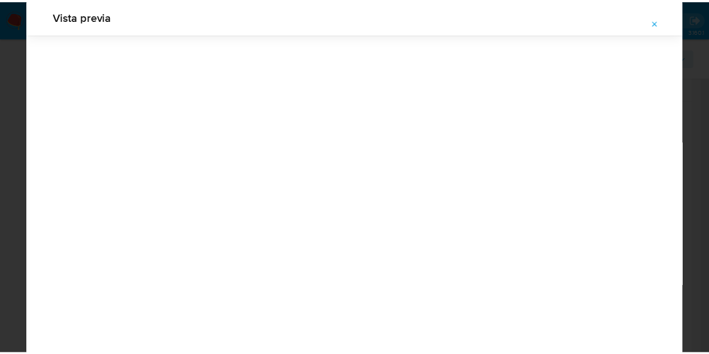
scroll to position [36, 0]
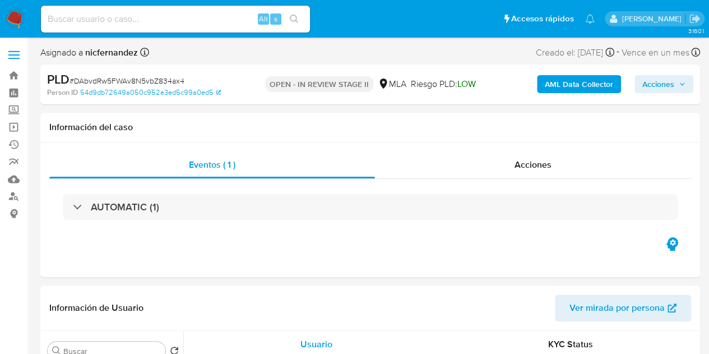
select select "10"
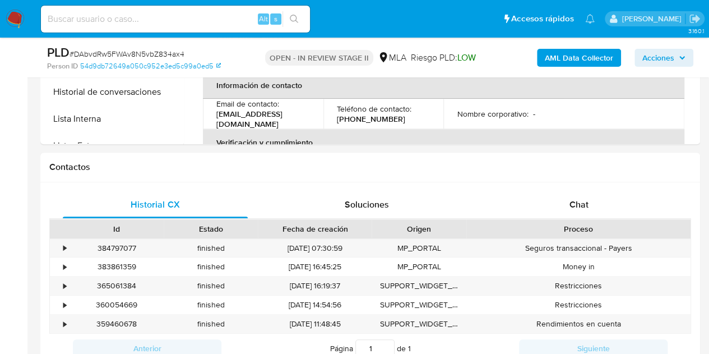
scroll to position [519, 0]
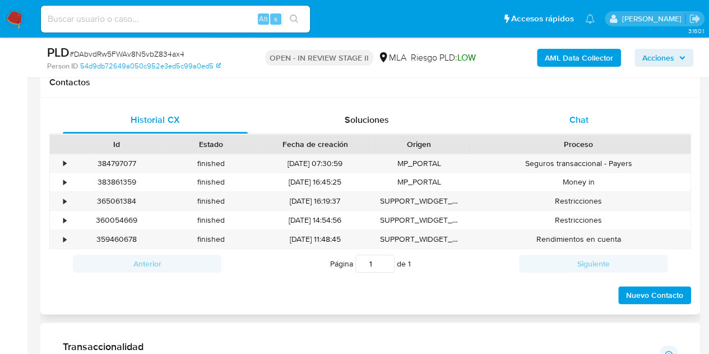
click at [612, 123] on div "Chat" at bounding box center [579, 120] width 185 height 27
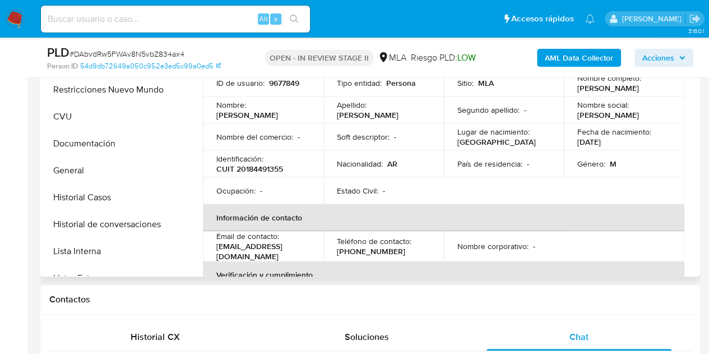
scroll to position [287, 0]
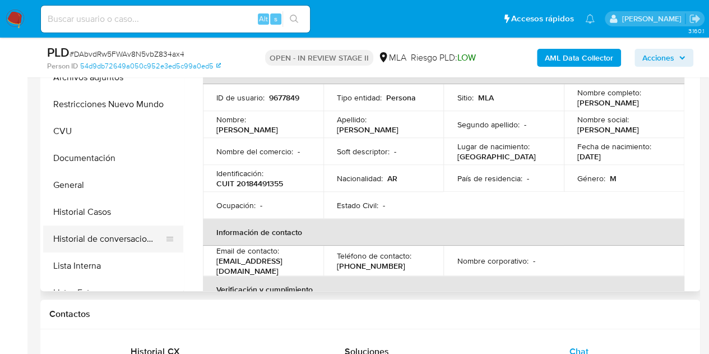
click at [103, 245] on button "Historial de conversaciones" at bounding box center [108, 238] width 131 height 27
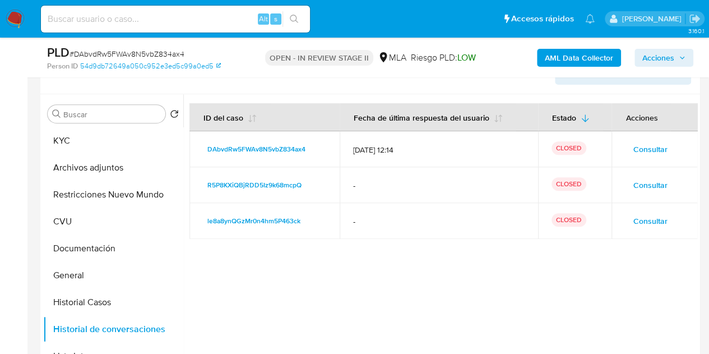
scroll to position [206, 0]
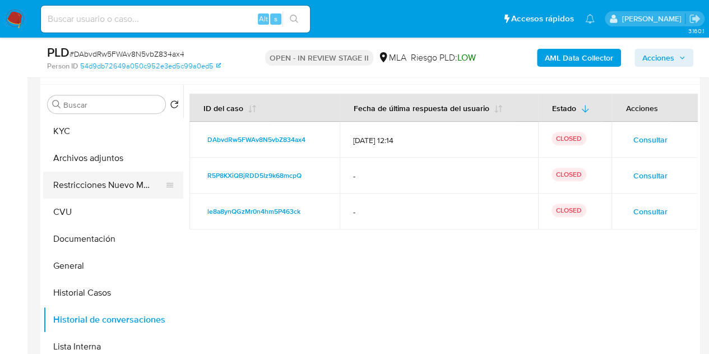
drag, startPoint x: 91, startPoint y: 162, endPoint x: 126, endPoint y: 182, distance: 40.2
click at [91, 162] on button "Archivos adjuntos" at bounding box center [113, 158] width 140 height 27
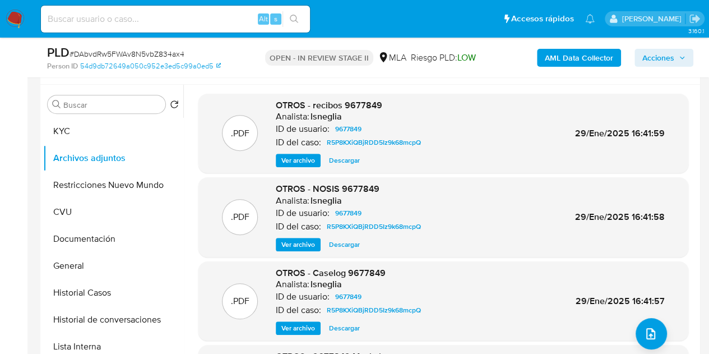
scroll to position [160, 0]
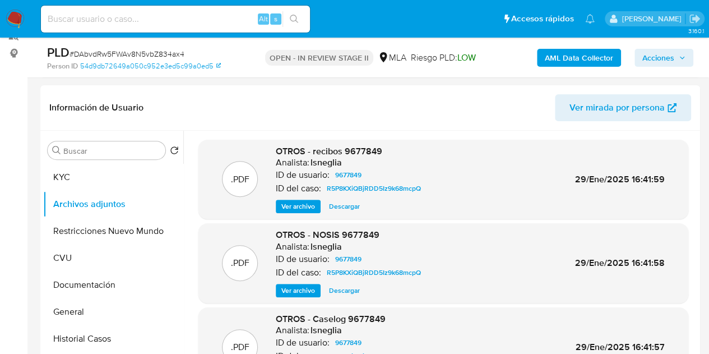
click at [557, 55] on b "AML Data Collector" at bounding box center [579, 58] width 68 height 18
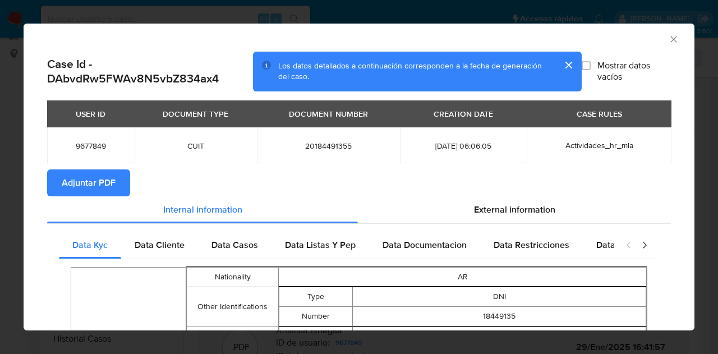
click at [109, 183] on span "Adjuntar PDF" at bounding box center [89, 182] width 54 height 25
click at [670, 36] on icon "Cerrar ventana" at bounding box center [673, 39] width 6 height 6
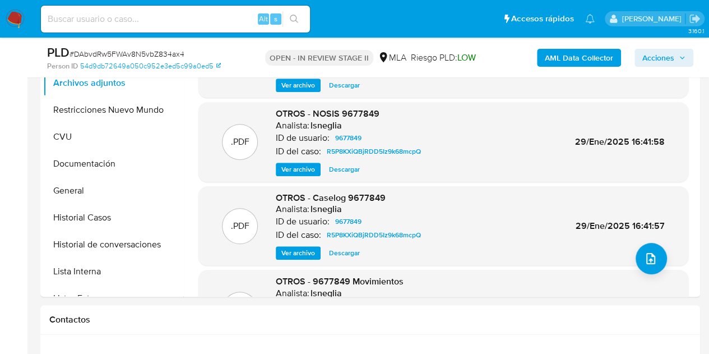
scroll to position [307, 0]
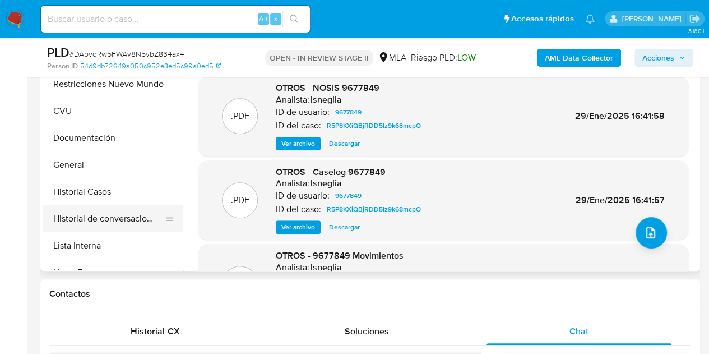
click at [94, 219] on button "Historial de conversaciones" at bounding box center [108, 218] width 131 height 27
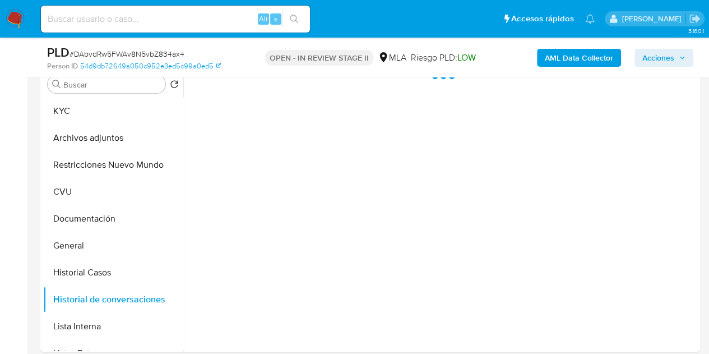
scroll to position [184, 0]
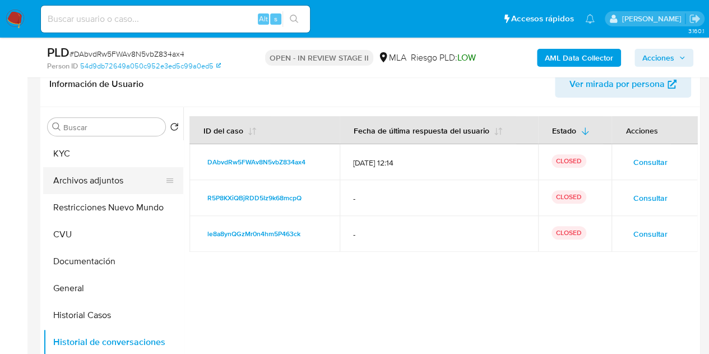
click at [94, 178] on button "Archivos adjuntos" at bounding box center [108, 180] width 131 height 27
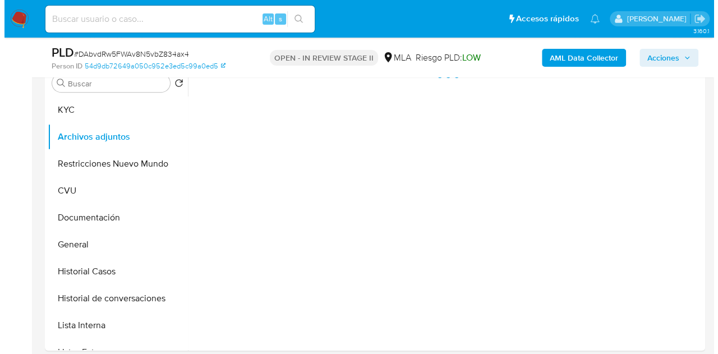
scroll to position [230, 0]
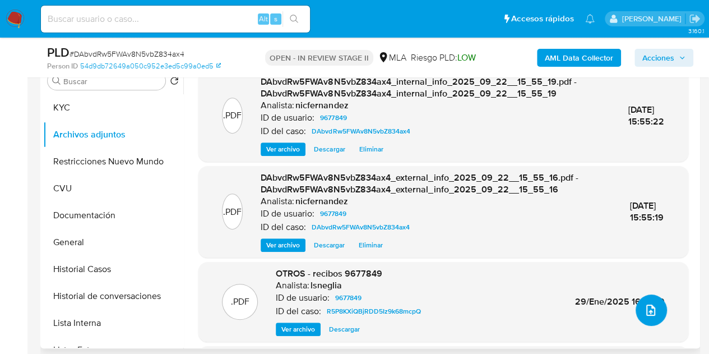
click at [648, 309] on icon "upload-file" at bounding box center [650, 309] width 9 height 11
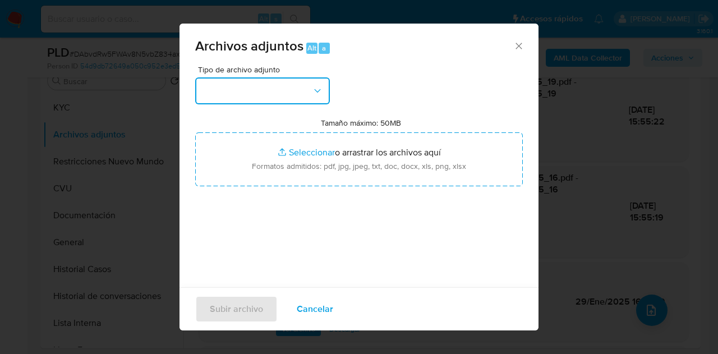
click at [298, 89] on button "button" at bounding box center [262, 90] width 135 height 27
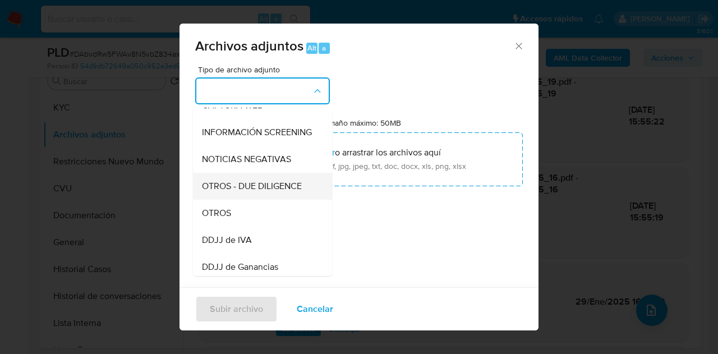
scroll to position [132, 0]
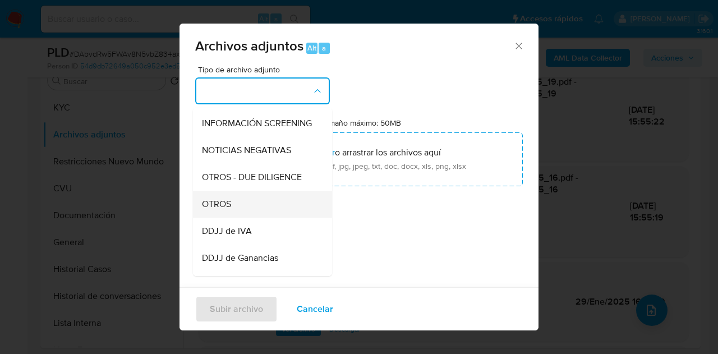
click at [256, 207] on div "OTROS" at bounding box center [259, 204] width 114 height 27
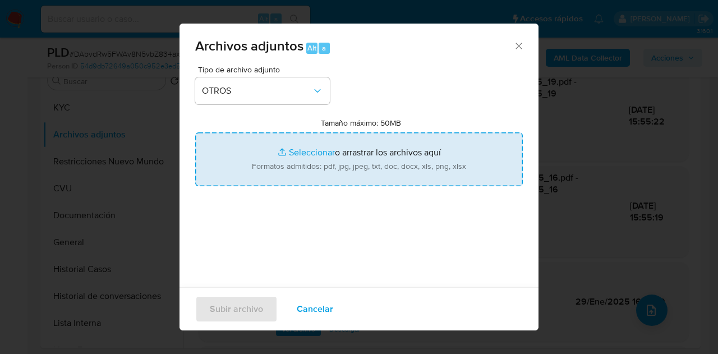
click at [314, 153] on input "Tamaño máximo: 50MB Seleccionar archivos" at bounding box center [358, 159] width 327 height 54
type input "C:\fakepath\Recibos 06 a 08 2025.pdf"
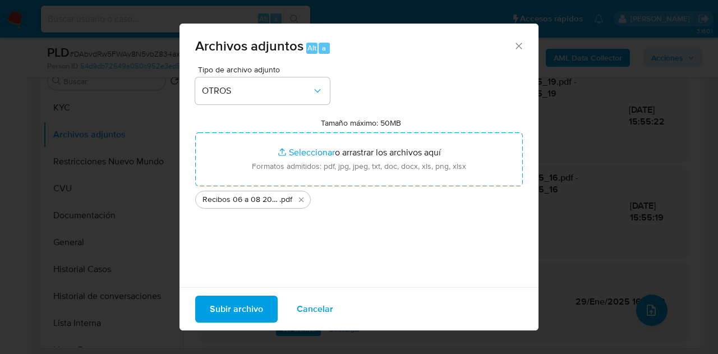
click at [226, 297] on span "Subir archivo" at bounding box center [236, 309] width 53 height 25
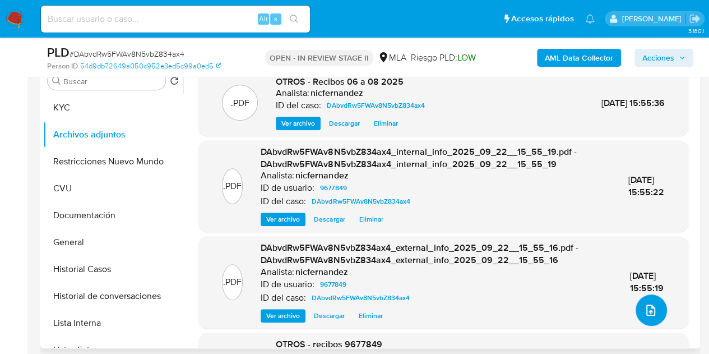
click at [654, 319] on button "upload-file" at bounding box center [651, 309] width 31 height 31
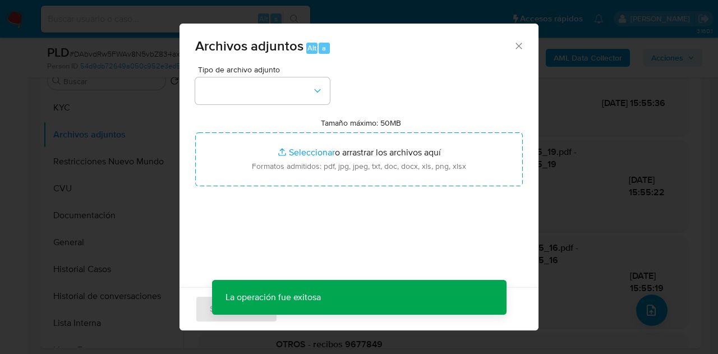
click at [297, 107] on div "Tipo de archivo adjunto Tamaño máximo: 50MB Seleccionar archivos Seleccionar o …" at bounding box center [358, 198] width 327 height 265
click at [300, 99] on button "button" at bounding box center [262, 90] width 135 height 27
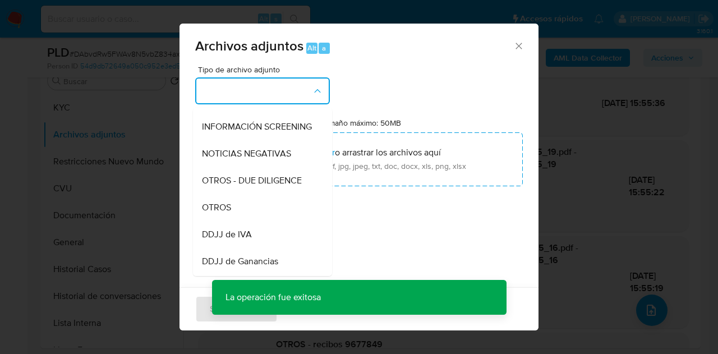
scroll to position [154, 0]
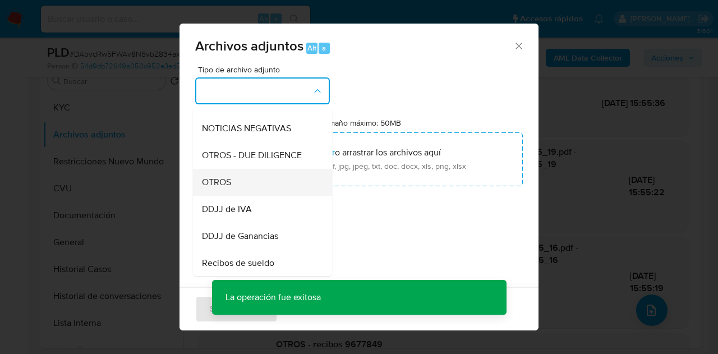
click at [262, 188] on div "OTROS" at bounding box center [259, 182] width 114 height 27
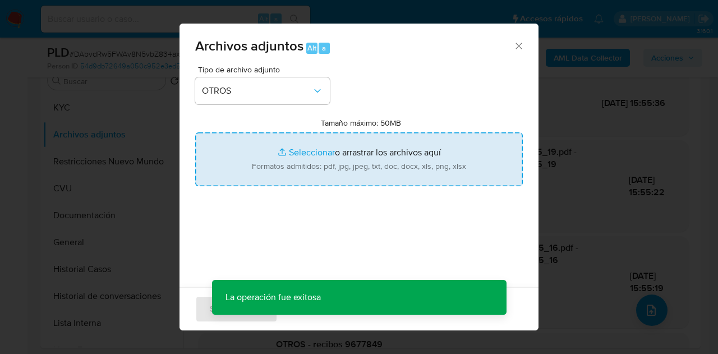
click at [280, 158] on input "Tamaño máximo: 50MB Seleccionar archivos" at bounding box center [358, 159] width 327 height 54
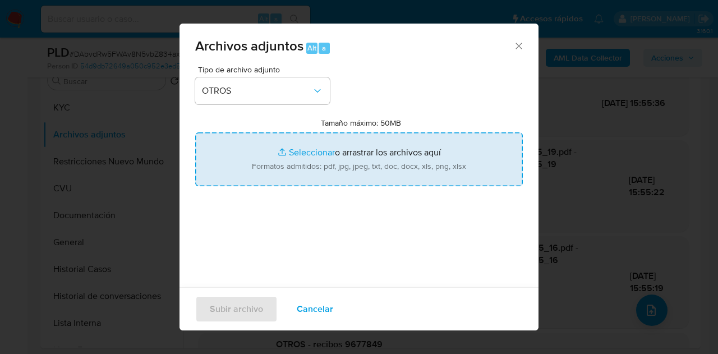
type input "C:\fakepath\Caselog NO ROI DAbvdRw5FWAv8N5vbZ834ax4.docx"
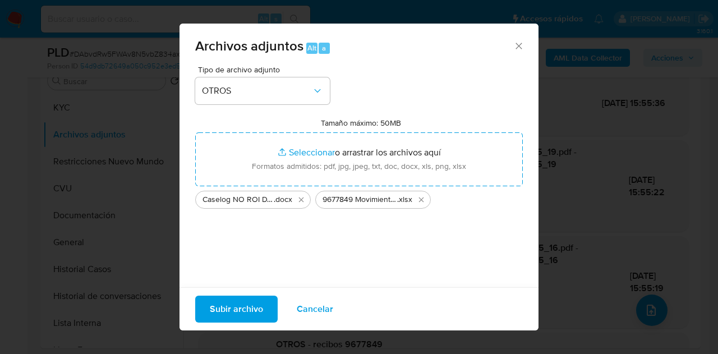
click at [235, 300] on span "Subir archivo" at bounding box center [236, 309] width 53 height 25
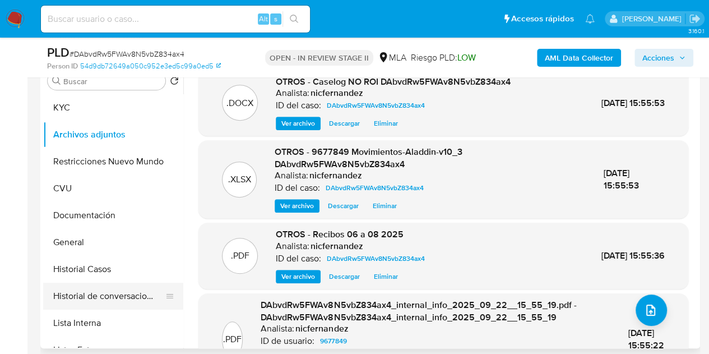
click at [80, 289] on button "Historial de conversaciones" at bounding box center [108, 296] width 131 height 27
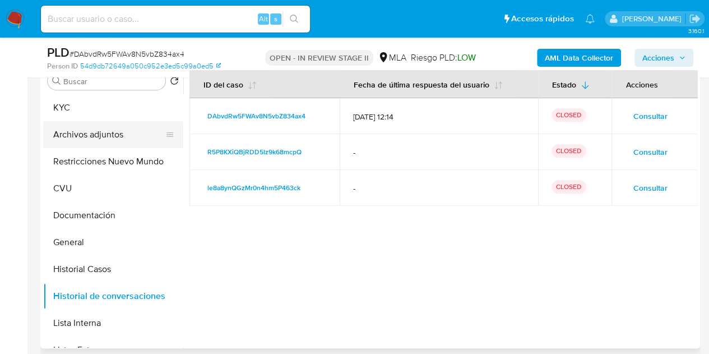
click at [77, 139] on button "Archivos adjuntos" at bounding box center [108, 134] width 131 height 27
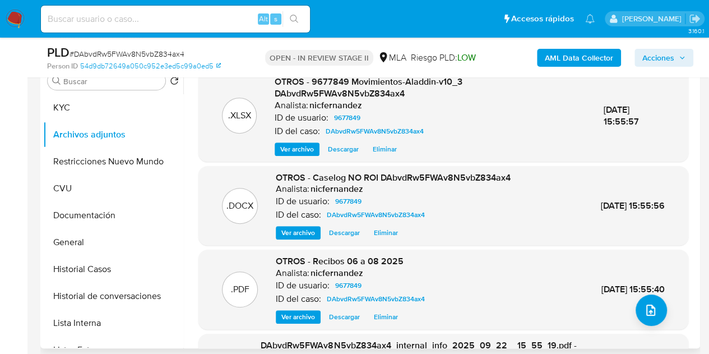
click at [290, 233] on span "Ver archivo" at bounding box center [298, 232] width 34 height 11
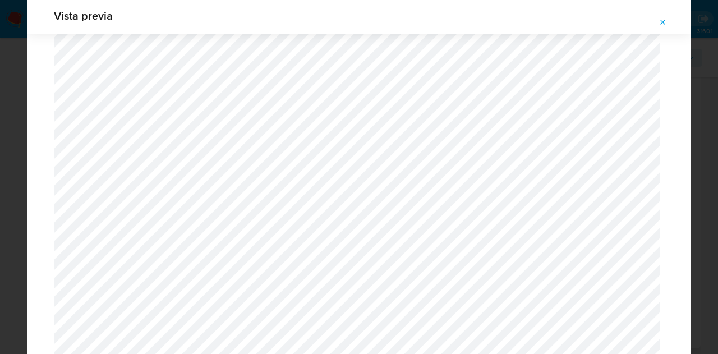
scroll to position [318, 0]
click at [661, 19] on icon "Attachment preview" at bounding box center [662, 22] width 9 height 9
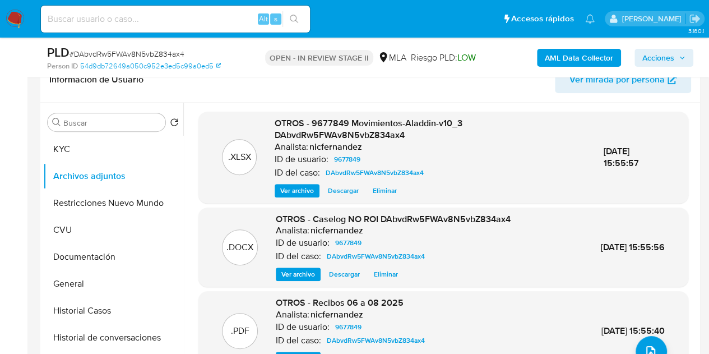
scroll to position [149, 0]
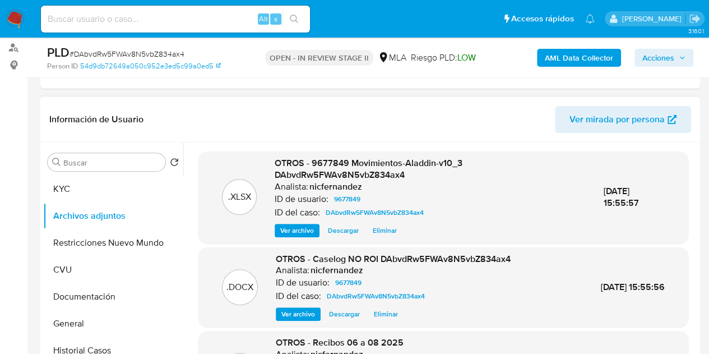
click at [305, 152] on div ".XLSX OTROS - 9677849 Movimientos-Aladdin-v10_3 DAbvdRw5FWAv8N5vbZ834ax4 Analis…" at bounding box center [443, 196] width 490 height 91
click at [652, 62] on span "Acciones" at bounding box center [658, 58] width 32 height 18
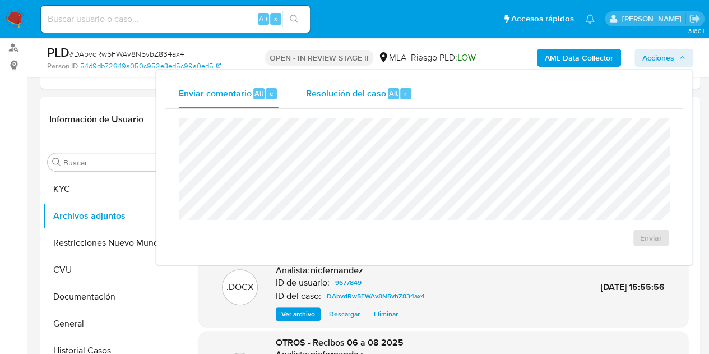
click at [325, 92] on span "Resolución del caso" at bounding box center [345, 92] width 80 height 13
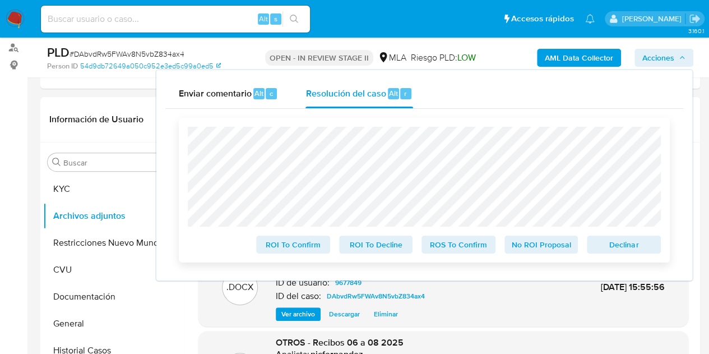
click at [540, 239] on span "No ROI Proposal" at bounding box center [541, 245] width 58 height 16
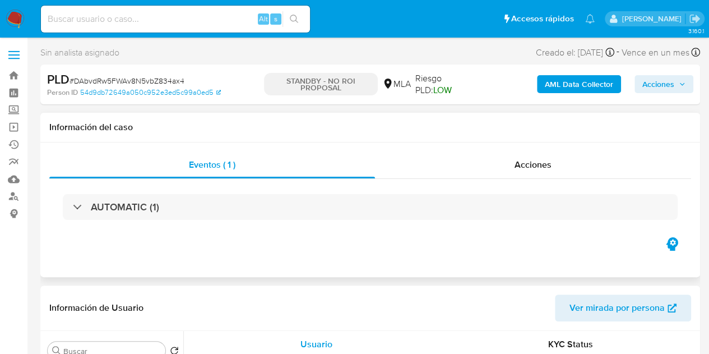
select select "10"
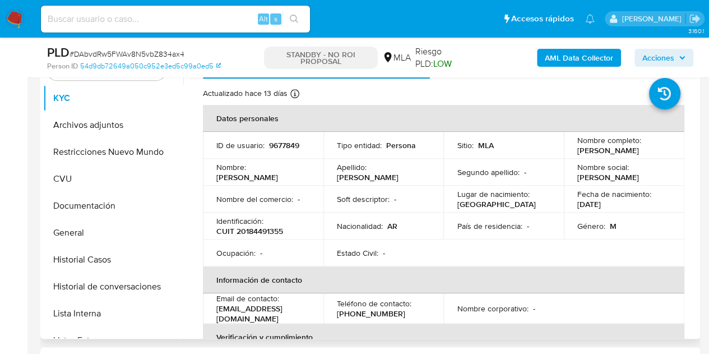
scroll to position [243, 0]
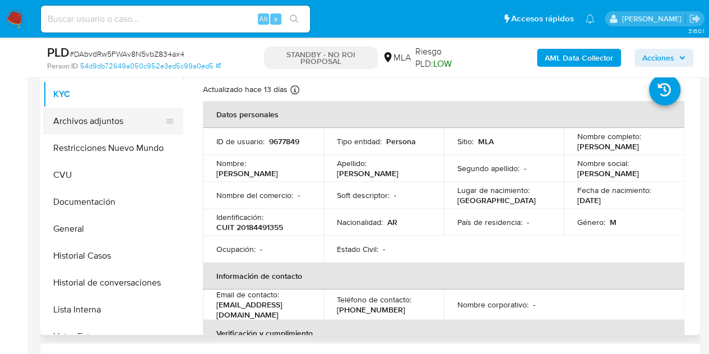
click at [81, 115] on button "Archivos adjuntos" at bounding box center [108, 121] width 131 height 27
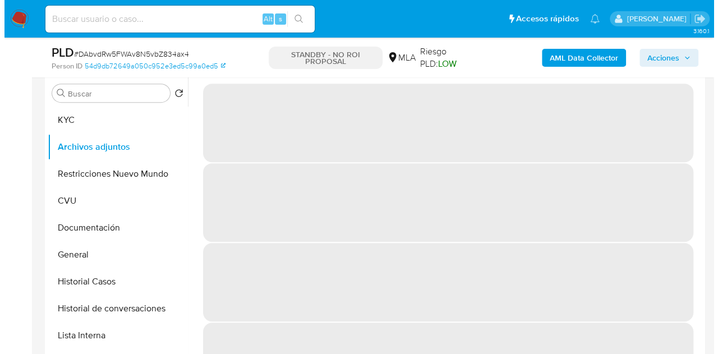
scroll to position [204, 0]
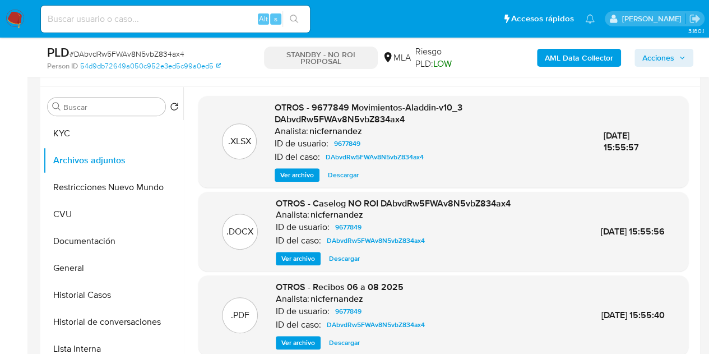
click at [272, 258] on div ".DOCX OTROS - Caselog NO ROI DAbvdRw5FWAv8N5vbZ834ax4 Analista: nicfernandez ID…" at bounding box center [443, 231] width 479 height 68
click at [109, 316] on button "Historial de conversaciones" at bounding box center [108, 321] width 131 height 27
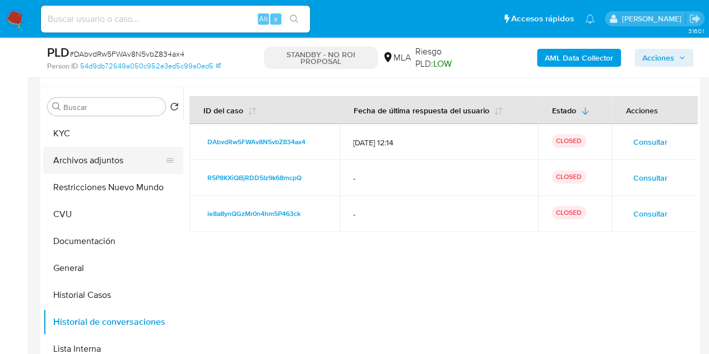
click at [84, 166] on button "Archivos adjuntos" at bounding box center [108, 160] width 131 height 27
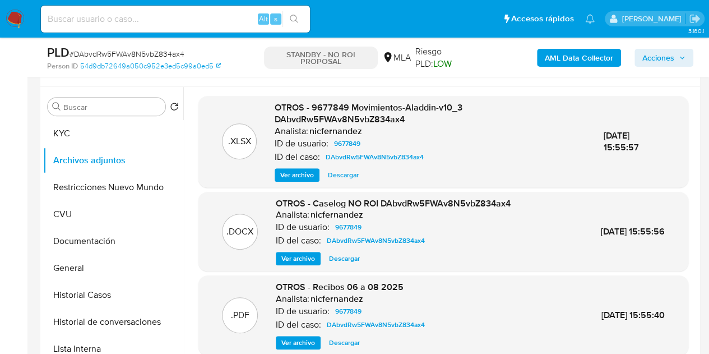
click at [293, 261] on span "Ver archivo" at bounding box center [298, 258] width 34 height 11
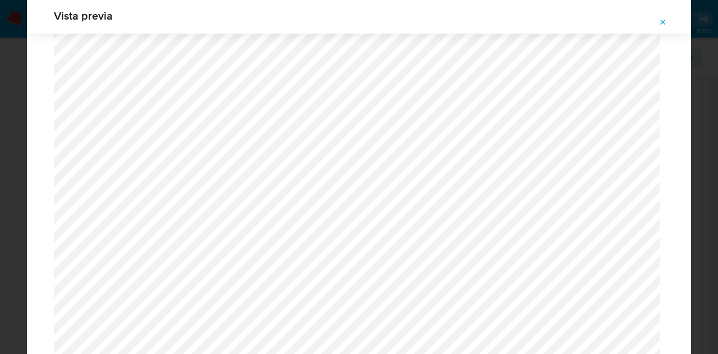
scroll to position [462, 0]
click at [662, 18] on icon "Attachment preview" at bounding box center [662, 22] width 9 height 9
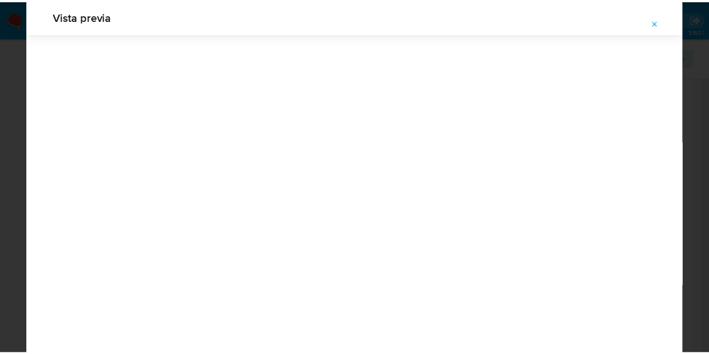
scroll to position [36, 0]
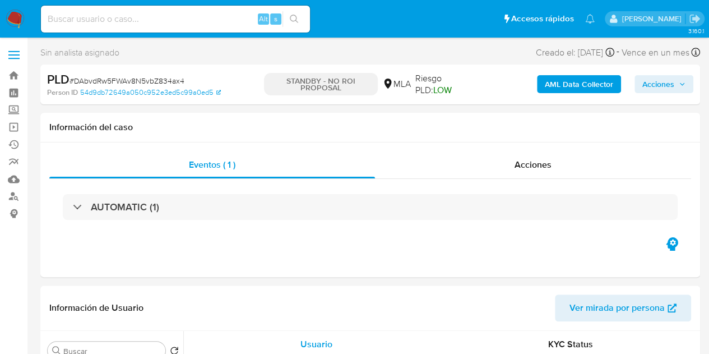
select select "10"
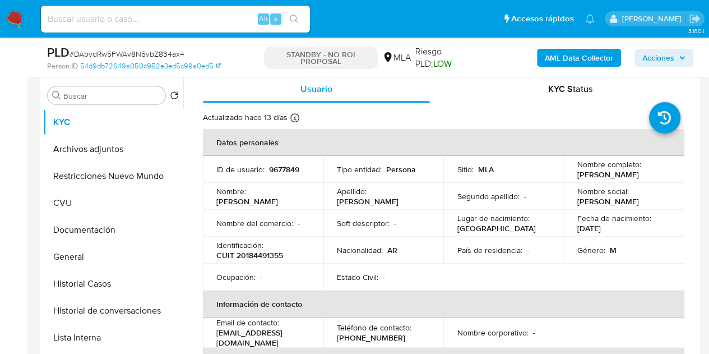
scroll to position [45, 0]
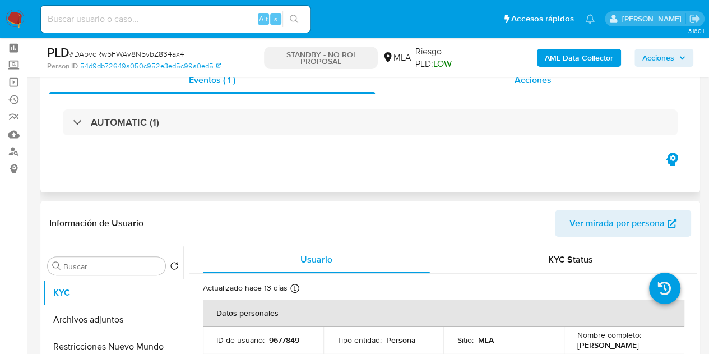
click at [518, 87] on div "Acciones" at bounding box center [533, 80] width 316 height 27
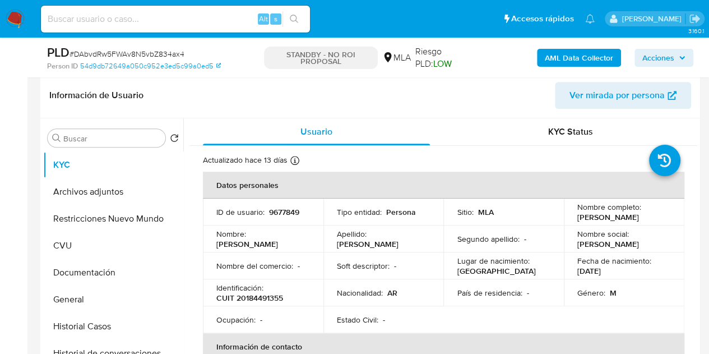
scroll to position [271, 0]
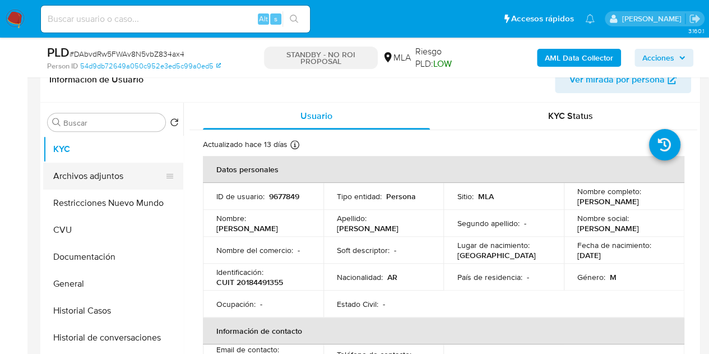
click at [96, 182] on button "Archivos adjuntos" at bounding box center [108, 176] width 131 height 27
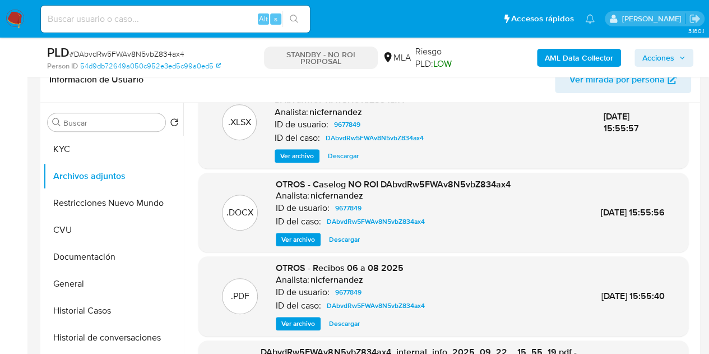
scroll to position [29, 0]
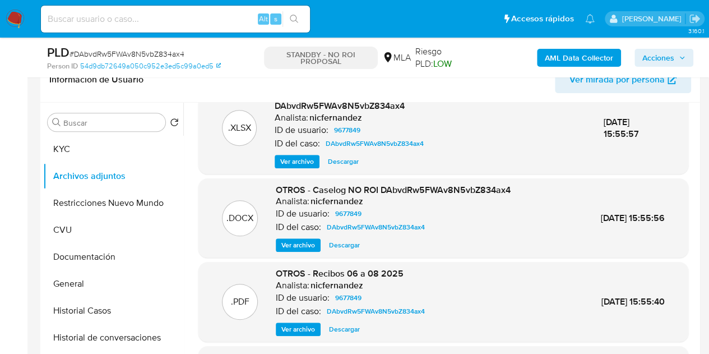
click at [285, 323] on span "Ver archivo" at bounding box center [298, 328] width 34 height 11
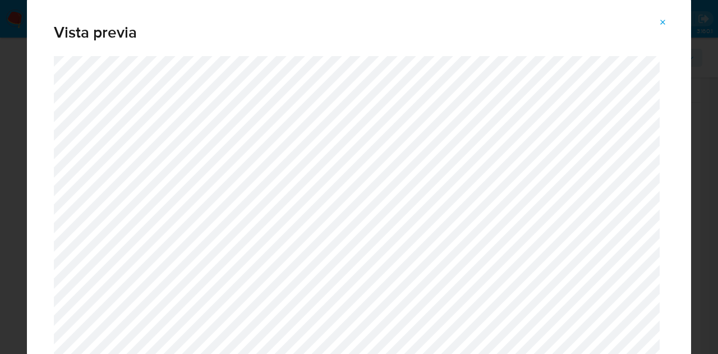
click at [665, 17] on span "Attachment preview" at bounding box center [662, 23] width 9 height 16
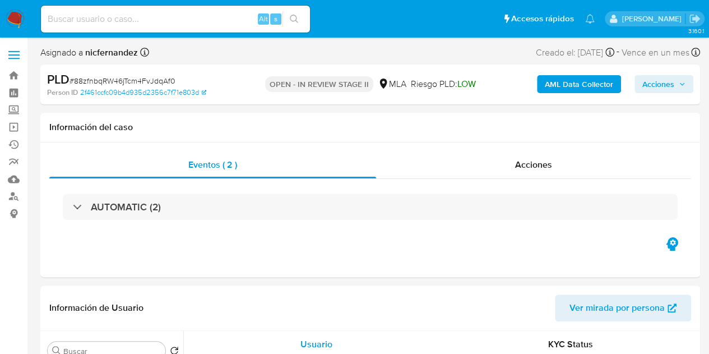
select select "10"
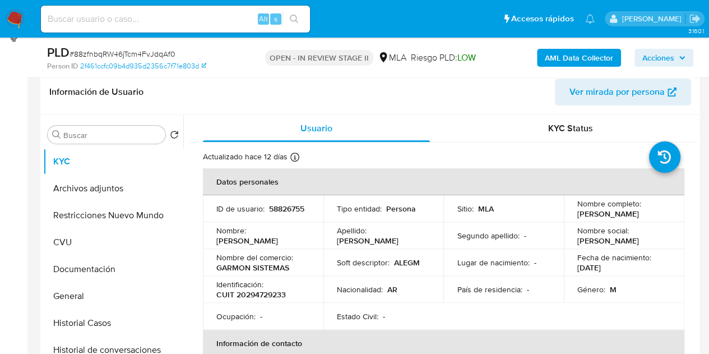
scroll to position [174, 0]
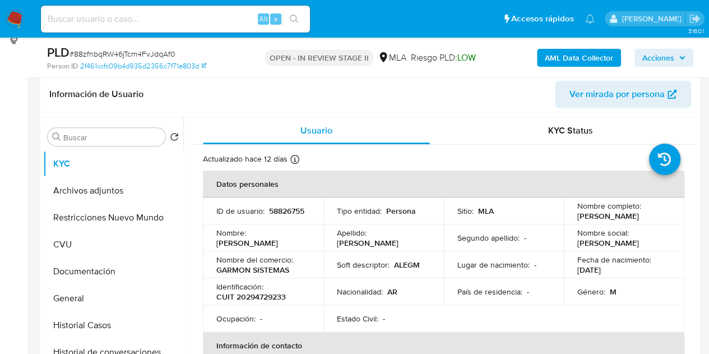
click at [621, 89] on span "Ver mirada por persona" at bounding box center [617, 94] width 95 height 27
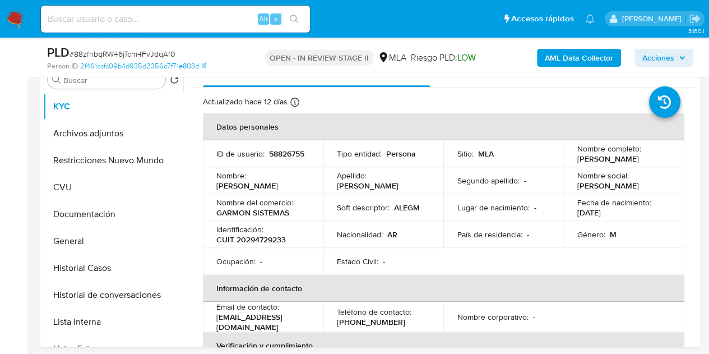
scroll to position [238, 0]
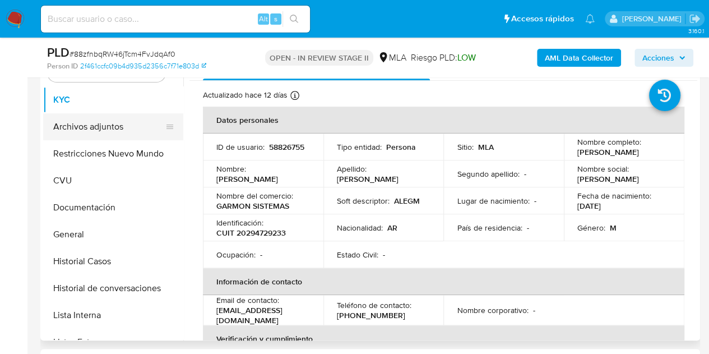
click at [68, 124] on button "Archivos adjuntos" at bounding box center [108, 126] width 131 height 27
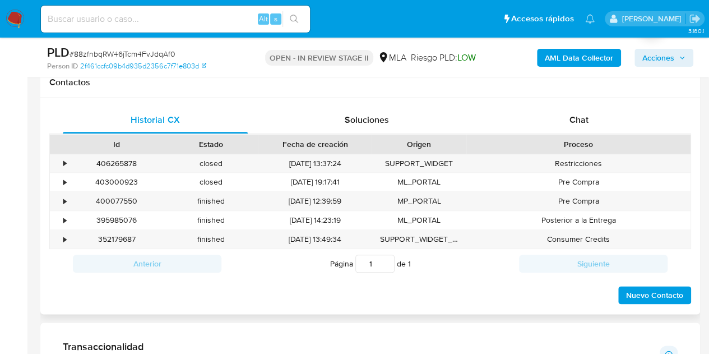
scroll to position [534, 0]
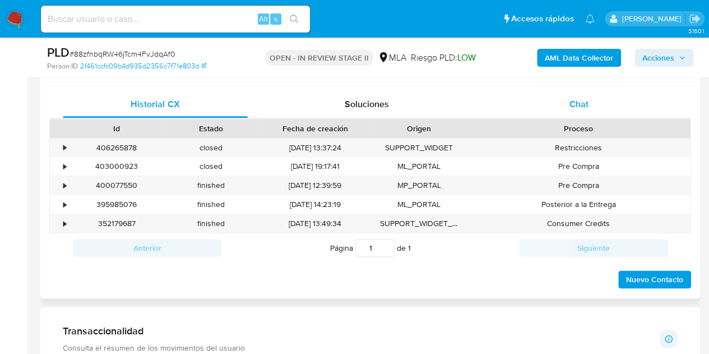
click at [598, 107] on div "Chat" at bounding box center [579, 104] width 185 height 27
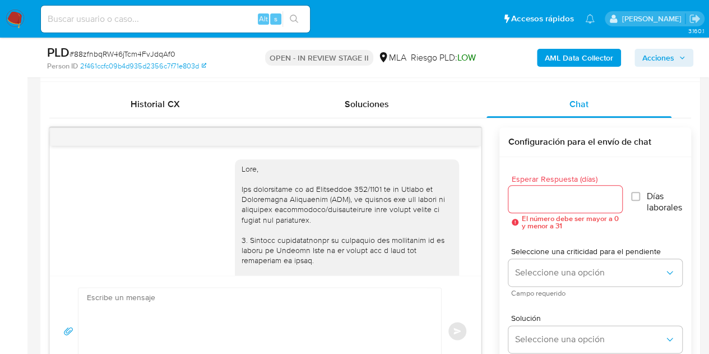
scroll to position [1350, 0]
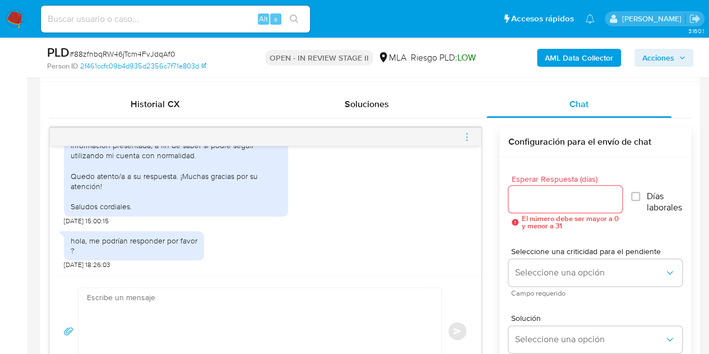
click at [262, 217] on div "Hola, buen día. Quería consultarles si han recibido la documentación y respuest…" at bounding box center [176, 147] width 224 height 156
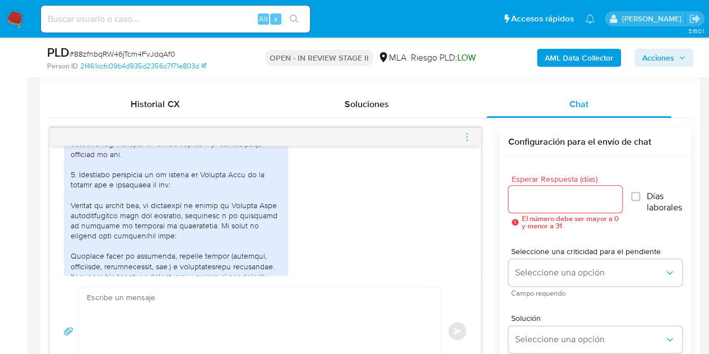
scroll to position [697, 0]
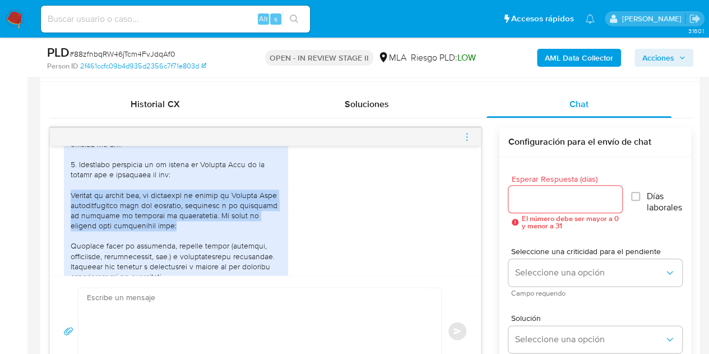
drag, startPoint x: 71, startPoint y: 203, endPoint x: 223, endPoint y: 236, distance: 155.5
drag, startPoint x: 136, startPoint y: 226, endPoint x: 75, endPoint y: 211, distance: 62.3
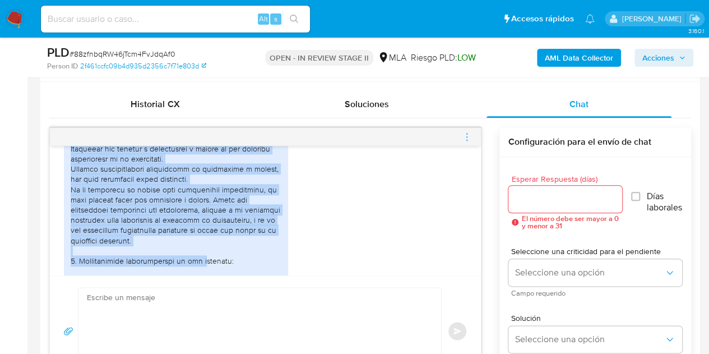
scroll to position [896, 0]
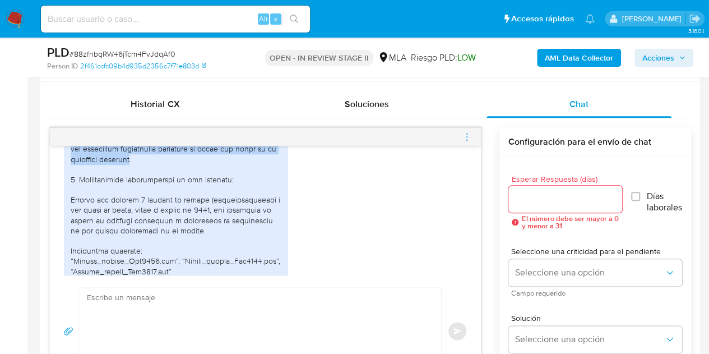
drag, startPoint x: 71, startPoint y: 203, endPoint x: 206, endPoint y: 168, distance: 140.3
click at [206, 168] on div at bounding box center [176, 163] width 211 height 571
copy div "Durante el último año, he utilizado mi cuenta de Mercado Pago exclusivamente pa…"
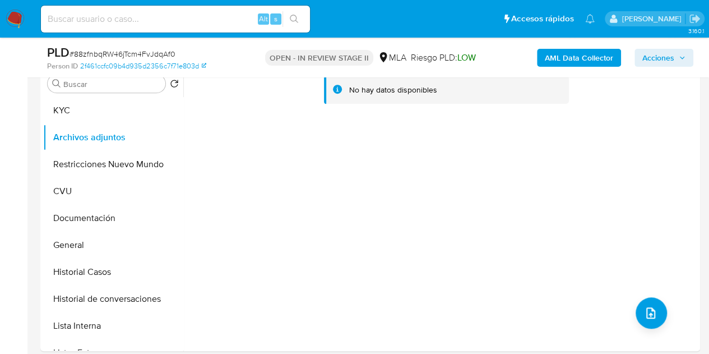
scroll to position [201, 0]
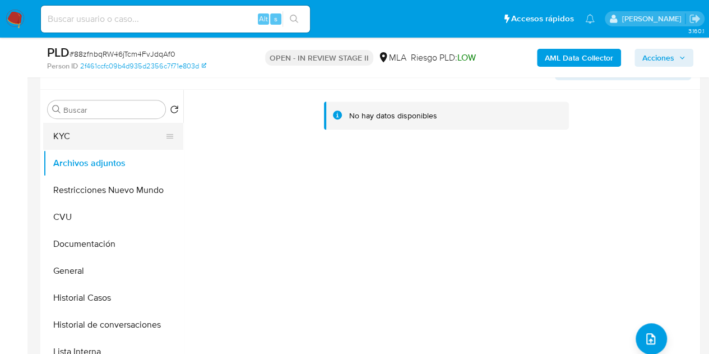
click at [84, 136] on button "KYC" at bounding box center [108, 136] width 131 height 27
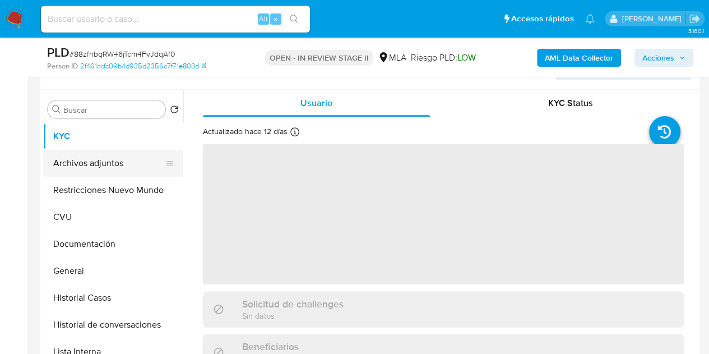
click at [84, 160] on button "Archivos adjuntos" at bounding box center [108, 163] width 131 height 27
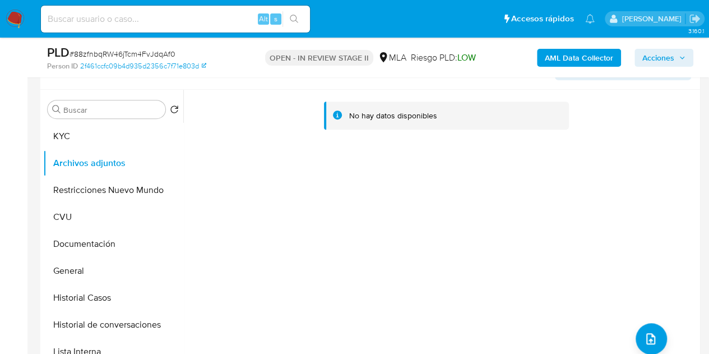
drag, startPoint x: 277, startPoint y: 100, endPoint x: 406, endPoint y: 107, distance: 128.5
click at [280, 101] on div "No hay datos disponibles" at bounding box center [443, 113] width 490 height 29
click at [562, 60] on b "AML Data Collector" at bounding box center [579, 58] width 68 height 18
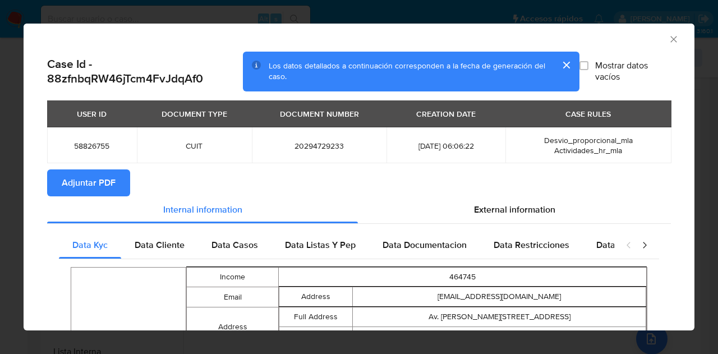
click at [97, 172] on span "Adjuntar PDF" at bounding box center [89, 182] width 54 height 25
click at [556, 57] on button "cerrar" at bounding box center [565, 65] width 27 height 27
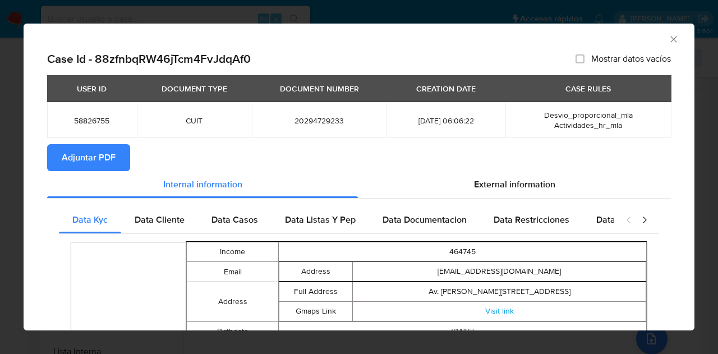
drag, startPoint x: 664, startPoint y: 37, endPoint x: 543, endPoint y: 80, distance: 128.4
click at [668, 38] on icon "Cerrar ventana" at bounding box center [673, 39] width 11 height 11
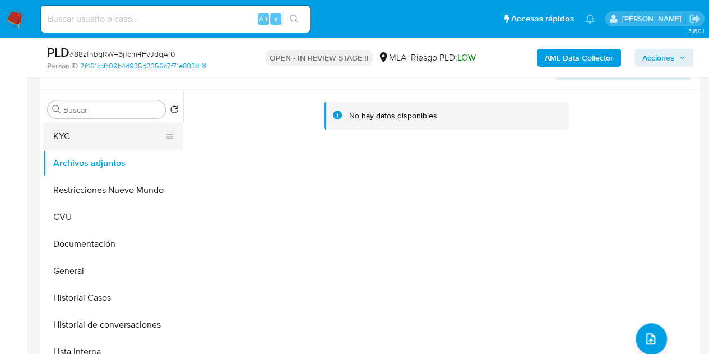
click at [92, 141] on button "KYC" at bounding box center [108, 136] width 131 height 27
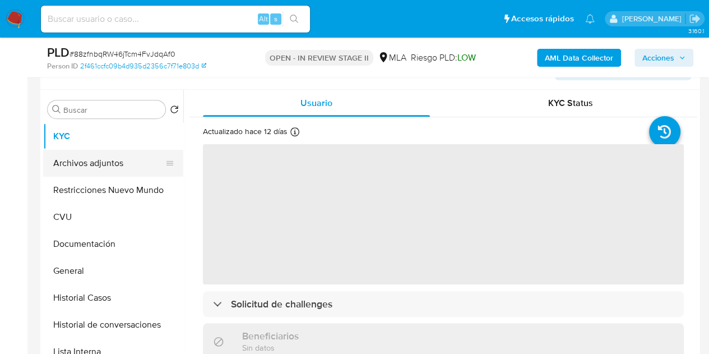
click at [101, 168] on button "Archivos adjuntos" at bounding box center [108, 163] width 131 height 27
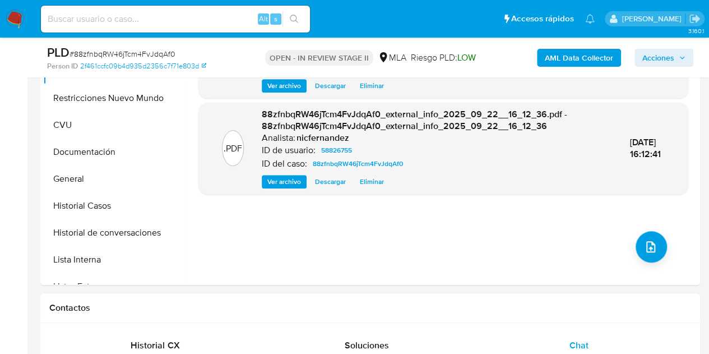
scroll to position [232, 0]
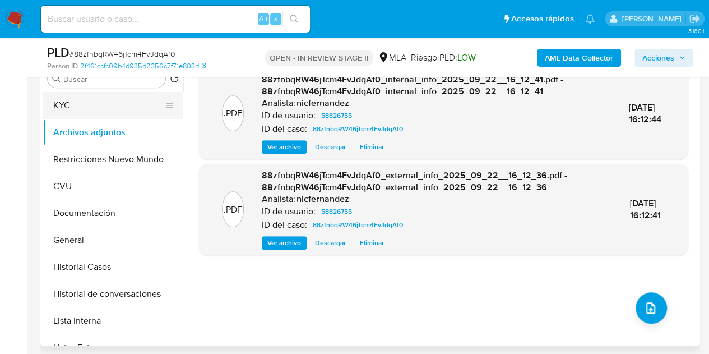
click at [94, 112] on button "KYC" at bounding box center [108, 105] width 131 height 27
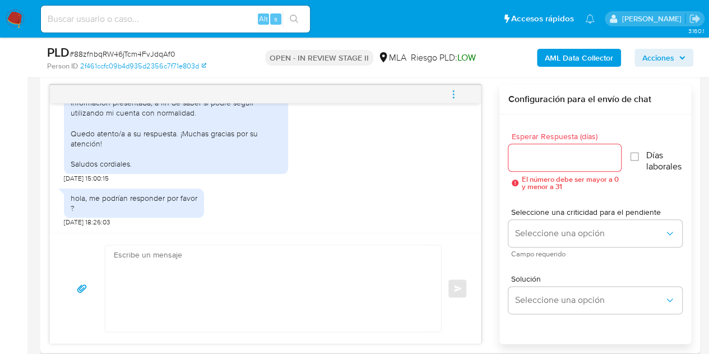
scroll to position [584, 0]
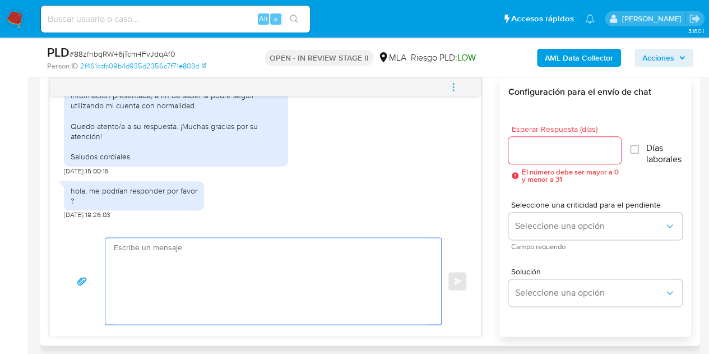
click at [343, 266] on textarea at bounding box center [270, 281] width 313 height 86
paste textarea "Hola, ¡Muchas gracias por tu respuesta! Confirmamos la recepción de la document…"
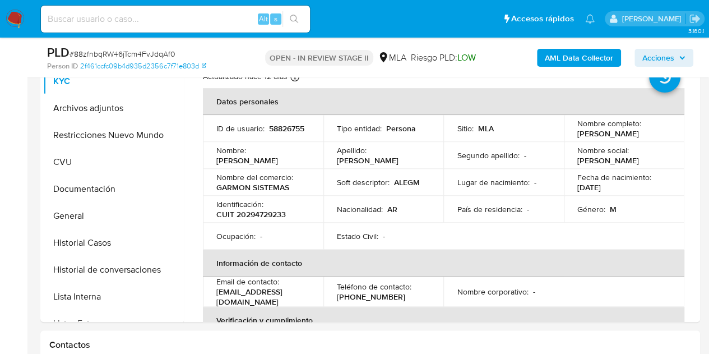
scroll to position [242, 0]
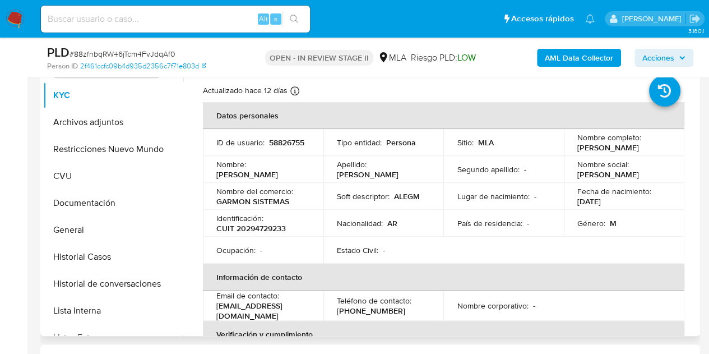
drag, startPoint x: 217, startPoint y: 179, endPoint x: 281, endPoint y: 174, distance: 64.1
click at [281, 174] on div "Nombre : Nelson Alejandro" at bounding box center [263, 169] width 94 height 20
copy p "[PERSON_NAME]"
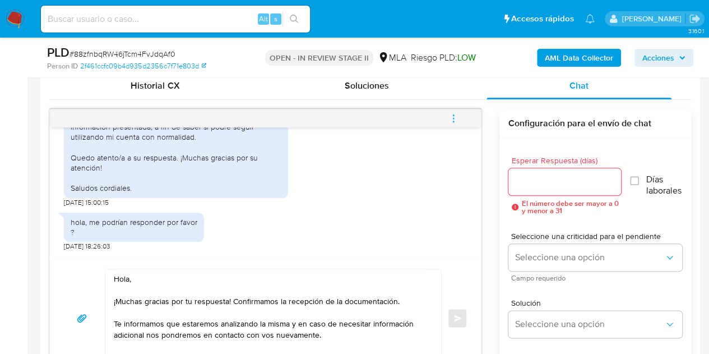
scroll to position [563, 0]
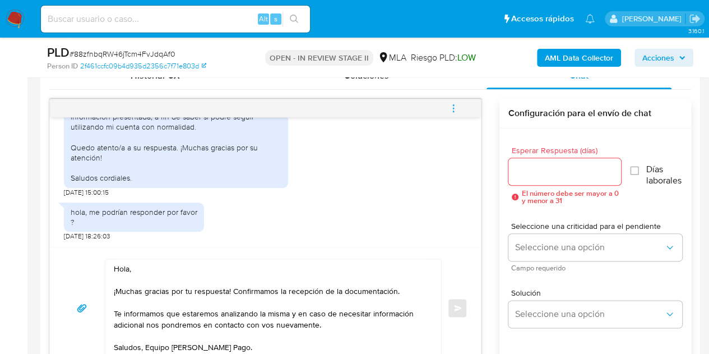
click at [128, 270] on textarea "Hola, ¡Muchas gracias por tu respuesta! Confirmamos la recepción de la document…" at bounding box center [270, 308] width 313 height 98
paste textarea "[PERSON_NAME]"
click at [231, 271] on textarea "Hola Nelson Alejandro, ¡Muchas gracias por tu respuesta! Confirmamos la recepci…" at bounding box center [270, 308] width 313 height 98
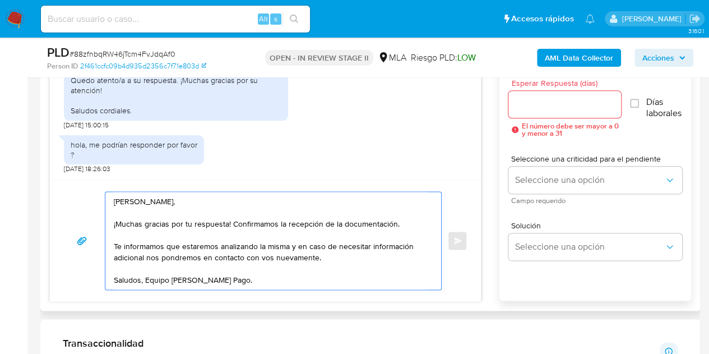
type textarea "Hola Nelson Alejandro, ¡Muchas gracias por tu respuesta! Confirmamos la recepci…"
click at [552, 104] on input "Esperar Respuesta (días)" at bounding box center [564, 104] width 113 height 15
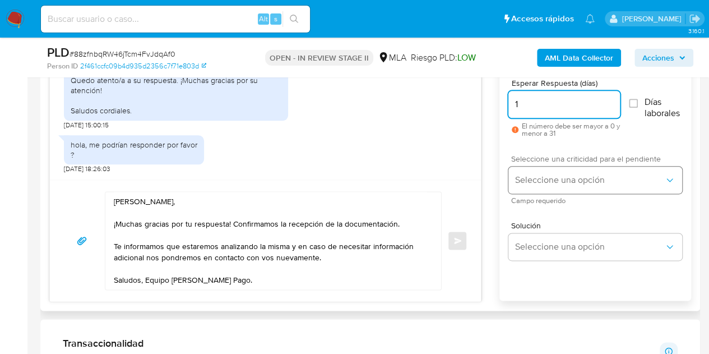
type input "1"
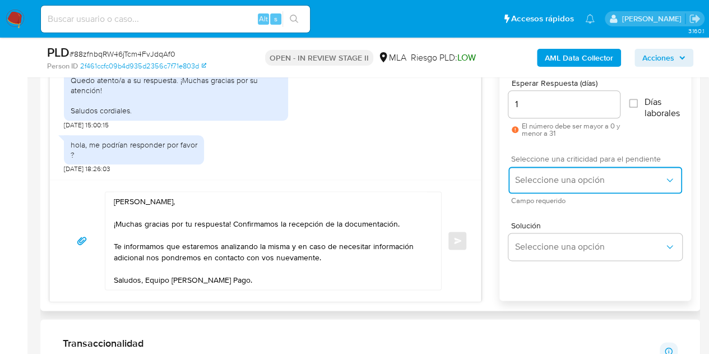
click at [541, 169] on button "Seleccione una opción" at bounding box center [595, 179] width 174 height 27
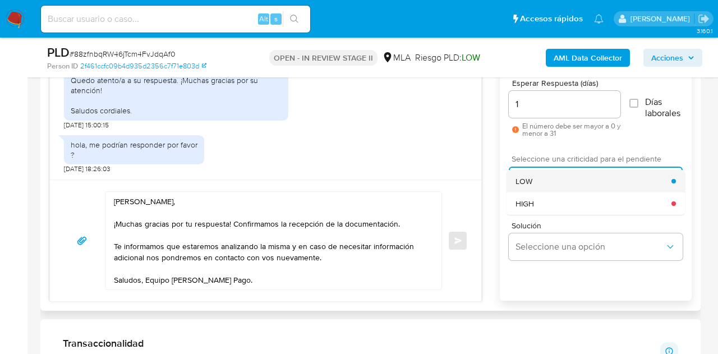
click at [536, 176] on div "LOW" at bounding box center [593, 181] width 156 height 22
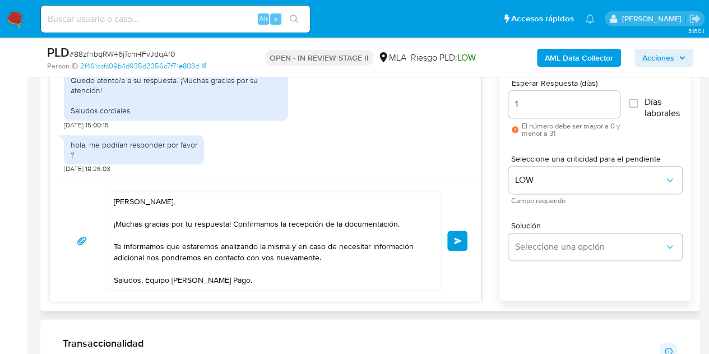
click at [459, 233] on button "Enviar" at bounding box center [457, 240] width 20 height 20
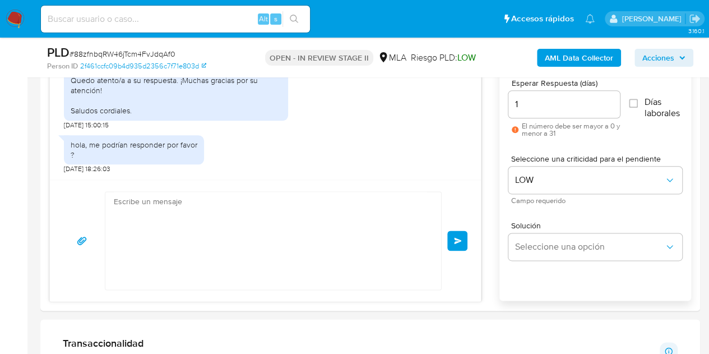
scroll to position [1484, 0]
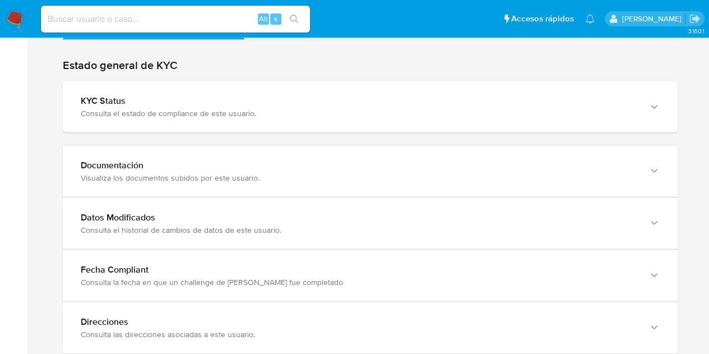
scroll to position [1058, 0]
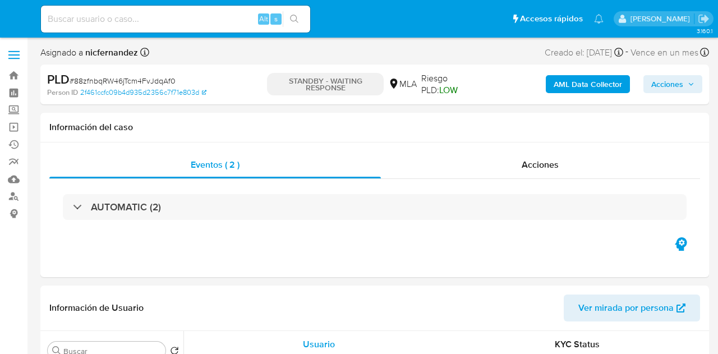
select select "10"
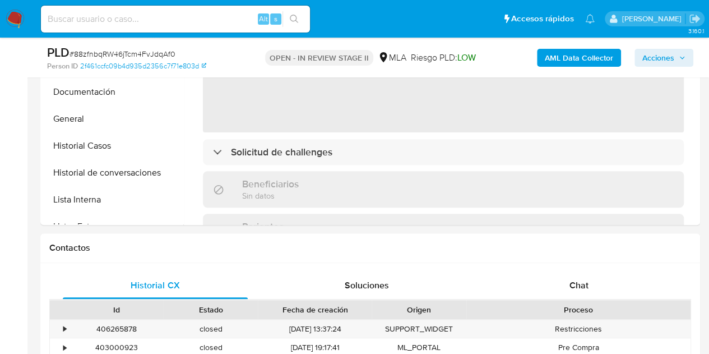
select select "10"
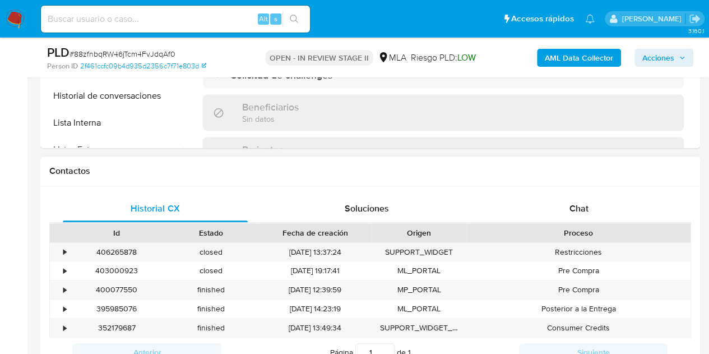
scroll to position [443, 0]
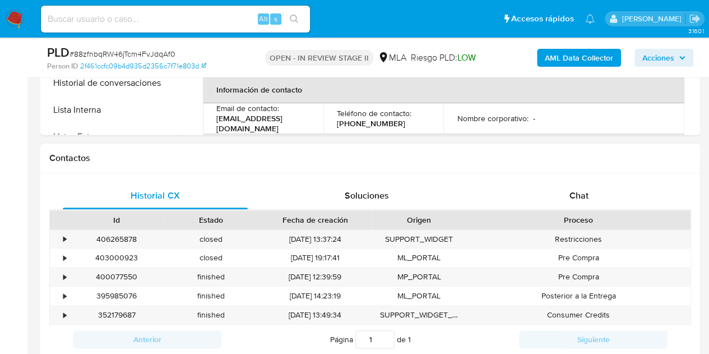
click at [591, 210] on div "Proceso" at bounding box center [578, 219] width 224 height 19
click at [594, 202] on div "Chat" at bounding box center [579, 195] width 185 height 27
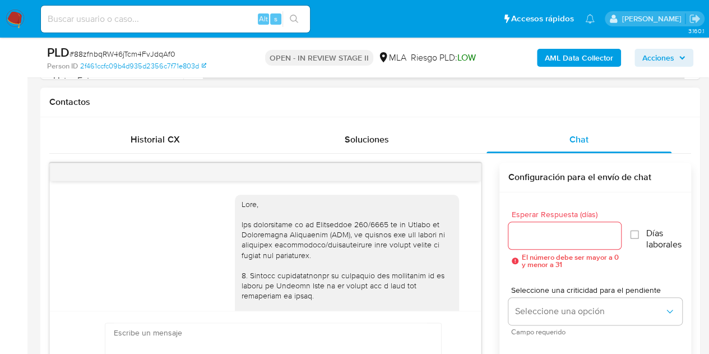
scroll to position [1484, 0]
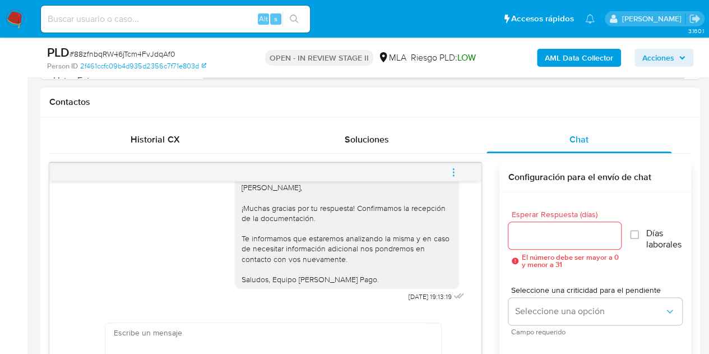
click at [455, 174] on icon "menu-action" at bounding box center [453, 172] width 10 height 10
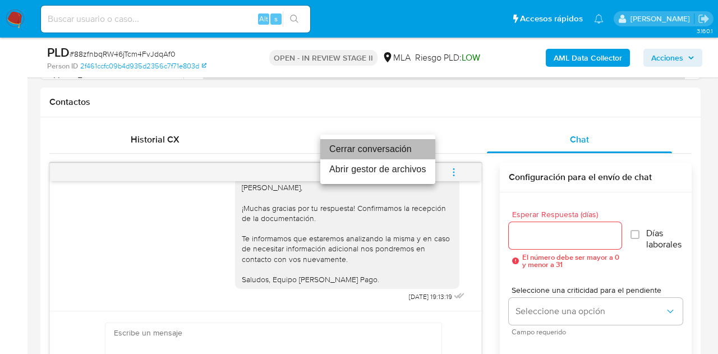
click at [392, 149] on li "Cerrar conversación" at bounding box center [377, 149] width 115 height 20
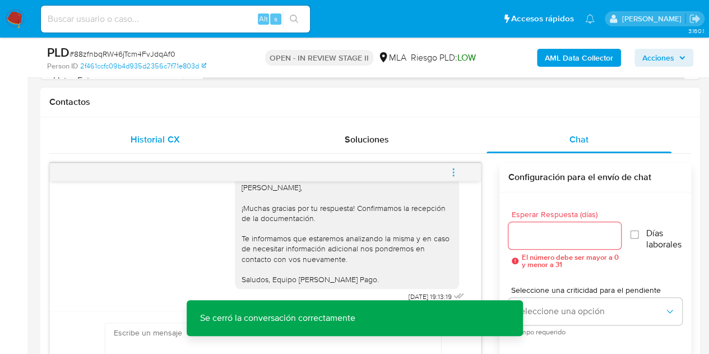
click at [193, 132] on div "Historial CX" at bounding box center [155, 139] width 185 height 27
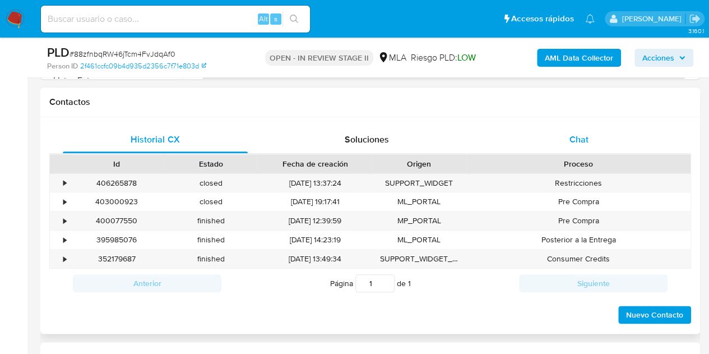
click at [601, 140] on div "Chat" at bounding box center [579, 139] width 185 height 27
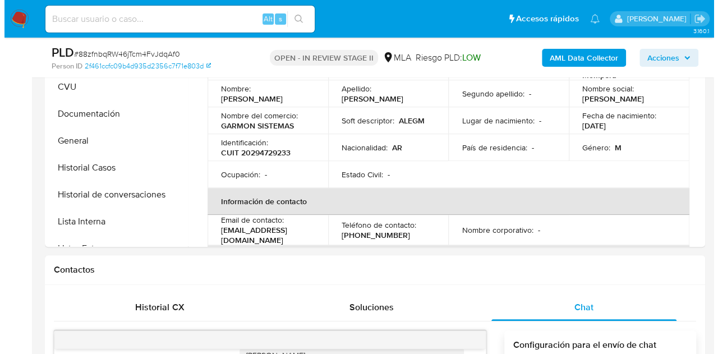
scroll to position [219, 0]
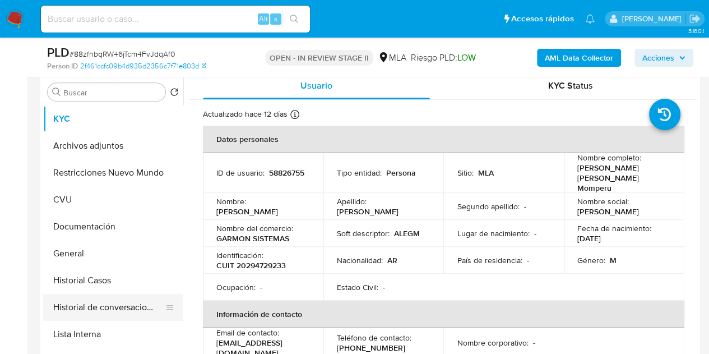
click at [101, 305] on button "Historial de conversaciones" at bounding box center [108, 307] width 131 height 27
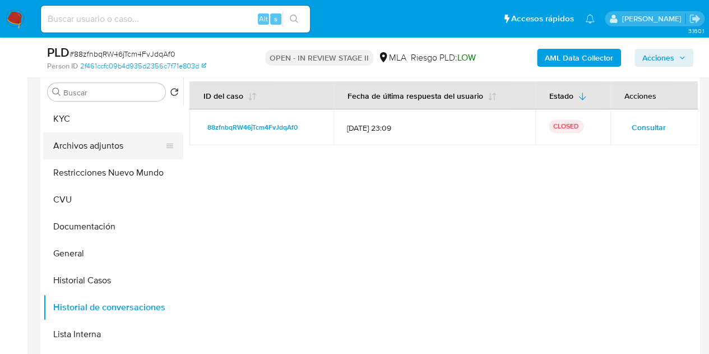
click at [99, 147] on button "Archivos adjuntos" at bounding box center [108, 145] width 131 height 27
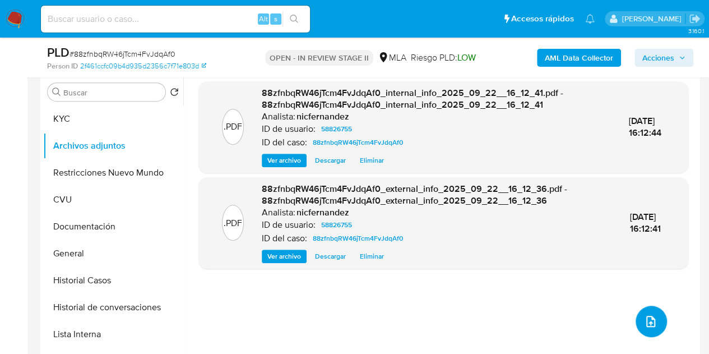
click at [646, 321] on icon "upload-file" at bounding box center [650, 321] width 9 height 11
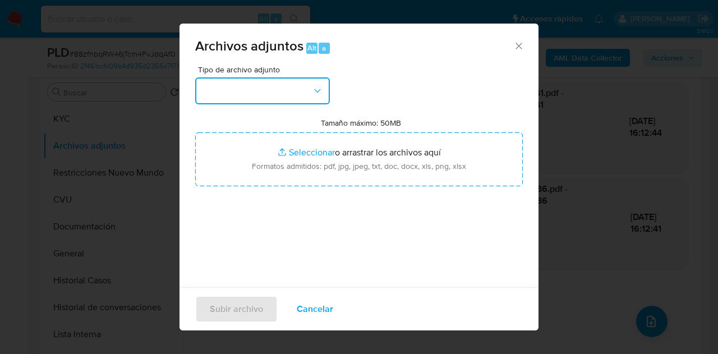
click at [255, 77] on button "button" at bounding box center [262, 90] width 135 height 27
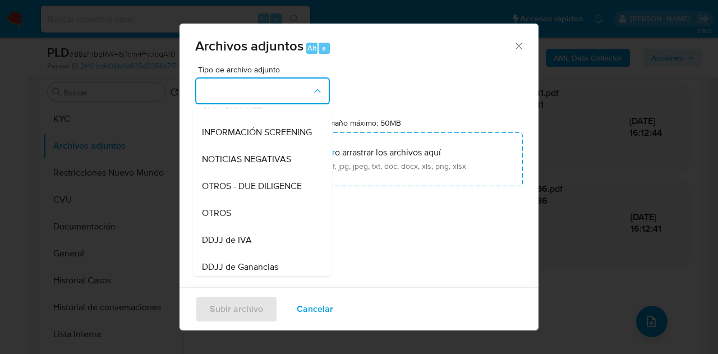
scroll to position [152, 0]
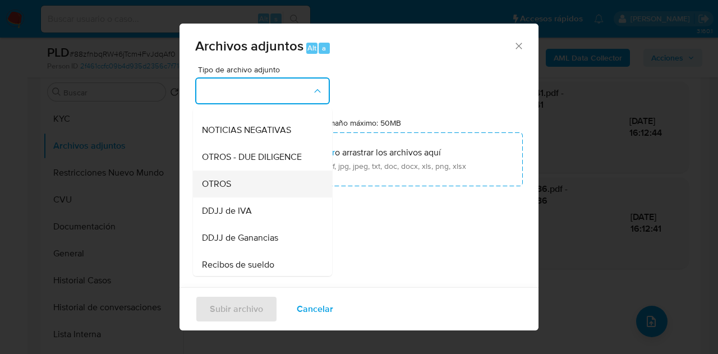
drag, startPoint x: 265, startPoint y: 195, endPoint x: 310, endPoint y: 152, distance: 62.3
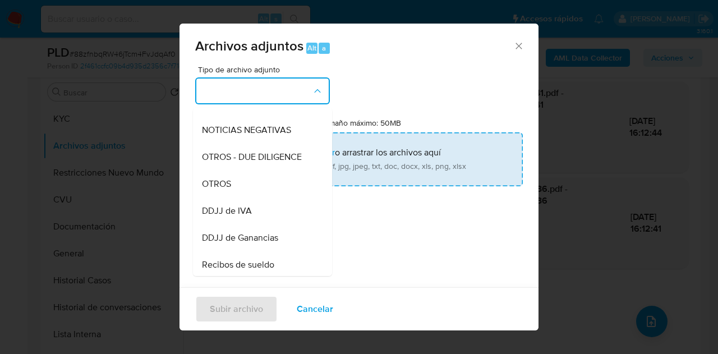
click at [268, 193] on div "OTROS" at bounding box center [259, 183] width 114 height 27
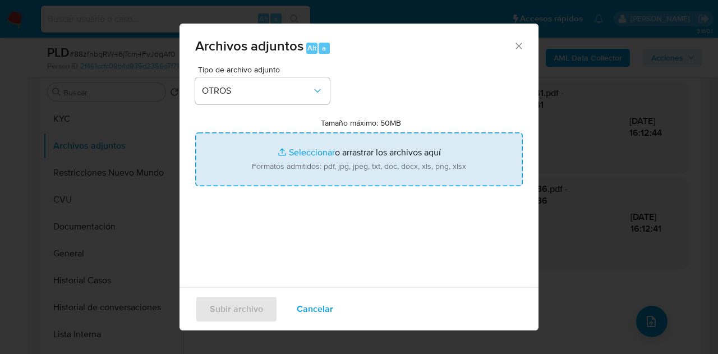
click at [310, 152] on input "Tamaño máximo: 50MB Seleccionar archivos" at bounding box center [358, 159] width 327 height 54
type input "C:\fakepath\Recibos 06 a 08 2025.pdf"
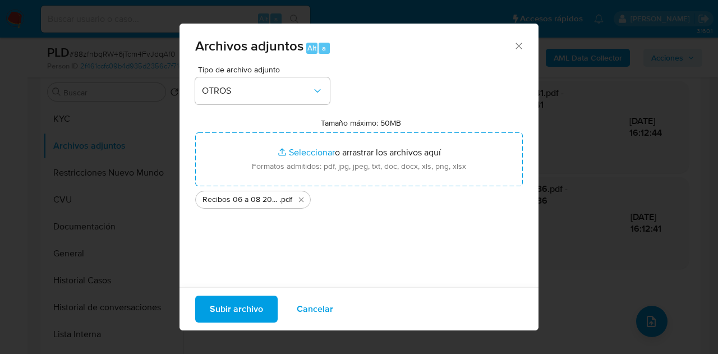
click at [224, 302] on span "Subir archivo" at bounding box center [236, 309] width 53 height 25
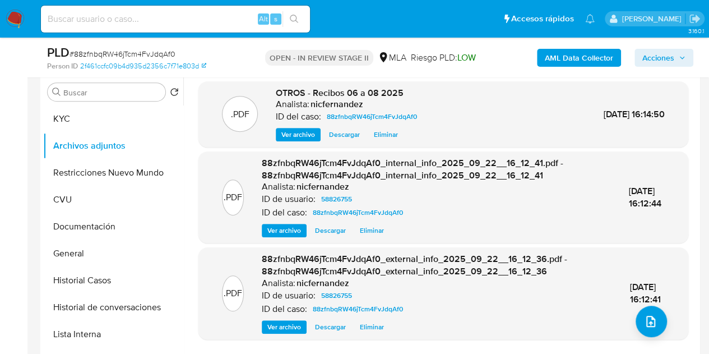
click at [252, 185] on div ".PDF 88zfnbqRW46jTcm4FvJdqAf0_internal_info_2025_09_22__16_12_41.pdf - 88zfnbqR…" at bounding box center [443, 197] width 479 height 80
click at [653, 314] on button "upload-file" at bounding box center [651, 320] width 31 height 31
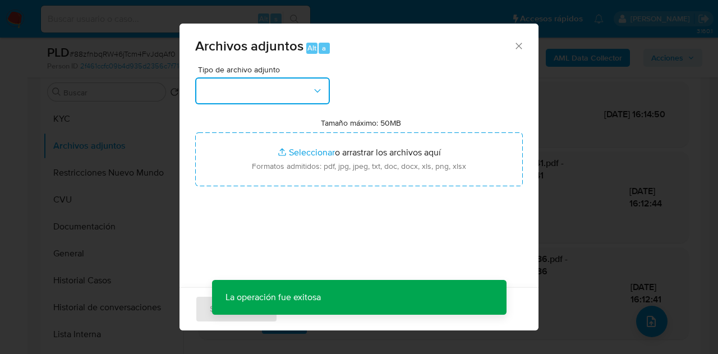
click at [300, 90] on button "button" at bounding box center [262, 90] width 135 height 27
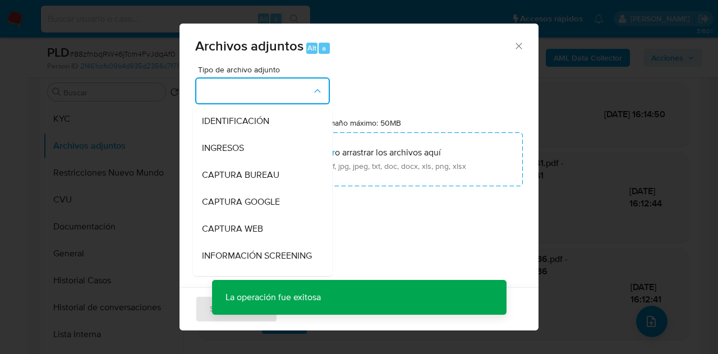
scroll to position [112, 0]
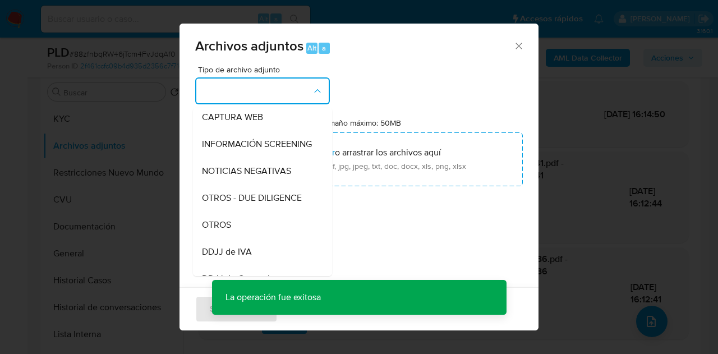
drag, startPoint x: 239, startPoint y: 234, endPoint x: 245, endPoint y: 229, distance: 7.9
click at [239, 234] on div "OTROS" at bounding box center [259, 224] width 114 height 27
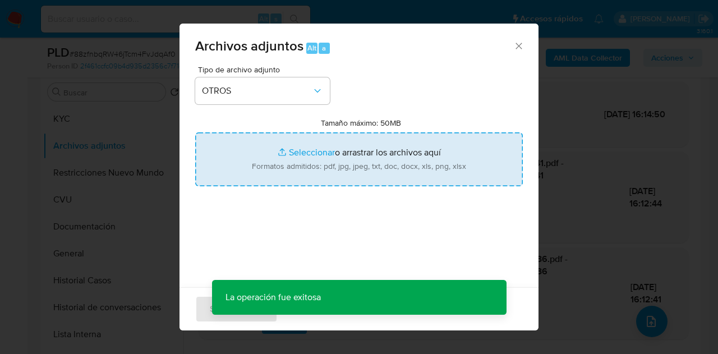
click at [297, 156] on input "Tamaño máximo: 50MB Seleccionar archivos" at bounding box center [358, 159] width 327 height 54
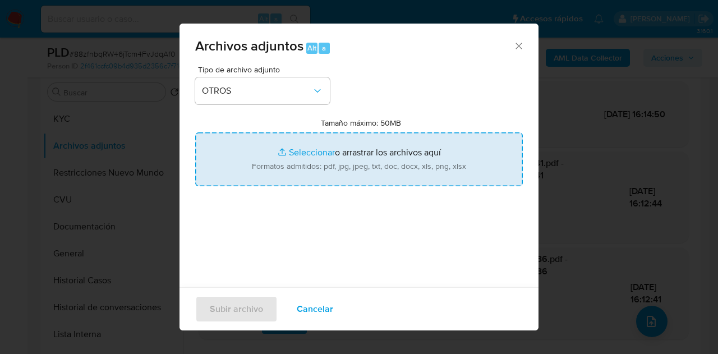
type input "C:\fakepath\Caselog NO ROI 88zfnbqRW46jTcm4FvJdqAf0.docx"
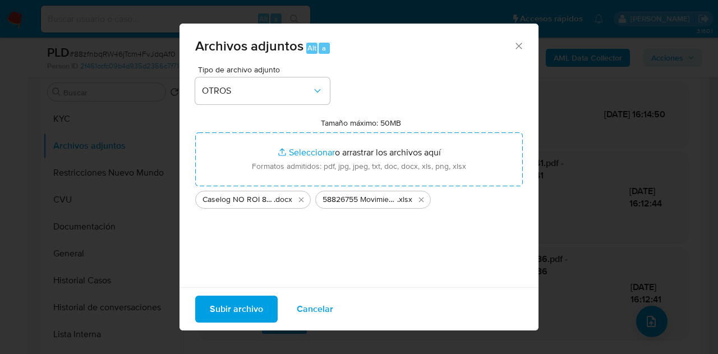
click at [220, 313] on span "Subir archivo" at bounding box center [236, 309] width 53 height 25
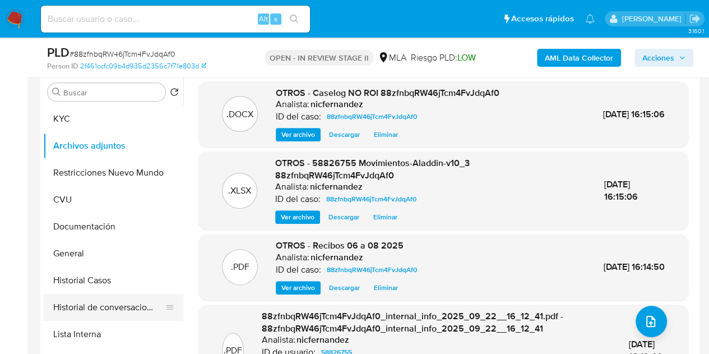
click at [81, 304] on button "Historial de conversaciones" at bounding box center [108, 307] width 131 height 27
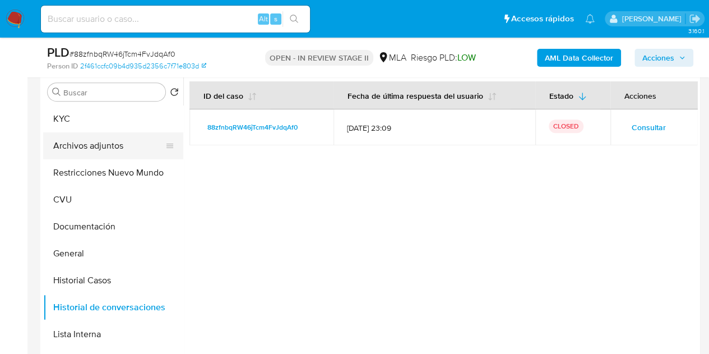
click at [90, 146] on button "Archivos adjuntos" at bounding box center [108, 145] width 131 height 27
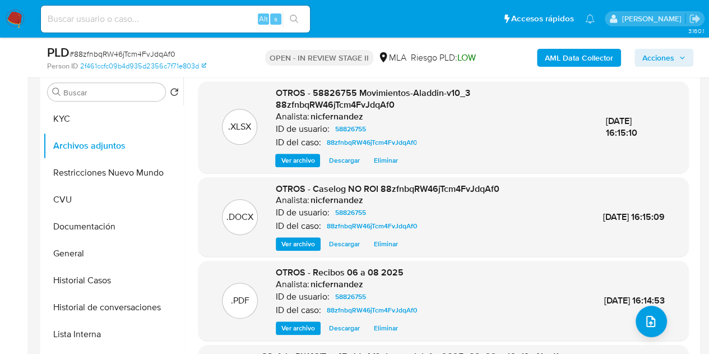
click at [297, 247] on span "Ver archivo" at bounding box center [298, 243] width 34 height 11
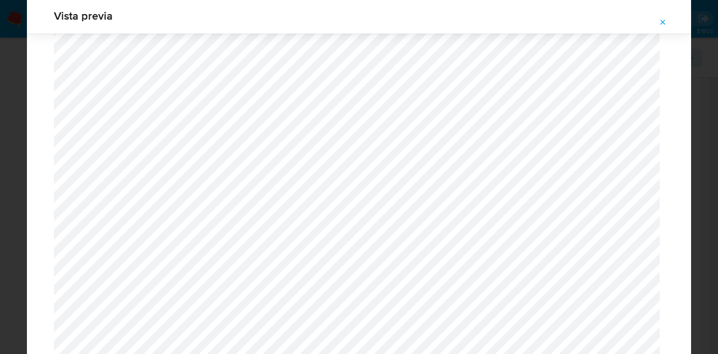
scroll to position [1317, 0]
click at [665, 24] on icon "Attachment preview" at bounding box center [662, 22] width 9 height 9
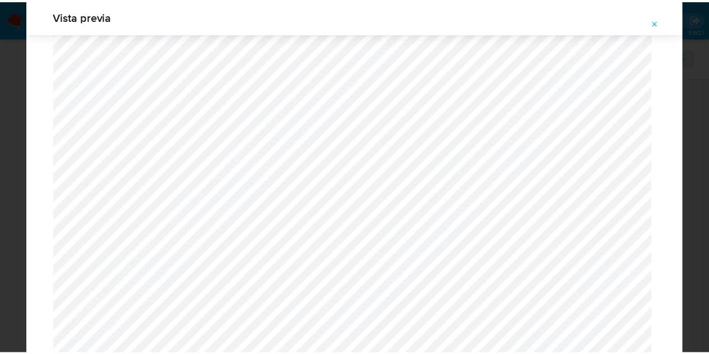
scroll to position [36, 0]
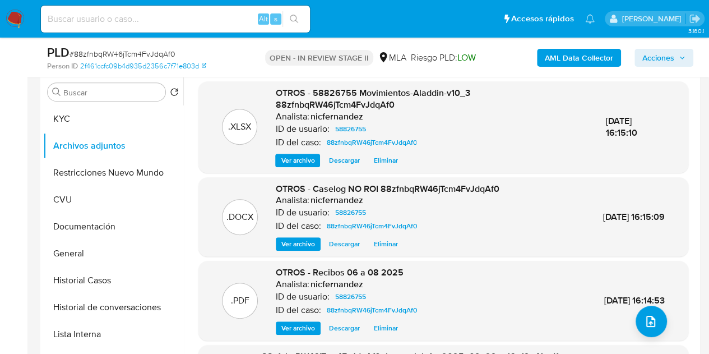
click at [302, 87] on span "OTROS - 58826755 Movimientos-Aladdin-v10_3 88zfnbqRW46jTcm4FvJdqAf0" at bounding box center [372, 98] width 195 height 25
click at [661, 58] on span "Acciones" at bounding box center [658, 58] width 32 height 18
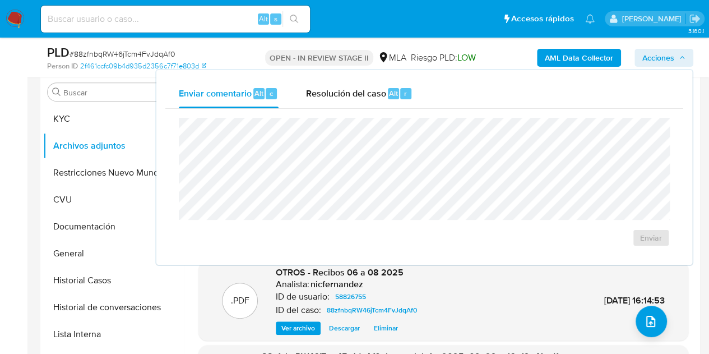
drag, startPoint x: 353, startPoint y: 94, endPoint x: 368, endPoint y: 115, distance: 25.8
click at [354, 96] on span "Resolución del caso" at bounding box center [345, 92] width 80 height 13
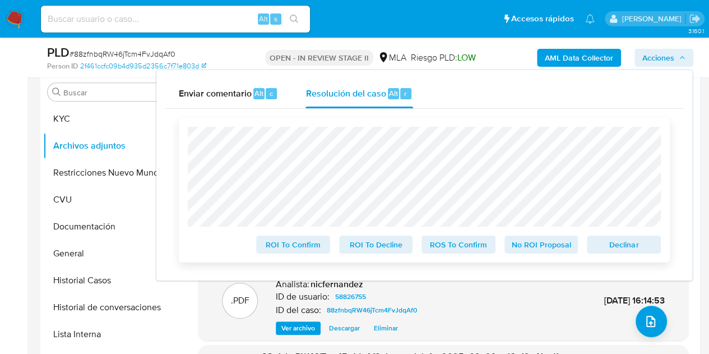
click at [540, 250] on span "No ROI Proposal" at bounding box center [541, 245] width 58 height 16
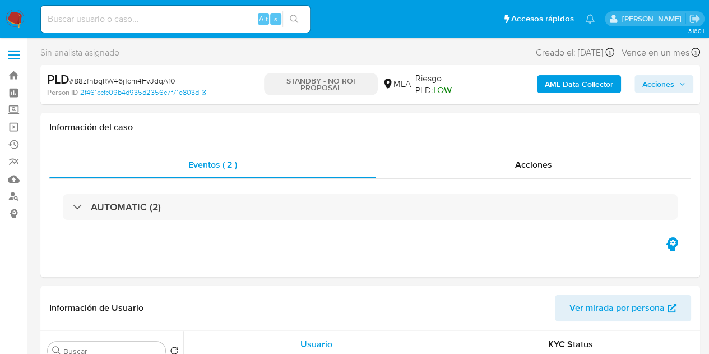
select select "10"
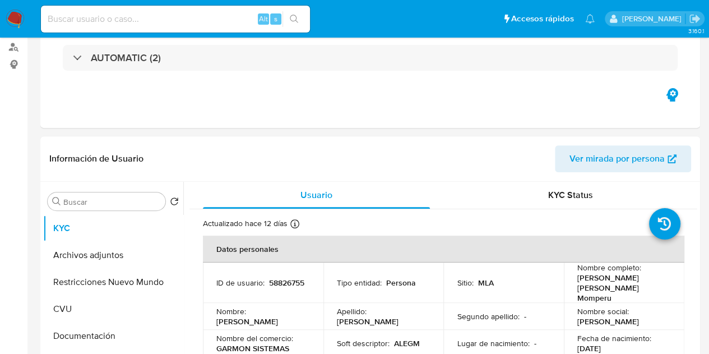
scroll to position [185, 0]
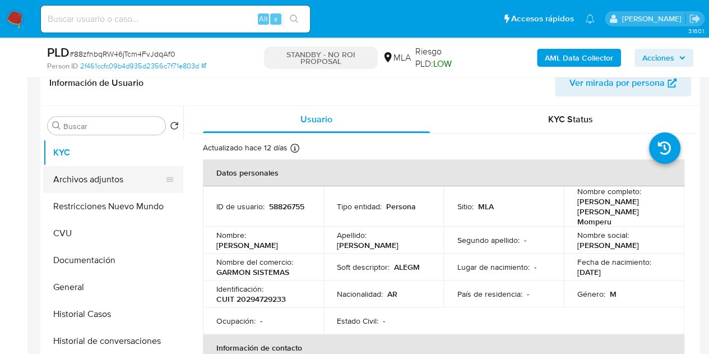
click at [93, 168] on button "Archivos adjuntos" at bounding box center [108, 179] width 131 height 27
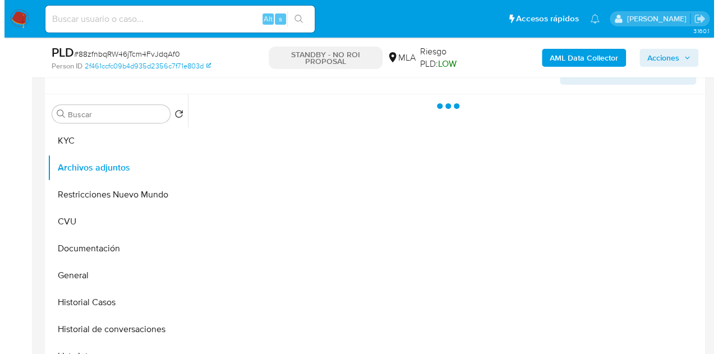
scroll to position [201, 0]
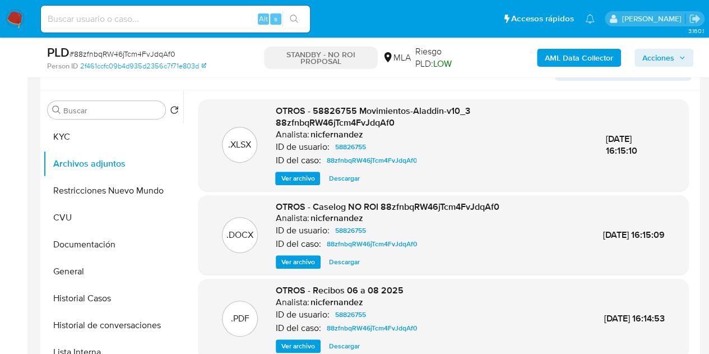
click at [287, 260] on span "Ver archivo" at bounding box center [298, 261] width 34 height 11
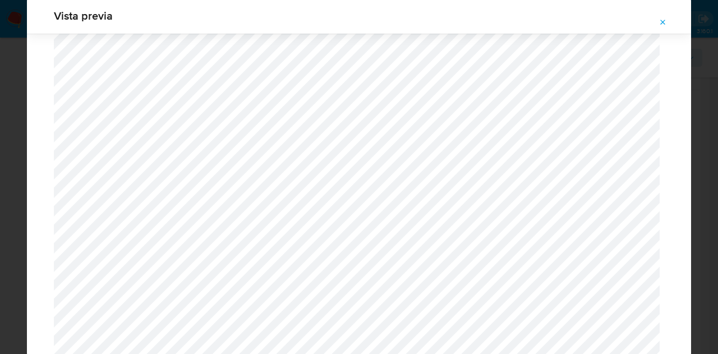
scroll to position [1511, 0]
click at [665, 25] on icon "Attachment preview" at bounding box center [662, 22] width 9 height 9
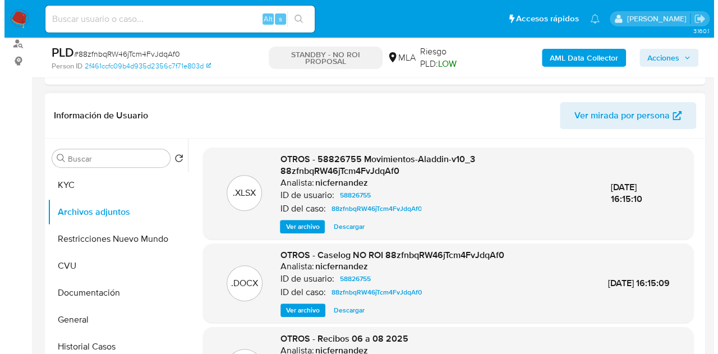
scroll to position [136, 0]
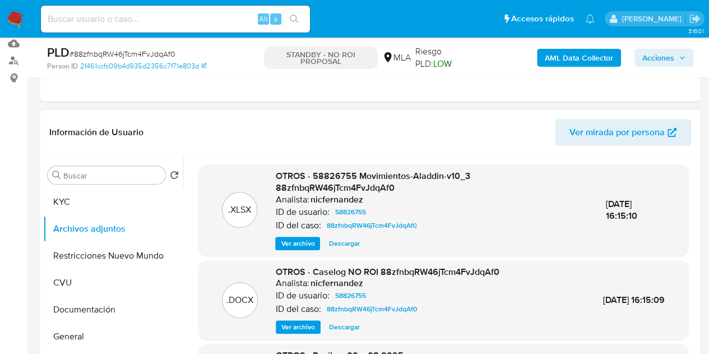
click at [300, 323] on span "Ver archivo" at bounding box center [298, 326] width 34 height 11
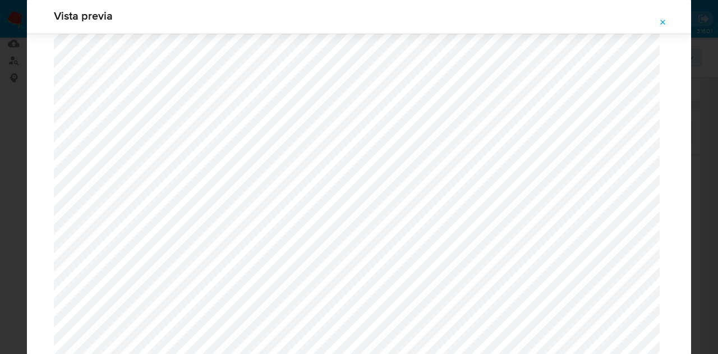
scroll to position [1436, 0]
click at [668, 20] on button "Attachment preview" at bounding box center [662, 22] width 25 height 18
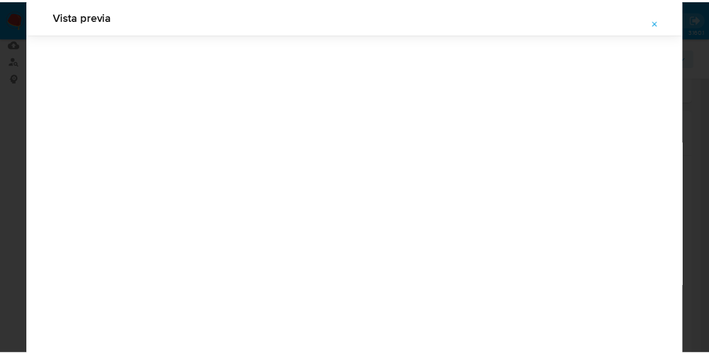
scroll to position [36, 0]
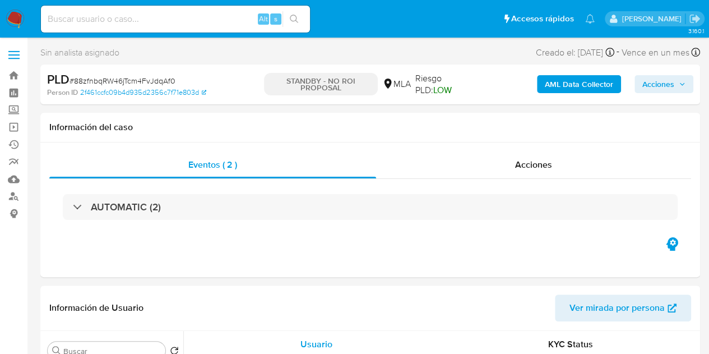
select select "10"
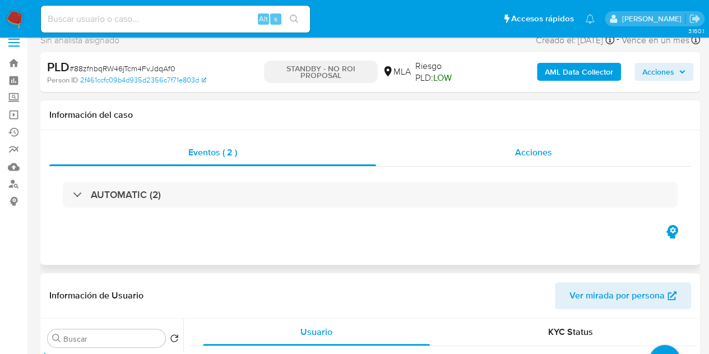
click at [555, 155] on div "Acciones" at bounding box center [533, 152] width 315 height 27
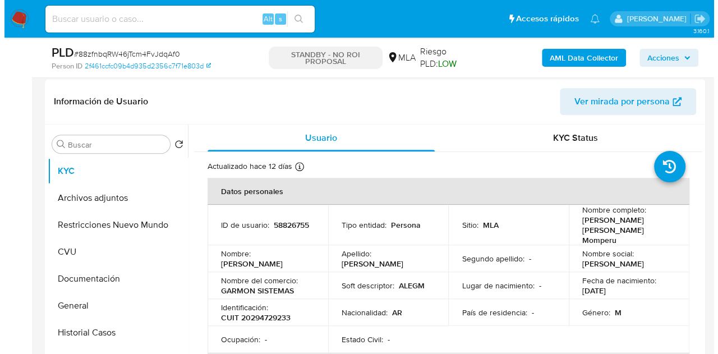
scroll to position [263, 0]
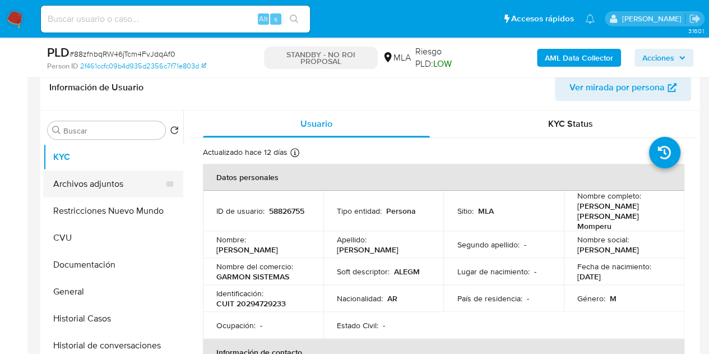
click at [105, 180] on button "Archivos adjuntos" at bounding box center [108, 183] width 131 height 27
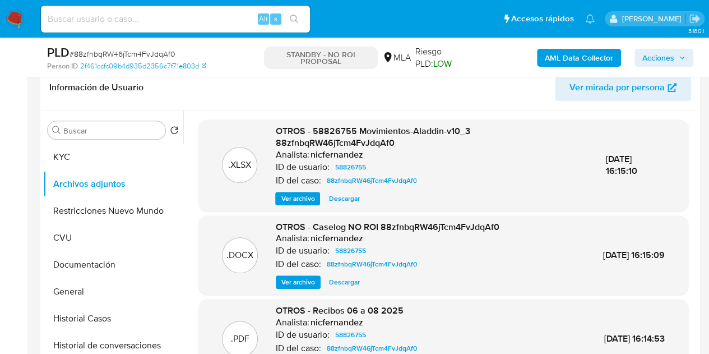
click at [301, 155] on p "Analista:" at bounding box center [292, 154] width 34 height 11
click at [303, 276] on span "Ver archivo" at bounding box center [298, 281] width 34 height 11
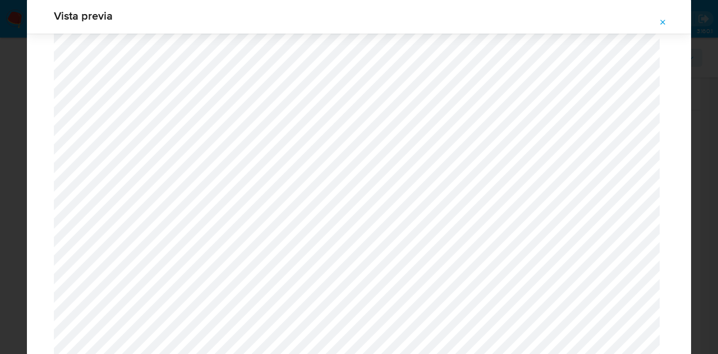
click at [663, 26] on icon "Attachment preview" at bounding box center [662, 22] width 9 height 9
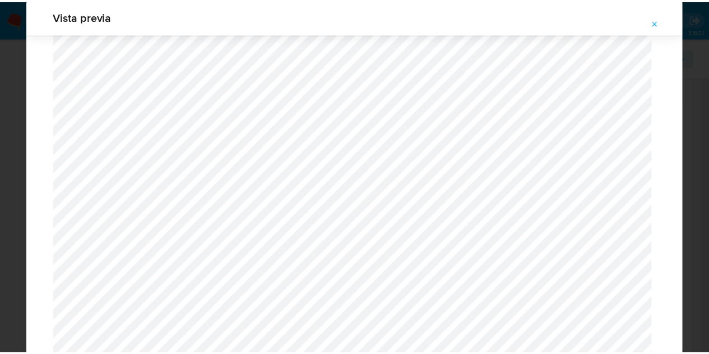
scroll to position [36, 0]
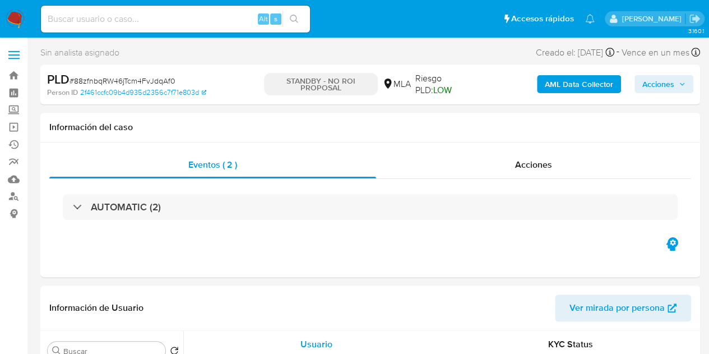
select select "10"
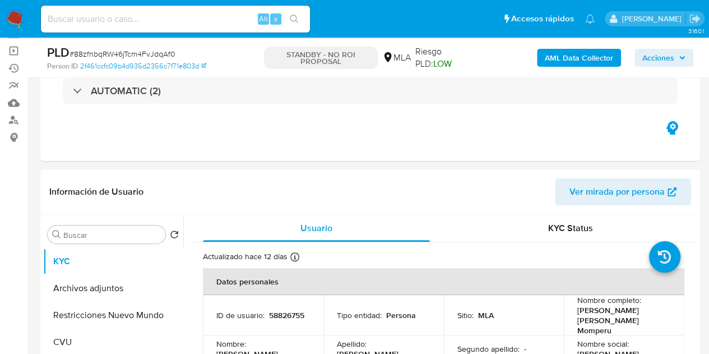
scroll to position [11, 0]
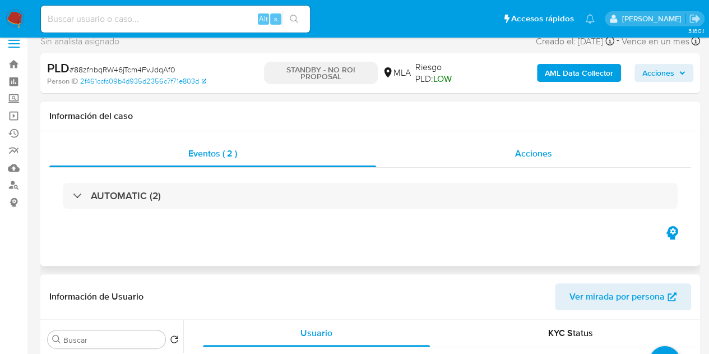
click at [472, 155] on div "Acciones" at bounding box center [533, 153] width 315 height 27
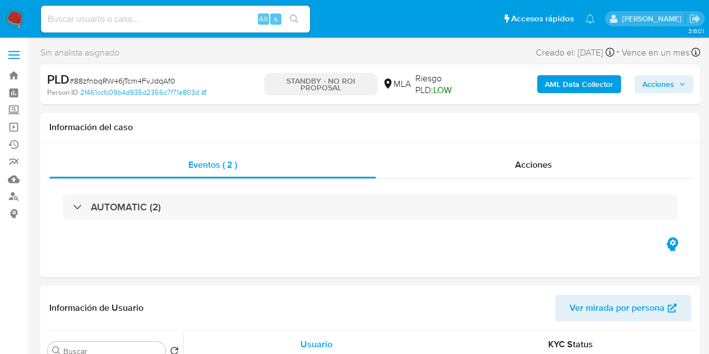
select select "10"
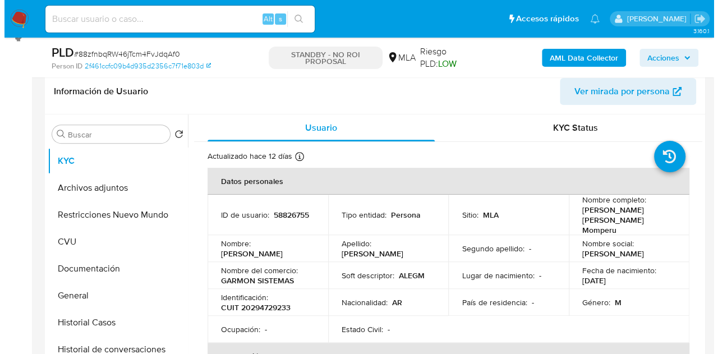
scroll to position [182, 0]
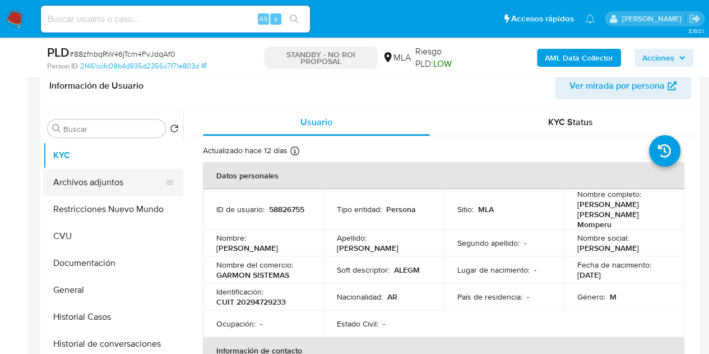
click at [112, 187] on button "Archivos adjuntos" at bounding box center [108, 182] width 131 height 27
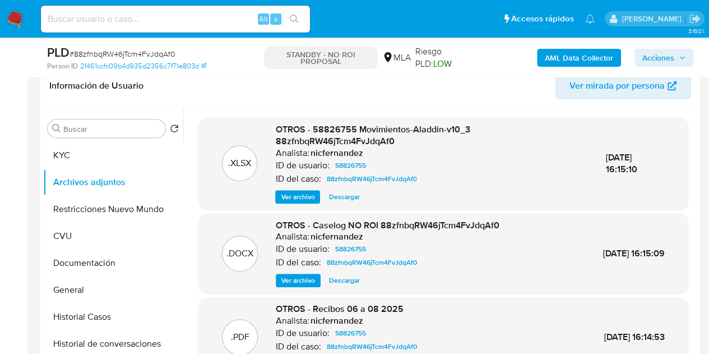
click at [301, 277] on span "Ver archivo" at bounding box center [298, 280] width 34 height 11
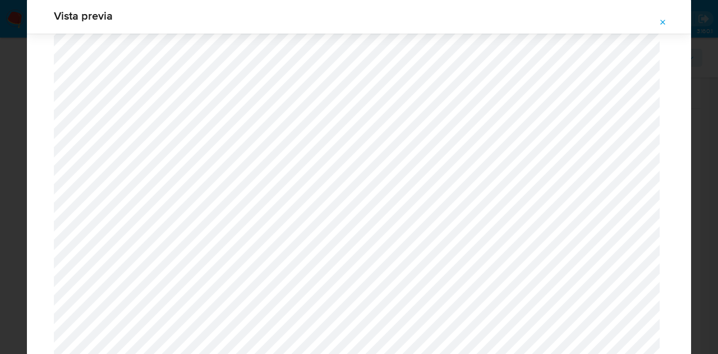
scroll to position [1296, 0]
drag, startPoint x: 669, startPoint y: 21, endPoint x: 319, endPoint y: 8, distance: 350.6
click at [669, 21] on button "Attachment preview" at bounding box center [662, 22] width 25 height 18
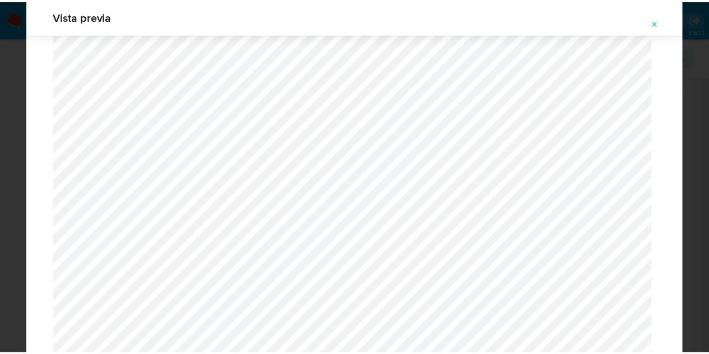
scroll to position [36, 0]
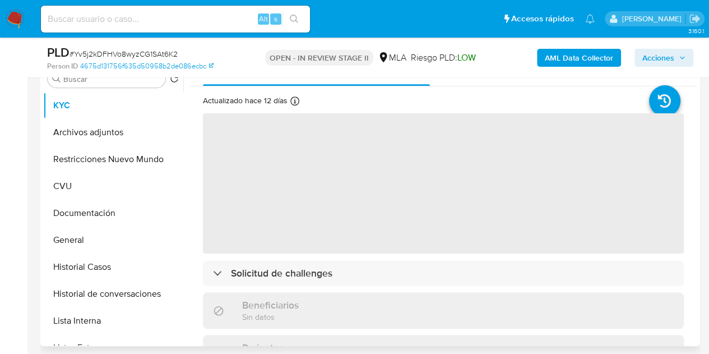
scroll to position [244, 0]
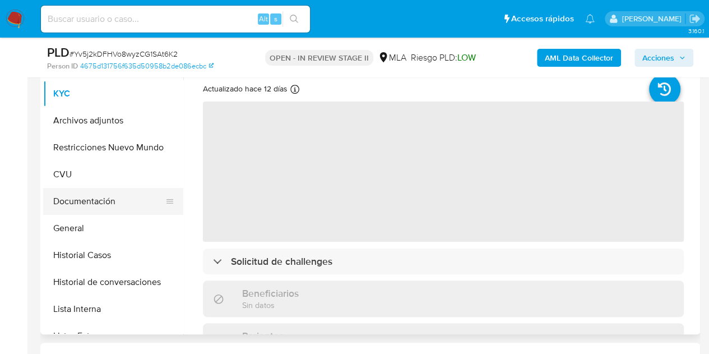
select select "10"
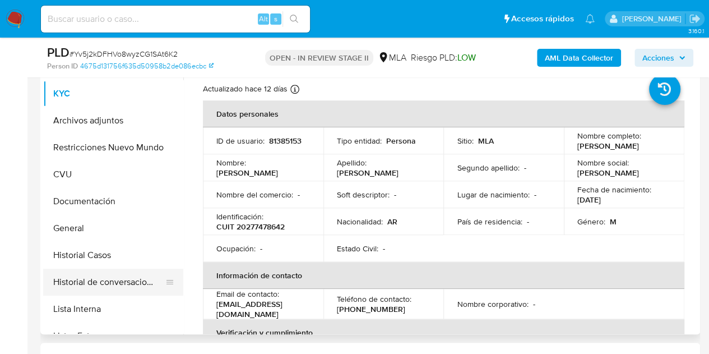
click at [86, 271] on button "Historial de conversaciones" at bounding box center [108, 282] width 131 height 27
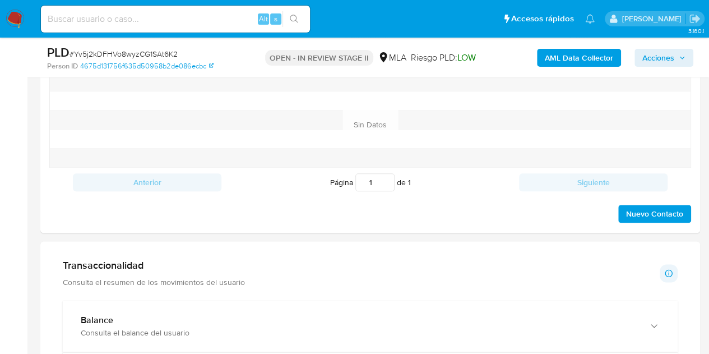
scroll to position [540, 0]
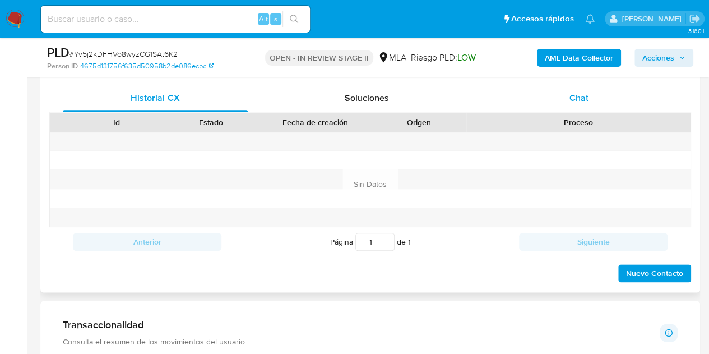
click at [574, 101] on span "Chat" at bounding box center [579, 97] width 19 height 13
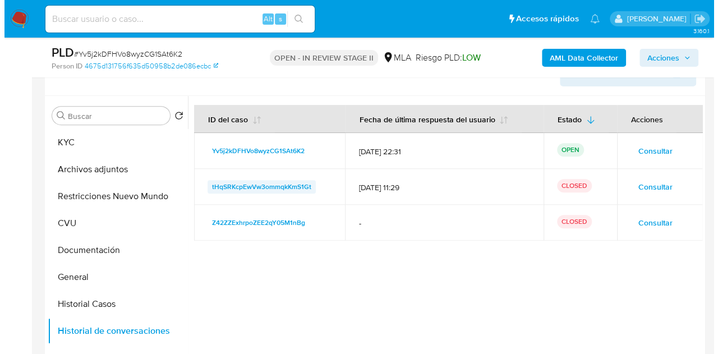
scroll to position [193, 0]
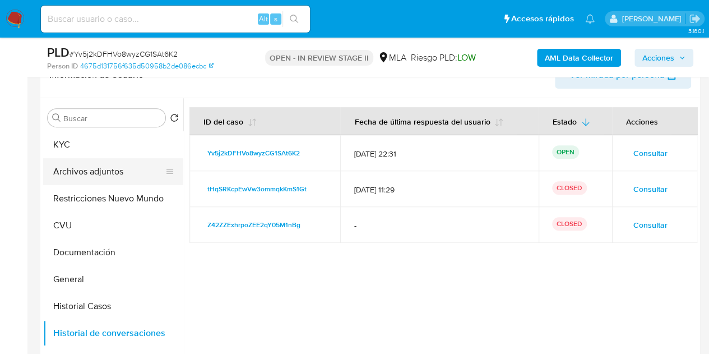
click at [110, 168] on button "Archivos adjuntos" at bounding box center [108, 171] width 131 height 27
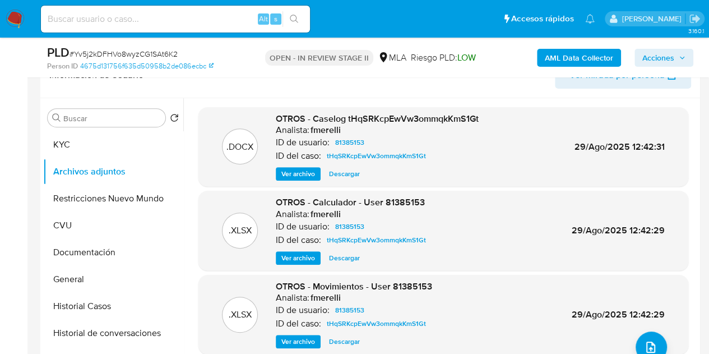
click at [297, 165] on div "OTROS - Caselog tHqSRKcpEwVw3ommqkKmS1Gt Analista: fmerelli ID de usuario: 8138…" at bounding box center [377, 147] width 203 height 68
click at [297, 169] on span "Ver archivo" at bounding box center [298, 173] width 34 height 11
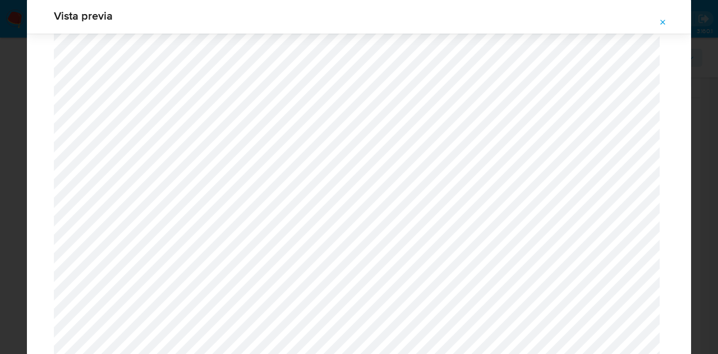
scroll to position [872, 0]
click at [659, 21] on icon "Attachment preview" at bounding box center [662, 22] width 9 height 9
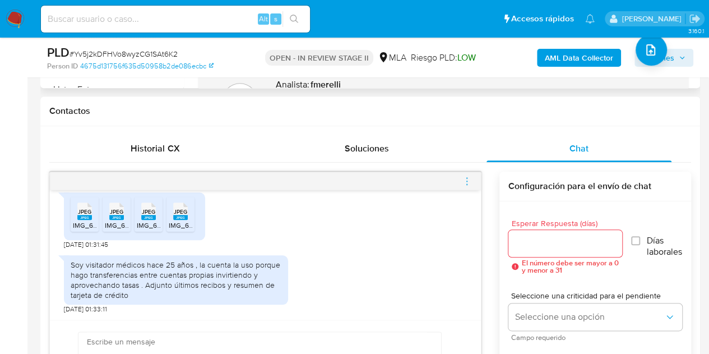
scroll to position [543, 0]
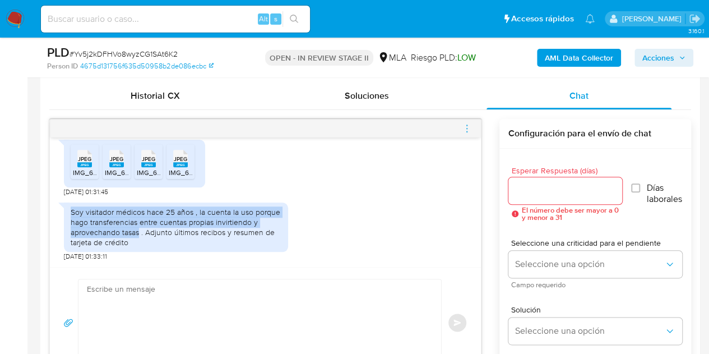
drag, startPoint x: 70, startPoint y: 210, endPoint x: 137, endPoint y: 229, distance: 70.3
click at [137, 229] on div "Soy visitador médicos hace 25 años , la cuenta la uso porque hago transferencia…" at bounding box center [176, 227] width 224 height 50
copy div "Soy visitador médicos hace 25 años , la cuenta la uso porque hago transferencia…"
click at [357, 207] on div "Soy visitador médicos hace 25 años , la cuenta la uso porque hago transferencia…" at bounding box center [265, 229] width 403 height 64
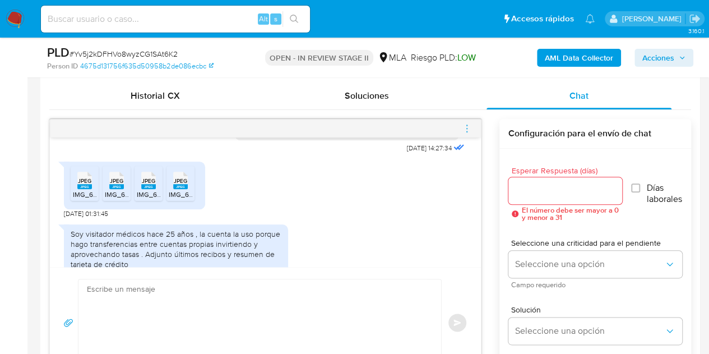
scroll to position [642, 0]
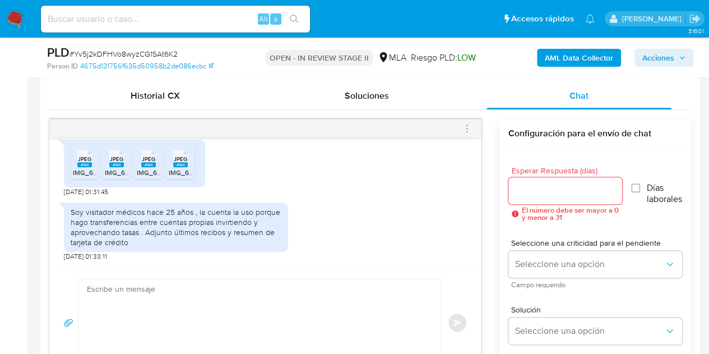
click at [84, 164] on rect at bounding box center [84, 164] width 15 height 5
click at [105, 163] on div "JPEG JPEG" at bounding box center [117, 157] width 24 height 22
click at [165, 163] on ul "JPEG JPEG IMG_6190.jpeg JPEG JPEG IMG_6189.jpeg JPEG JPEG IMG_6188.jpeg JPEG JP…" at bounding box center [135, 163] width 128 height 39
drag, startPoint x: 157, startPoint y: 163, endPoint x: 169, endPoint y: 165, distance: 12.5
click at [157, 163] on div "JPEG JPEG" at bounding box center [149, 157] width 24 height 22
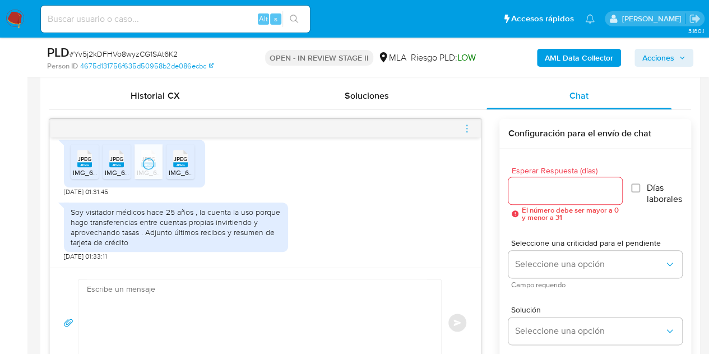
click at [186, 163] on rect at bounding box center [180, 164] width 15 height 5
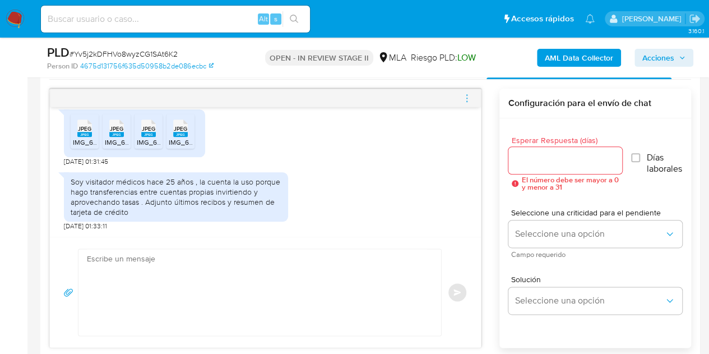
click at [243, 268] on textarea at bounding box center [257, 292] width 340 height 86
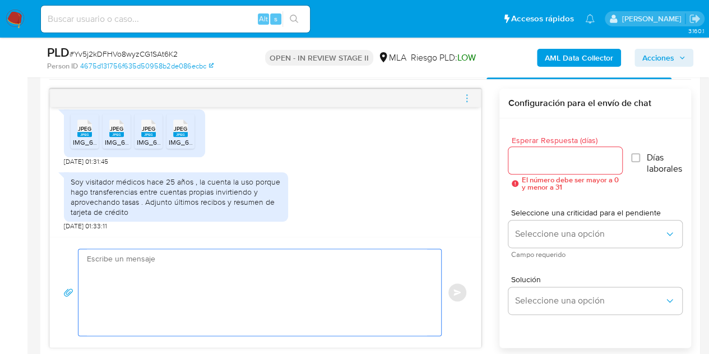
paste textarea "Hola, ¡Muchas gracias por tu respuesta! Confirmamos la recepción de la document…"
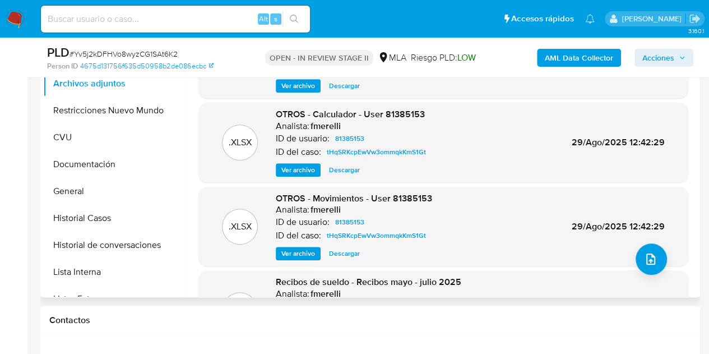
scroll to position [235, 0]
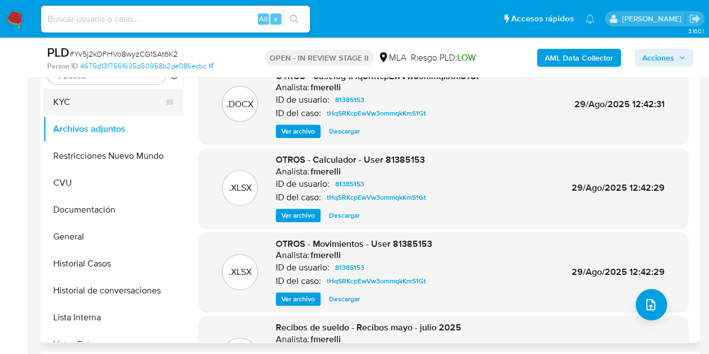
click at [117, 101] on button "KYC" at bounding box center [108, 102] width 131 height 27
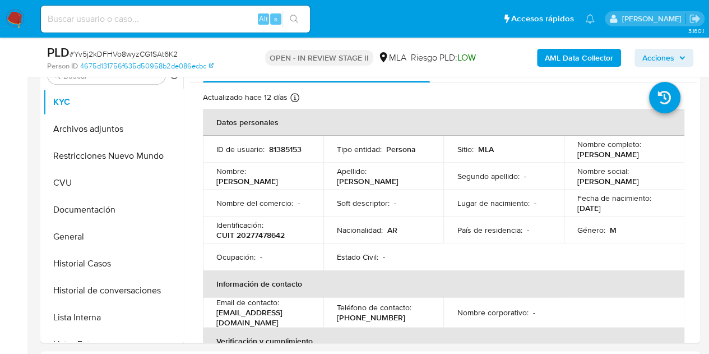
click at [253, 176] on p "[PERSON_NAME]" at bounding box center [247, 181] width 62 height 10
copy p "[PERSON_NAME]"
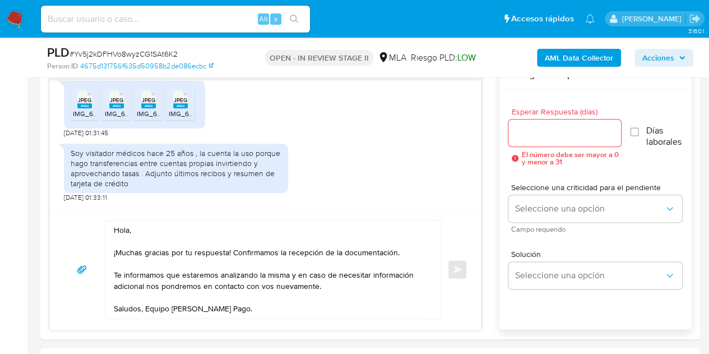
scroll to position [618, 0]
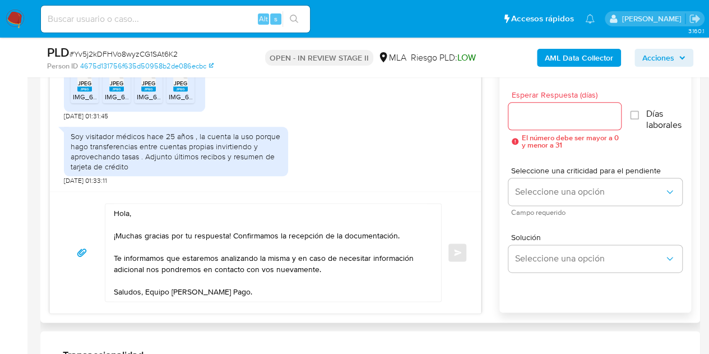
click at [128, 210] on textarea "Hola, ¡Muchas gracias por tu respuesta! Confirmamos la recepción de la document…" at bounding box center [270, 252] width 313 height 98
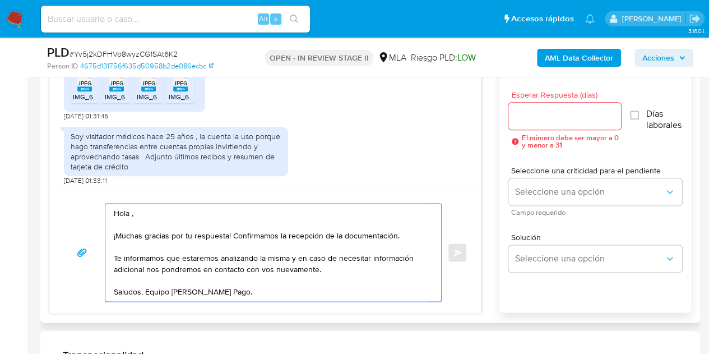
paste textarea "[PERSON_NAME]"
click at [206, 215] on textarea "[PERSON_NAME], ¡Muchas gracias por tu respuesta! Confirmamos la recepción de la…" at bounding box center [270, 252] width 313 height 98
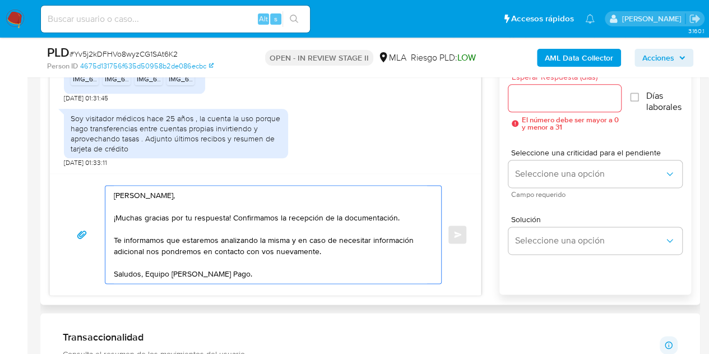
scroll to position [633, 0]
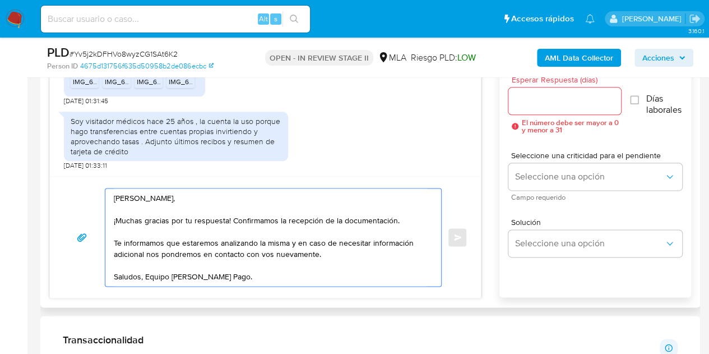
type textarea "[PERSON_NAME], ¡Muchas gracias por tu respuesta! Confirmamos la recepción de la…"
click at [549, 106] on input "Esperar Respuesta (días)" at bounding box center [564, 101] width 113 height 15
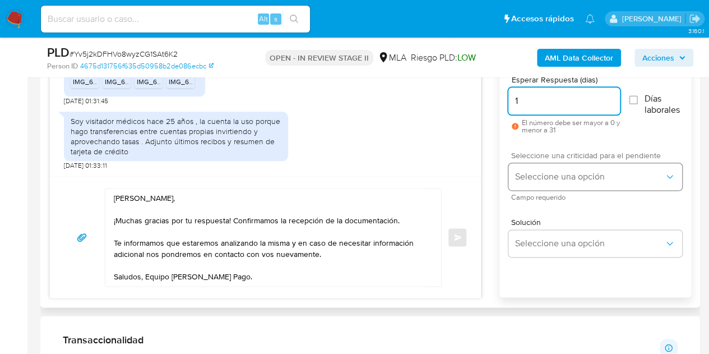
type input "1"
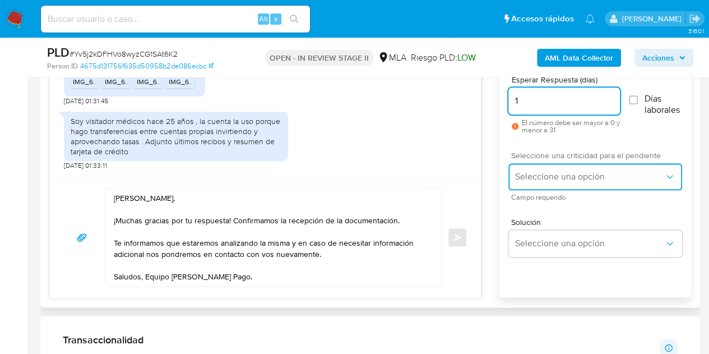
click at [543, 169] on button "Seleccione una opción" at bounding box center [595, 176] width 174 height 27
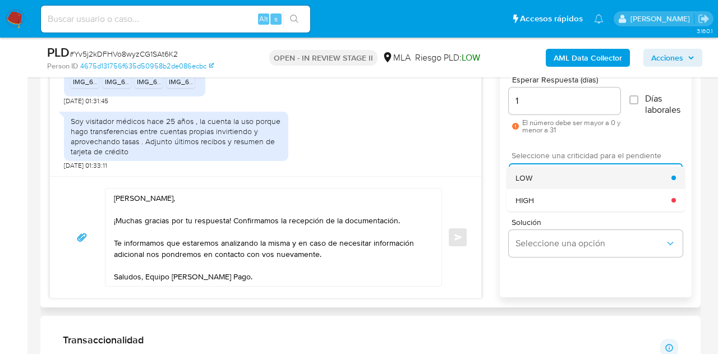
click at [536, 173] on div "LOW" at bounding box center [593, 177] width 156 height 22
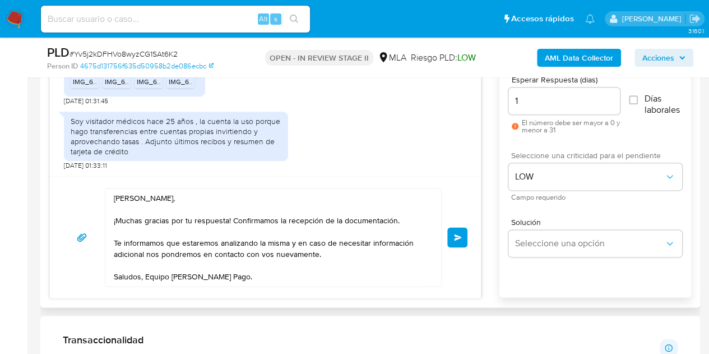
click at [454, 236] on span "Enviar" at bounding box center [458, 237] width 8 height 7
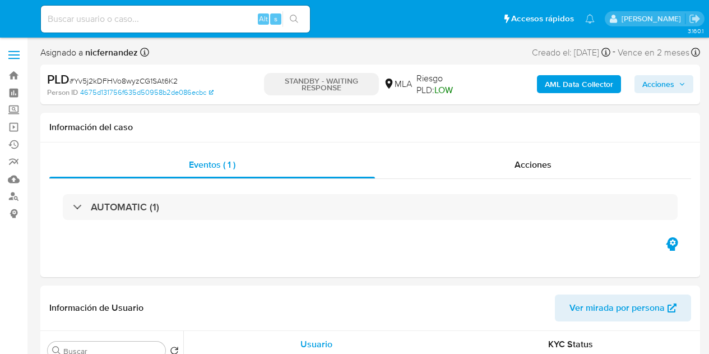
select select "10"
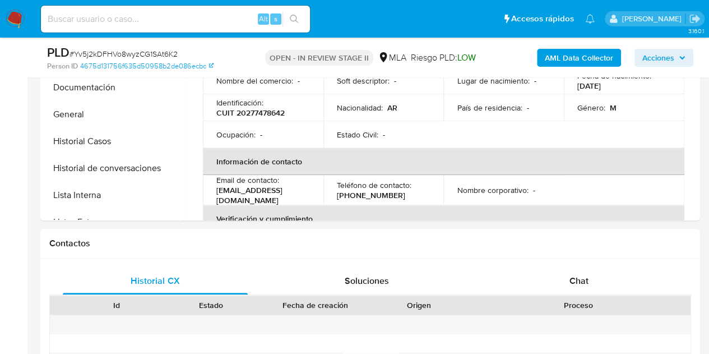
scroll to position [458, 0]
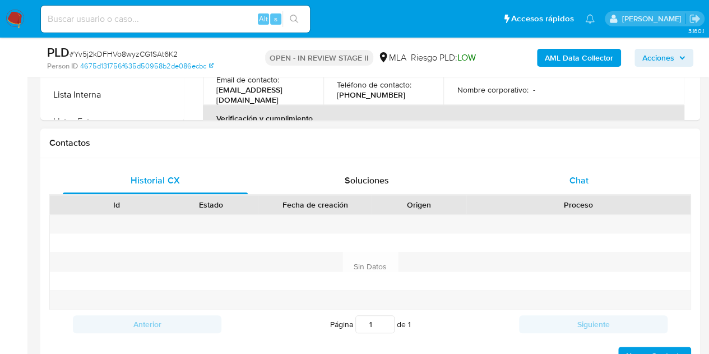
click at [589, 189] on div "Chat" at bounding box center [579, 180] width 185 height 27
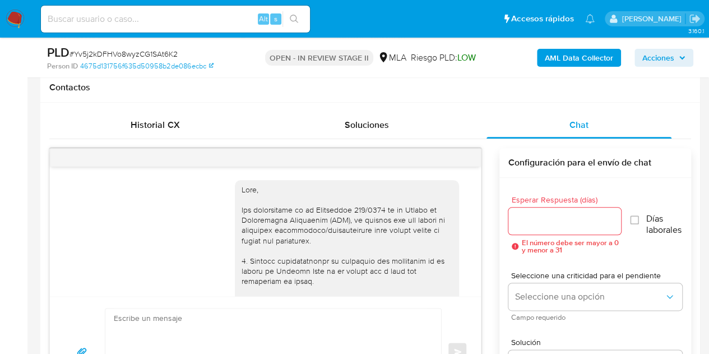
scroll to position [777, 0]
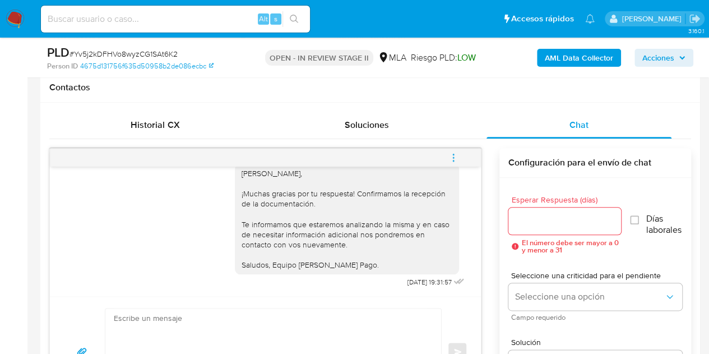
click at [452, 161] on icon "menu-action" at bounding box center [453, 157] width 10 height 10
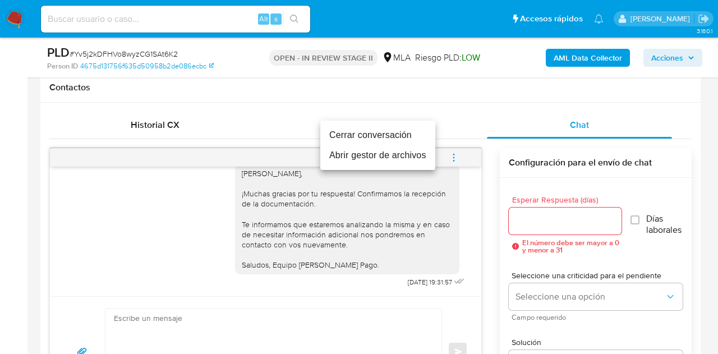
click at [418, 140] on li "Cerrar conversación" at bounding box center [377, 135] width 115 height 20
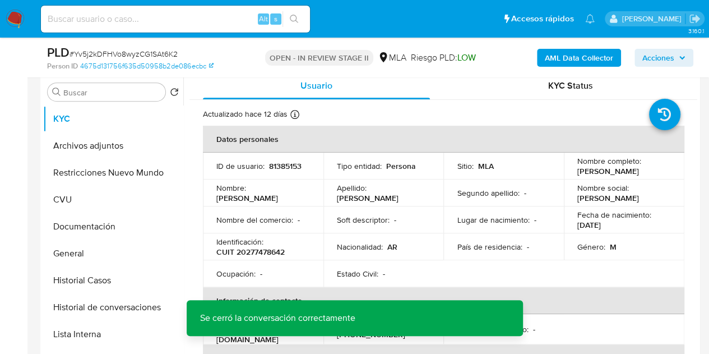
scroll to position [178, 0]
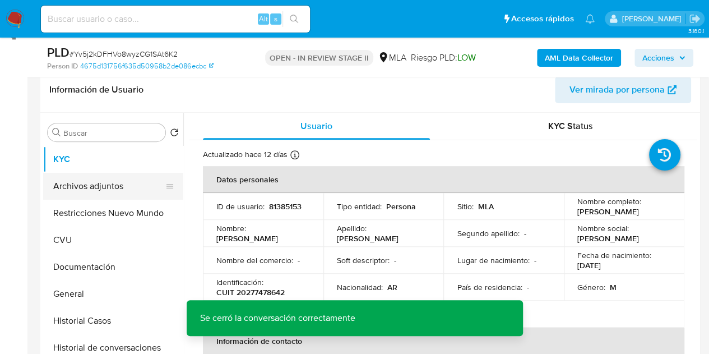
click at [93, 189] on button "Archivos adjuntos" at bounding box center [108, 186] width 131 height 27
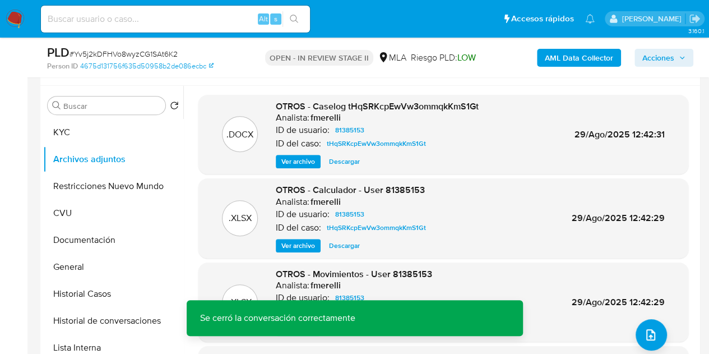
scroll to position [198, 0]
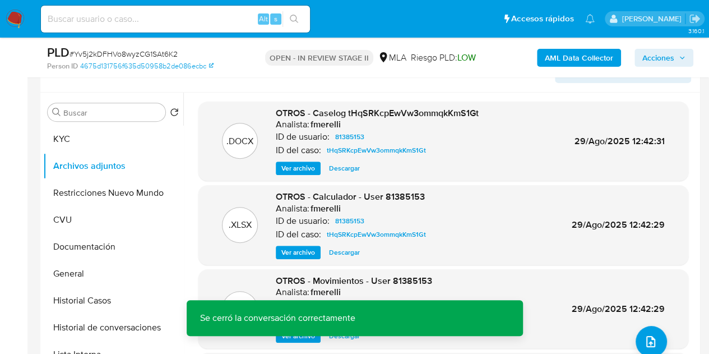
click at [567, 59] on b "AML Data Collector" at bounding box center [579, 58] width 68 height 18
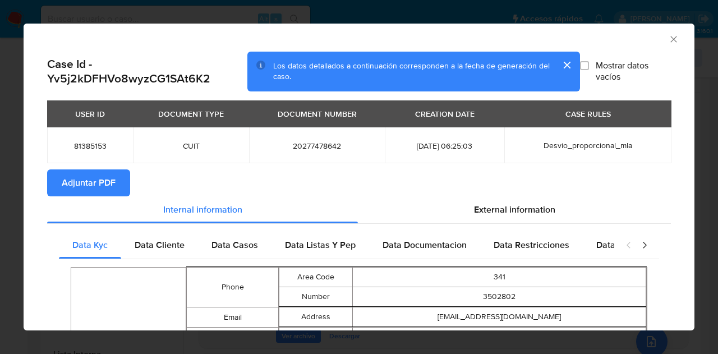
click at [86, 190] on span "Adjuntar PDF" at bounding box center [89, 182] width 54 height 25
click at [668, 43] on icon "Cerrar ventana" at bounding box center [673, 39] width 11 height 11
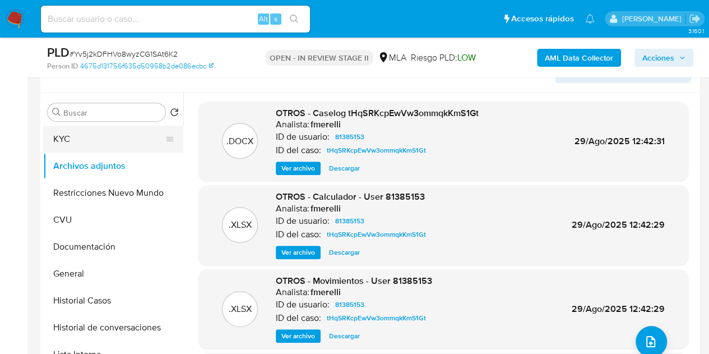
click at [89, 145] on button "KYC" at bounding box center [108, 139] width 131 height 27
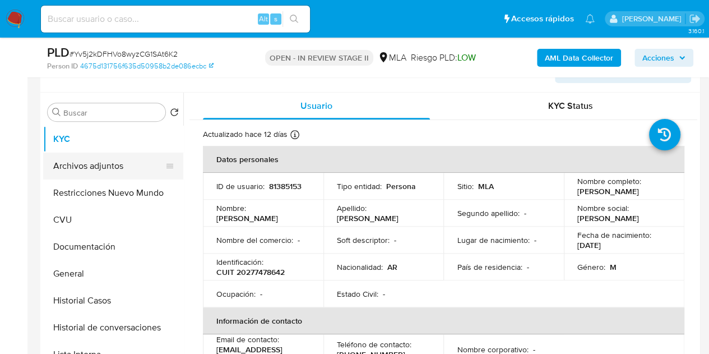
click at [86, 168] on button "Archivos adjuntos" at bounding box center [108, 165] width 131 height 27
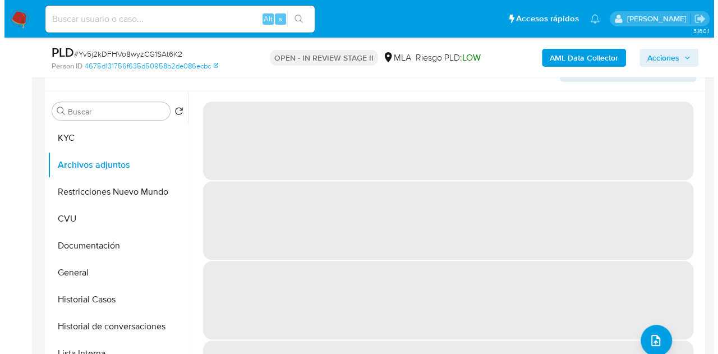
scroll to position [221, 0]
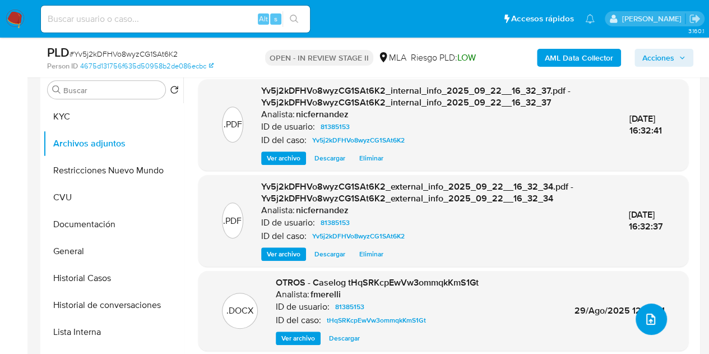
click at [646, 317] on icon "upload-file" at bounding box center [650, 318] width 9 height 11
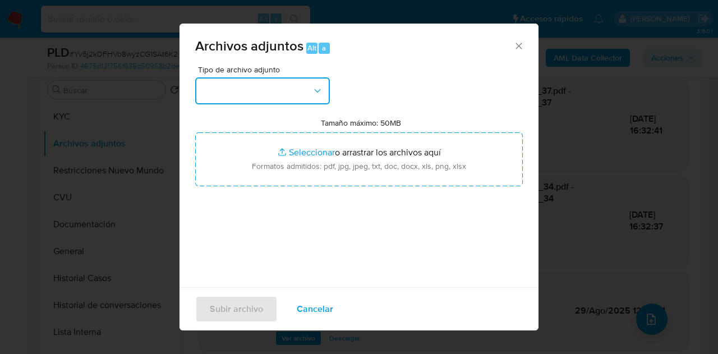
click at [311, 87] on button "button" at bounding box center [262, 90] width 135 height 27
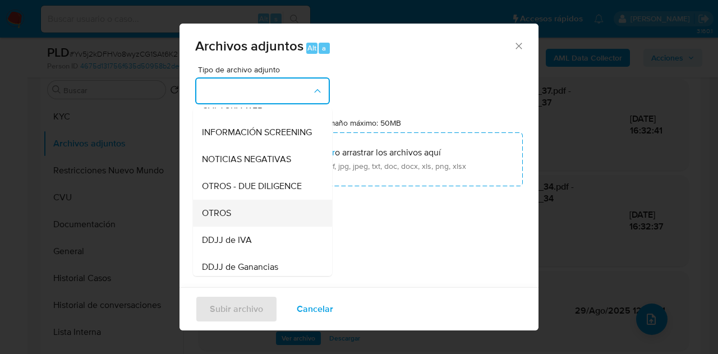
scroll to position [130, 0]
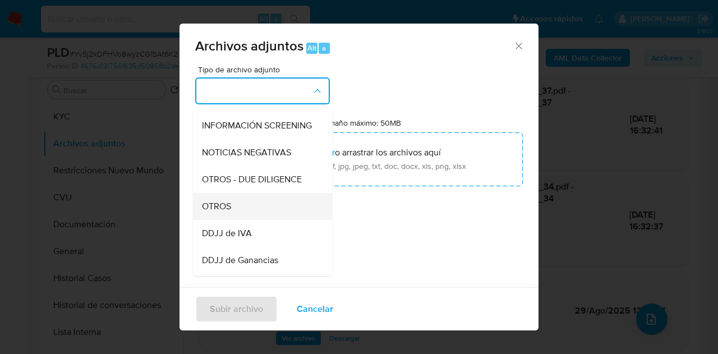
click at [256, 220] on div "OTROS" at bounding box center [259, 206] width 114 height 27
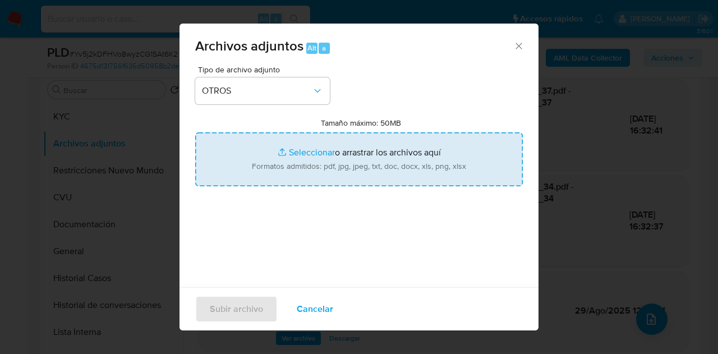
click at [290, 163] on input "Tamaño máximo: 50MB Seleccionar archivos" at bounding box center [358, 159] width 327 height 54
type input "C:\fakepath\Recibos 05 a 07 2025.pdf"
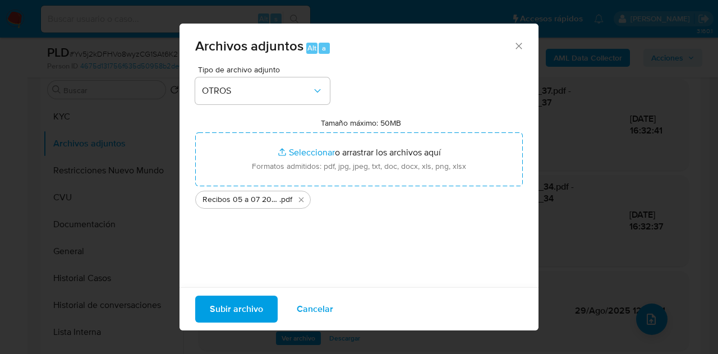
click at [228, 304] on span "Subir archivo" at bounding box center [236, 309] width 53 height 25
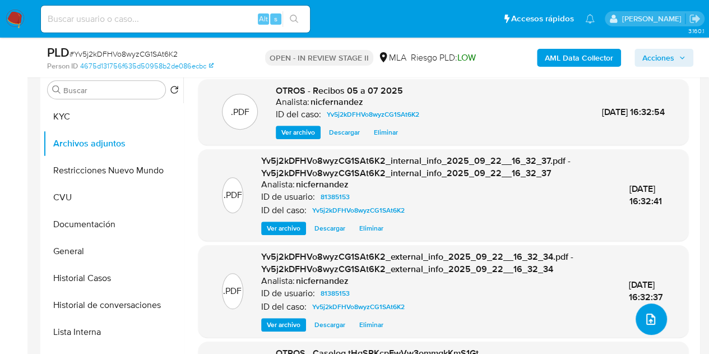
click at [645, 313] on icon "upload-file" at bounding box center [650, 318] width 13 height 13
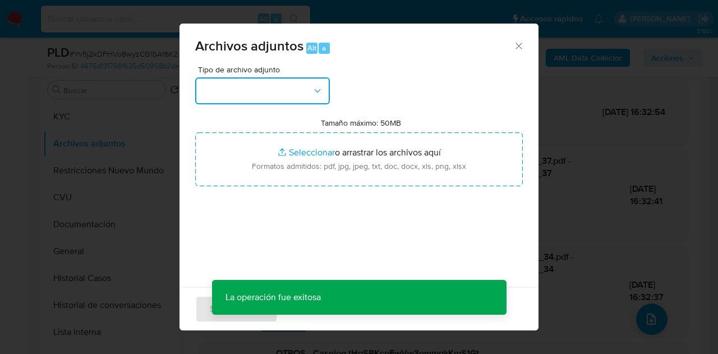
click at [309, 89] on button "button" at bounding box center [262, 90] width 135 height 27
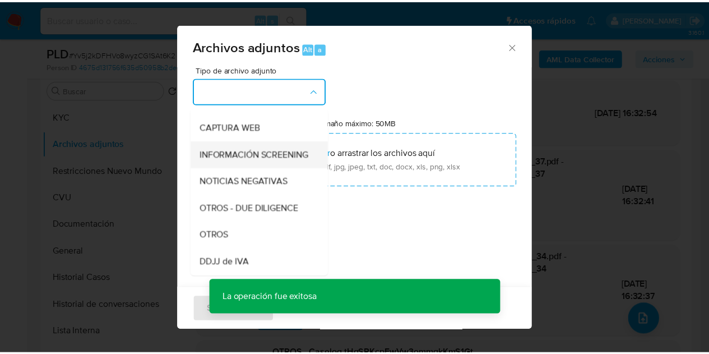
scroll to position [103, 0]
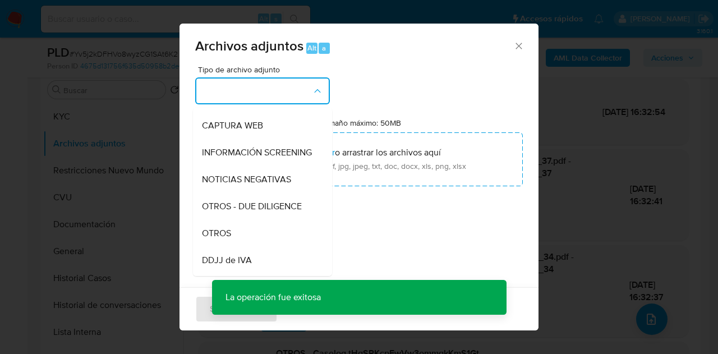
drag, startPoint x: 243, startPoint y: 243, endPoint x: 246, endPoint y: 235, distance: 8.3
click at [242, 243] on div "OTROS" at bounding box center [259, 233] width 114 height 27
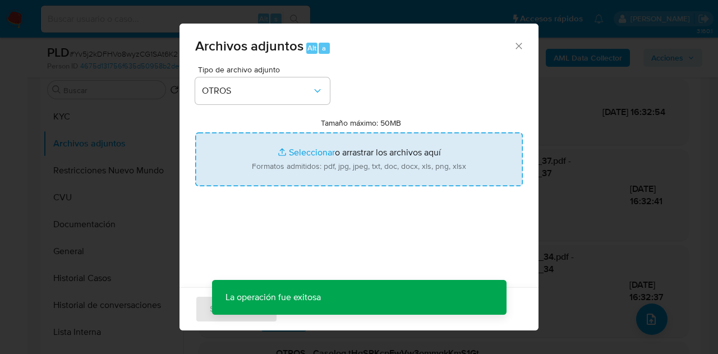
click at [290, 151] on input "Tamaño máximo: 50MB Seleccionar archivos" at bounding box center [358, 159] width 327 height 54
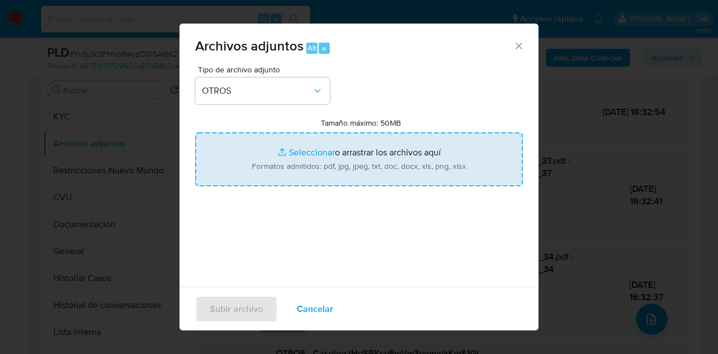
type input "C:\fakepath\Caselog NO ROI Yv5j2kDFHVo8wyzCG1SAt6K2.docx"
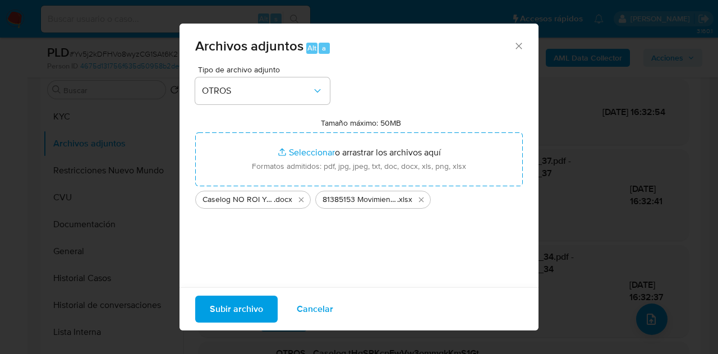
click at [223, 305] on span "Subir archivo" at bounding box center [236, 309] width 53 height 25
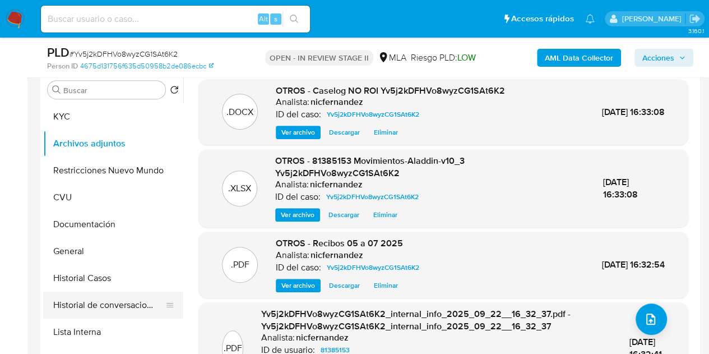
click at [110, 302] on button "Historial de conversaciones" at bounding box center [108, 304] width 131 height 27
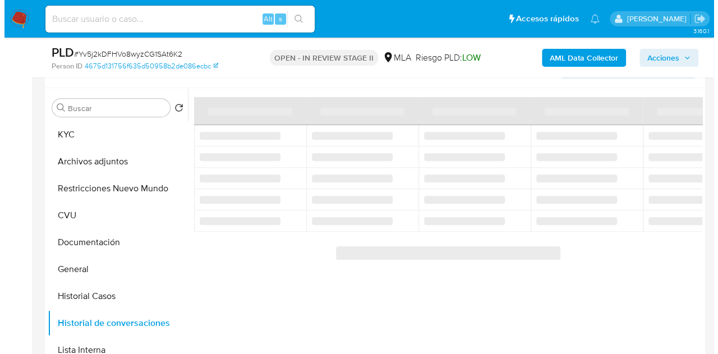
scroll to position [205, 0]
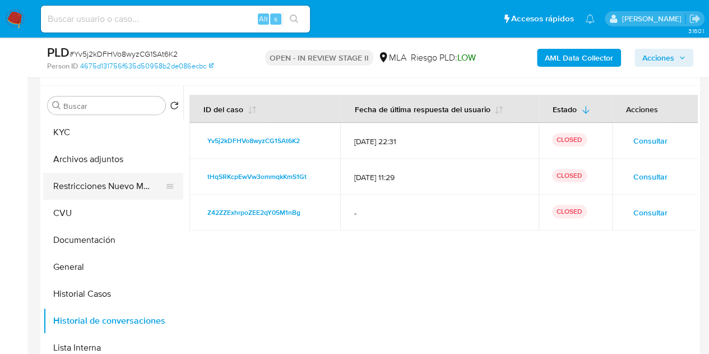
click at [92, 181] on button "Restricciones Nuevo Mundo" at bounding box center [108, 186] width 131 height 27
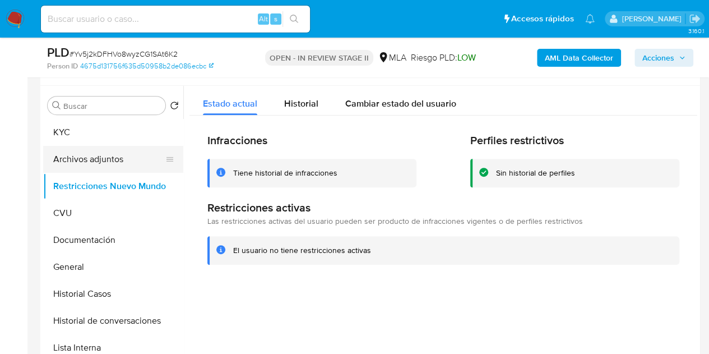
click at [77, 161] on button "Archivos adjuntos" at bounding box center [108, 159] width 131 height 27
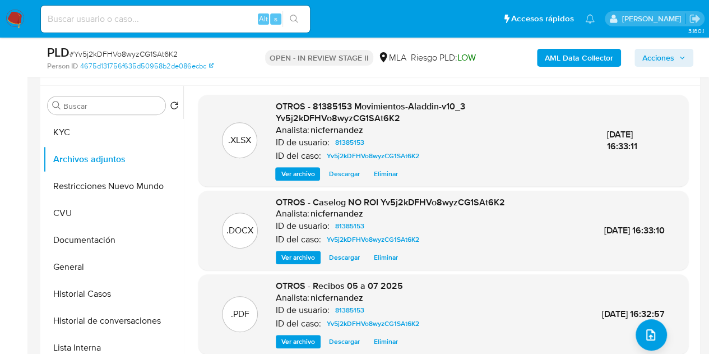
click at [290, 254] on span "Ver archivo" at bounding box center [298, 257] width 34 height 11
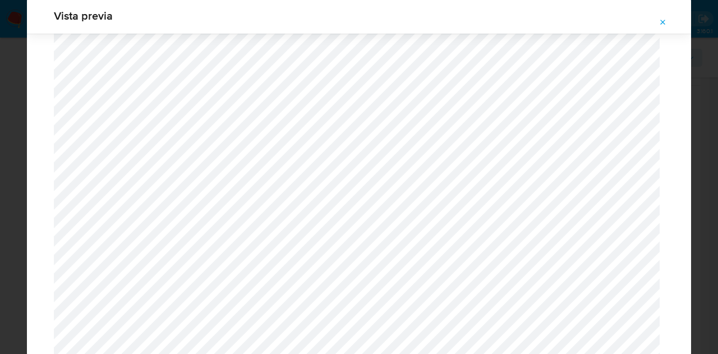
scroll to position [1367, 0]
click at [656, 20] on button "Attachment preview" at bounding box center [662, 22] width 25 height 18
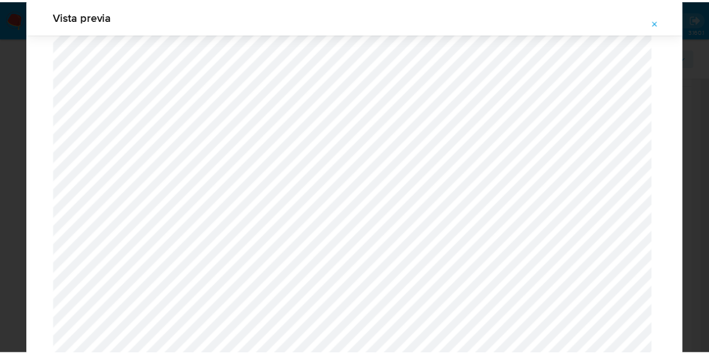
scroll to position [36, 0]
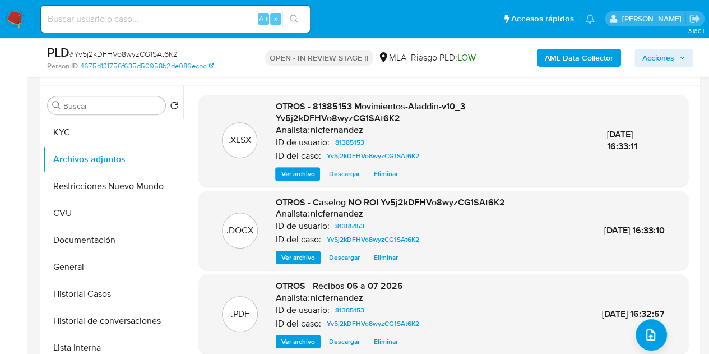
drag, startPoint x: 318, startPoint y: 110, endPoint x: 387, endPoint y: 111, distance: 69.0
click at [318, 110] on span "OTROS - 81385153 Movimientos-Aladdin-v10_3 Yv5j2kDFHVo8wyzCG1SAt6K2" at bounding box center [369, 112] width 189 height 25
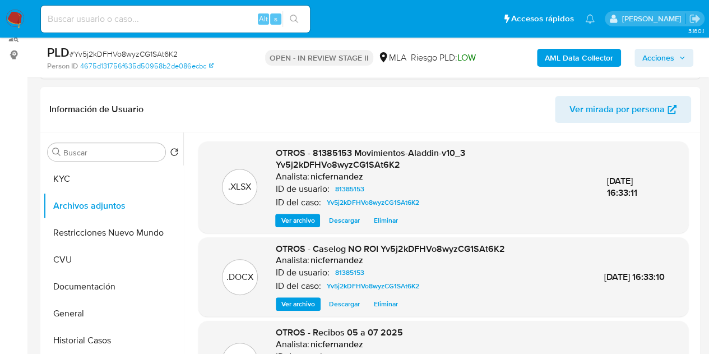
click span "Acciones"
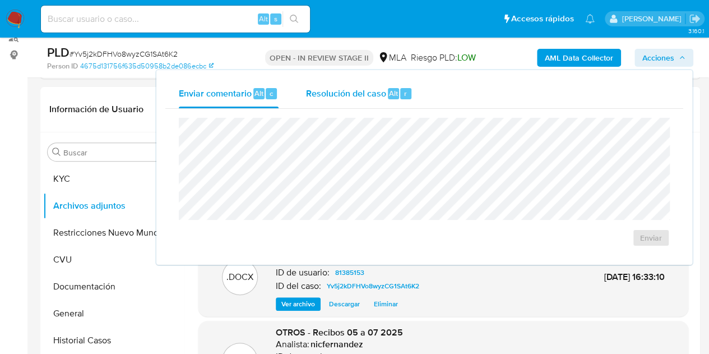
drag, startPoint x: 358, startPoint y: 91, endPoint x: 370, endPoint y: 109, distance: 22.2
click span "Resolución del caso"
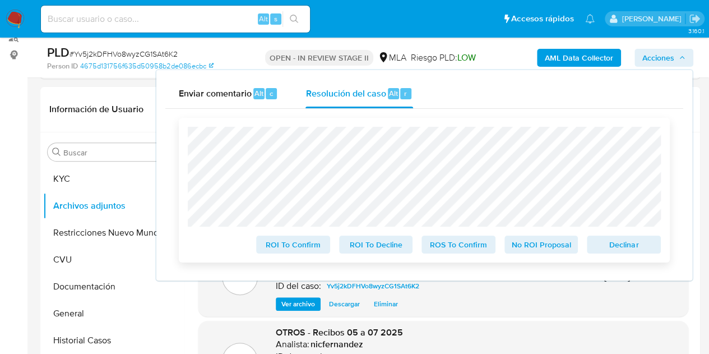
click span "No ROI Proposal"
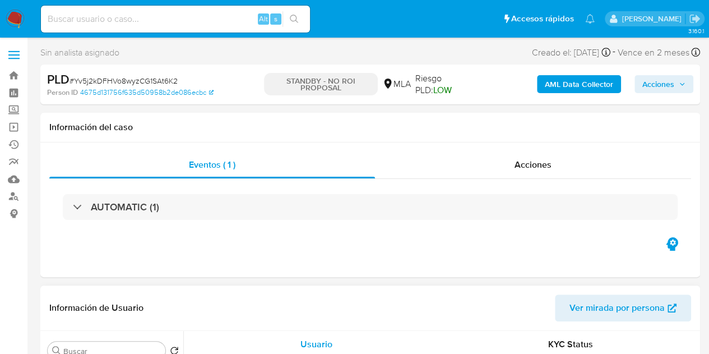
select select "10"
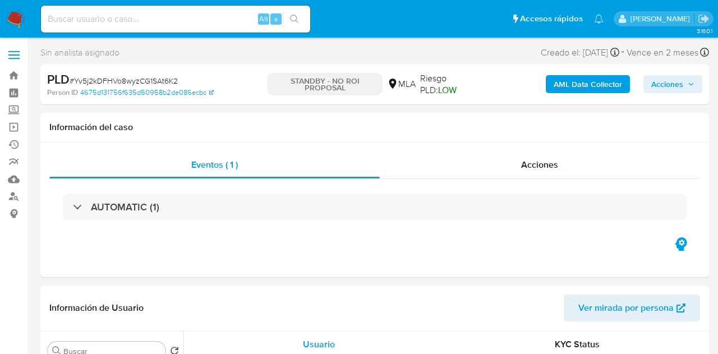
select select "10"
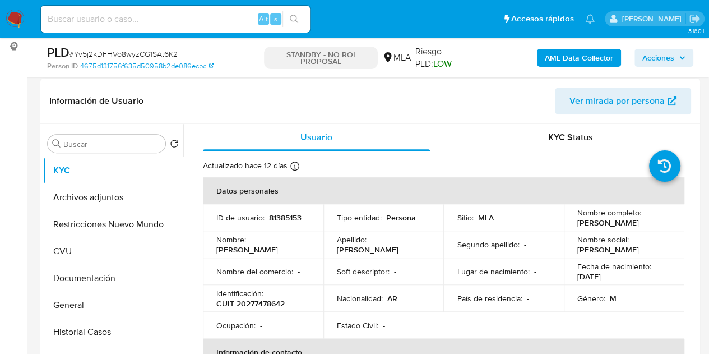
scroll to position [179, 0]
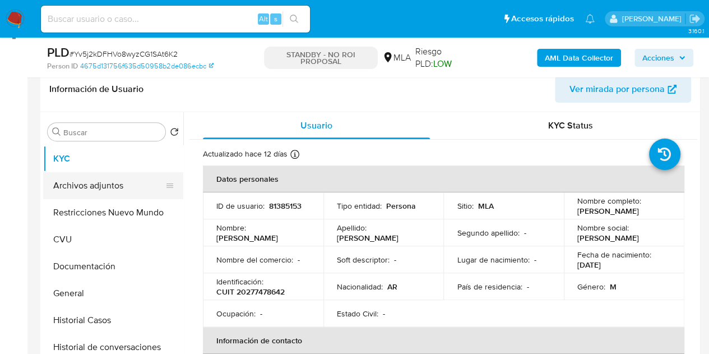
click at [105, 187] on button "Archivos adjuntos" at bounding box center [108, 185] width 131 height 27
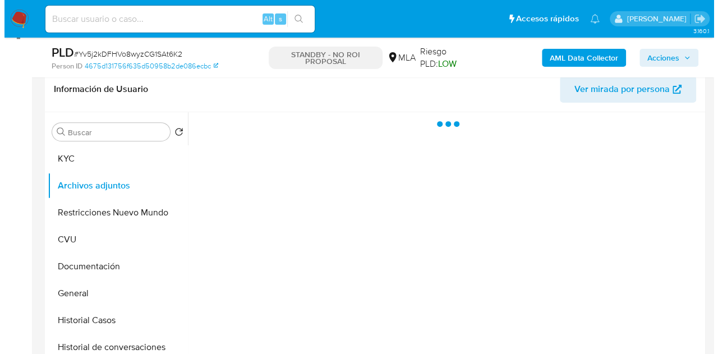
scroll to position [209, 0]
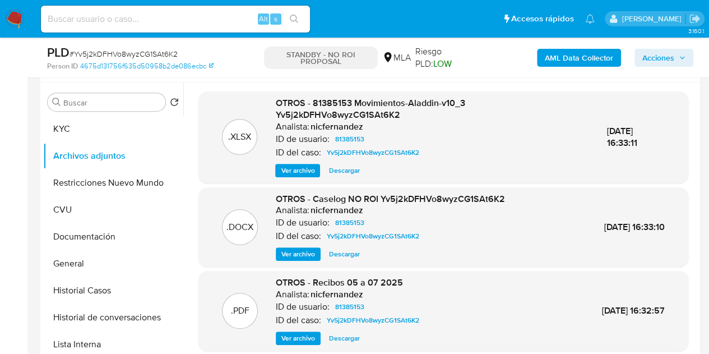
click at [297, 242] on div "ID del caso: Yv5j2kDFHVo8wyzCG1SAt6K2" at bounding box center [390, 235] width 229 height 13
click at [294, 250] on span "Ver archivo" at bounding box center [298, 253] width 34 height 11
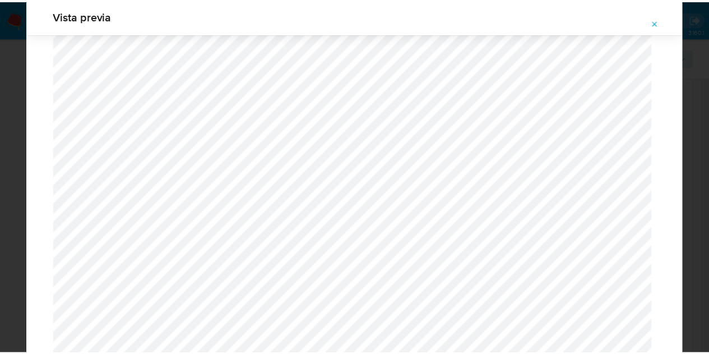
scroll to position [0, 0]
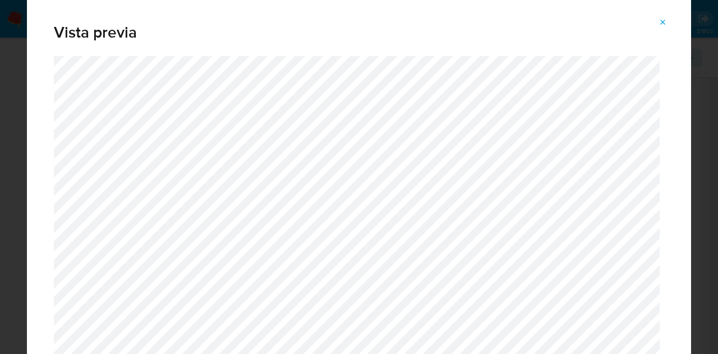
click at [665, 20] on icon "Attachment preview" at bounding box center [662, 22] width 5 height 5
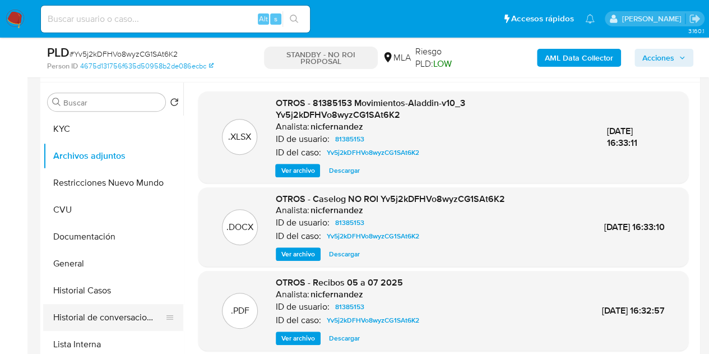
click at [99, 312] on button "Historial de conversaciones" at bounding box center [108, 317] width 131 height 27
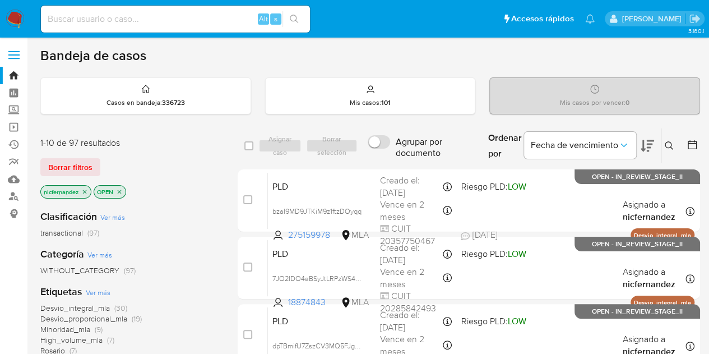
click at [201, 191] on div "nicfernandez OPEN" at bounding box center [129, 193] width 179 height 16
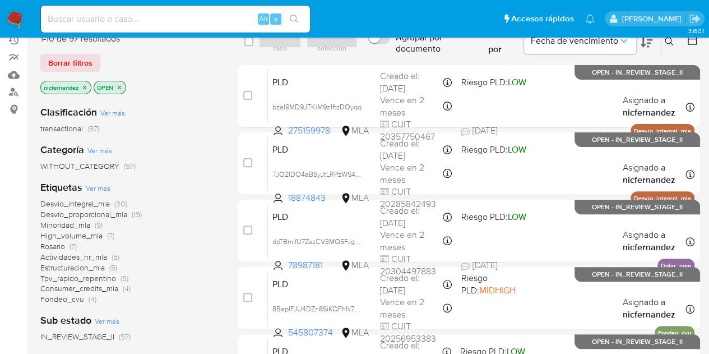
scroll to position [66, 0]
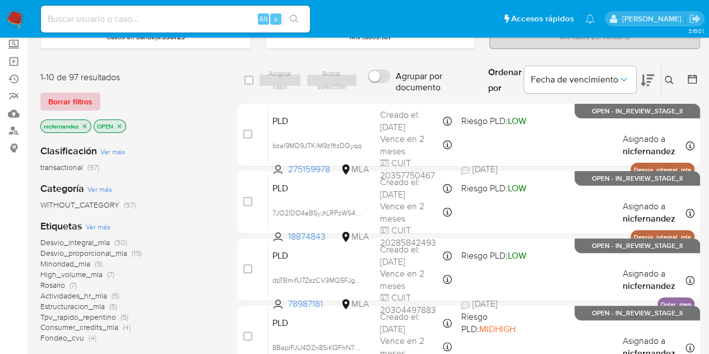
click at [80, 98] on span "Borrar filtros" at bounding box center [70, 102] width 44 height 16
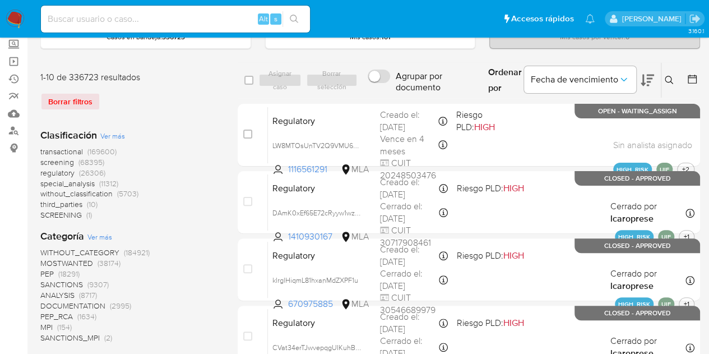
drag, startPoint x: 671, startPoint y: 77, endPoint x: 665, endPoint y: 80, distance: 7.0
click at [671, 76] on icon at bounding box center [669, 80] width 9 height 9
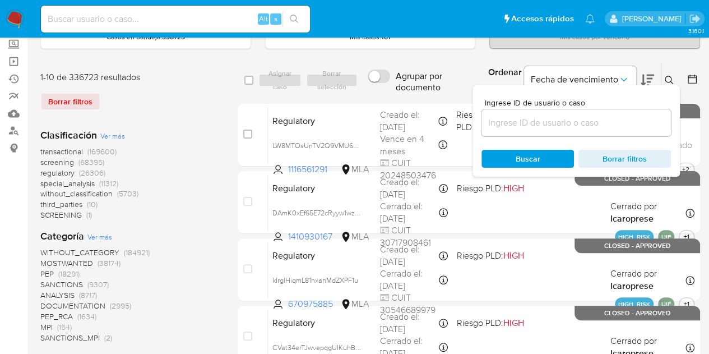
click at [586, 127] on input at bounding box center [576, 122] width 189 height 15
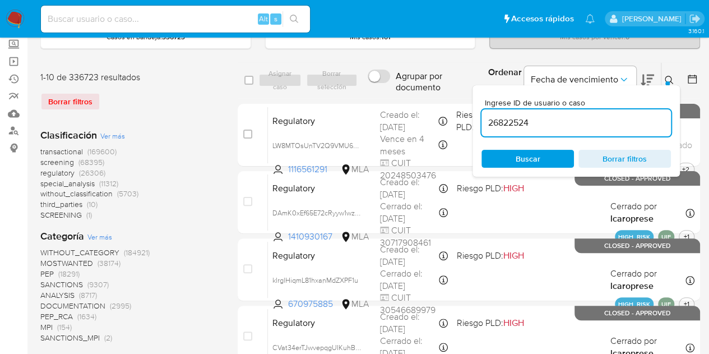
type input "26822524"
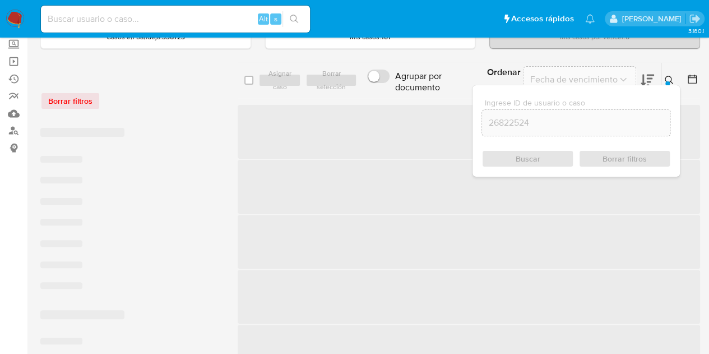
click at [667, 71] on div "Ingrese ID de usuario o caso 26822524 Buscar Borrar filtros" at bounding box center [670, 80] width 19 height 35
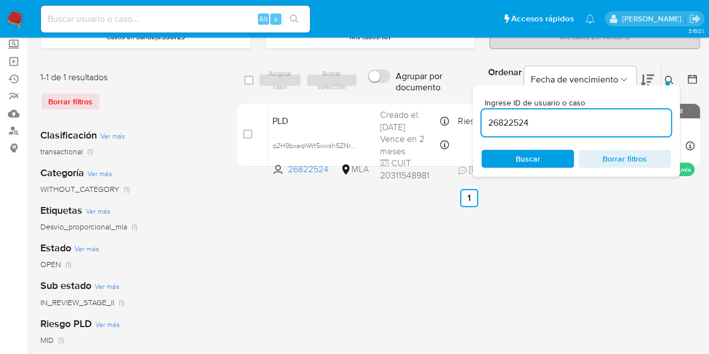
click at [669, 76] on icon at bounding box center [669, 80] width 8 height 8
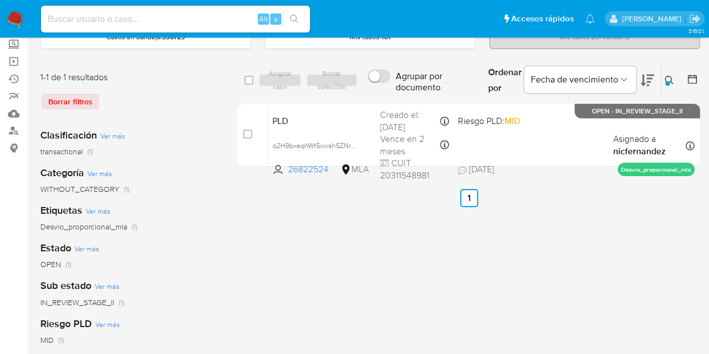
scroll to position [38, 0]
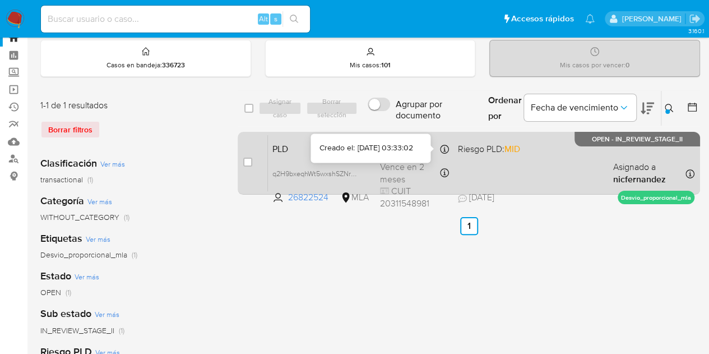
click at [370, 142] on div "Creado el: [DATE] 03:33:02" at bounding box center [366, 147] width 93 height 11
click at [358, 168] on span "q2H9bxeqhWt5wxshSZNrWcKZ" at bounding box center [320, 172] width 96 height 12
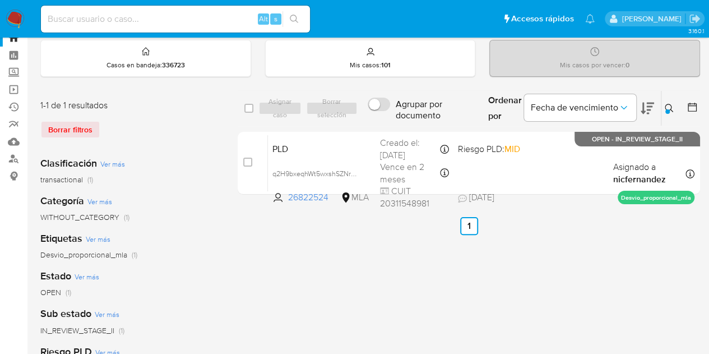
click at [672, 104] on icon at bounding box center [669, 108] width 9 height 9
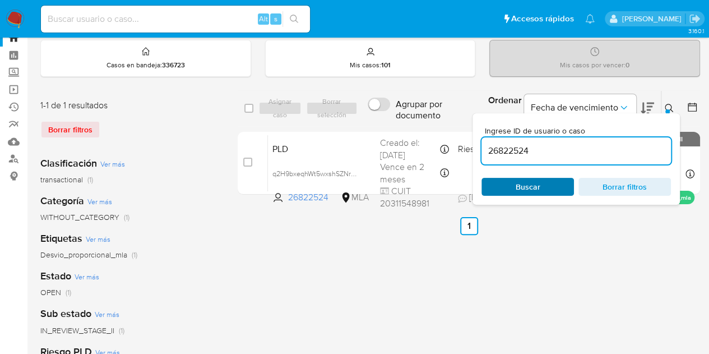
click at [550, 189] on span "Buscar" at bounding box center [527, 187] width 77 height 16
click at [669, 104] on icon at bounding box center [669, 108] width 8 height 8
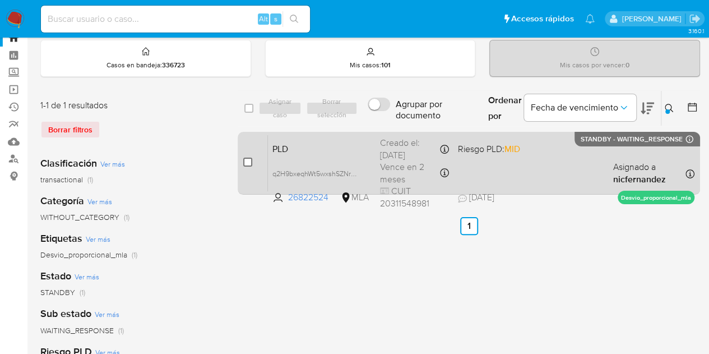
click at [244, 158] on input "checkbox" at bounding box center [247, 162] width 9 height 9
checkbox input "true"
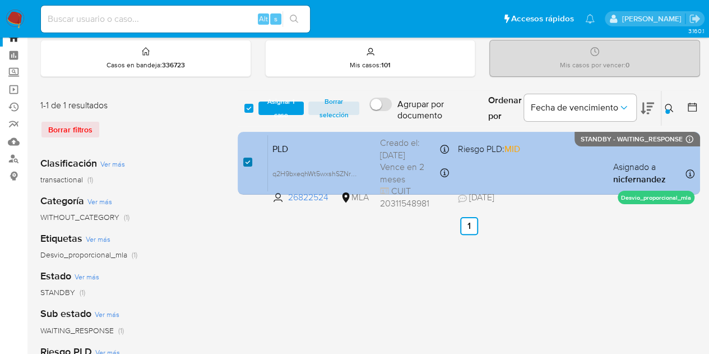
checkbox input "true"
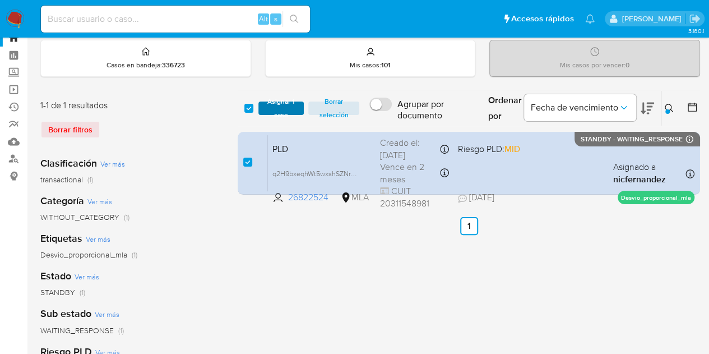
click at [286, 110] on span "Asignar 1 caso" at bounding box center [281, 108] width 35 height 11
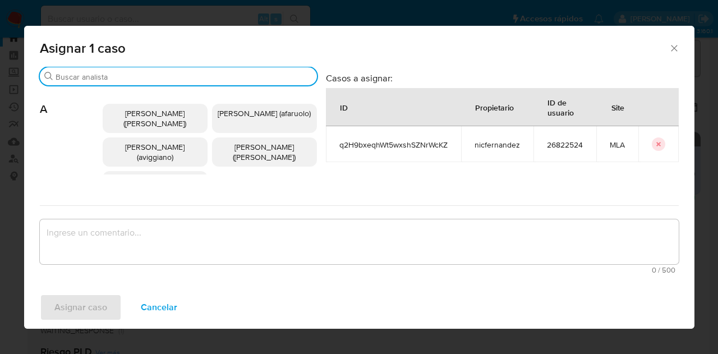
click at [131, 79] on input "Buscar" at bounding box center [183, 77] width 257 height 10
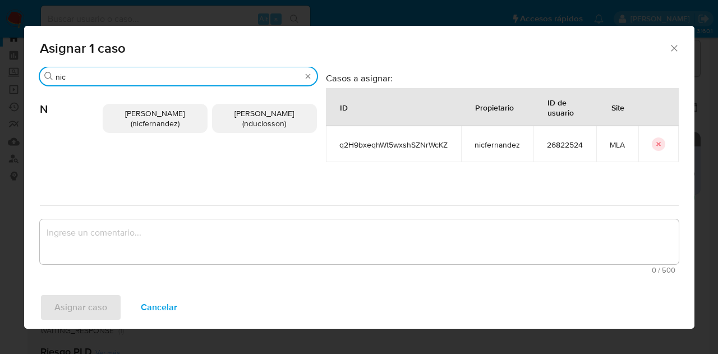
type input "nic"
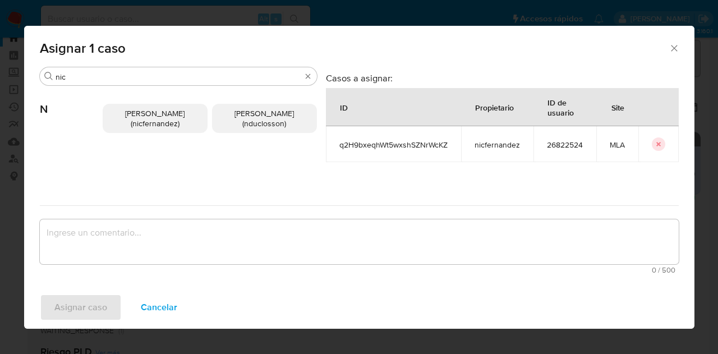
click at [145, 120] on span "[PERSON_NAME] (nicfernandez)" at bounding box center [154, 118] width 59 height 21
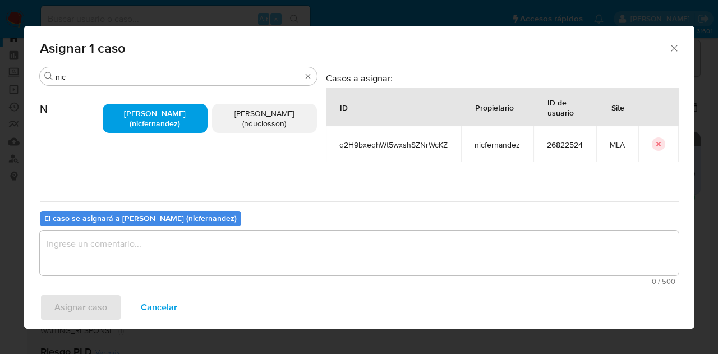
click at [164, 233] on textarea "assign-modal" at bounding box center [359, 252] width 638 height 45
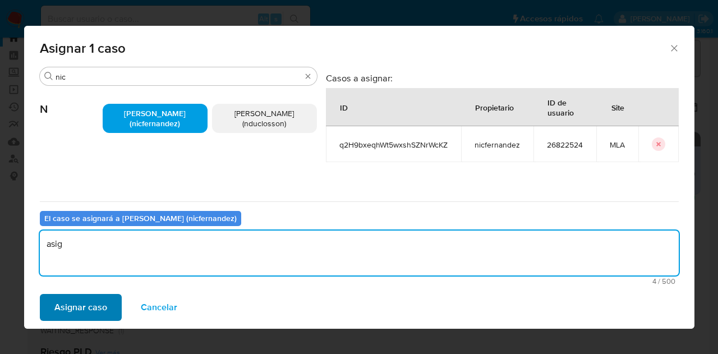
type textarea "asig"
click at [91, 312] on span "Asignar caso" at bounding box center [80, 307] width 53 height 25
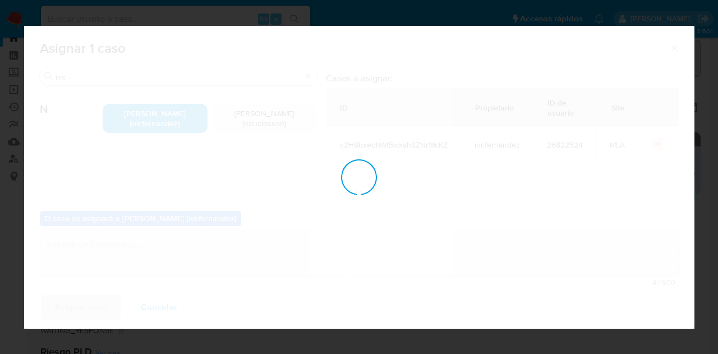
checkbox input "false"
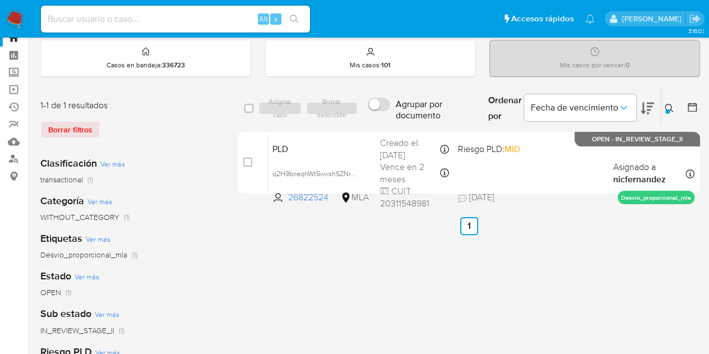
click at [669, 109] on button at bounding box center [670, 107] width 18 height 13
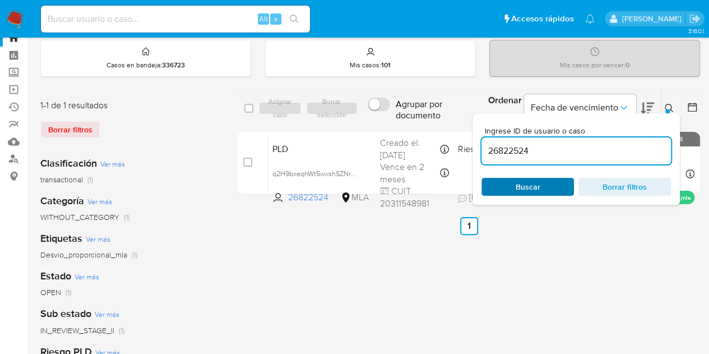
click at [520, 186] on span "Buscar" at bounding box center [528, 187] width 25 height 18
drag, startPoint x: 672, startPoint y: 109, endPoint x: 645, endPoint y: 124, distance: 30.9
click at [671, 109] on icon at bounding box center [669, 108] width 9 height 9
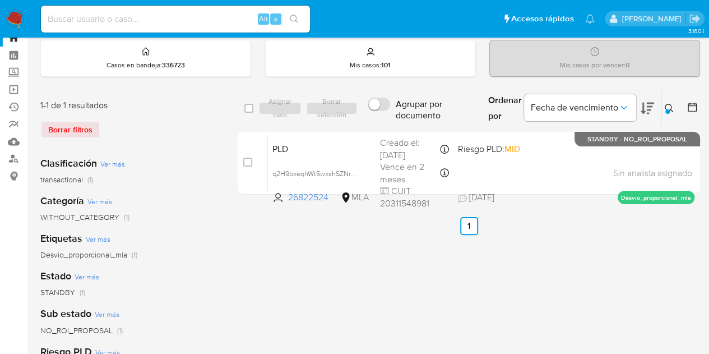
click at [669, 108] on icon at bounding box center [669, 108] width 9 height 9
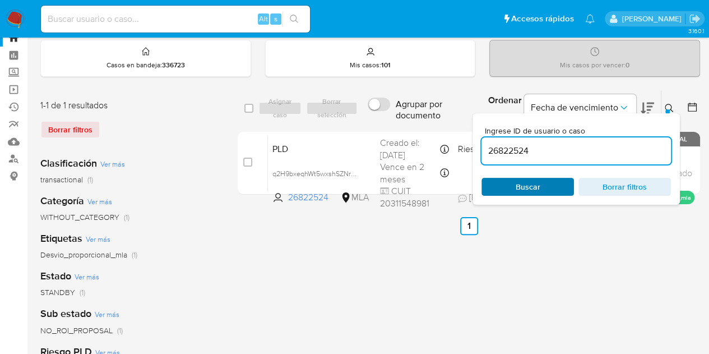
click at [538, 185] on span "Buscar" at bounding box center [528, 187] width 25 height 18
click at [673, 102] on button at bounding box center [670, 107] width 18 height 13
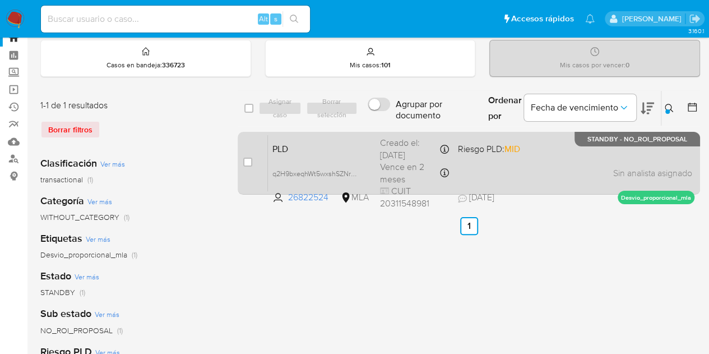
click at [280, 142] on span "PLD" at bounding box center [321, 148] width 99 height 15
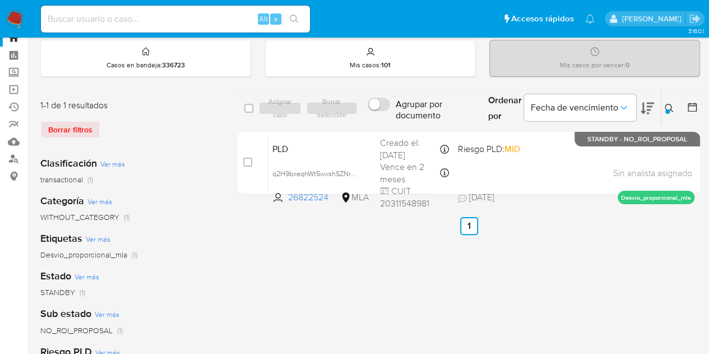
click at [672, 107] on icon at bounding box center [669, 108] width 9 height 9
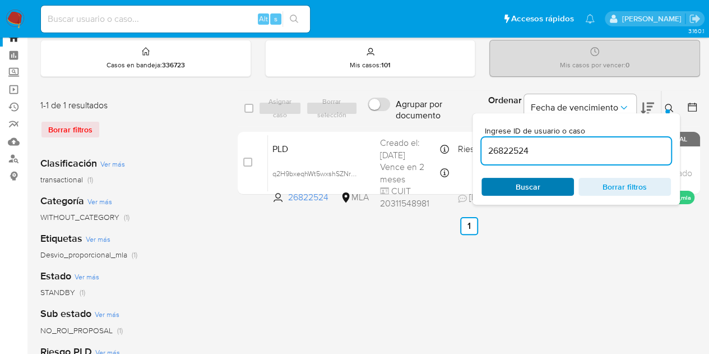
click at [556, 183] on span "Buscar" at bounding box center [527, 187] width 77 height 16
click at [669, 110] on div at bounding box center [667, 111] width 4 height 4
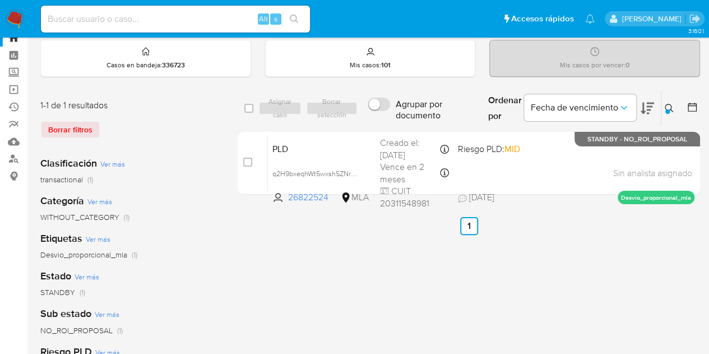
click at [670, 101] on button at bounding box center [670, 107] width 18 height 13
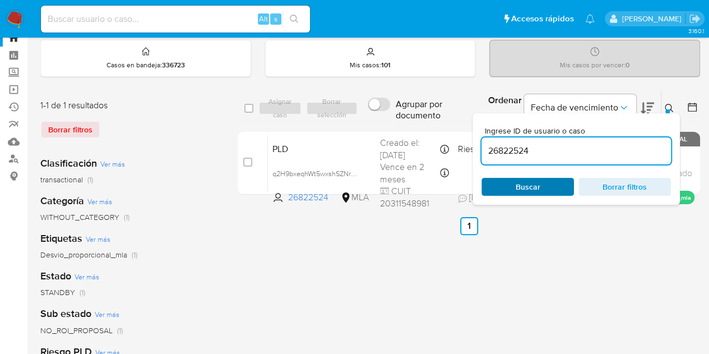
click at [536, 187] on span "Buscar" at bounding box center [528, 187] width 25 height 18
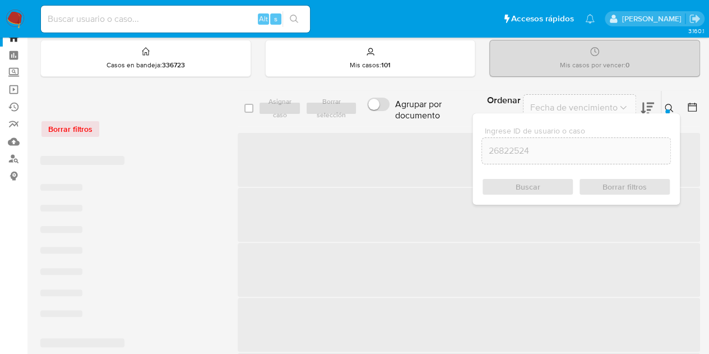
click at [669, 105] on icon at bounding box center [669, 108] width 9 height 9
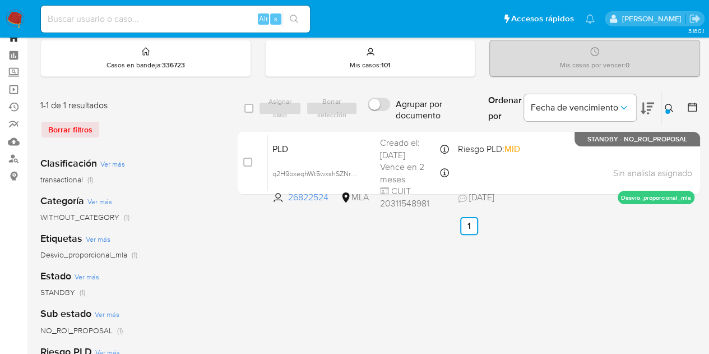
click at [11, 41] on link "Bandeja" at bounding box center [66, 37] width 133 height 17
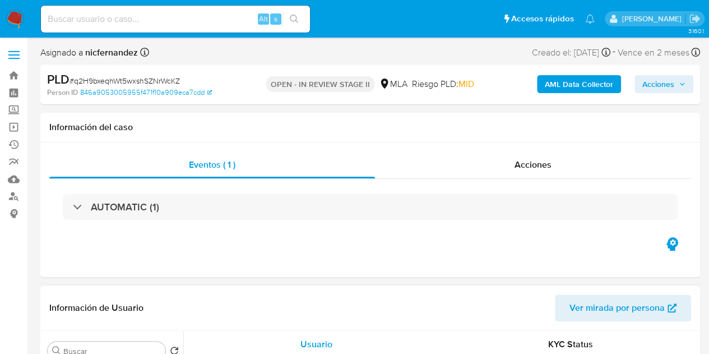
select select "10"
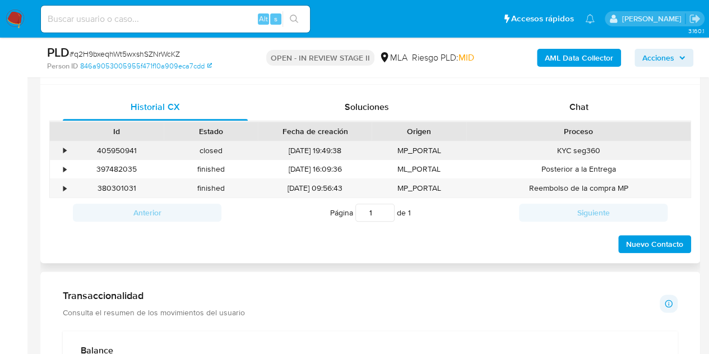
scroll to position [534, 0]
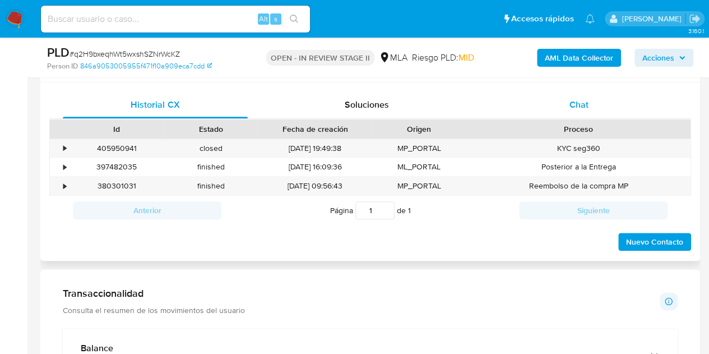
click at [592, 109] on div "Chat" at bounding box center [579, 104] width 185 height 27
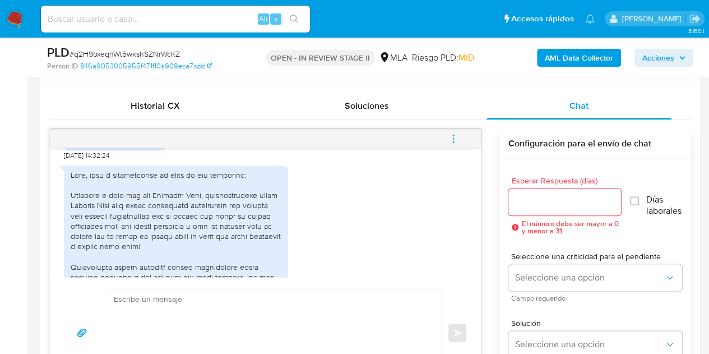
scroll to position [647, 0]
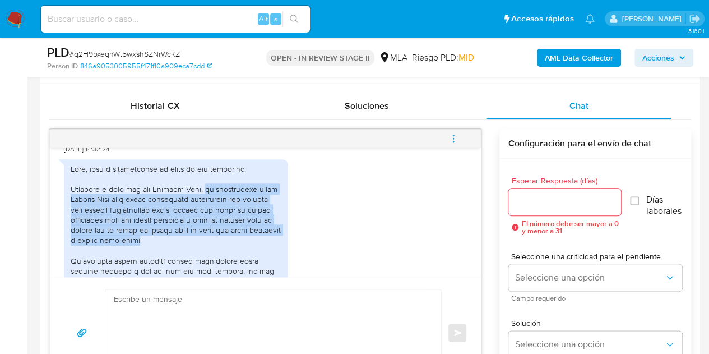
drag, startPoint x: 211, startPoint y: 207, endPoint x: 169, endPoint y: 256, distance: 64.4
copy div "principalmente tanto Mercado Pago como otras billeteras remuneradas las utilizo…"
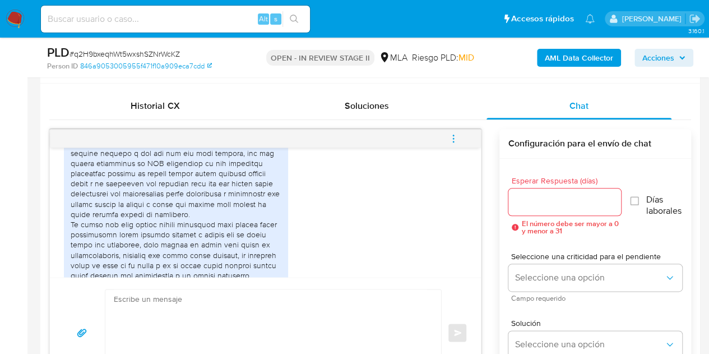
scroll to position [765, 0]
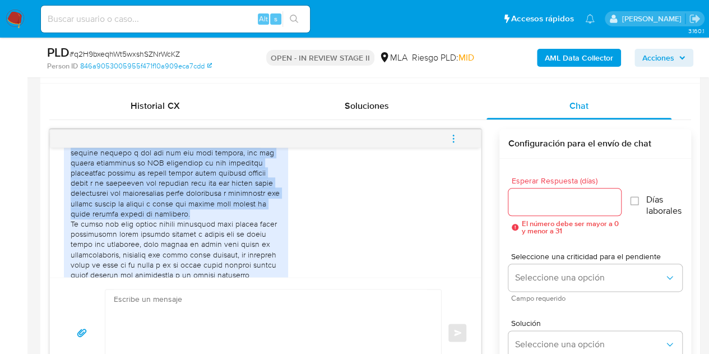
drag, startPoint x: 71, startPoint y: 160, endPoint x: 194, endPoint y: 228, distance: 141.0
copy div "Últimamente estuve teniendo muchos movimientos entre cuentas propias y tal vez …"
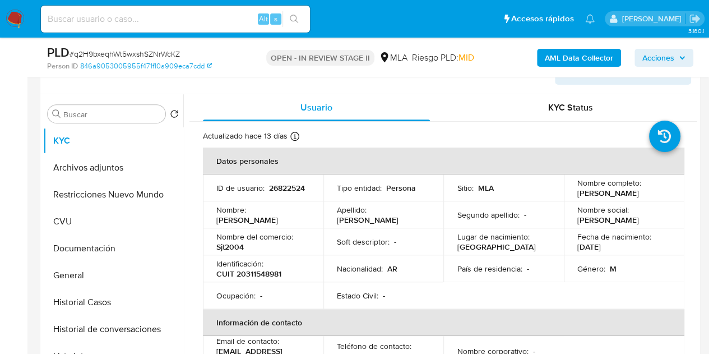
scroll to position [147, 0]
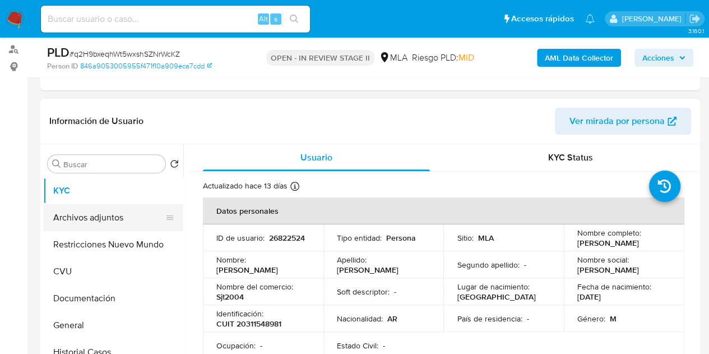
click at [109, 216] on button "Archivos adjuntos" at bounding box center [108, 217] width 131 height 27
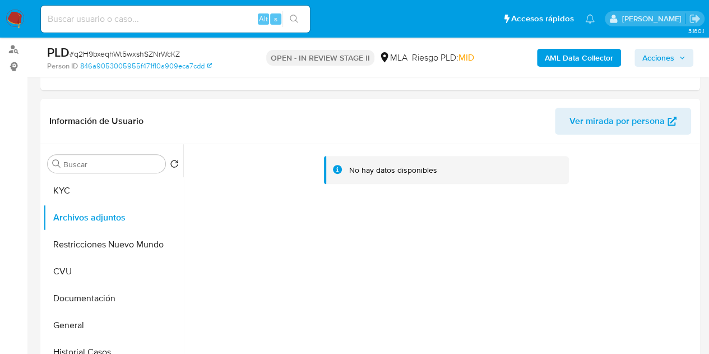
click at [561, 64] on b "AML Data Collector" at bounding box center [579, 58] width 68 height 18
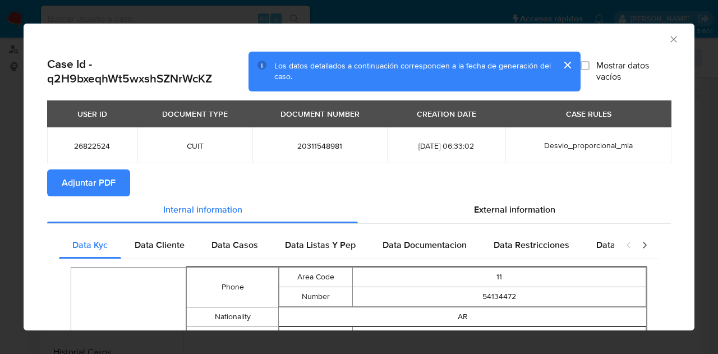
click at [99, 178] on span "Adjuntar PDF" at bounding box center [89, 182] width 54 height 25
click at [670, 38] on icon "Cerrar ventana" at bounding box center [673, 39] width 6 height 6
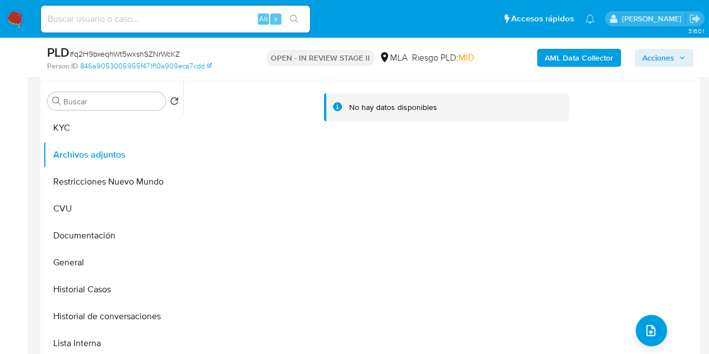
scroll to position [246, 0]
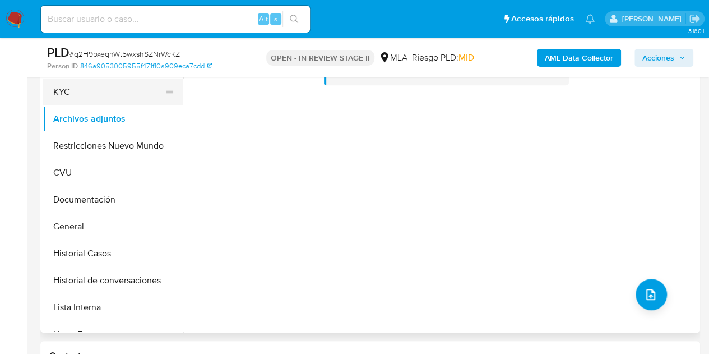
click at [72, 95] on button "KYC" at bounding box center [108, 91] width 131 height 27
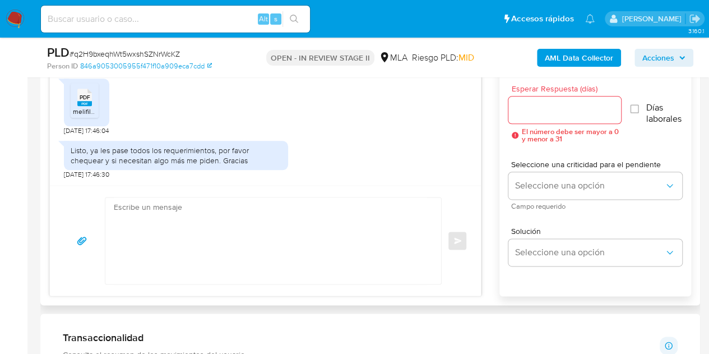
scroll to position [627, 0]
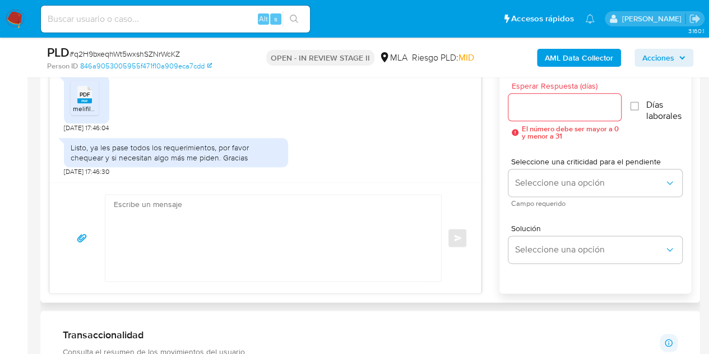
click at [378, 228] on textarea at bounding box center [270, 238] width 313 height 86
paste textarea "Hola, ¡Muchas gracias por tu respuesta! Confirmamos la recepción de la document…"
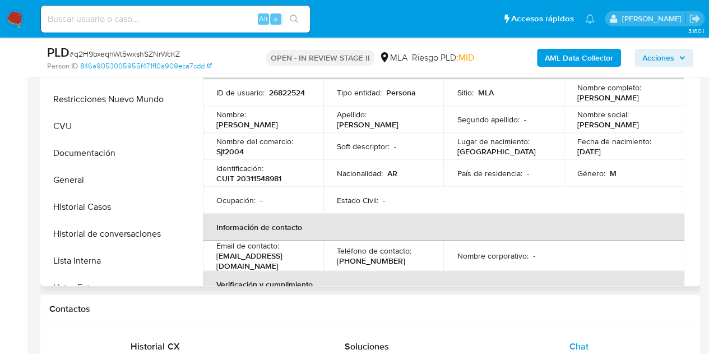
scroll to position [277, 0]
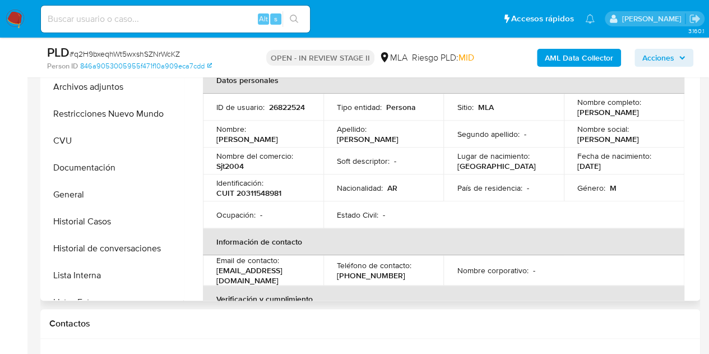
drag, startPoint x: 249, startPoint y: 136, endPoint x: 309, endPoint y: 136, distance: 60.5
click at [309, 136] on td "Nombre : [PERSON_NAME]" at bounding box center [263, 134] width 121 height 27
copy p "[PERSON_NAME]"
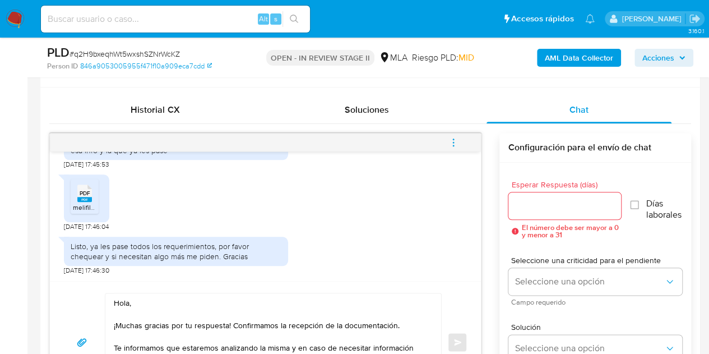
scroll to position [550, 0]
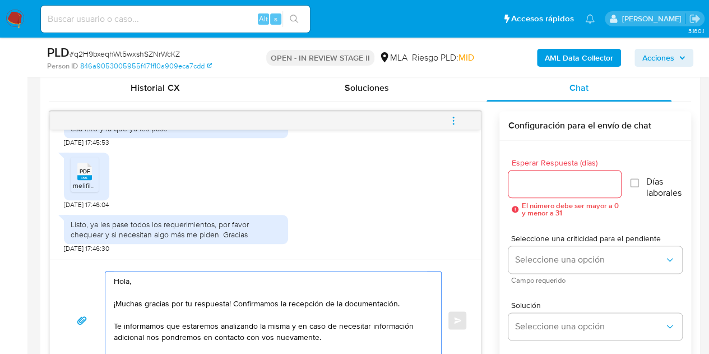
click at [127, 280] on textarea "Hola, ¡Muchas gracias por tu respuesta! Confirmamos la recepción de la document…" at bounding box center [270, 320] width 313 height 98
click at [128, 280] on textarea "Hola, ¡Muchas gracias por tu respuesta! Confirmamos la recepción de la document…" at bounding box center [270, 320] width 313 height 98
paste textarea "[PERSON_NAME]"
click at [210, 277] on textarea "[PERSON_NAME], ¡Muchas gracias por tu respuesta! Confirmamos la recepción de la…" at bounding box center [270, 320] width 313 height 98
type textarea "[PERSON_NAME], ¡Muchas gracias por tu respuesta! Confirmamos la recepción de la…"
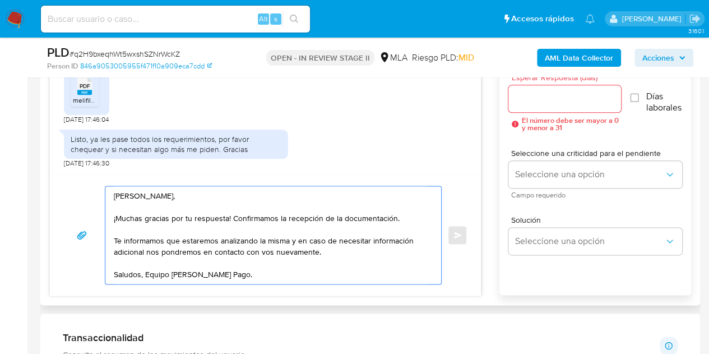
scroll to position [647, 0]
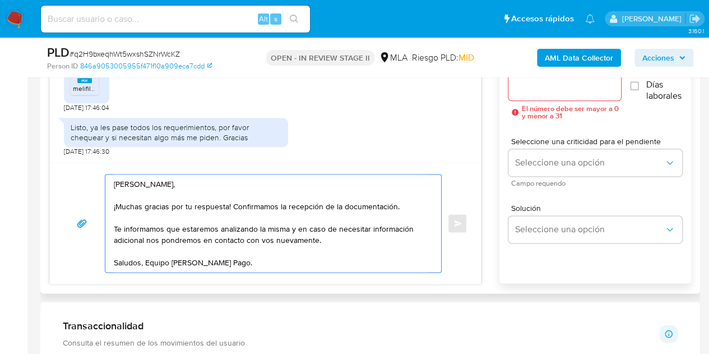
click at [349, 264] on textarea "[PERSON_NAME], ¡Muchas gracias por tu respuesta! Confirmamos la recepción de la…" at bounding box center [270, 223] width 313 height 98
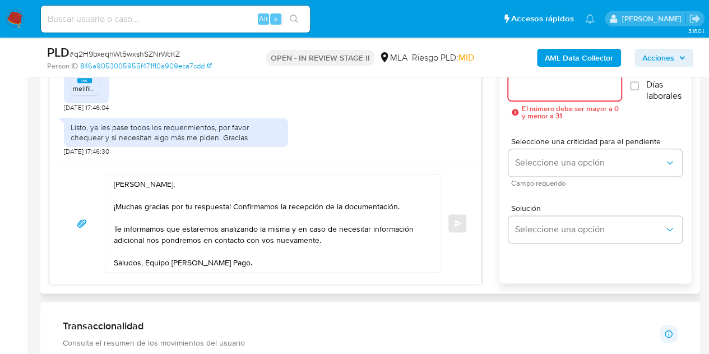
click at [562, 90] on input "Esperar Respuesta (días)" at bounding box center [564, 87] width 113 height 15
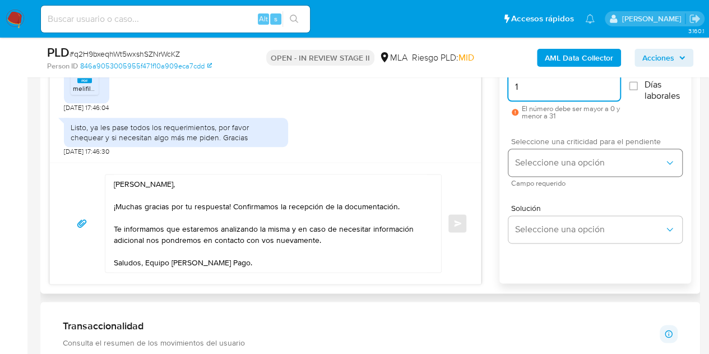
type input "1"
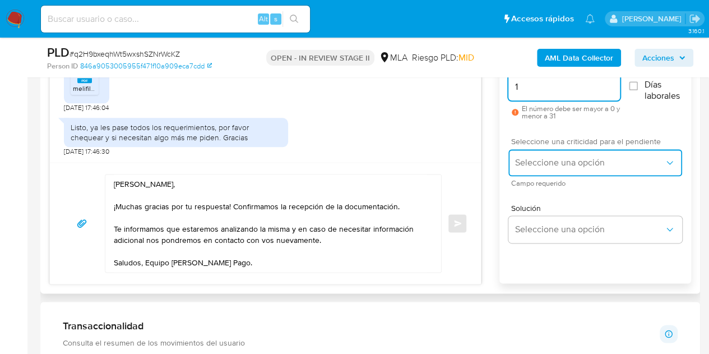
click at [556, 161] on span "Seleccione una opción" at bounding box center [589, 162] width 149 height 11
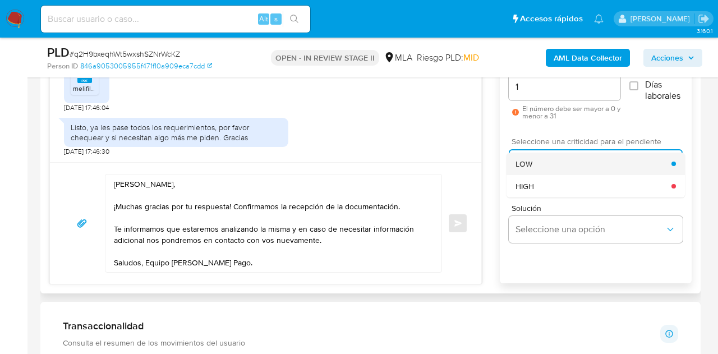
click at [545, 153] on div "LOW" at bounding box center [593, 163] width 156 height 22
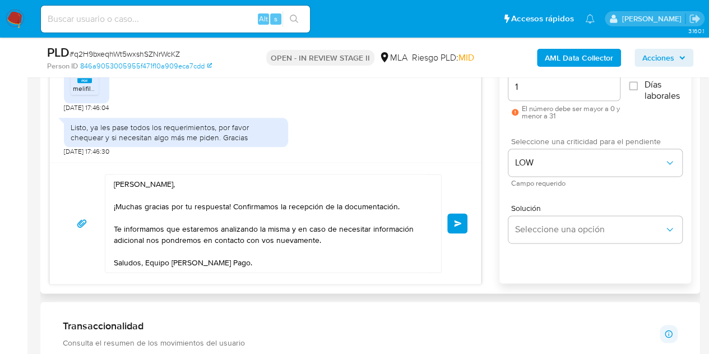
click at [459, 221] on span "Enviar" at bounding box center [458, 223] width 8 height 7
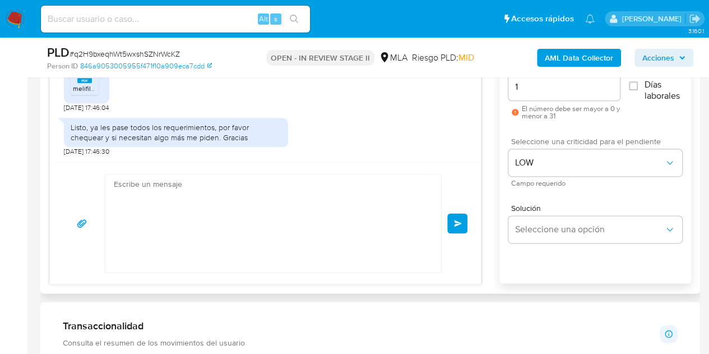
scroll to position [1887, 0]
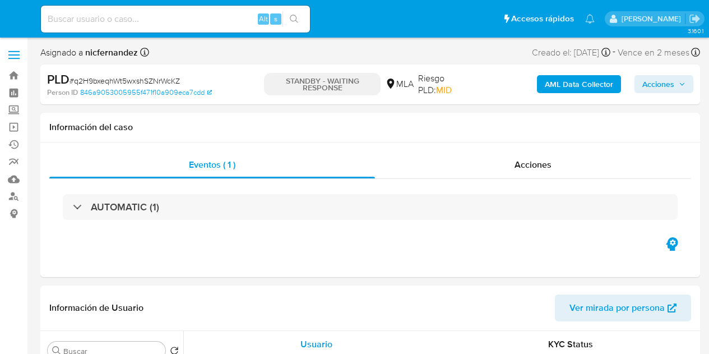
select select "10"
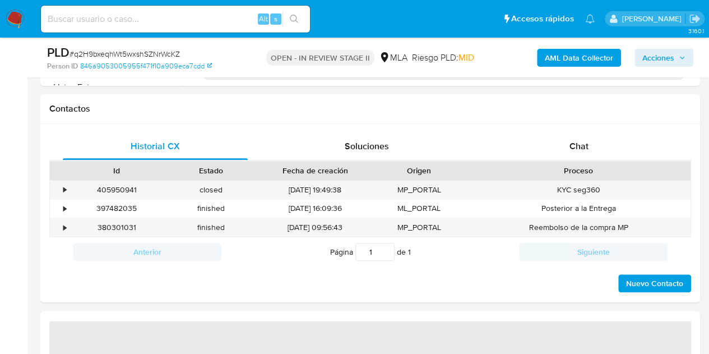
select select "10"
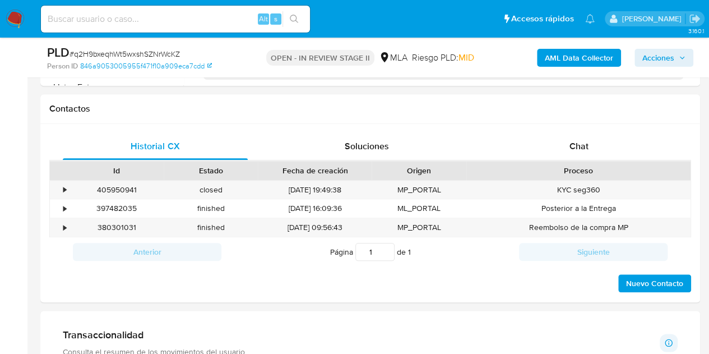
scroll to position [504, 0]
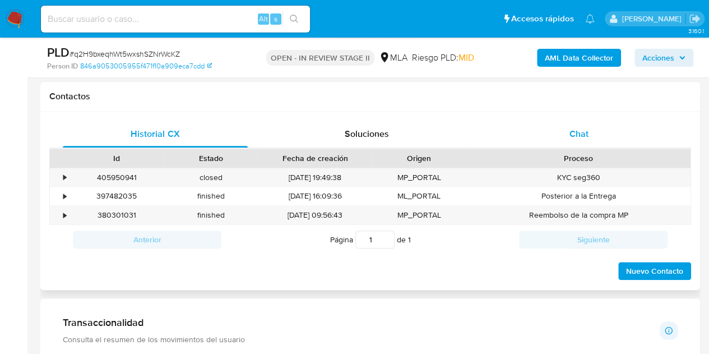
click at [599, 128] on div "Chat" at bounding box center [579, 134] width 185 height 27
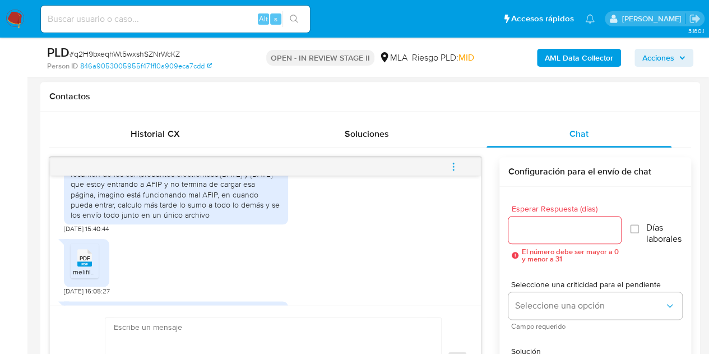
scroll to position [1887, 0]
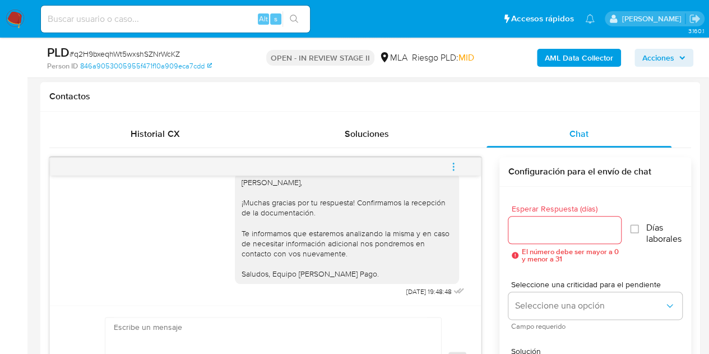
click at [455, 167] on icon "menu-action" at bounding box center [453, 166] width 10 height 10
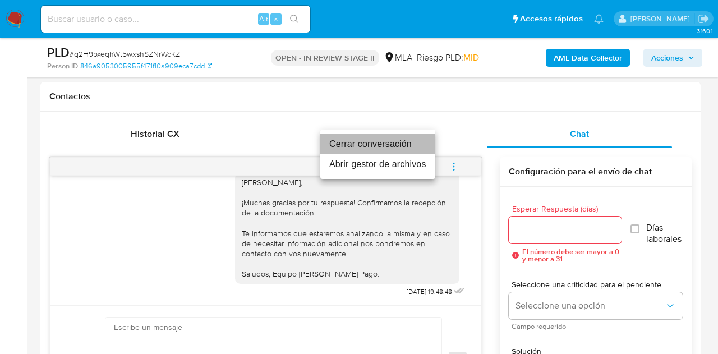
click at [414, 141] on li "Cerrar conversación" at bounding box center [377, 144] width 115 height 20
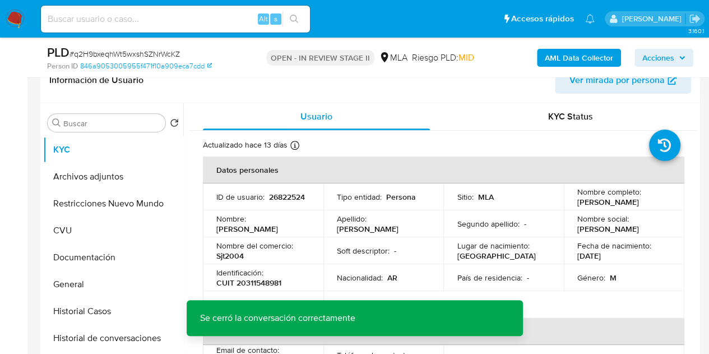
scroll to position [207, 0]
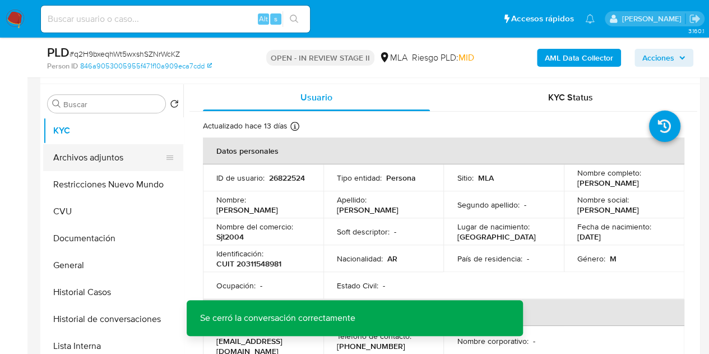
click at [105, 145] on button "Archivos adjuntos" at bounding box center [108, 157] width 131 height 27
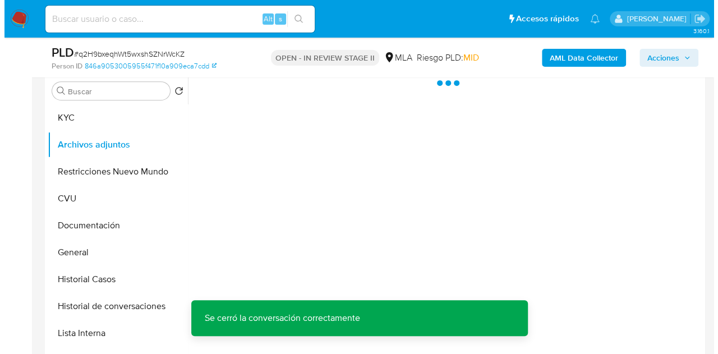
scroll to position [227, 0]
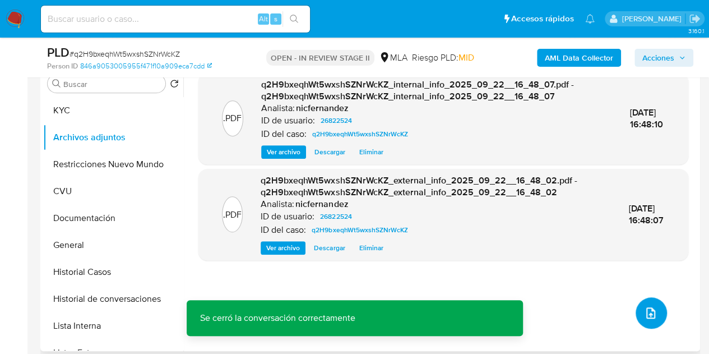
click at [648, 310] on icon "upload-file" at bounding box center [650, 312] width 13 height 13
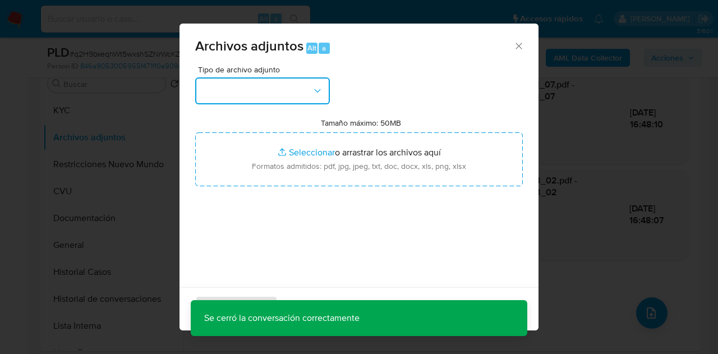
click at [287, 89] on button "button" at bounding box center [262, 90] width 135 height 27
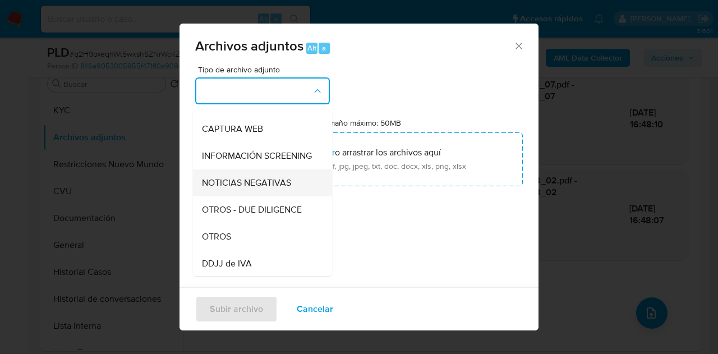
scroll to position [101, 0]
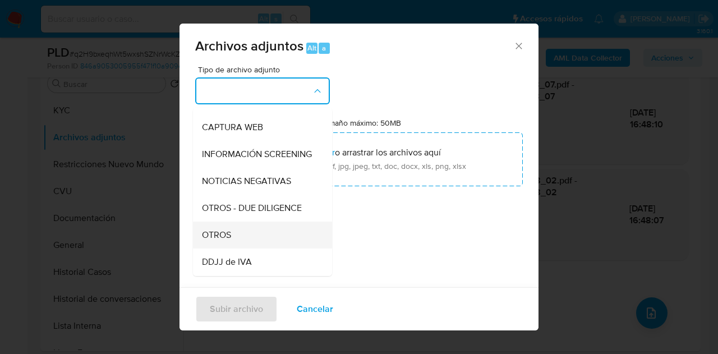
click at [254, 239] on div "OTROS" at bounding box center [259, 234] width 114 height 27
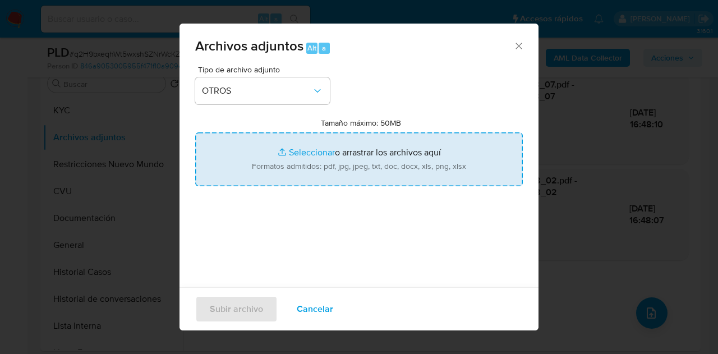
click at [306, 144] on input "Tamaño máximo: 50MB Seleccionar archivos" at bounding box center [358, 159] width 327 height 54
type input "C:\fakepath\Nota - constancia de monotributo - CC de ARCA.pdf"
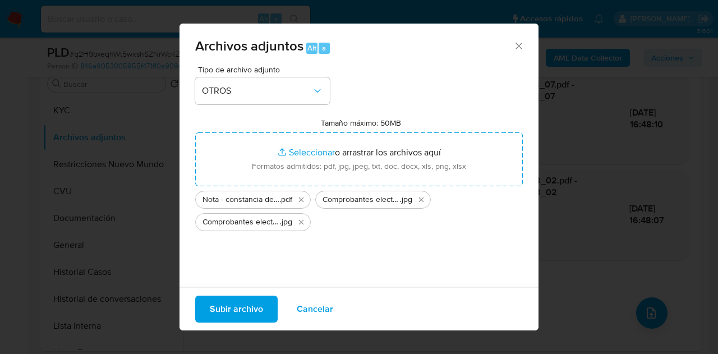
click at [241, 311] on span "Subir archivo" at bounding box center [236, 309] width 53 height 25
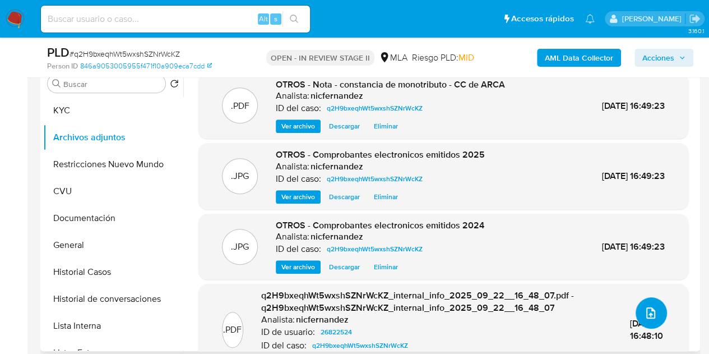
click at [647, 306] on icon "upload-file" at bounding box center [650, 312] width 13 height 13
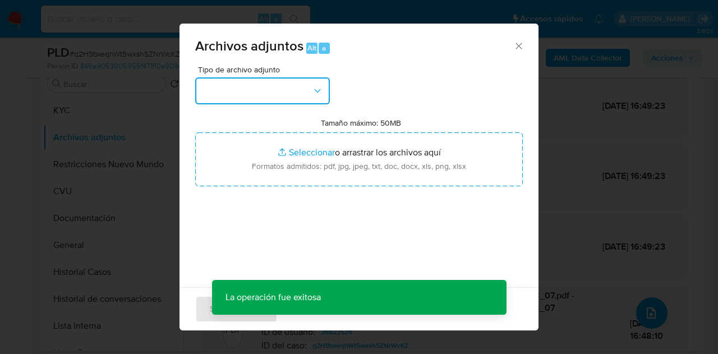
click at [282, 97] on button "button" at bounding box center [262, 90] width 135 height 27
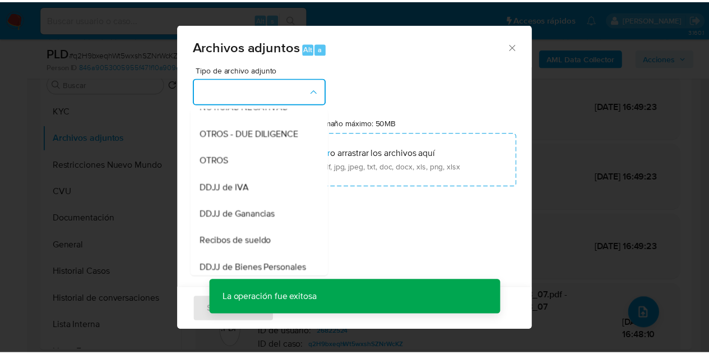
scroll to position [180, 0]
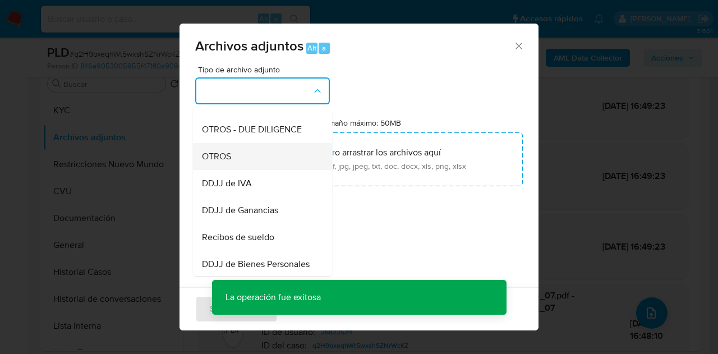
drag, startPoint x: 248, startPoint y: 175, endPoint x: 290, endPoint y: 162, distance: 44.7
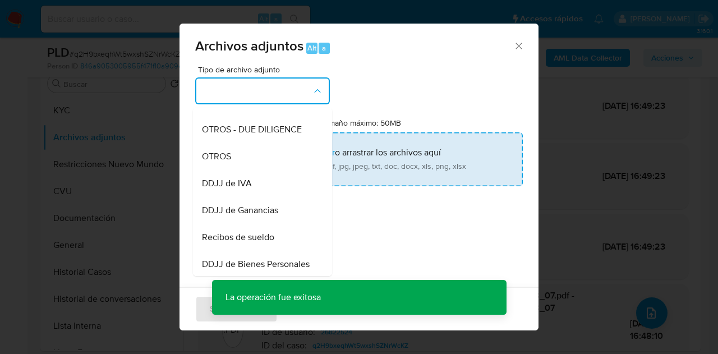
click at [248, 170] on div "OTROS" at bounding box center [259, 156] width 114 height 27
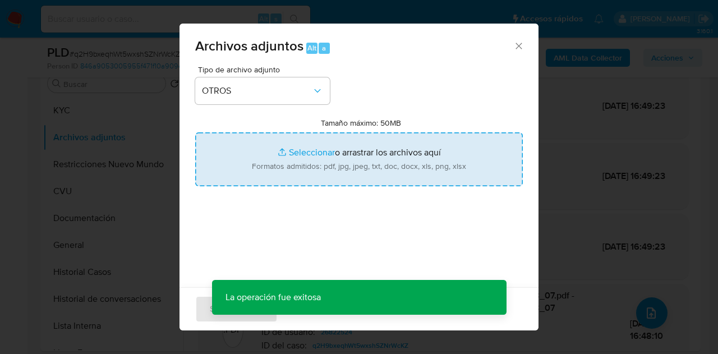
click at [297, 159] on input "Tamaño máximo: 50MB Seleccionar archivos" at bounding box center [358, 159] width 327 height 54
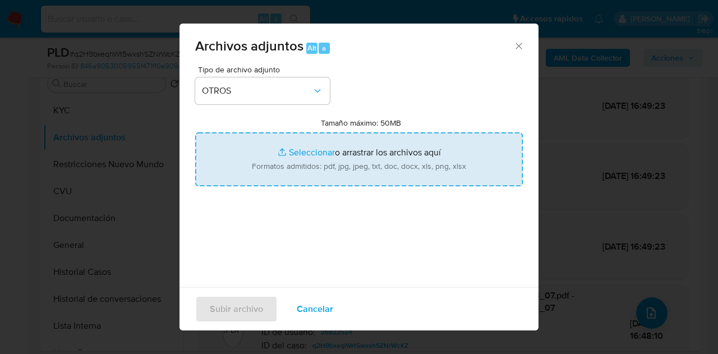
type input "C:\fakepath\26822524 Movimientos-Aladdin-v10_3 q2H9bxeqhWt5wxshSZNrWcKZ.xlsx"
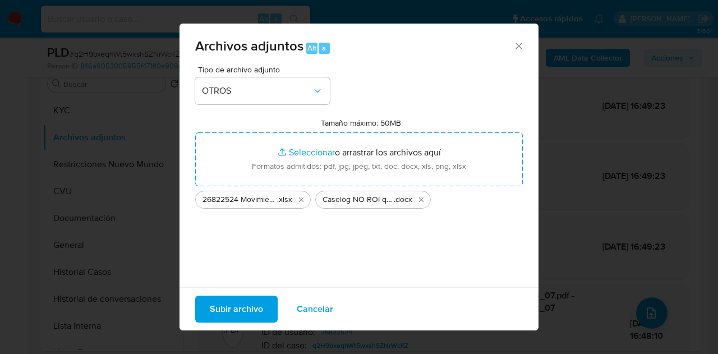
click at [244, 312] on span "Subir archivo" at bounding box center [236, 309] width 53 height 25
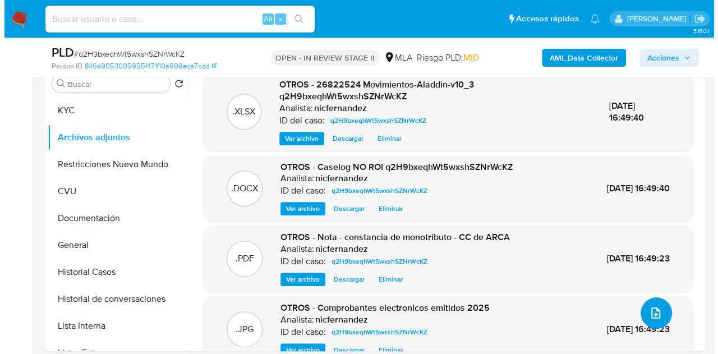
scroll to position [204, 0]
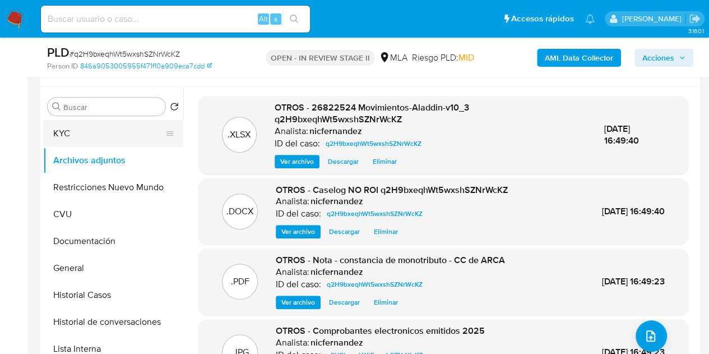
click at [95, 137] on button "KYC" at bounding box center [108, 133] width 131 height 27
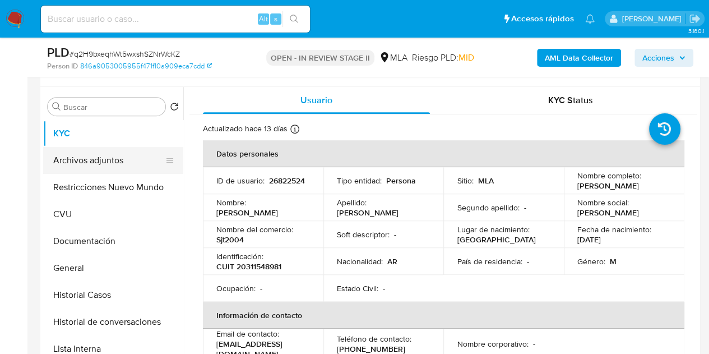
click at [68, 160] on button "Archivos adjuntos" at bounding box center [108, 160] width 131 height 27
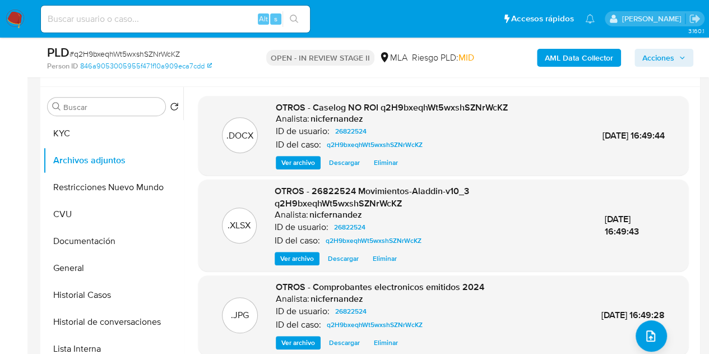
click at [287, 218] on p "Analista:" at bounding box center [292, 214] width 34 height 11
click at [302, 258] on span "Ver archivo" at bounding box center [297, 258] width 34 height 11
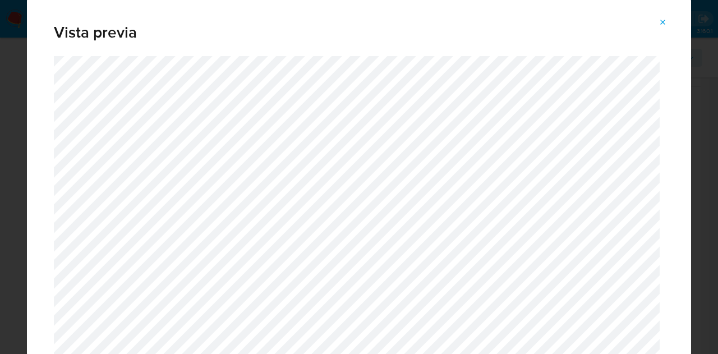
click at [666, 23] on icon "Attachment preview" at bounding box center [662, 22] width 9 height 9
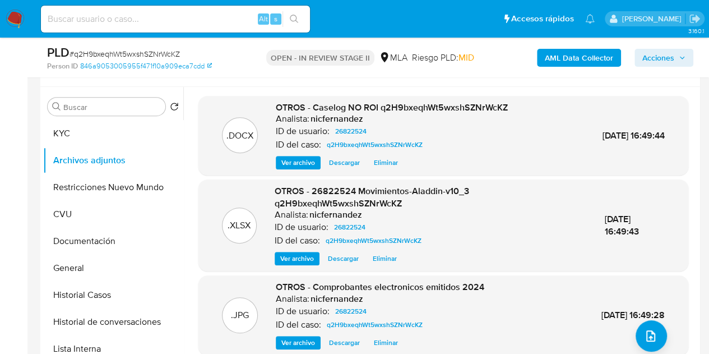
click at [292, 162] on span "Ver archivo" at bounding box center [298, 162] width 34 height 11
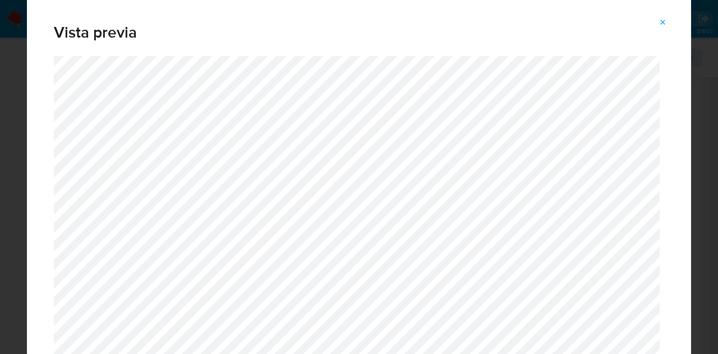
drag, startPoint x: 669, startPoint y: 21, endPoint x: 540, endPoint y: 2, distance: 129.8
click at [666, 22] on button "Attachment preview" at bounding box center [662, 22] width 25 height 18
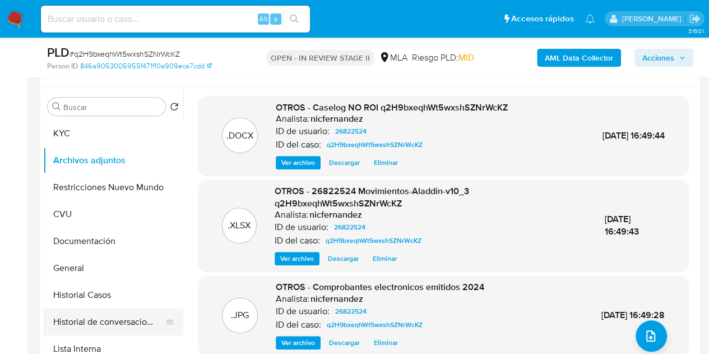
click at [83, 321] on button "Historial de conversaciones" at bounding box center [108, 321] width 131 height 27
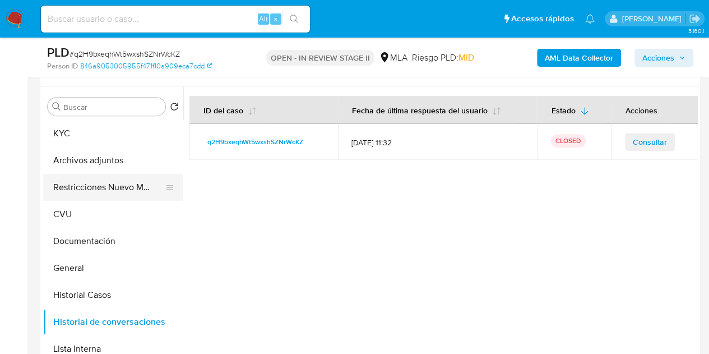
click at [63, 191] on button "Restricciones Nuevo Mundo" at bounding box center [108, 187] width 131 height 27
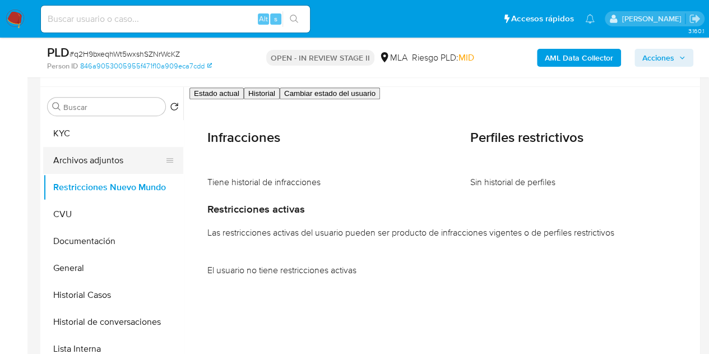
click at [75, 162] on button "Archivos adjuntos" at bounding box center [108, 160] width 131 height 27
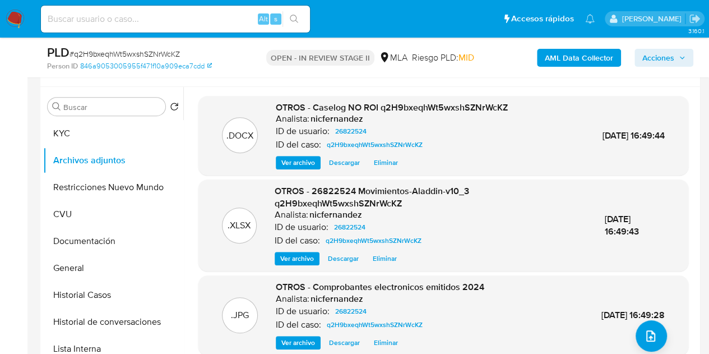
drag, startPoint x: 292, startPoint y: 161, endPoint x: 315, endPoint y: 163, distance: 23.1
click at [291, 161] on span "Ver archivo" at bounding box center [298, 162] width 34 height 11
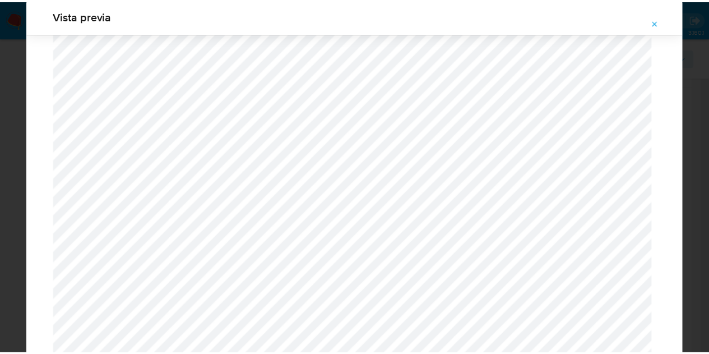
scroll to position [0, 0]
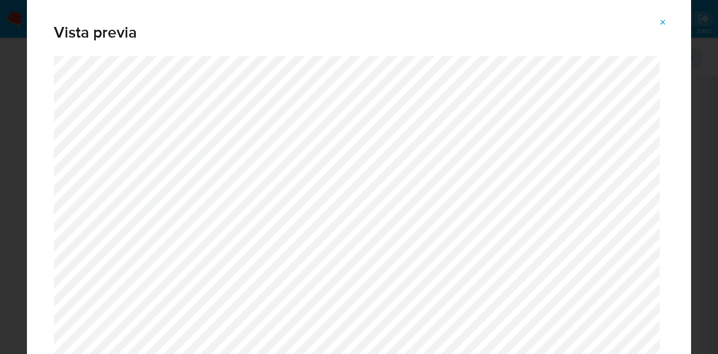
click at [666, 24] on icon "Attachment preview" at bounding box center [662, 22] width 9 height 9
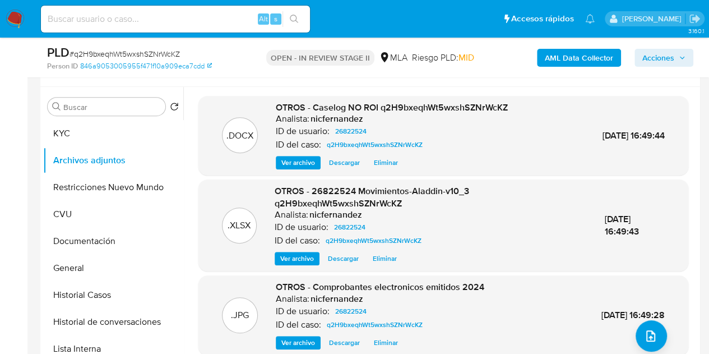
click at [305, 114] on p "Analista:" at bounding box center [293, 118] width 34 height 11
click at [649, 57] on span "Acciones" at bounding box center [658, 58] width 32 height 18
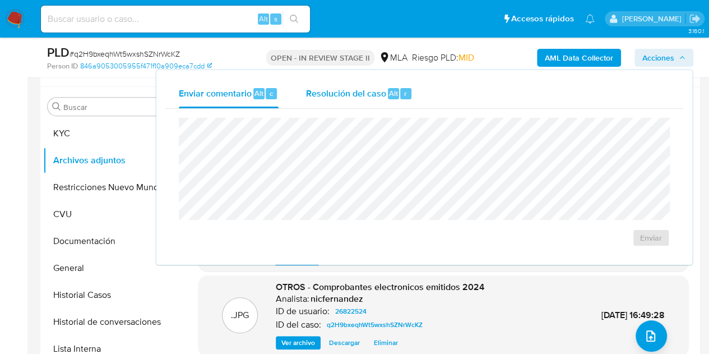
click at [364, 96] on span "Resolución del caso" at bounding box center [345, 92] width 80 height 13
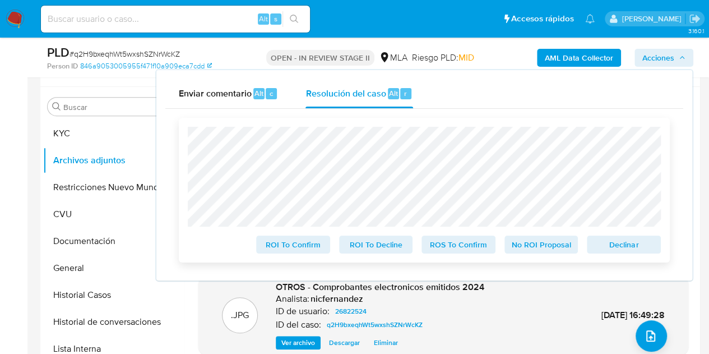
click at [522, 252] on span "No ROI Proposal" at bounding box center [541, 245] width 58 height 16
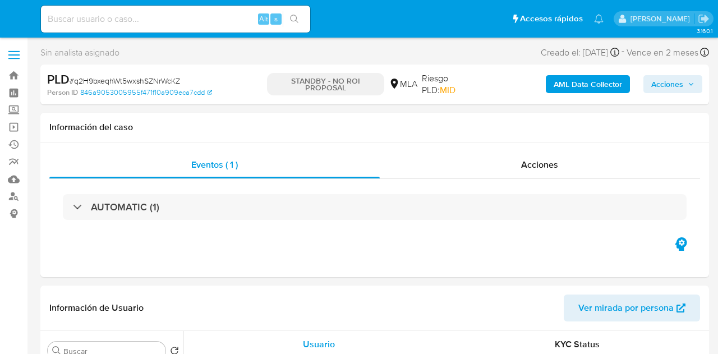
select select "10"
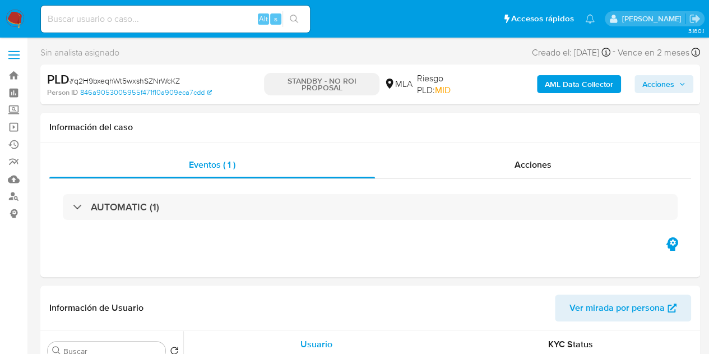
select select "10"
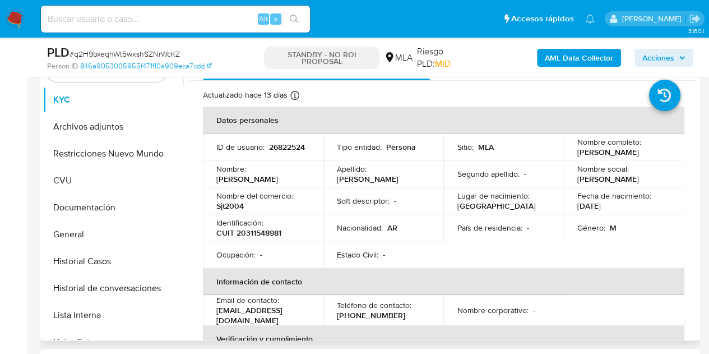
scroll to position [242, 0]
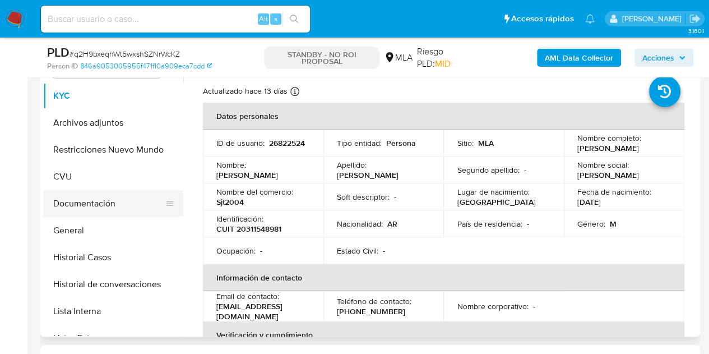
click at [89, 202] on button "Documentación" at bounding box center [108, 203] width 131 height 27
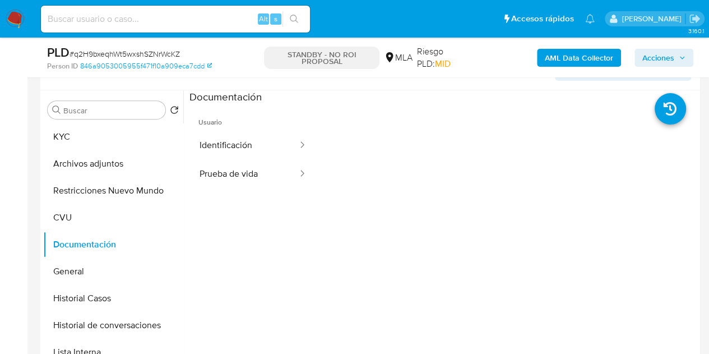
scroll to position [197, 0]
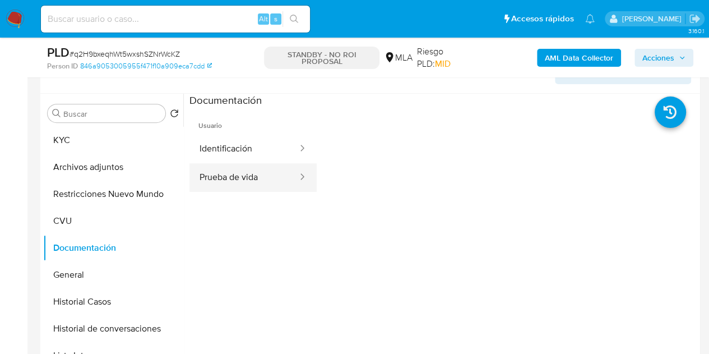
click at [233, 177] on button "Prueba de vida" at bounding box center [243, 177] width 109 height 29
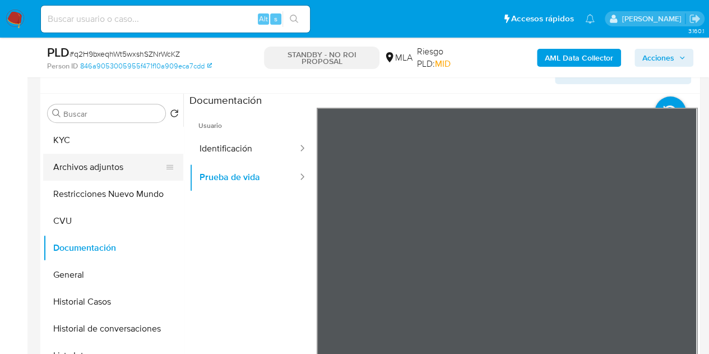
click at [114, 166] on button "Archivos adjuntos" at bounding box center [108, 167] width 131 height 27
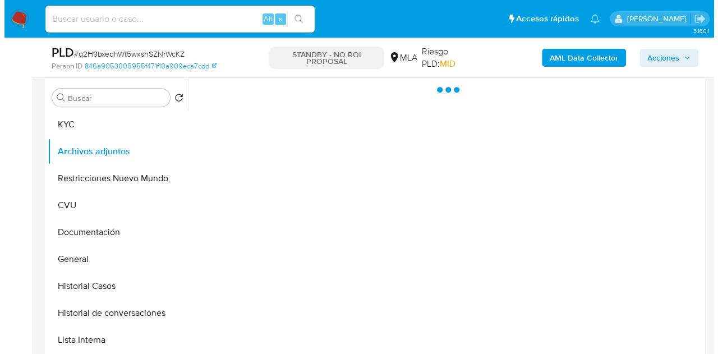
scroll to position [221, 0]
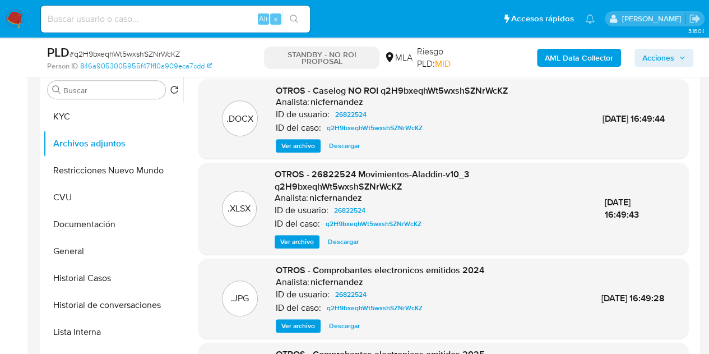
click at [294, 141] on span "Ver archivo" at bounding box center [298, 145] width 34 height 11
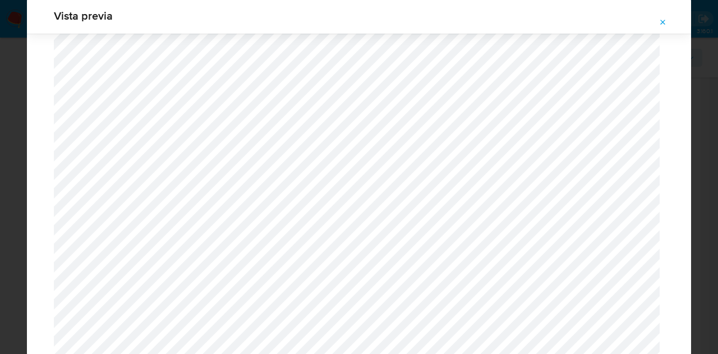
scroll to position [773, 0]
drag, startPoint x: 668, startPoint y: 19, endPoint x: 651, endPoint y: 32, distance: 21.2
click at [669, 20] on button "Attachment preview" at bounding box center [662, 22] width 25 height 18
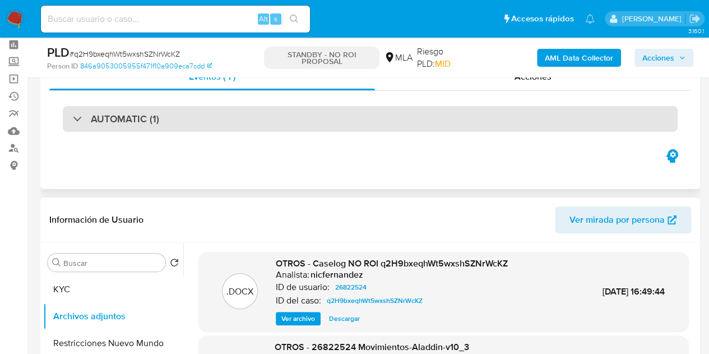
scroll to position [46, 0]
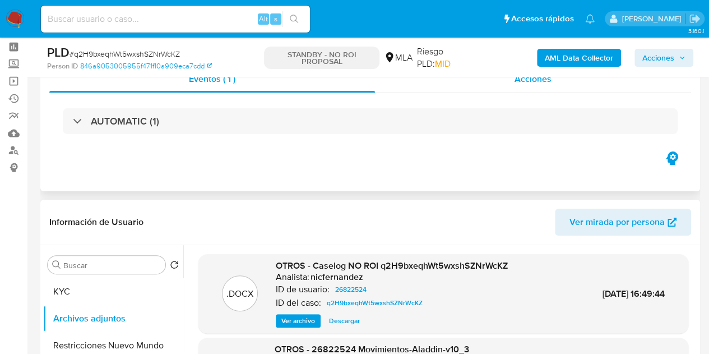
click at [503, 83] on div "Acciones" at bounding box center [533, 79] width 316 height 27
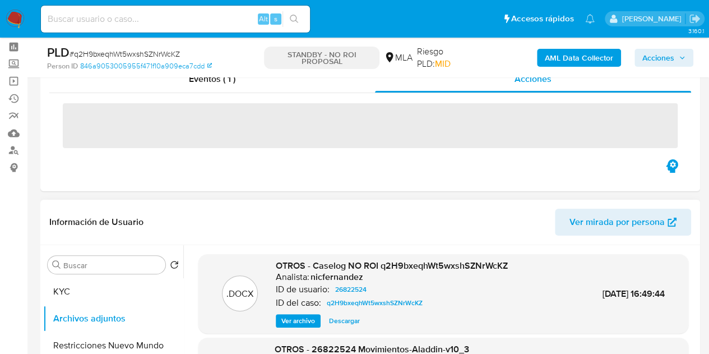
scroll to position [34, 0]
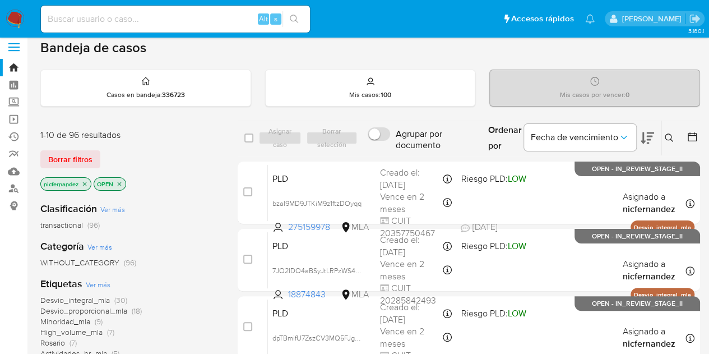
scroll to position [6, 0]
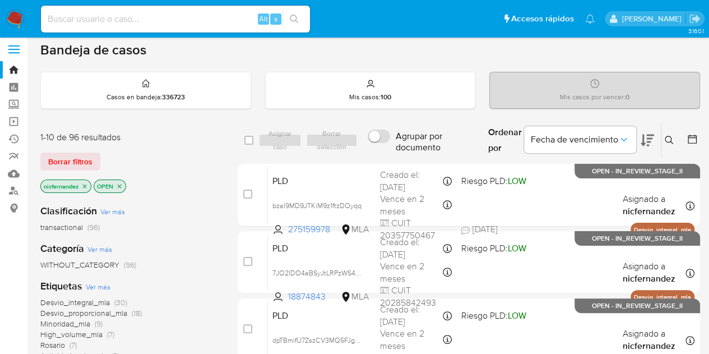
click at [668, 138] on icon at bounding box center [669, 140] width 9 height 9
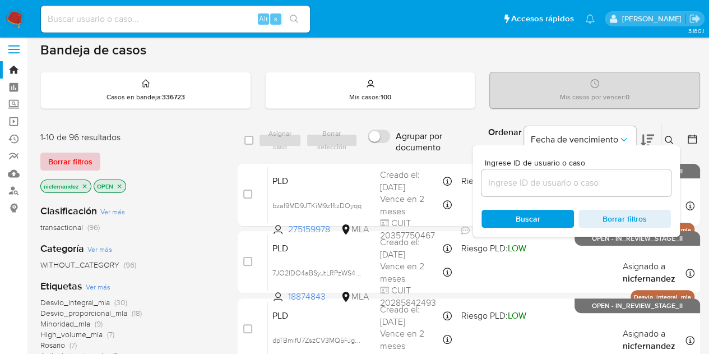
drag, startPoint x: 84, startPoint y: 159, endPoint x: 469, endPoint y: 157, distance: 385.1
click at [86, 159] on span "Borrar filtros" at bounding box center [70, 162] width 44 height 16
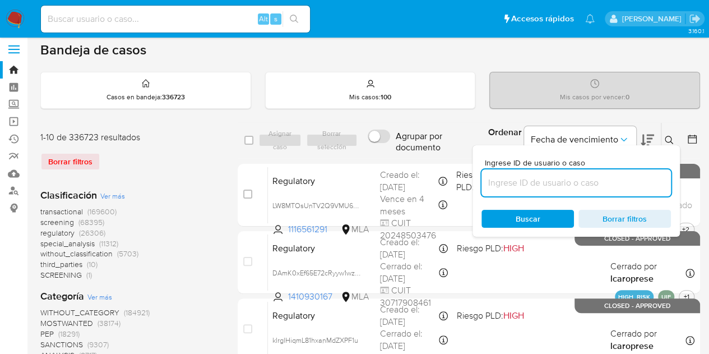
click at [585, 180] on input at bounding box center [576, 182] width 189 height 15
paste input "2574544127"
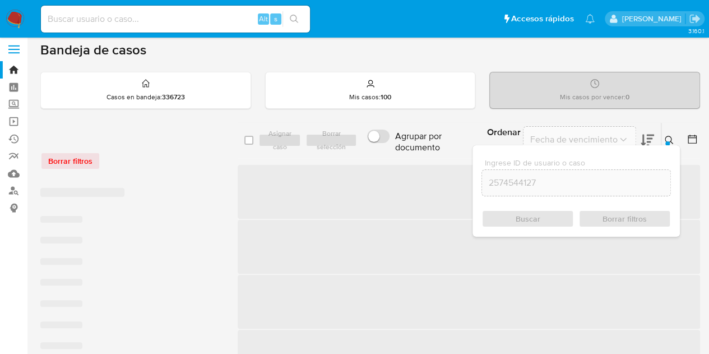
click at [673, 136] on icon at bounding box center [669, 140] width 9 height 9
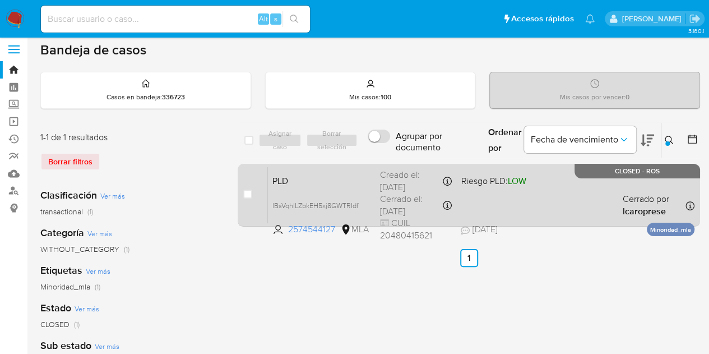
click at [332, 179] on span "PLD" at bounding box center [321, 180] width 99 height 15
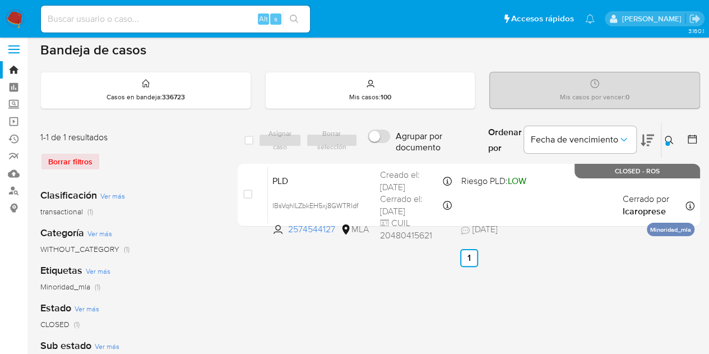
click at [666, 136] on icon at bounding box center [669, 140] width 9 height 9
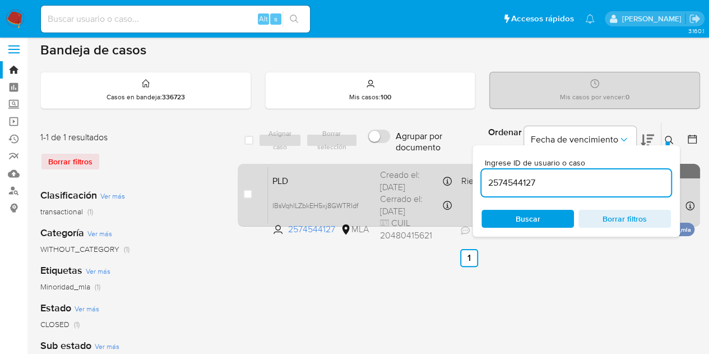
click at [337, 187] on div "PLD IBsVqhILZbkEH5xj8GWTRIdf 2574544127 MLA Riesgo PLD: LOW Creado el: 12/08/20…" at bounding box center [481, 194] width 427 height 57
drag, startPoint x: 538, startPoint y: 180, endPoint x: 471, endPoint y: 171, distance: 67.9
click at [444, 160] on div "select-all-cases-checkbox Asignar caso Borrar selección Agrupar por documento O…" at bounding box center [469, 176] width 462 height 109
paste input "309221773"
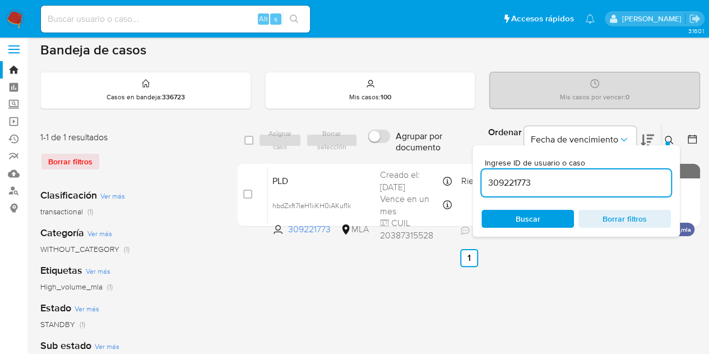
click at [665, 138] on icon at bounding box center [669, 140] width 8 height 8
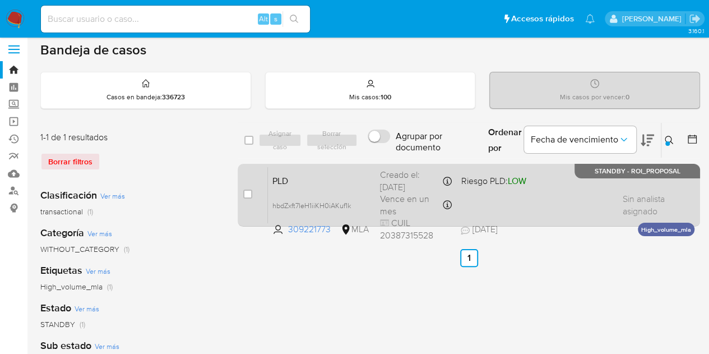
click at [303, 186] on span "PLD" at bounding box center [321, 180] width 99 height 15
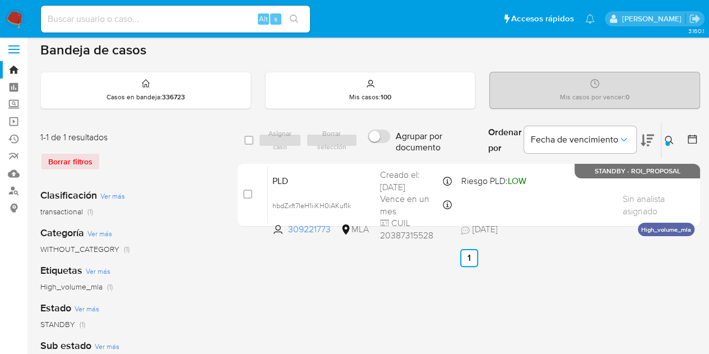
click at [665, 138] on icon at bounding box center [669, 140] width 9 height 9
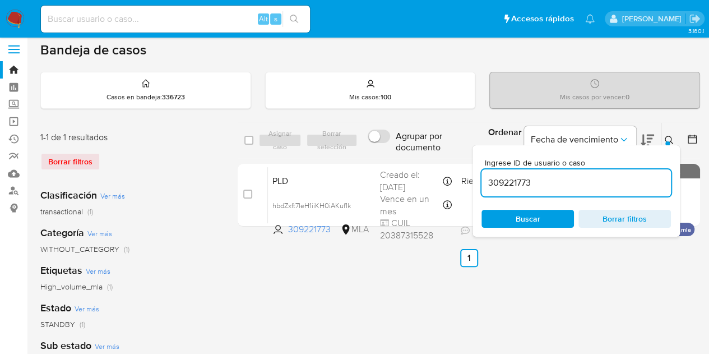
drag, startPoint x: 546, startPoint y: 186, endPoint x: 438, endPoint y: 155, distance: 112.0
click at [433, 154] on div "select-all-cases-checkbox Asignar caso Borrar selección Agrupar por documento O…" at bounding box center [469, 140] width 462 height 36
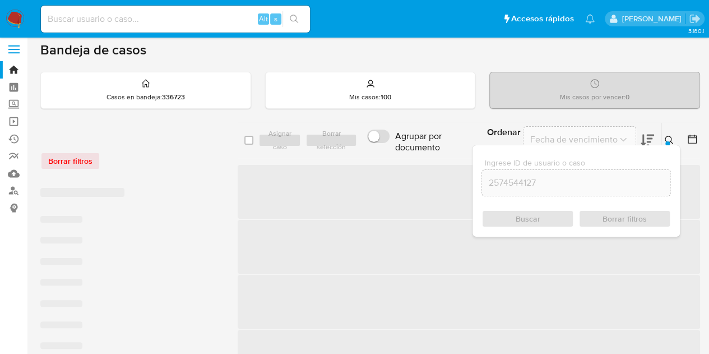
click at [670, 134] on button at bounding box center [670, 139] width 18 height 13
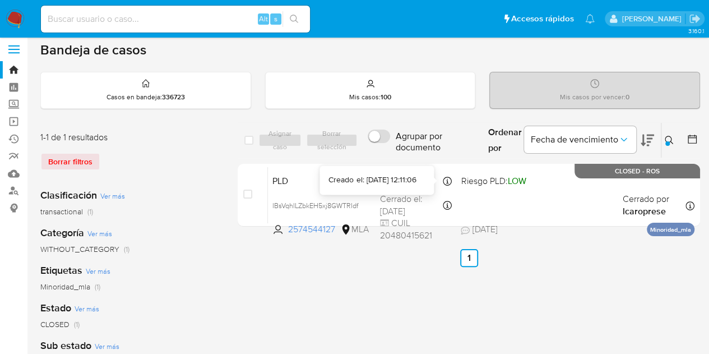
click at [343, 178] on div "Creado el: [DATE] 12:11:06" at bounding box center [371, 179] width 87 height 11
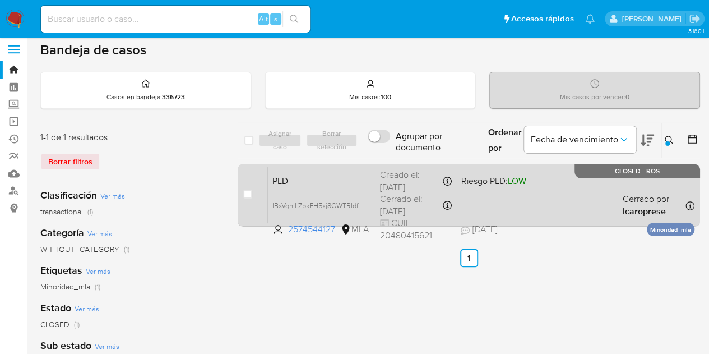
click at [302, 185] on span "PLD" at bounding box center [321, 180] width 99 height 15
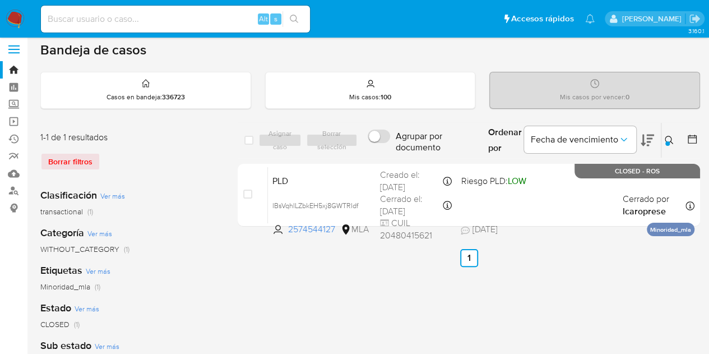
click at [669, 140] on icon at bounding box center [669, 140] width 9 height 9
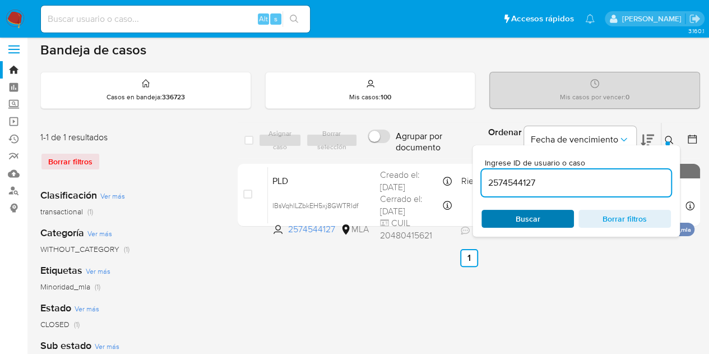
click at [548, 218] on span "Buscar" at bounding box center [527, 219] width 77 height 16
click at [670, 137] on icon at bounding box center [669, 140] width 9 height 9
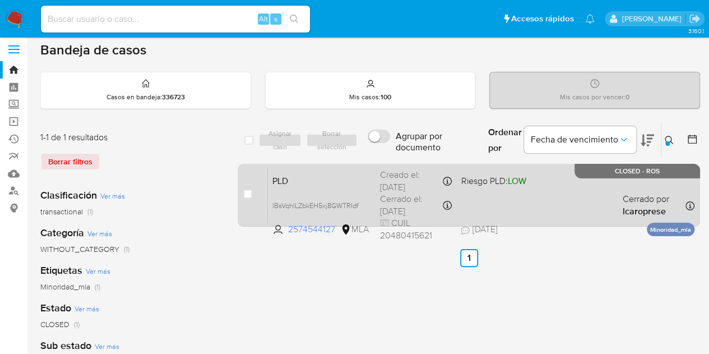
click at [299, 188] on div "PLD IBsVqhILZbkEH5xj8GWTRIdf 2574544127 MLA Riesgo PLD: LOW Creado el: 12/08/20…" at bounding box center [481, 194] width 427 height 57
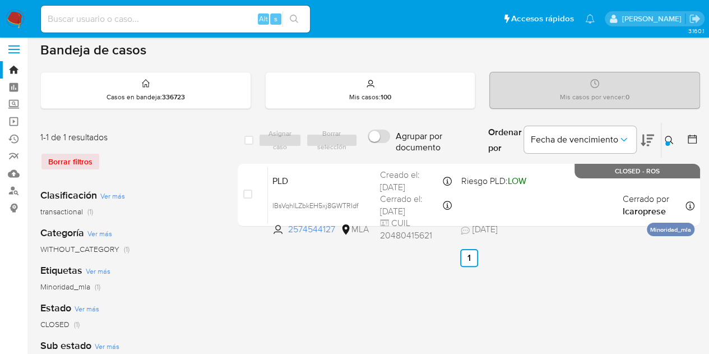
click at [664, 133] on button at bounding box center [670, 139] width 18 height 13
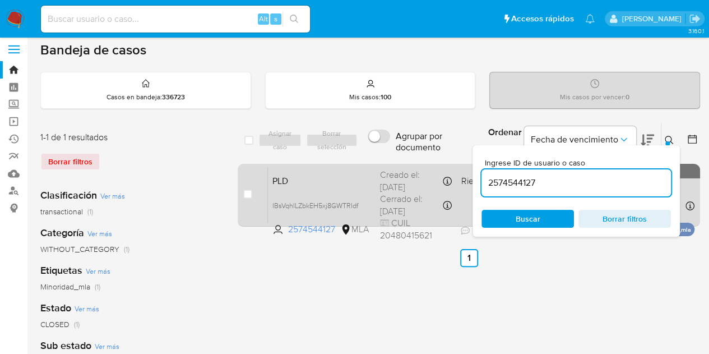
drag, startPoint x: 589, startPoint y: 184, endPoint x: 420, endPoint y: 163, distance: 169.5
click at [420, 163] on div "select-all-cases-checkbox Asignar caso Borrar selección Agrupar por documento O…" at bounding box center [469, 176] width 462 height 109
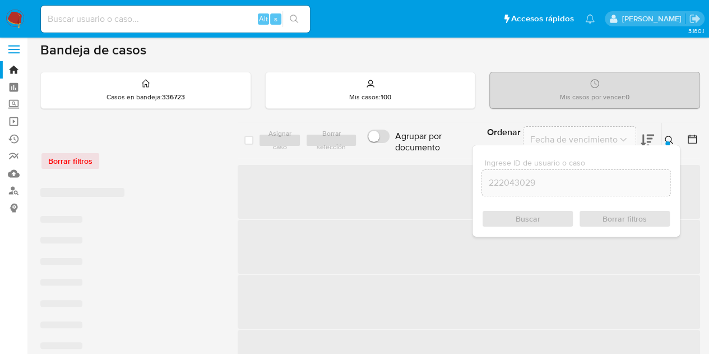
click at [670, 140] on icon at bounding box center [669, 140] width 8 height 8
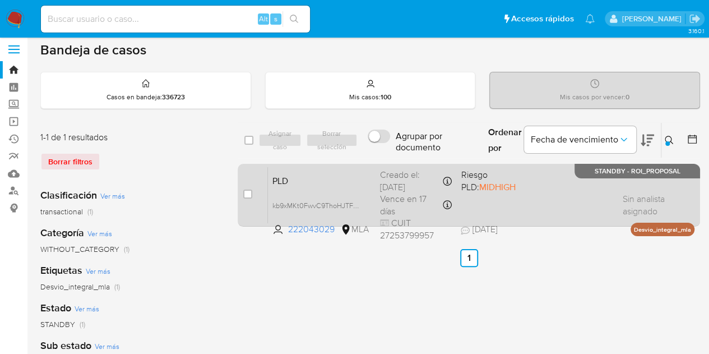
click at [332, 190] on div "PLD kb9xMKt0FwvC9ThoHJTFnzxw 222043029 MLA Riesgo PLD: MIDHIGH Creado el: 12/07…" at bounding box center [481, 194] width 427 height 57
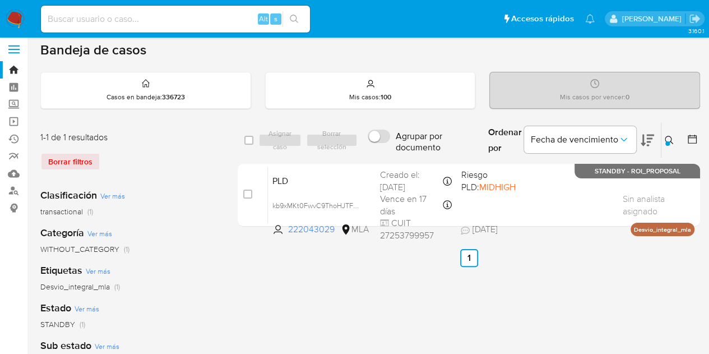
click at [665, 134] on button at bounding box center [670, 139] width 18 height 13
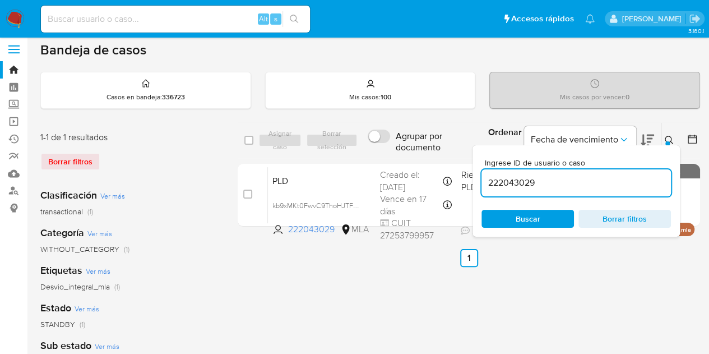
drag, startPoint x: 538, startPoint y: 180, endPoint x: 431, endPoint y: 160, distance: 109.5
click at [431, 160] on div "select-all-cases-checkbox Asignar caso Borrar selección Agrupar por documento O…" at bounding box center [469, 176] width 462 height 109
click at [668, 136] on icon at bounding box center [669, 140] width 9 height 9
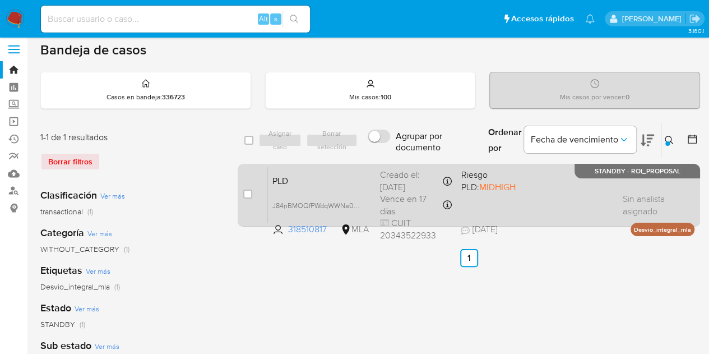
click at [295, 194] on div "PLD J84nBMOQfPWdqWWNa0bRv2A4 318510817 MLA Riesgo PLD: MIDHIGH Creado el: 12/07…" at bounding box center [481, 194] width 427 height 57
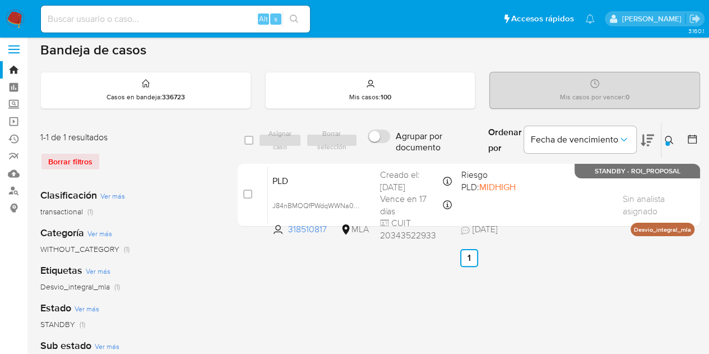
click at [668, 138] on icon at bounding box center [669, 140] width 9 height 9
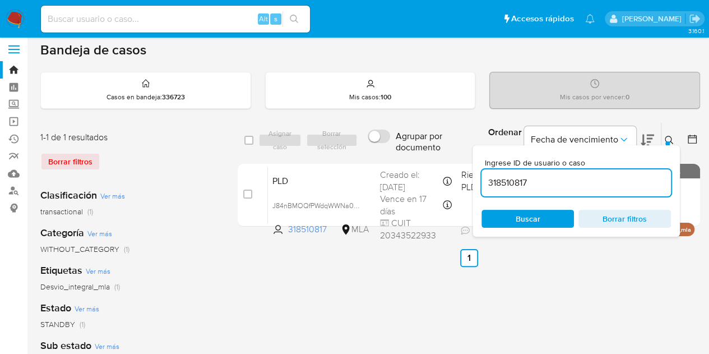
drag, startPoint x: 575, startPoint y: 179, endPoint x: 410, endPoint y: 151, distance: 167.2
click at [406, 151] on div "select-all-cases-checkbox Asignar caso Borrar selección Agrupar por documento O…" at bounding box center [469, 140] width 462 height 36
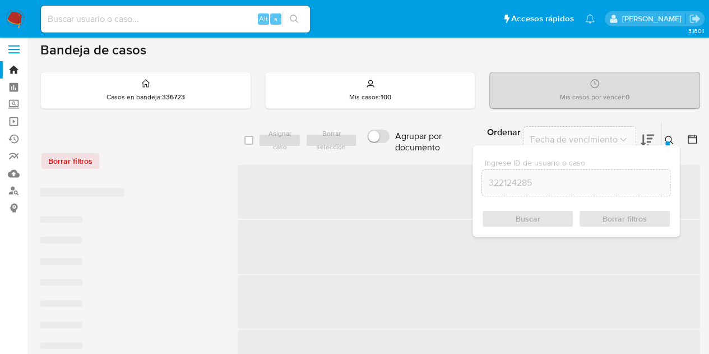
click at [665, 140] on icon at bounding box center [669, 140] width 8 height 8
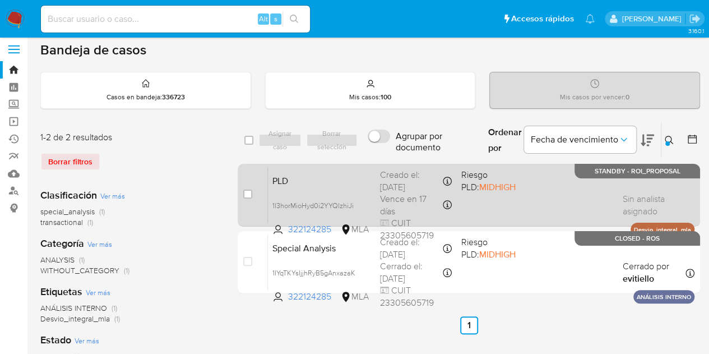
click at [341, 183] on span "PLD" at bounding box center [321, 180] width 99 height 15
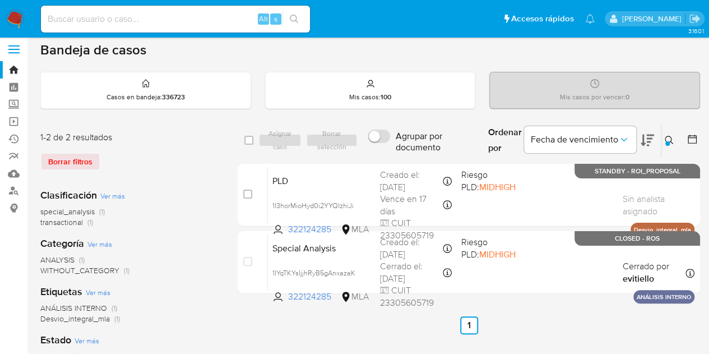
click at [670, 138] on icon at bounding box center [669, 140] width 9 height 9
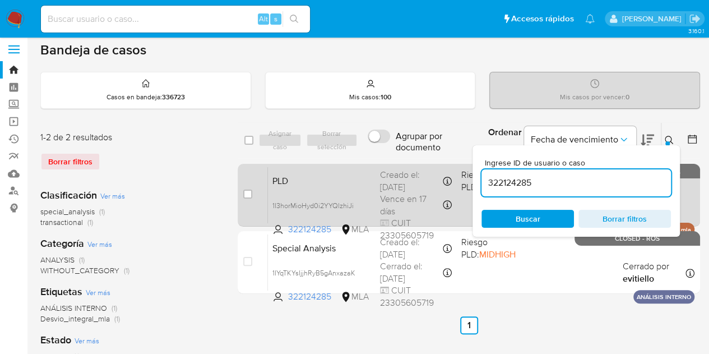
drag, startPoint x: 558, startPoint y: 187, endPoint x: 440, endPoint y: 166, distance: 120.0
click at [438, 165] on div "select-all-cases-checkbox Asignar caso Borrar selección Agrupar por documento O…" at bounding box center [469, 210] width 462 height 176
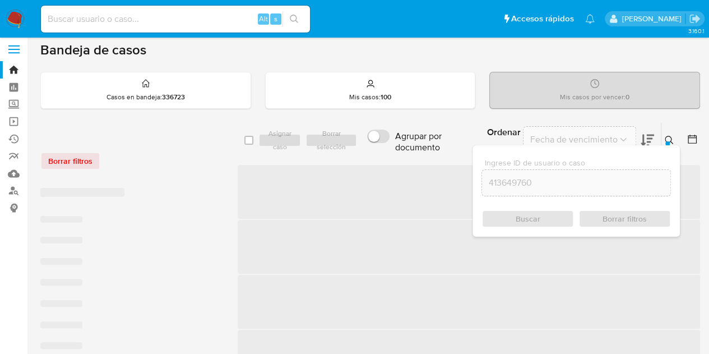
click at [661, 139] on button at bounding box center [670, 139] width 18 height 13
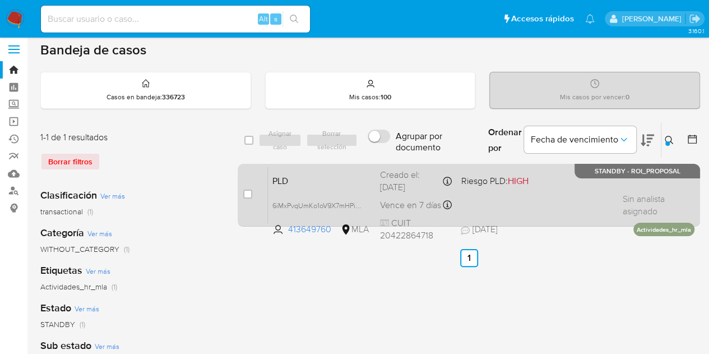
click at [298, 187] on div "PLD 6iMxPvqUmKo1oV9X7mHPigmW 413649760 MLA Riesgo PLD: HIGH Creado el: 12/08/20…" at bounding box center [481, 194] width 427 height 57
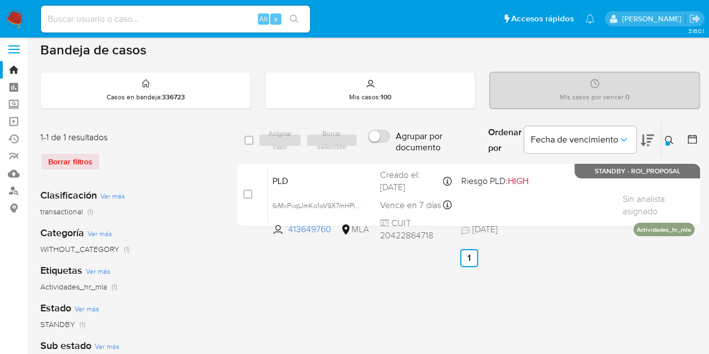
click at [668, 137] on icon at bounding box center [669, 140] width 9 height 9
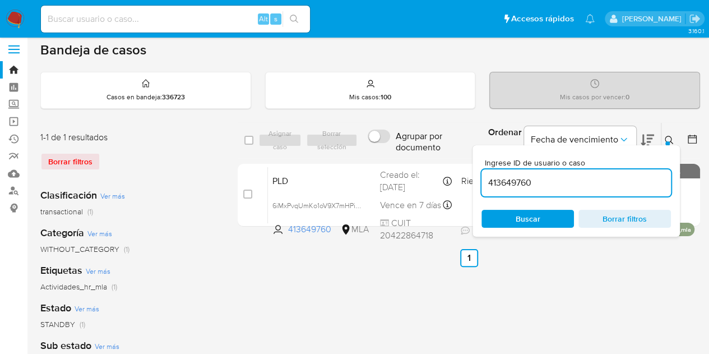
drag, startPoint x: 576, startPoint y: 179, endPoint x: 437, endPoint y: 159, distance: 139.8
click at [438, 159] on div "select-all-cases-checkbox Asignar caso Borrar selección Agrupar por documento O…" at bounding box center [469, 176] width 462 height 109
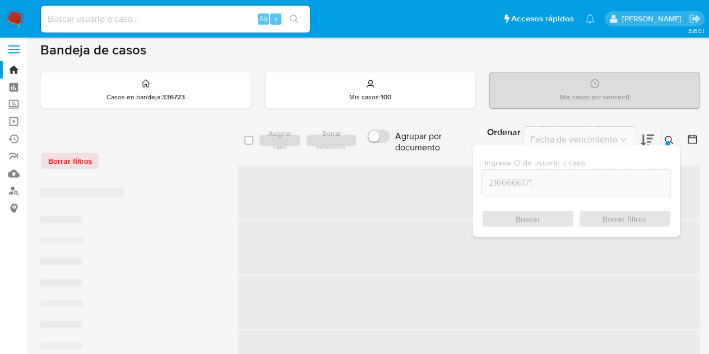
click at [669, 137] on icon at bounding box center [669, 140] width 9 height 9
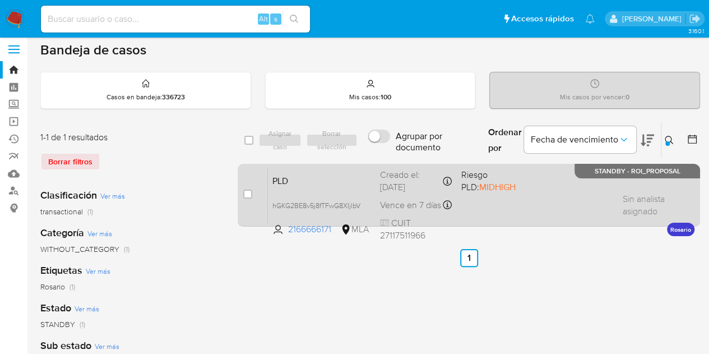
click at [313, 191] on div "PLD hGKG2BE8v5j8fTFwG8XIjlbV 2166666171 MLA Riesgo PLD: MIDHIGH Creado el: 12/0…" at bounding box center [481, 194] width 427 height 57
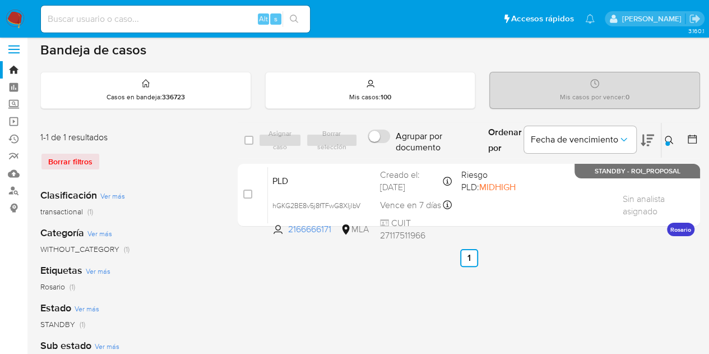
click at [666, 136] on icon at bounding box center [669, 140] width 8 height 8
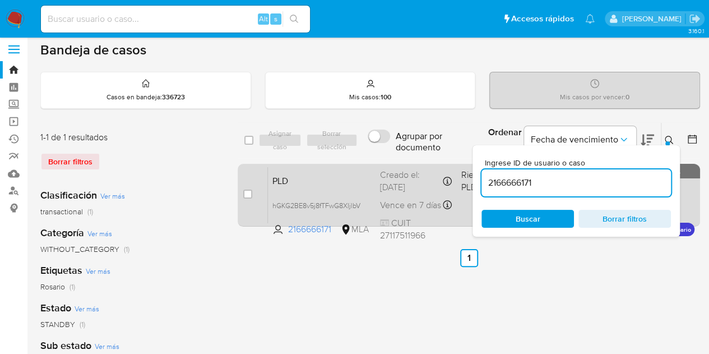
drag, startPoint x: 533, startPoint y: 182, endPoint x: 465, endPoint y: 176, distance: 68.1
click at [465, 176] on div "select-all-cases-checkbox Asignar caso Borrar selección Agrupar por documento O…" at bounding box center [469, 176] width 462 height 109
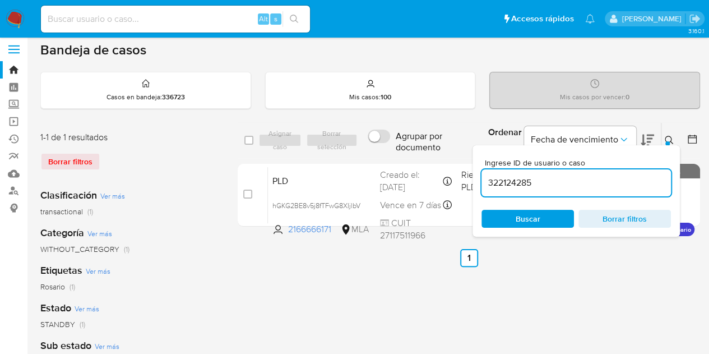
click at [672, 137] on icon at bounding box center [669, 140] width 9 height 9
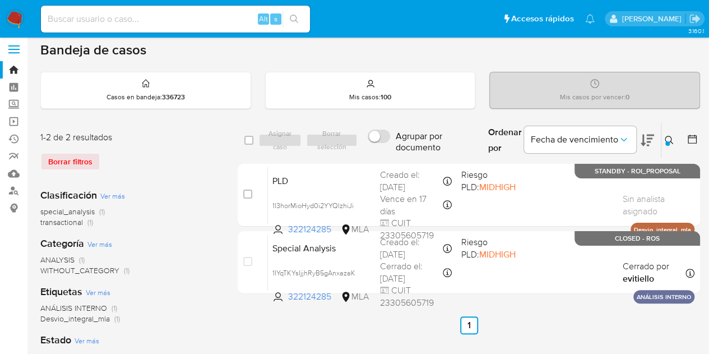
click at [670, 136] on icon at bounding box center [669, 140] width 8 height 8
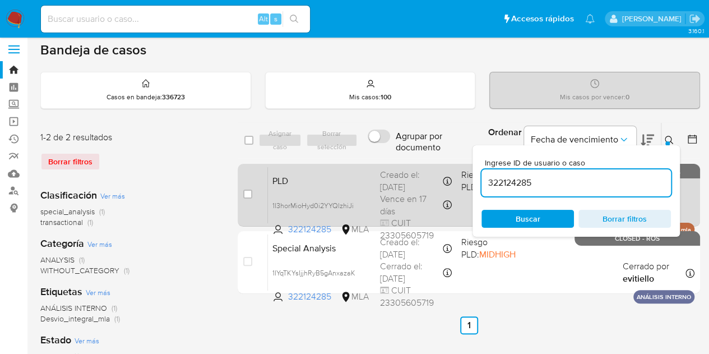
drag, startPoint x: 550, startPoint y: 184, endPoint x: 450, endPoint y: 168, distance: 102.3
click at [447, 165] on div "select-all-cases-checkbox Asignar caso Borrar selección Agrupar por documento O…" at bounding box center [469, 210] width 462 height 176
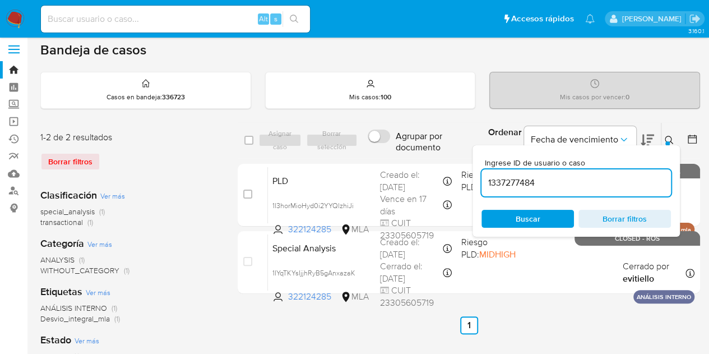
click at [672, 136] on icon at bounding box center [669, 140] width 9 height 9
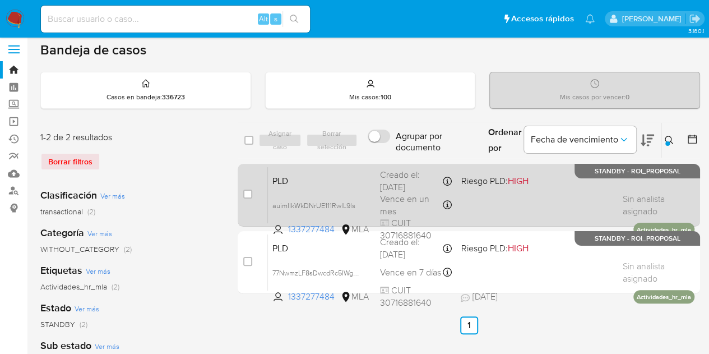
click at [330, 174] on span "PLD" at bounding box center [321, 180] width 99 height 15
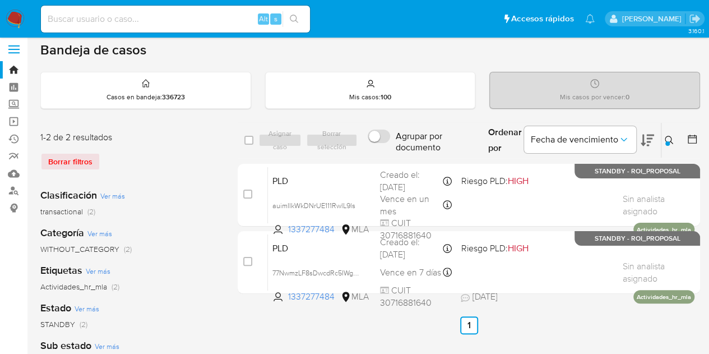
click at [665, 137] on icon at bounding box center [669, 140] width 8 height 8
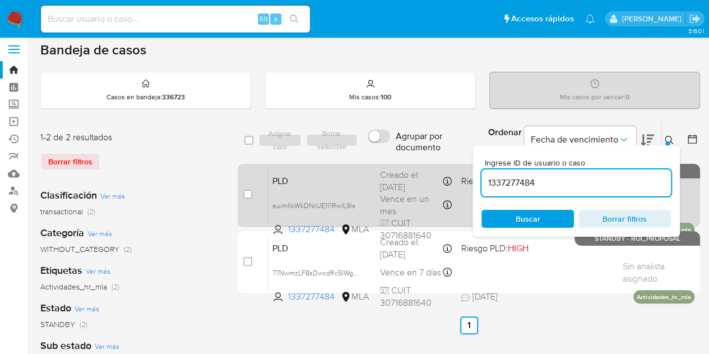
drag, startPoint x: 563, startPoint y: 184, endPoint x: 453, endPoint y: 165, distance: 112.0
click at [453, 165] on div "select-all-cases-checkbox Asignar caso Borrar selección Agrupar por documento O…" at bounding box center [469, 210] width 462 height 176
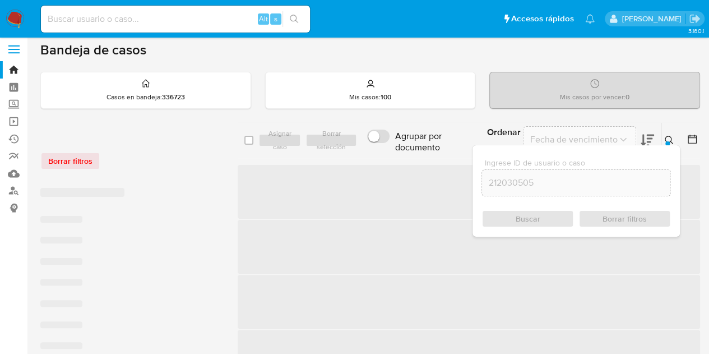
click at [669, 137] on icon at bounding box center [669, 140] width 9 height 9
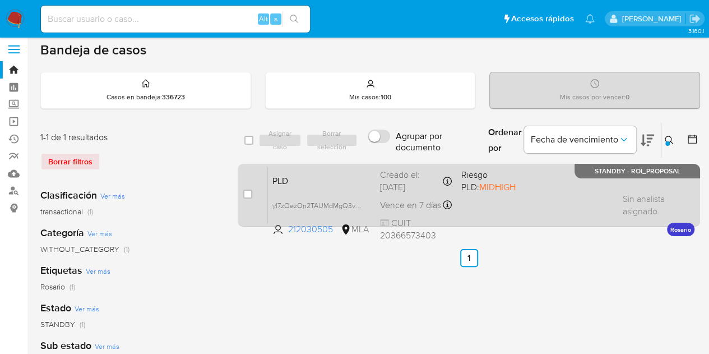
click at [326, 188] on div "PLD yl7zOezOn2TAUMdMgQ3v2a4t 212030505 MLA Riesgo PLD: MIDHIGH Creado el: 12/08…" at bounding box center [481, 194] width 427 height 57
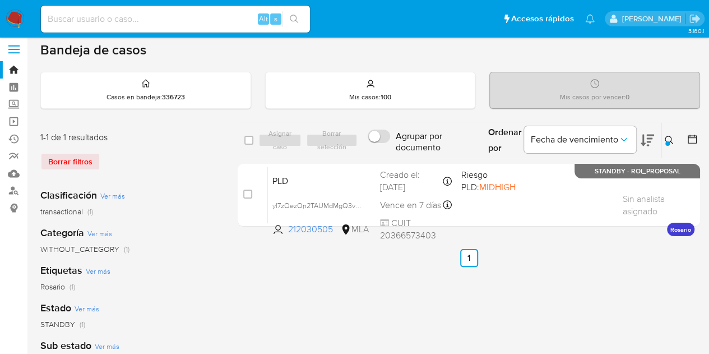
click at [668, 136] on icon at bounding box center [669, 140] width 9 height 9
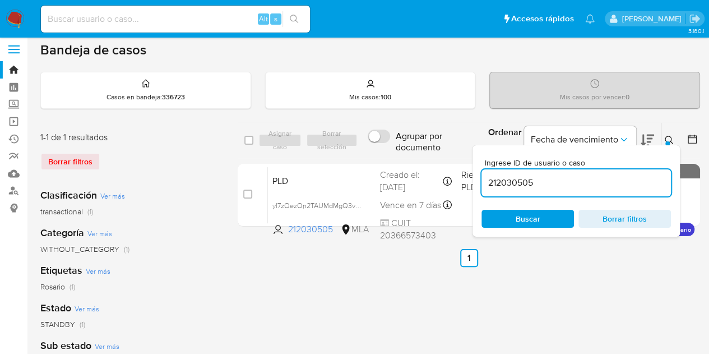
drag, startPoint x: 554, startPoint y: 182, endPoint x: 426, endPoint y: 158, distance: 130.6
click at [405, 158] on div "select-all-cases-checkbox Asignar caso Borrar selección Agrupar por documento O…" at bounding box center [469, 176] width 462 height 109
type input "14735192"
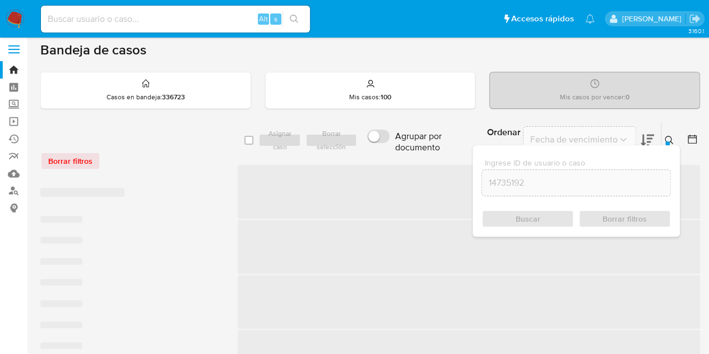
click at [670, 137] on icon at bounding box center [669, 140] width 8 height 8
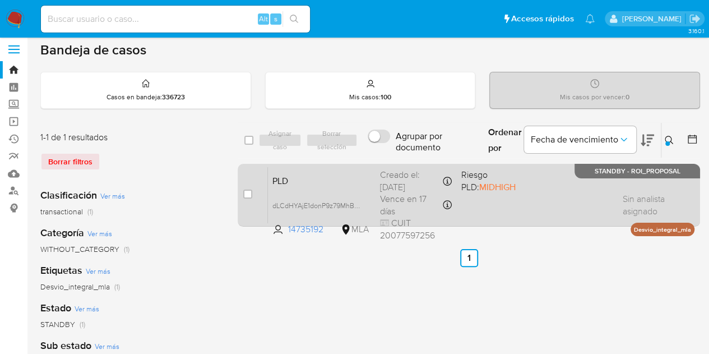
click at [361, 182] on span "PLD" at bounding box center [321, 180] width 99 height 15
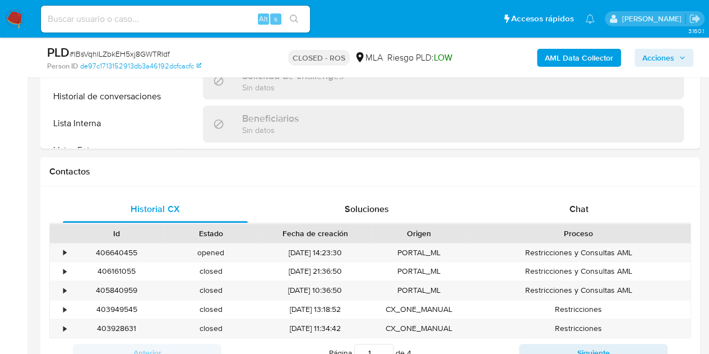
select select "10"
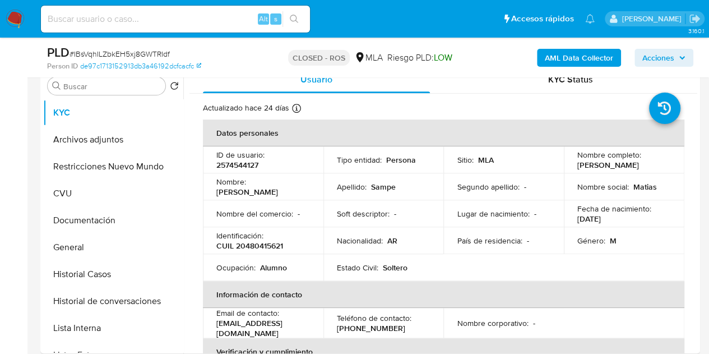
scroll to position [213, 0]
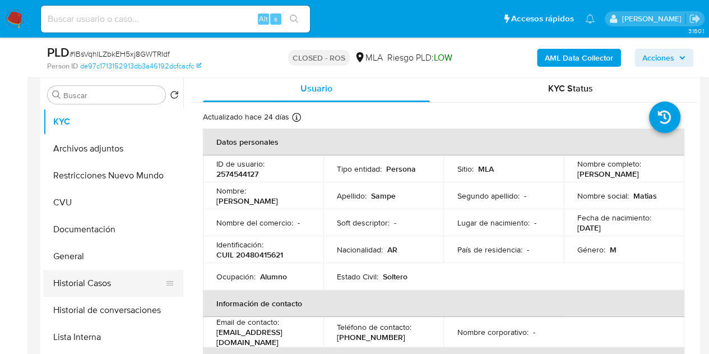
click at [102, 295] on button "Historial Casos" at bounding box center [108, 283] width 131 height 27
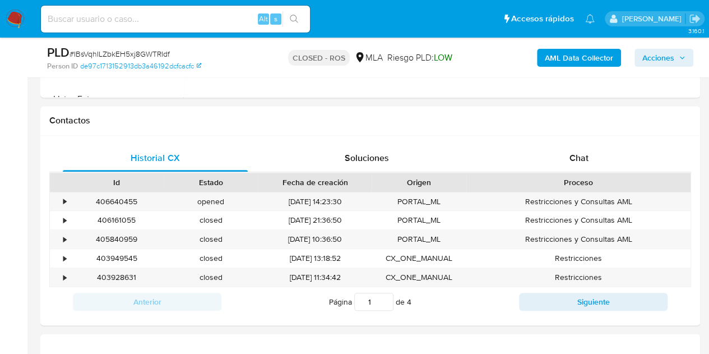
scroll to position [504, 0]
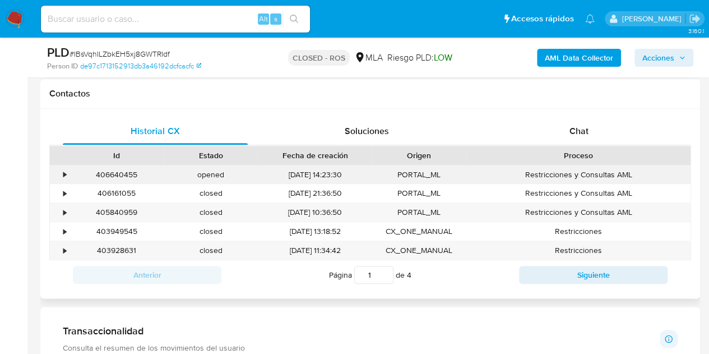
click at [128, 171] on div "406640455" at bounding box center [117, 174] width 94 height 18
copy div "406640455"
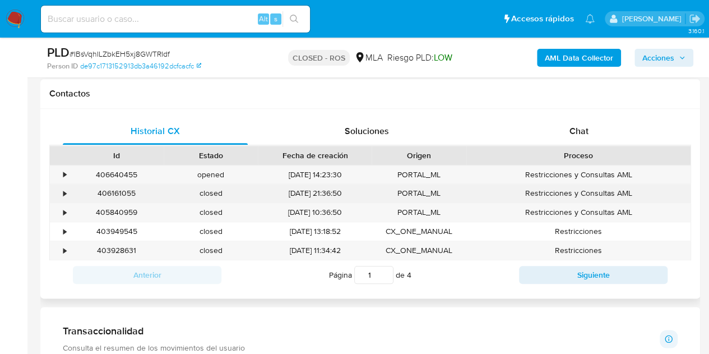
click at [122, 192] on div "406161055" at bounding box center [117, 193] width 94 height 18
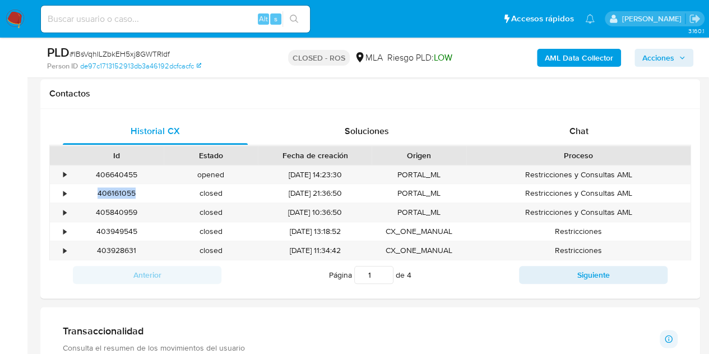
copy div "406161055"
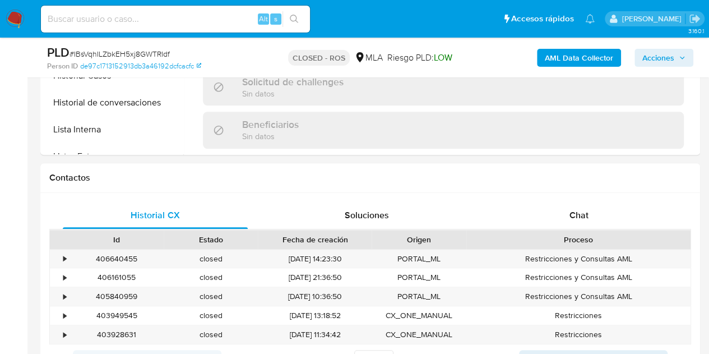
scroll to position [422, 0]
select select "10"
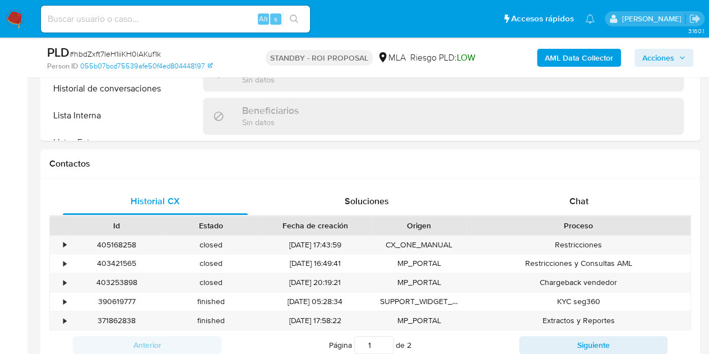
select select "10"
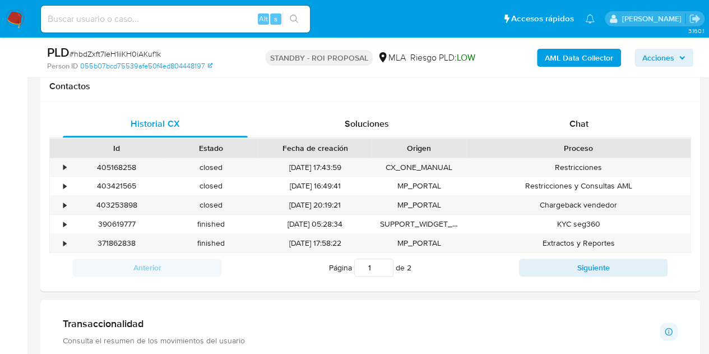
scroll to position [533, 0]
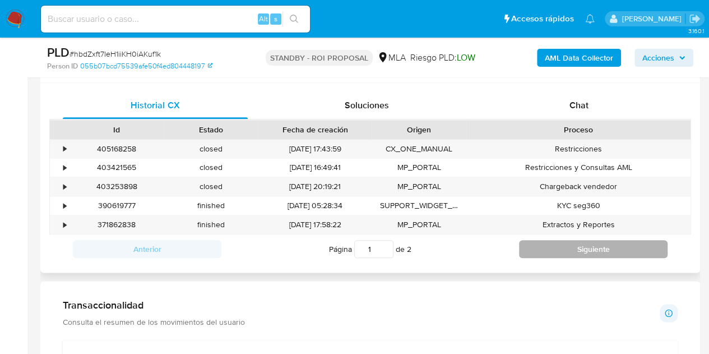
click at [580, 253] on button "Siguiente" at bounding box center [593, 249] width 149 height 18
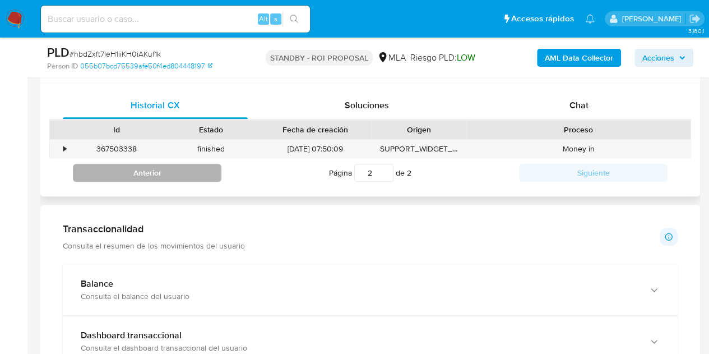
click at [202, 177] on button "Anterior" at bounding box center [147, 173] width 149 height 18
type input "1"
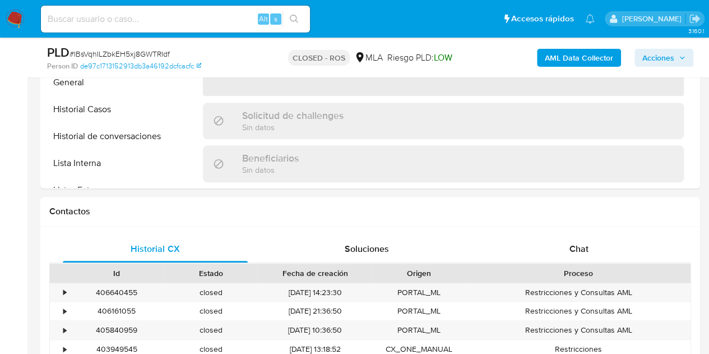
scroll to position [461, 0]
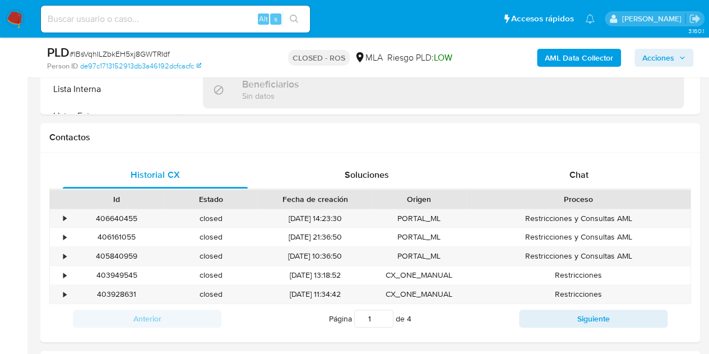
select select "10"
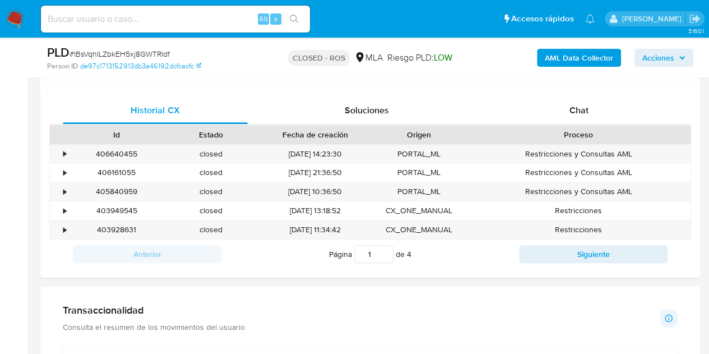
scroll to position [529, 0]
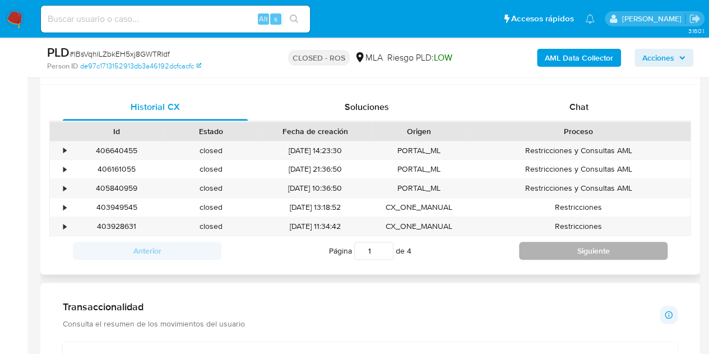
click at [577, 253] on button "Siguiente" at bounding box center [593, 251] width 149 height 18
type input "2"
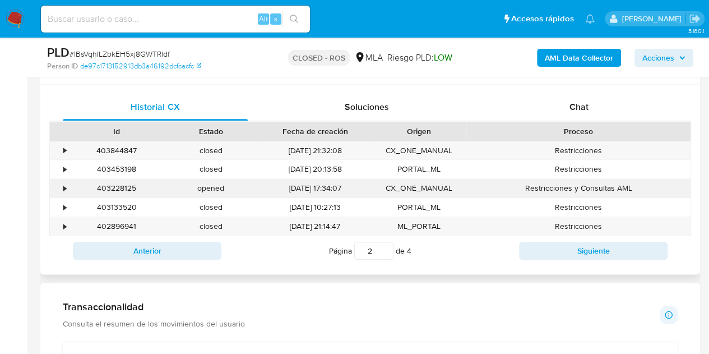
click at [129, 187] on div "403228125" at bounding box center [117, 188] width 94 height 18
copy div "403228125"
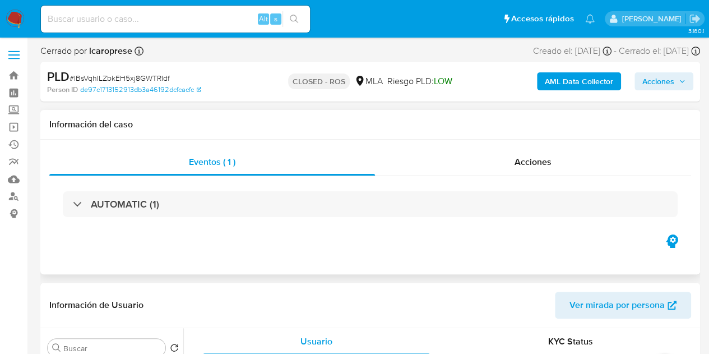
select select "10"
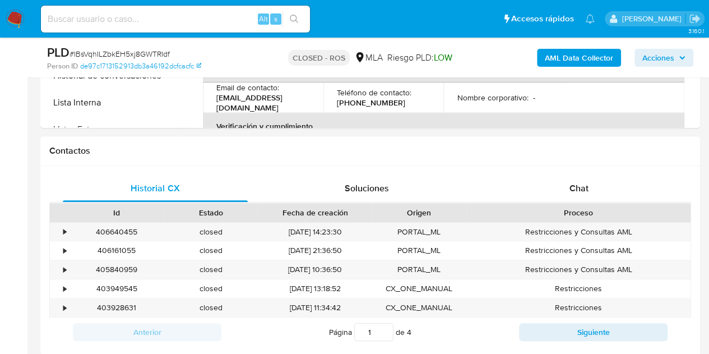
scroll to position [556, 0]
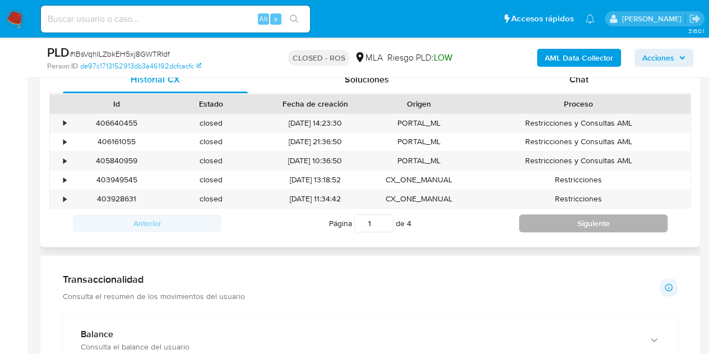
click at [592, 220] on button "Siguiente" at bounding box center [593, 223] width 149 height 18
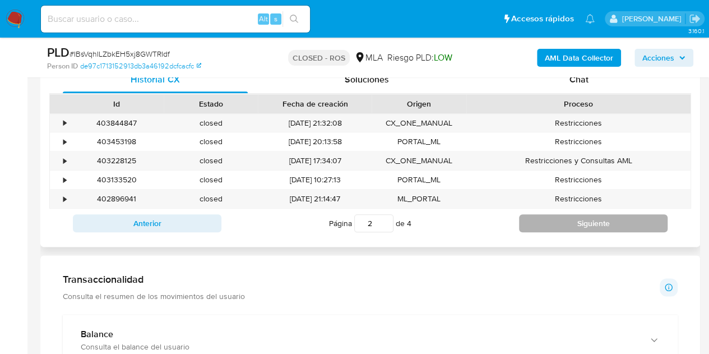
click at [592, 220] on button "Siguiente" at bounding box center [593, 223] width 149 height 18
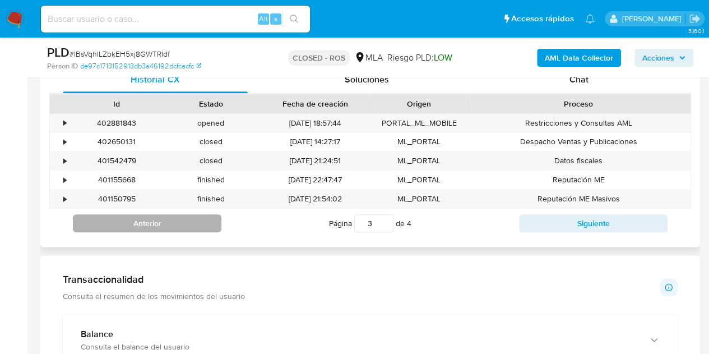
click at [196, 220] on button "Anterior" at bounding box center [147, 223] width 149 height 18
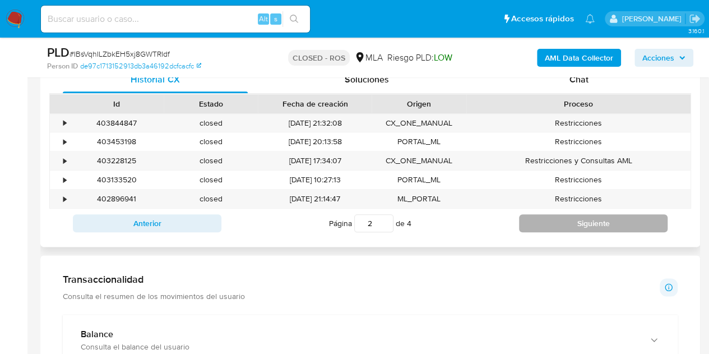
click at [538, 216] on button "Siguiente" at bounding box center [593, 223] width 149 height 18
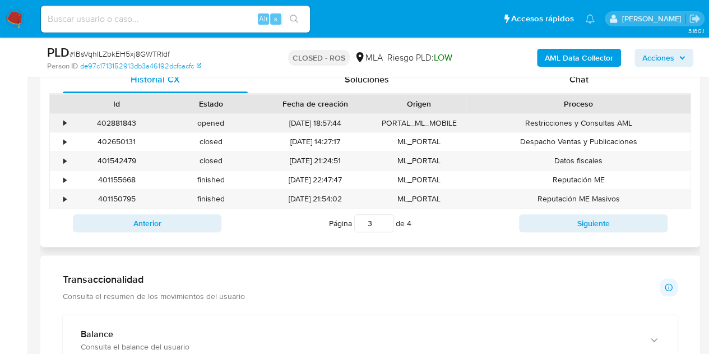
click at [119, 127] on div "402881843" at bounding box center [117, 123] width 94 height 18
copy div "402881843"
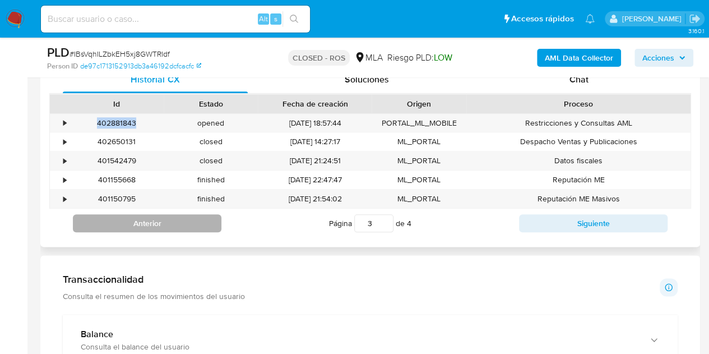
click at [175, 224] on button "Anterior" at bounding box center [147, 223] width 149 height 18
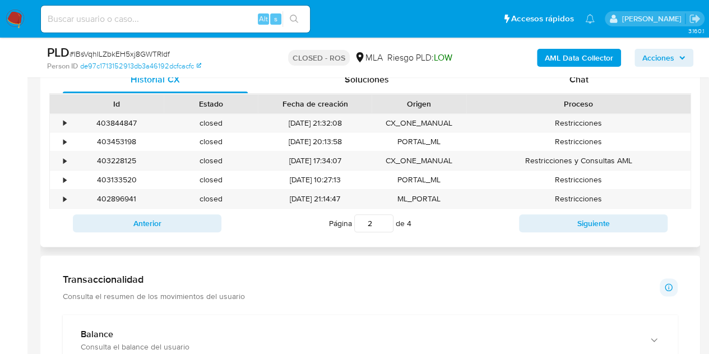
click at [192, 218] on button "Anterior" at bounding box center [147, 223] width 149 height 18
type input "1"
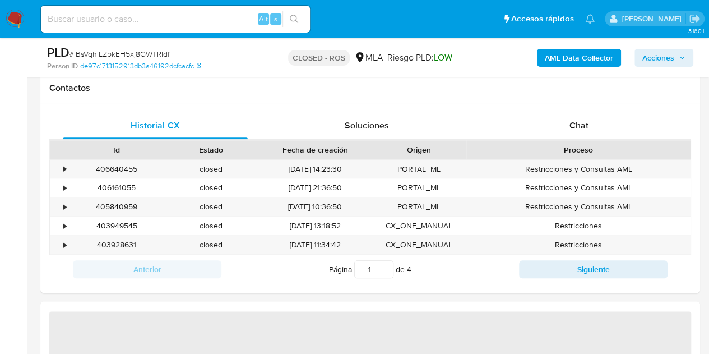
select select "10"
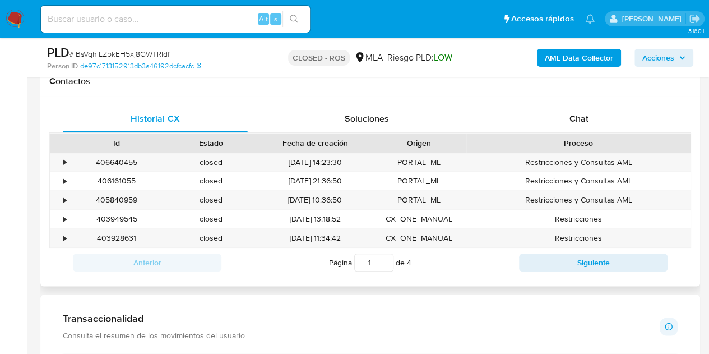
scroll to position [520, 0]
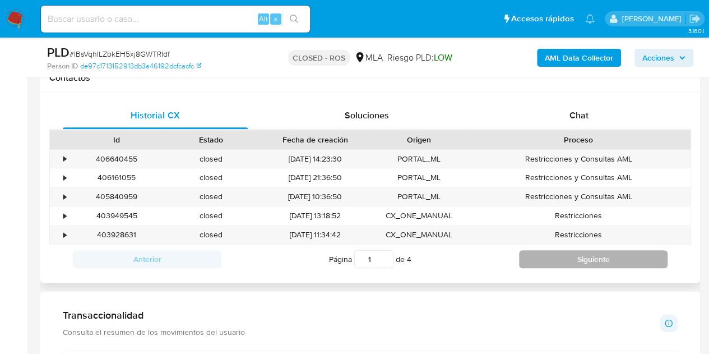
click at [576, 262] on button "Siguiente" at bounding box center [593, 259] width 149 height 18
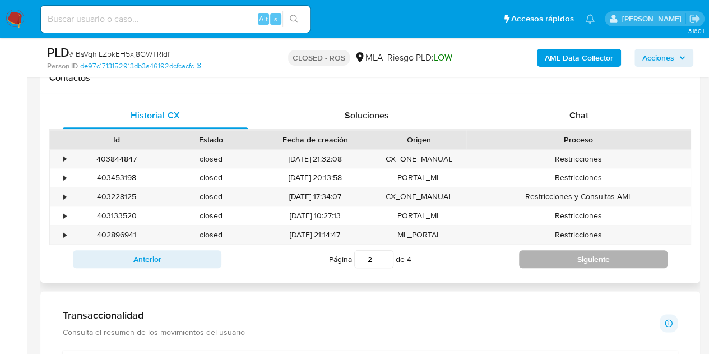
click at [576, 262] on button "Siguiente" at bounding box center [593, 259] width 149 height 18
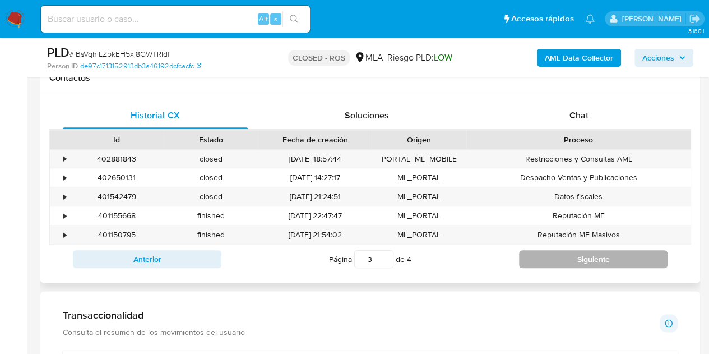
click at [576, 262] on button "Siguiente" at bounding box center [593, 259] width 149 height 18
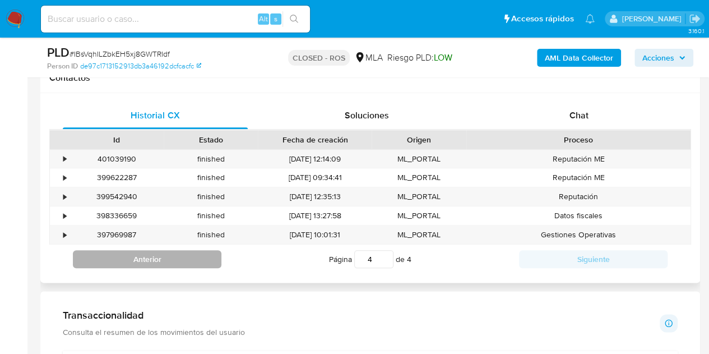
click at [189, 254] on button "Anterior" at bounding box center [147, 259] width 149 height 18
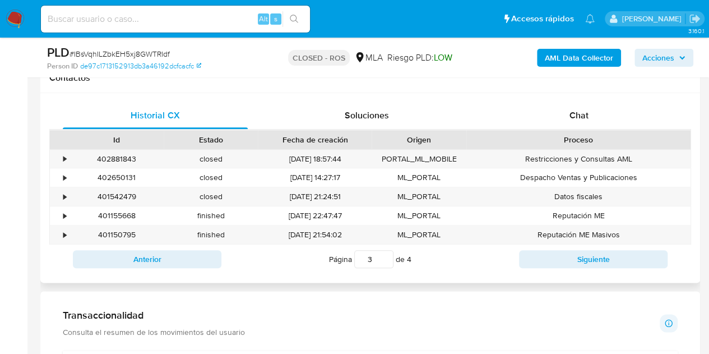
click at [189, 254] on button "Anterior" at bounding box center [147, 259] width 149 height 18
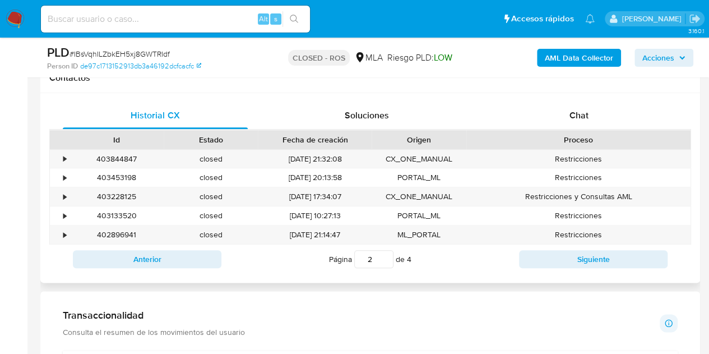
click at [189, 254] on button "Anterior" at bounding box center [147, 259] width 149 height 18
type input "1"
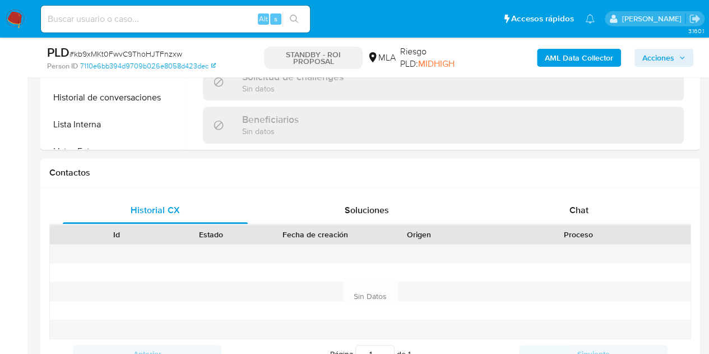
scroll to position [491, 0]
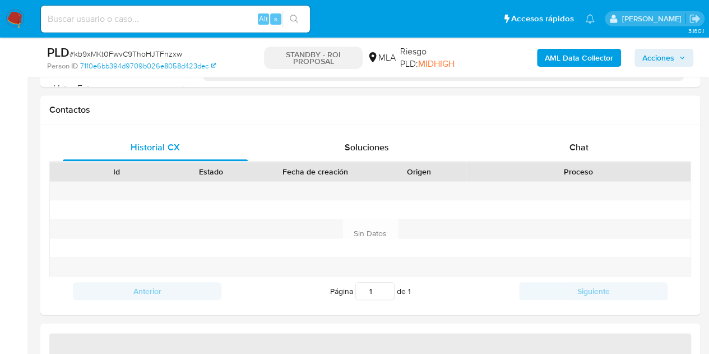
select select "10"
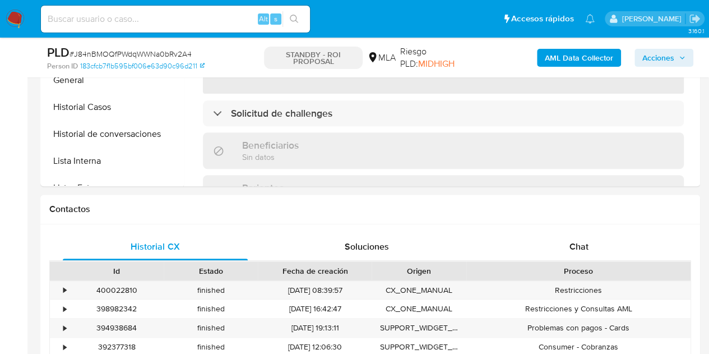
scroll to position [413, 0]
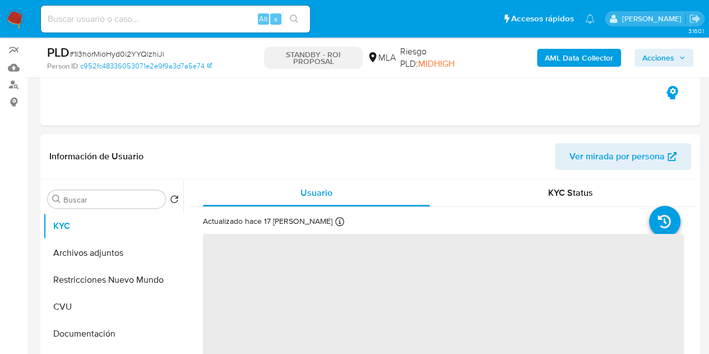
scroll to position [160, 0]
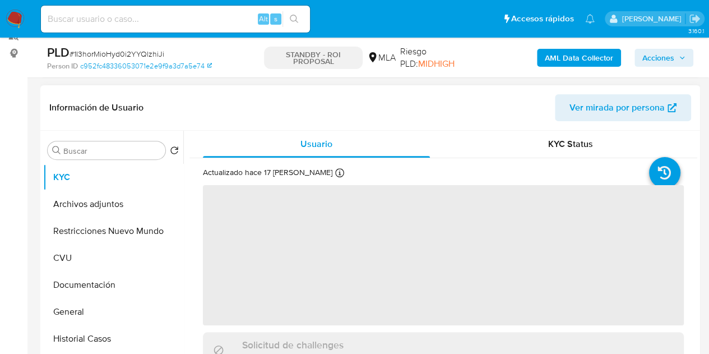
select select "10"
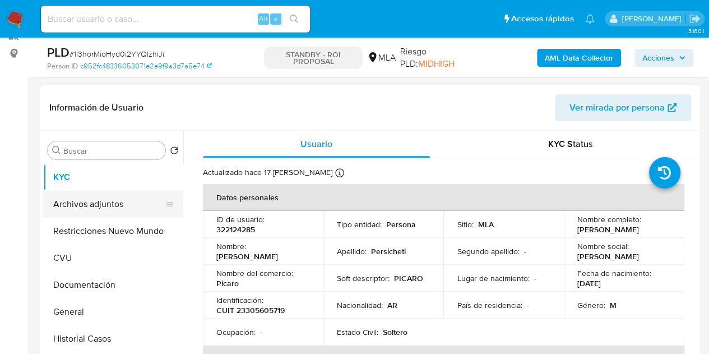
click at [81, 209] on button "Archivos adjuntos" at bounding box center [108, 204] width 131 height 27
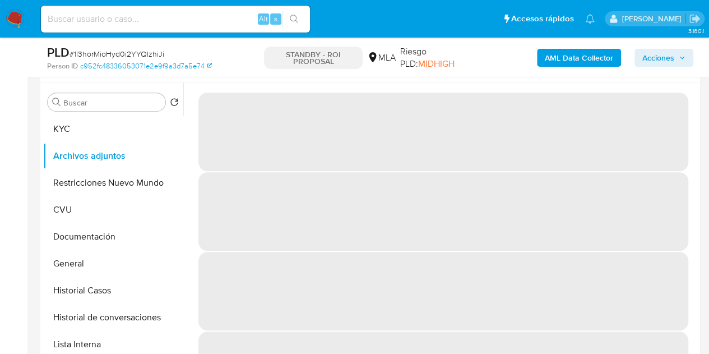
scroll to position [185, 0]
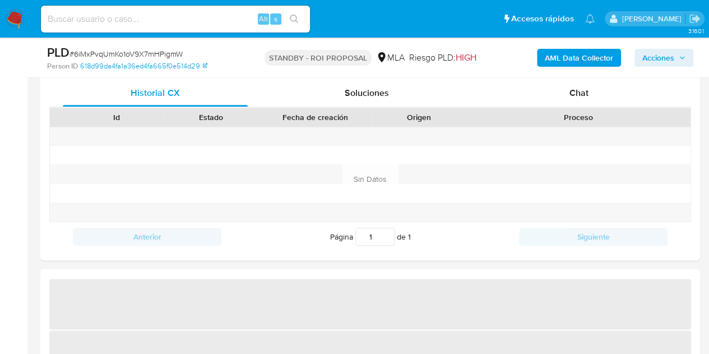
scroll to position [577, 0]
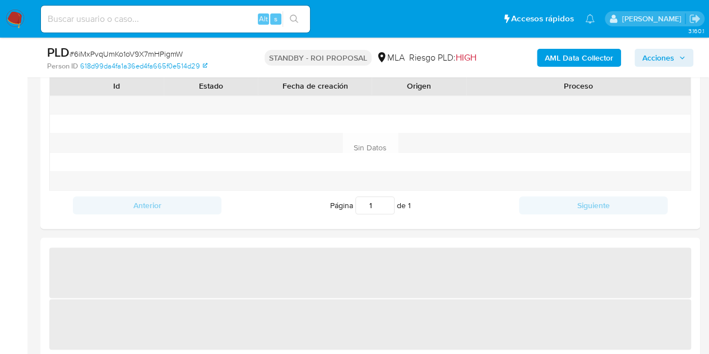
select select "10"
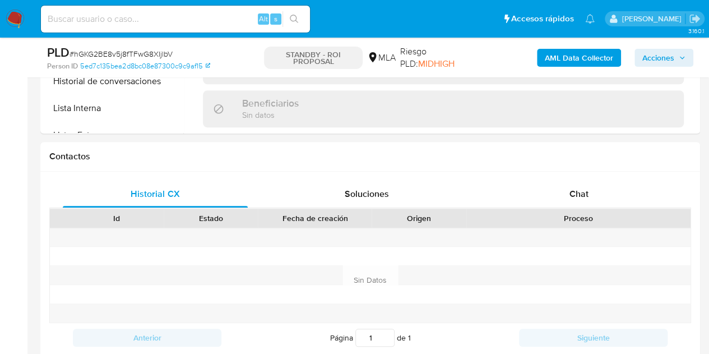
scroll to position [533, 0]
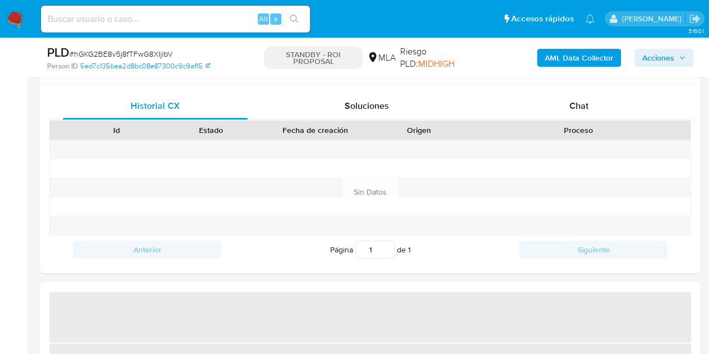
select select "10"
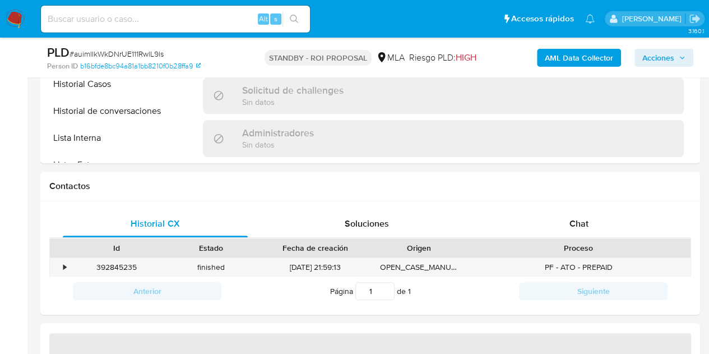
scroll to position [439, 0]
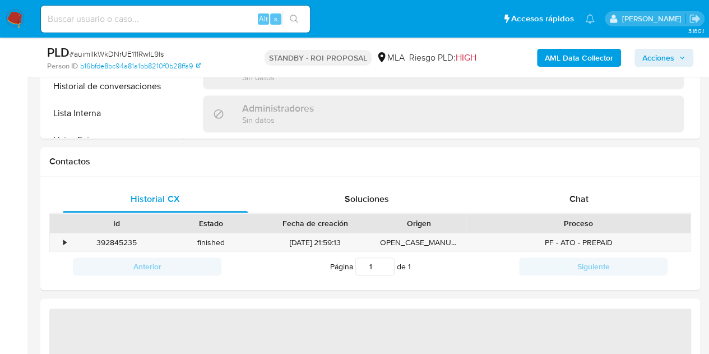
select select "10"
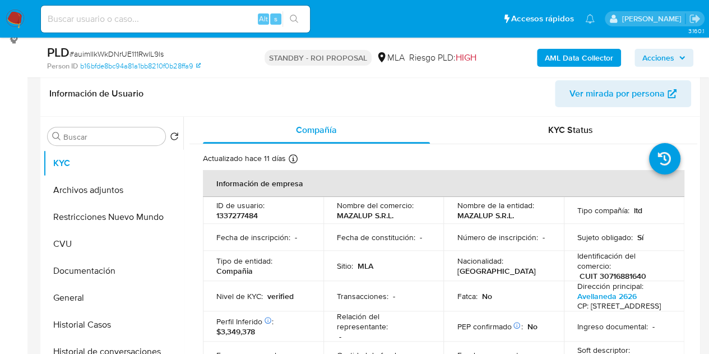
scroll to position [173, 0]
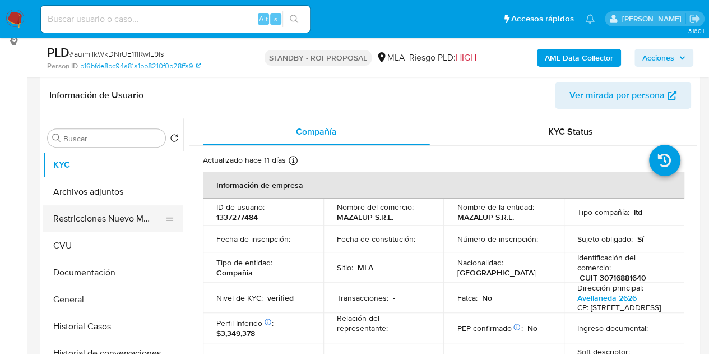
click at [70, 221] on button "Restricciones Nuevo Mundo" at bounding box center [108, 218] width 131 height 27
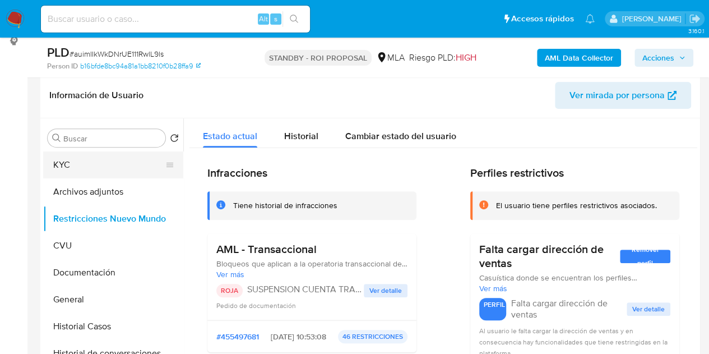
click at [71, 168] on button "KYC" at bounding box center [108, 164] width 131 height 27
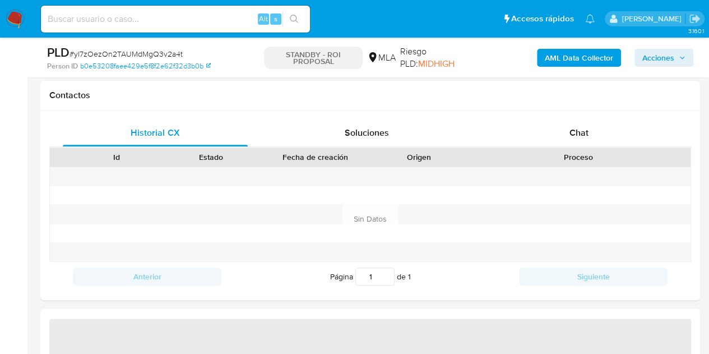
scroll to position [519, 0]
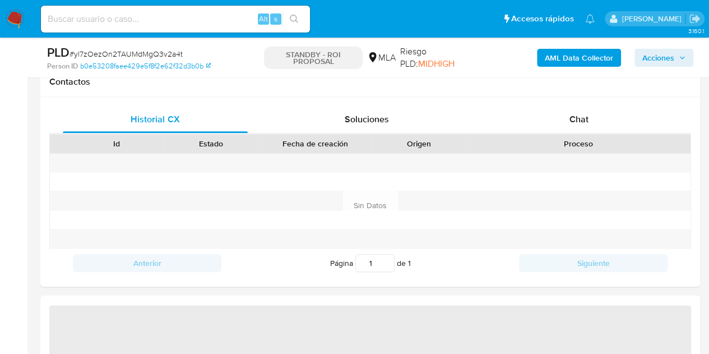
select select "10"
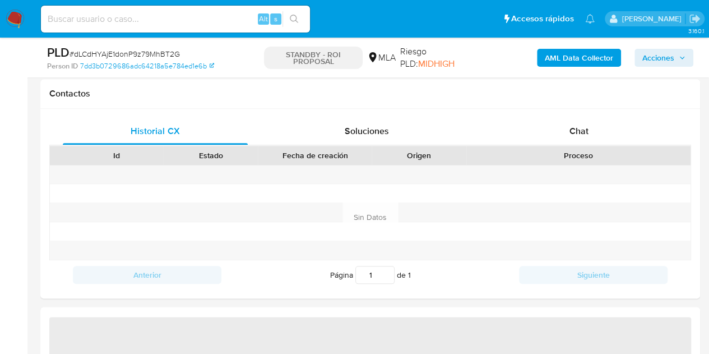
select select "10"
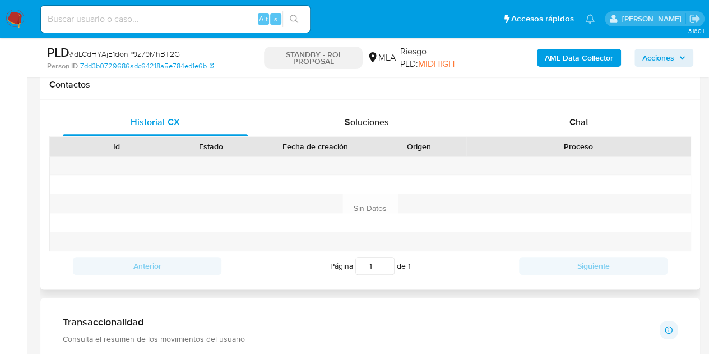
scroll to position [518, 0]
